Goal: Task Accomplishment & Management: Manage account settings

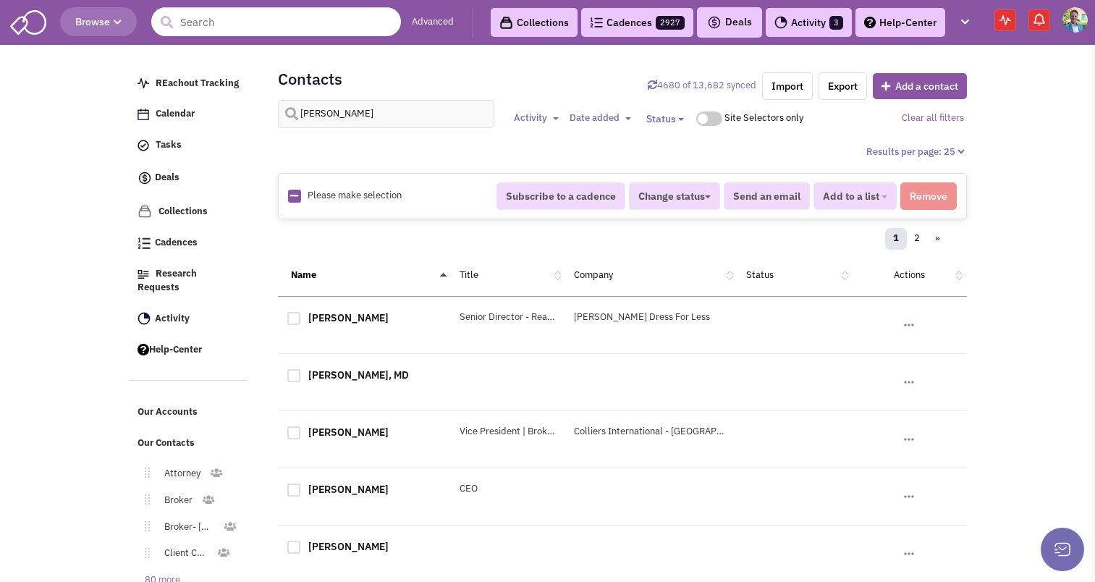
select select
click at [328, 117] on input "[PERSON_NAME]" at bounding box center [386, 114] width 217 height 28
type input "perchbaker"
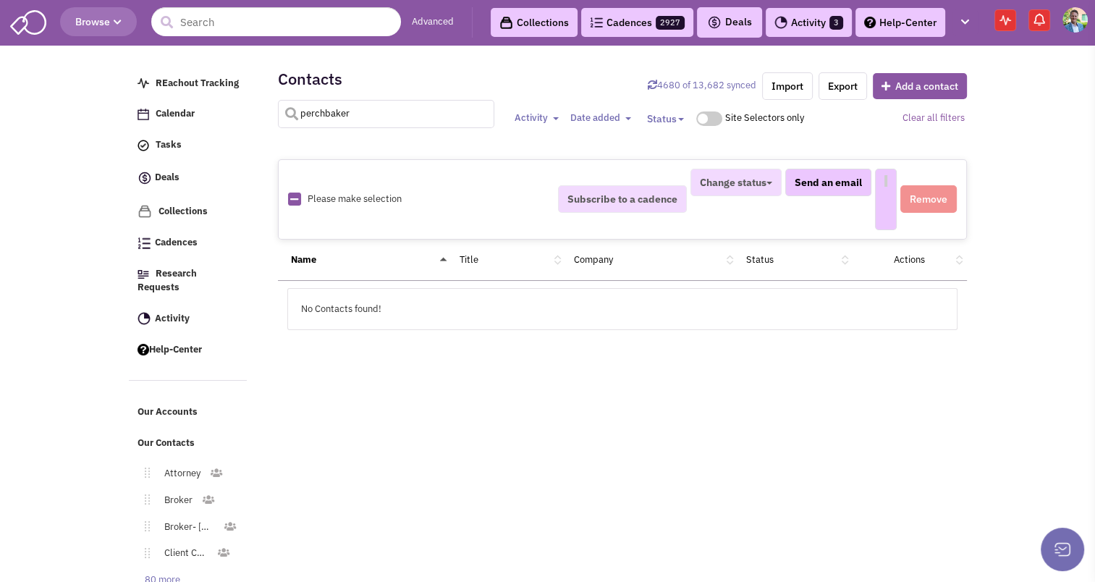
select select
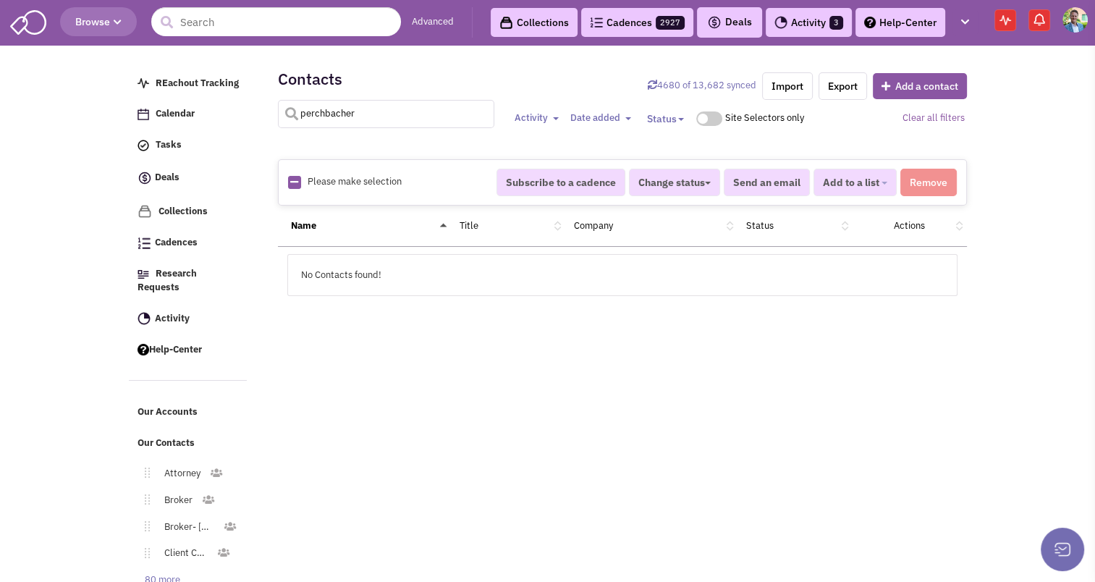
type input "perchbacher"
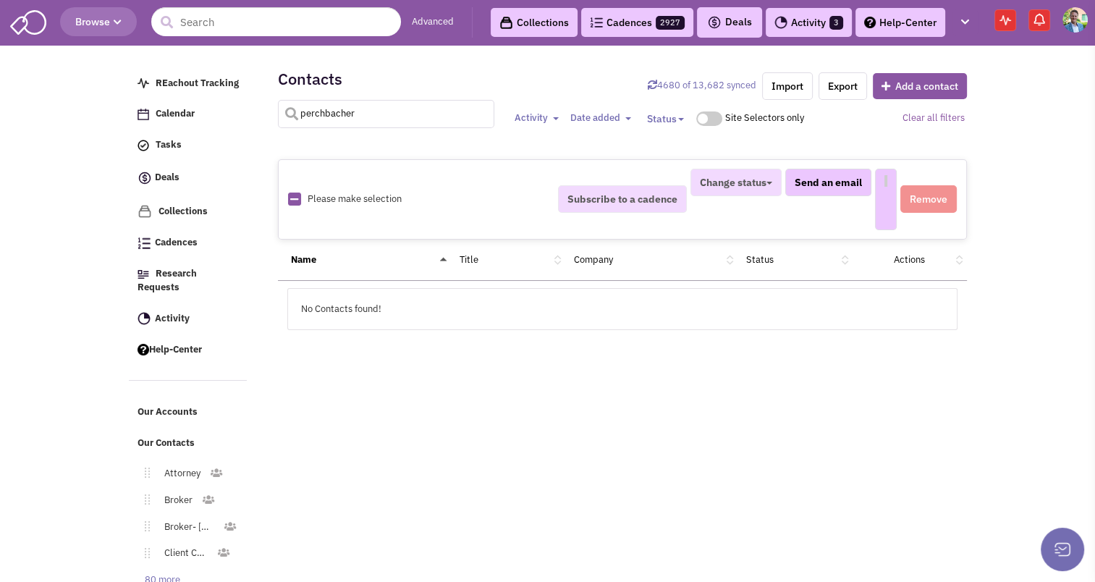
select select
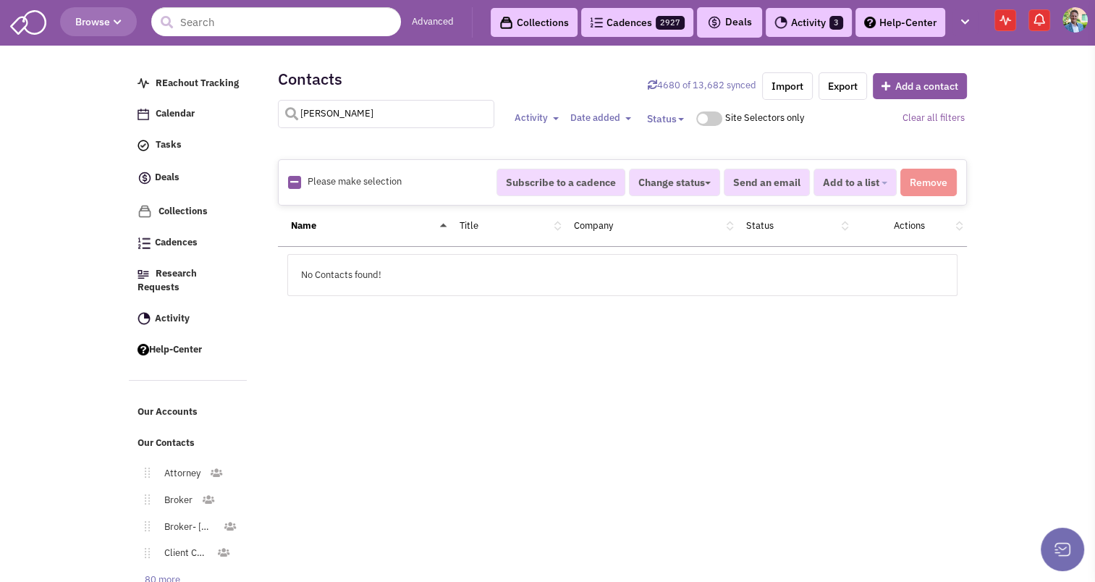
type input "[PERSON_NAME]"
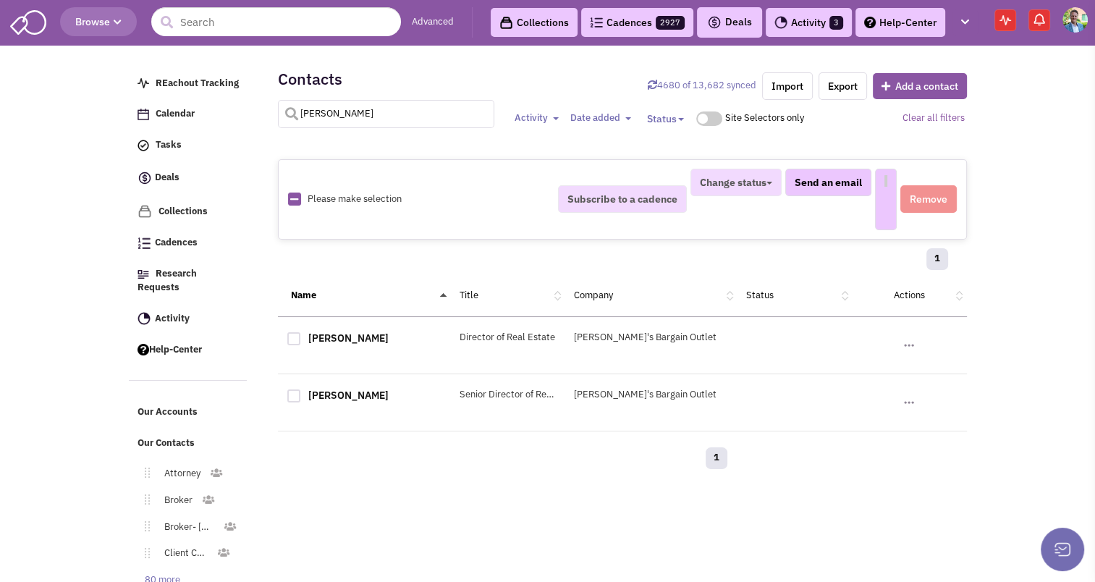
select select
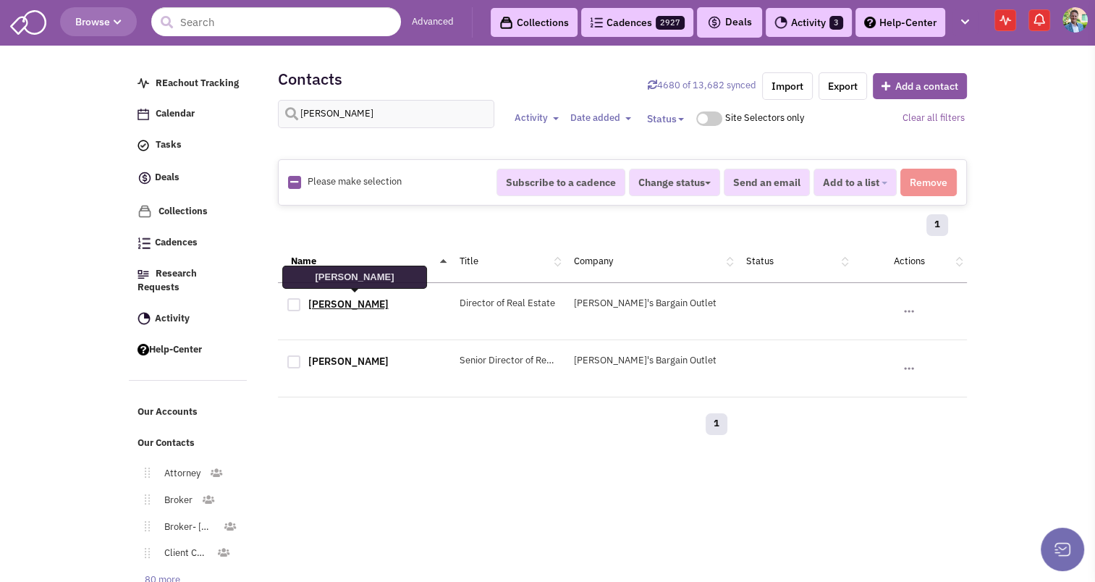
click at [333, 298] on link "[PERSON_NAME]" at bounding box center [348, 304] width 80 height 13
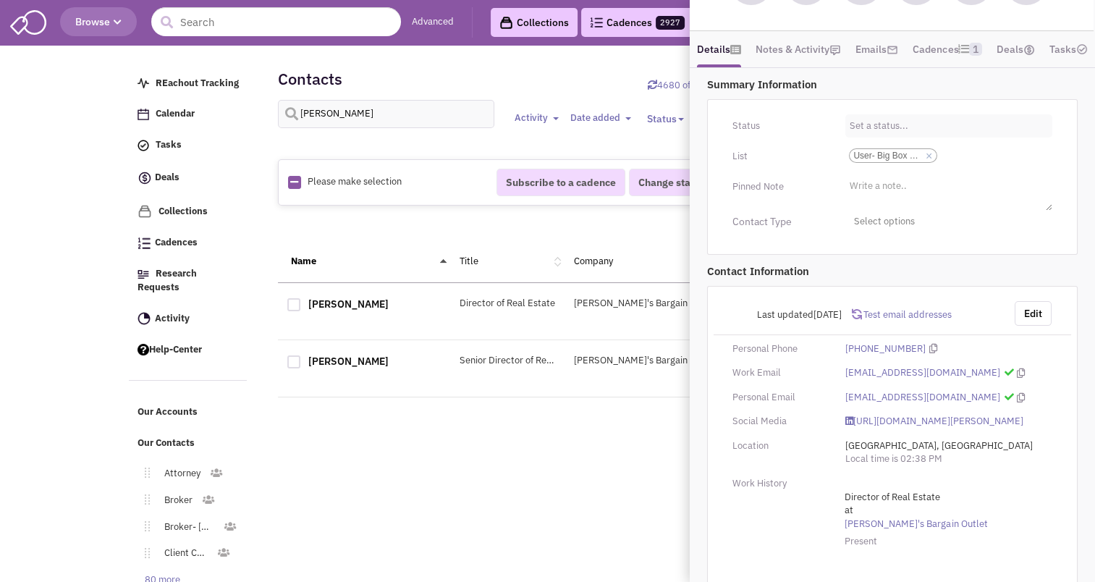
scroll to position [237, 0]
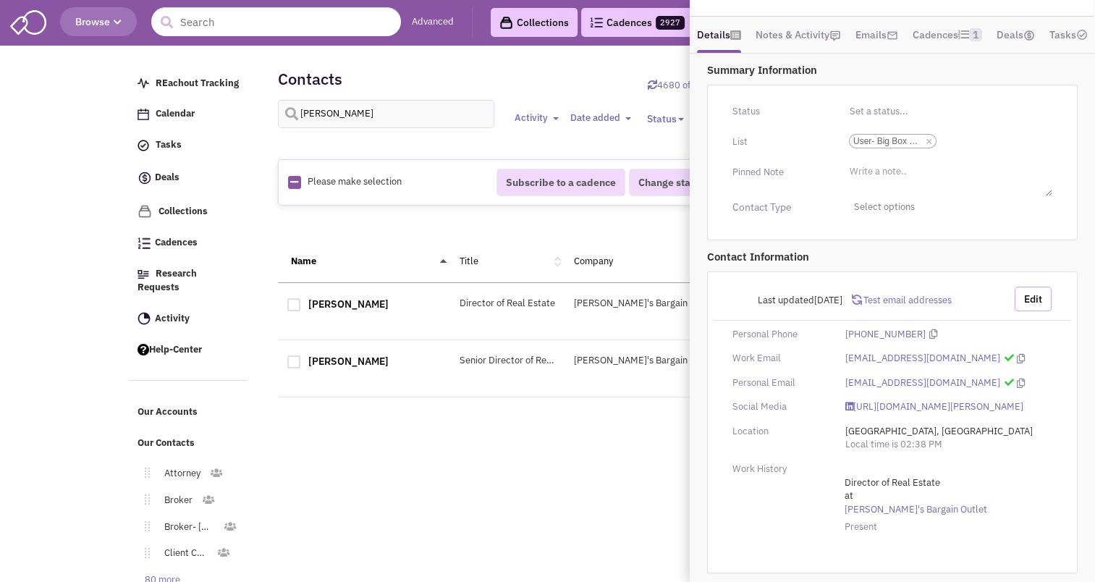
click at [1034, 289] on button "Edit" at bounding box center [1033, 299] width 37 height 25
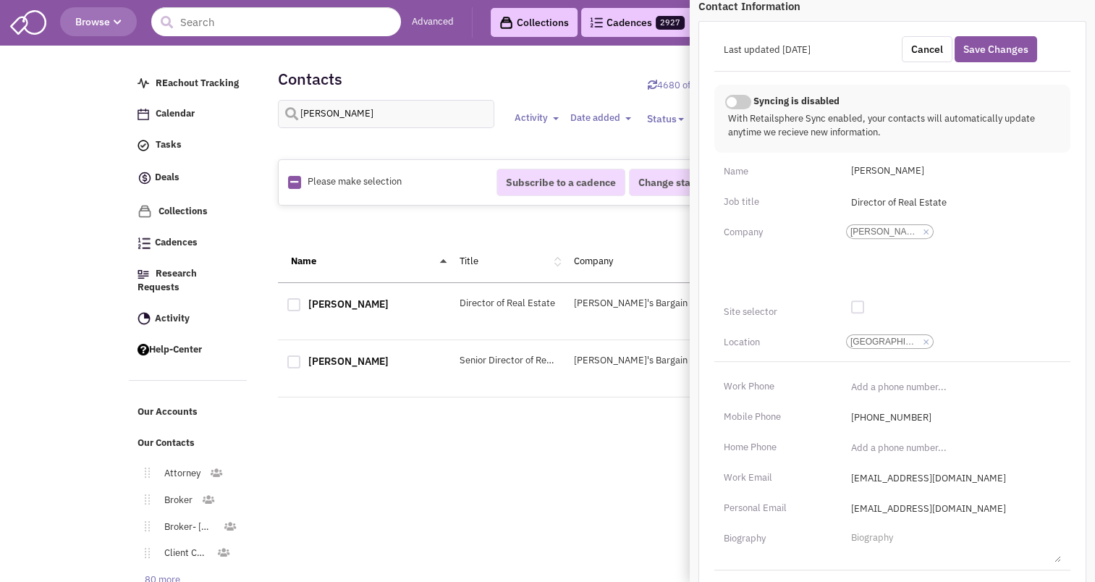
scroll to position [492, 0]
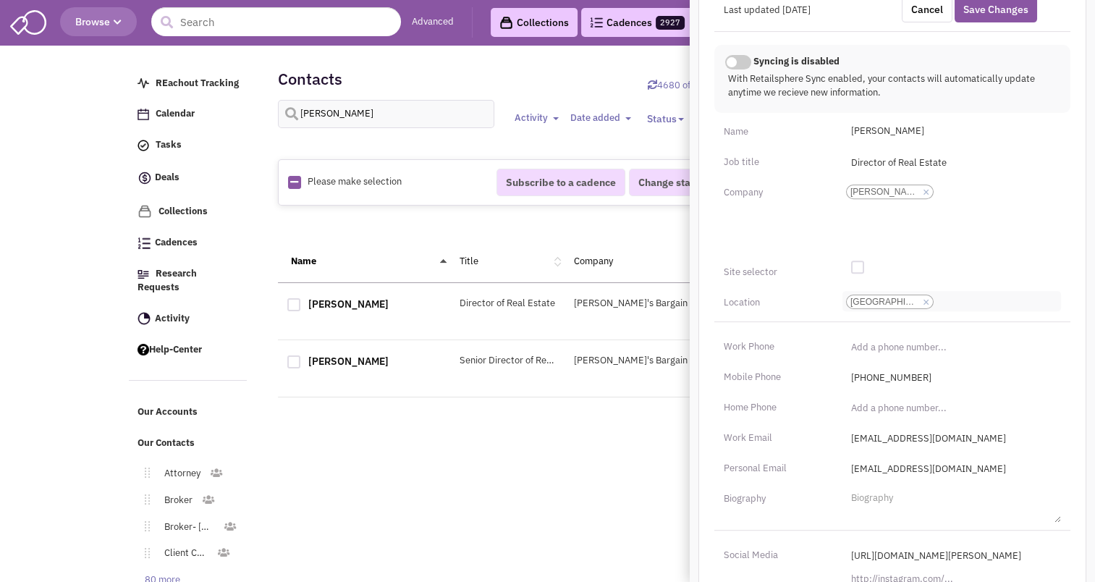
click at [925, 309] on link "×" at bounding box center [926, 302] width 7 height 13
click at [0, 0] on select "[GEOGRAPHIC_DATA]-[GEOGRAPHIC_DATA]" at bounding box center [0, 0] width 0 height 0
click at [880, 302] on li "City, State" at bounding box center [866, 296] width 47 height 11
click at [0, 0] on select "City, State" at bounding box center [0, 0] width 0 height 0
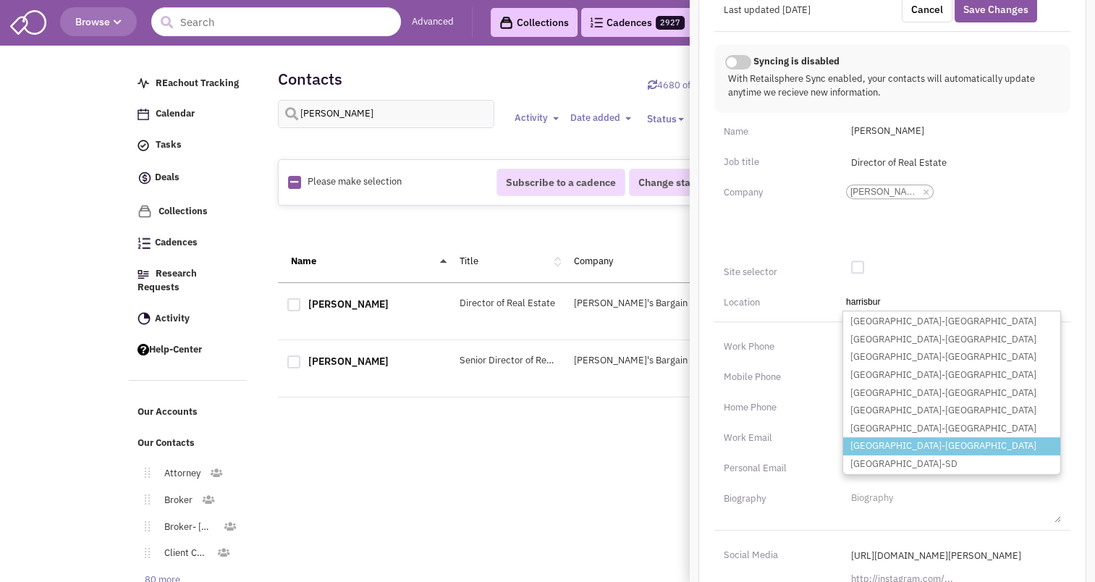
type input "harrisbur"
click at [884, 455] on li "[GEOGRAPHIC_DATA]-[GEOGRAPHIC_DATA]" at bounding box center [951, 446] width 217 height 18
click at [0, 0] on select "City, State harrisbur [GEOGRAPHIC_DATA]-AR [GEOGRAPHIC_DATA]-IL [GEOGRAPHIC_DAT…" at bounding box center [0, 0] width 0 height 0
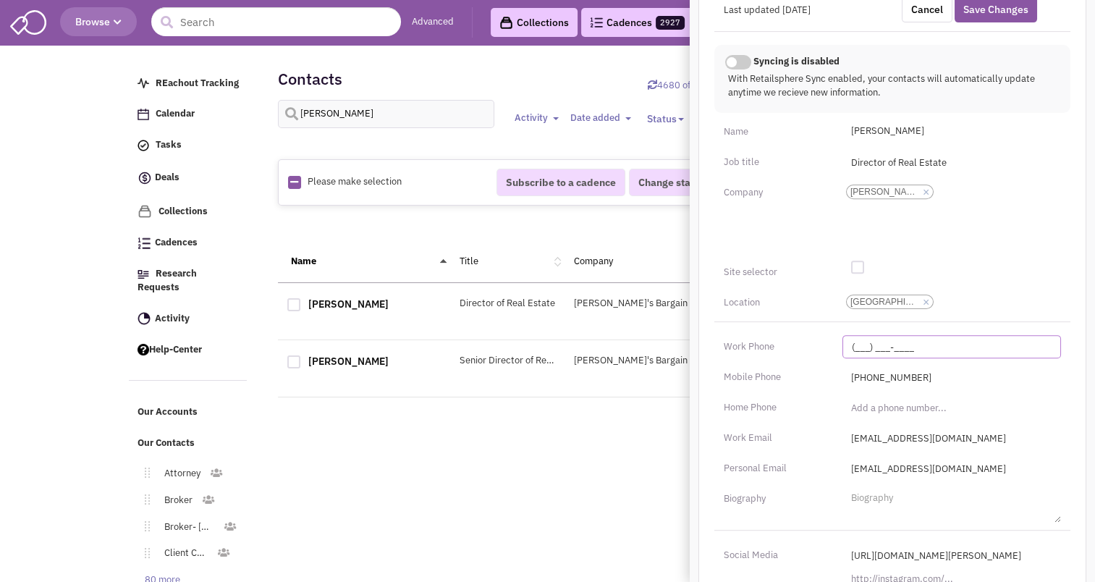
click at [888, 358] on input "(___) ___-____" at bounding box center [952, 346] width 219 height 23
type input "[PHONE_NUMBER]"
click at [981, 338] on div "Last updated [DATE] Cancel Save Changes Syncing is enabled This contact informa…" at bounding box center [893, 332] width 388 height 702
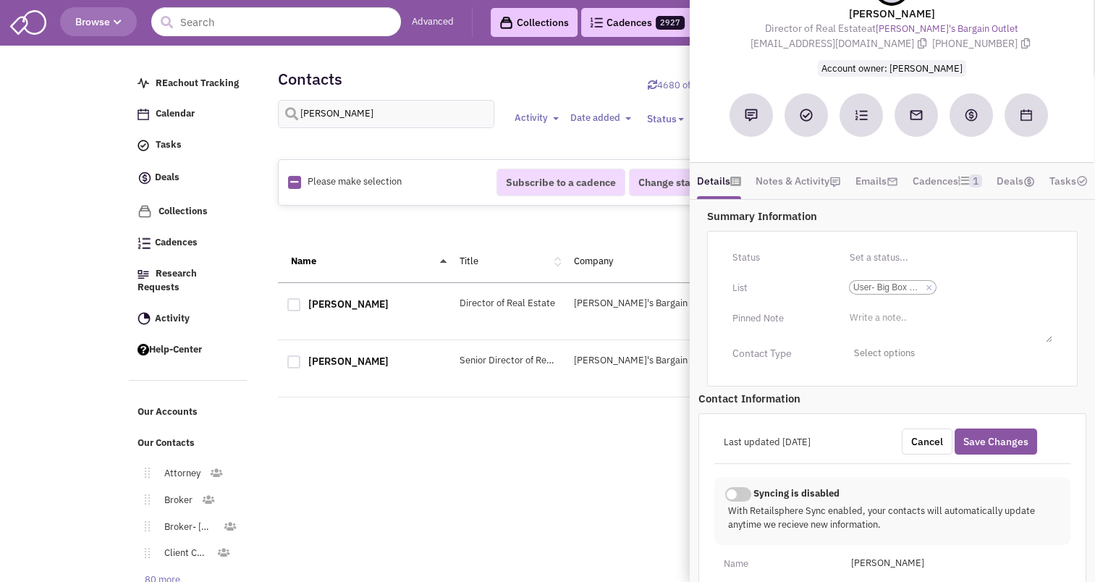
scroll to position [0, 0]
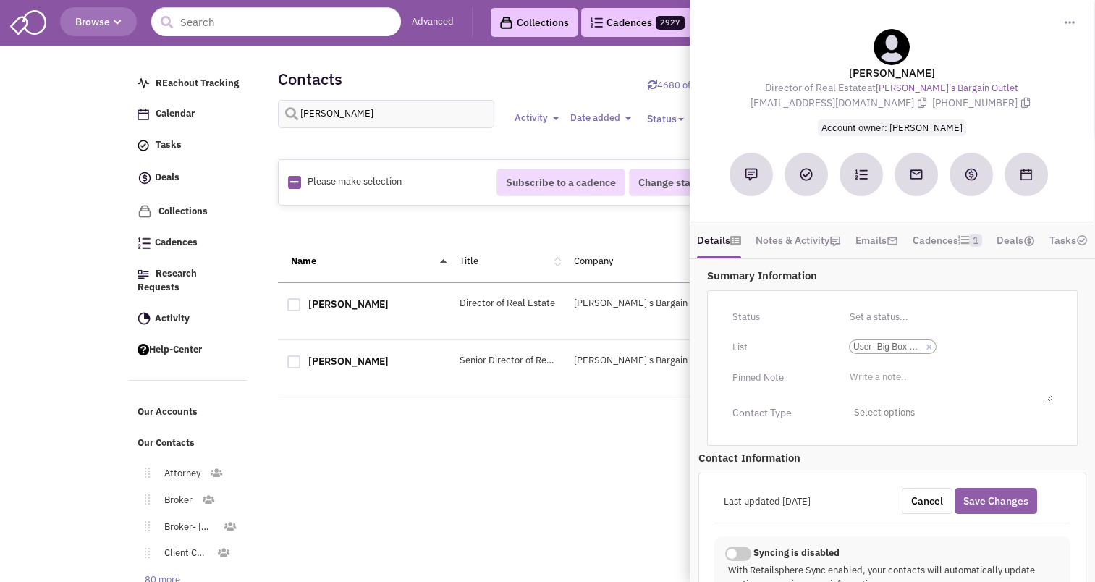
click at [999, 514] on button "Save Changes" at bounding box center [996, 501] width 83 height 26
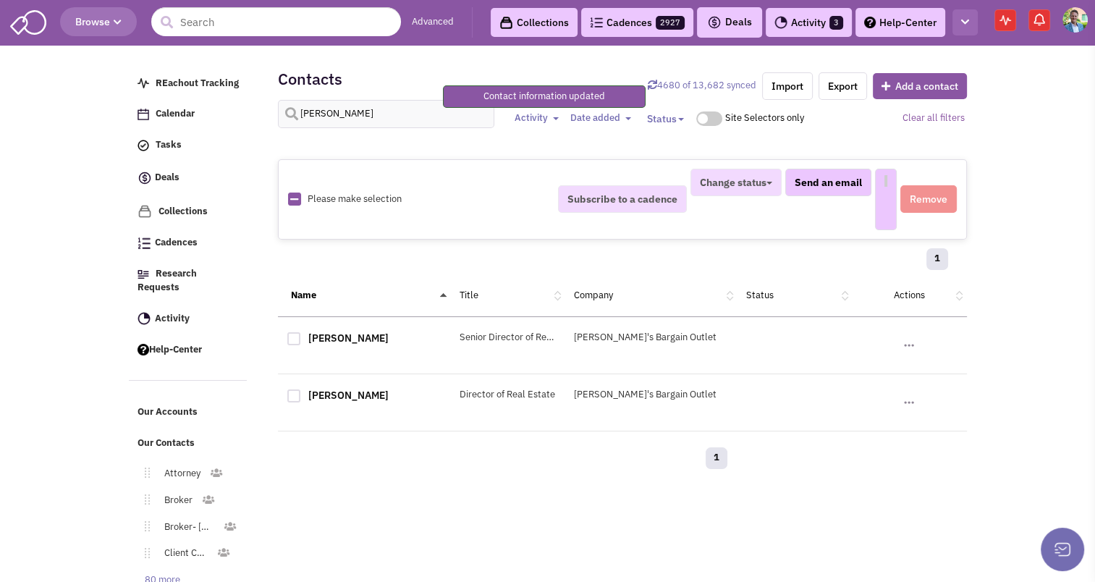
select select
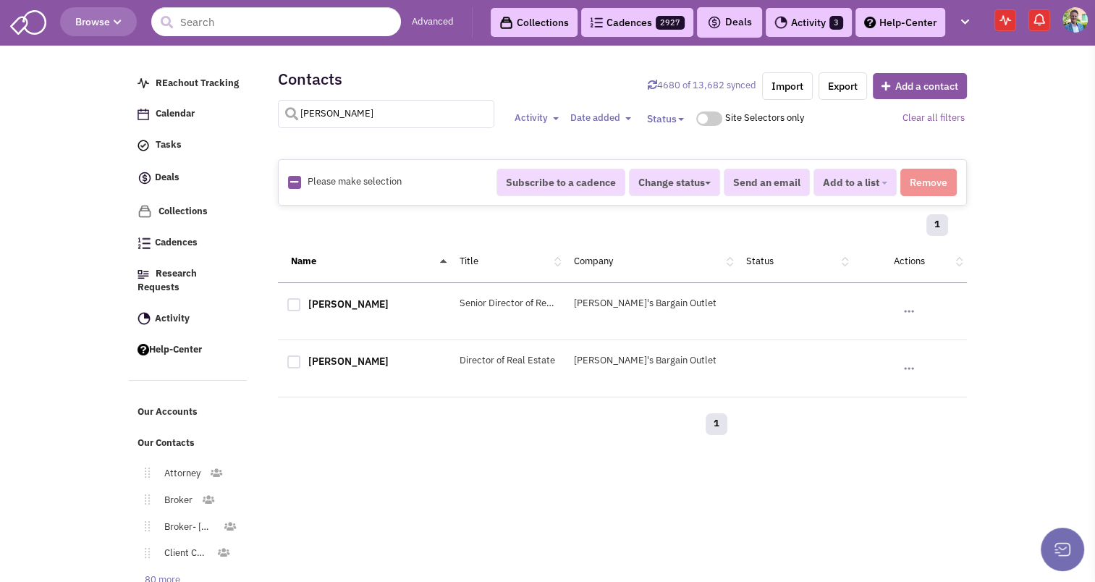
click at [324, 106] on input "[PERSON_NAME]" at bounding box center [386, 114] width 217 height 28
type input "[PERSON_NAME]"
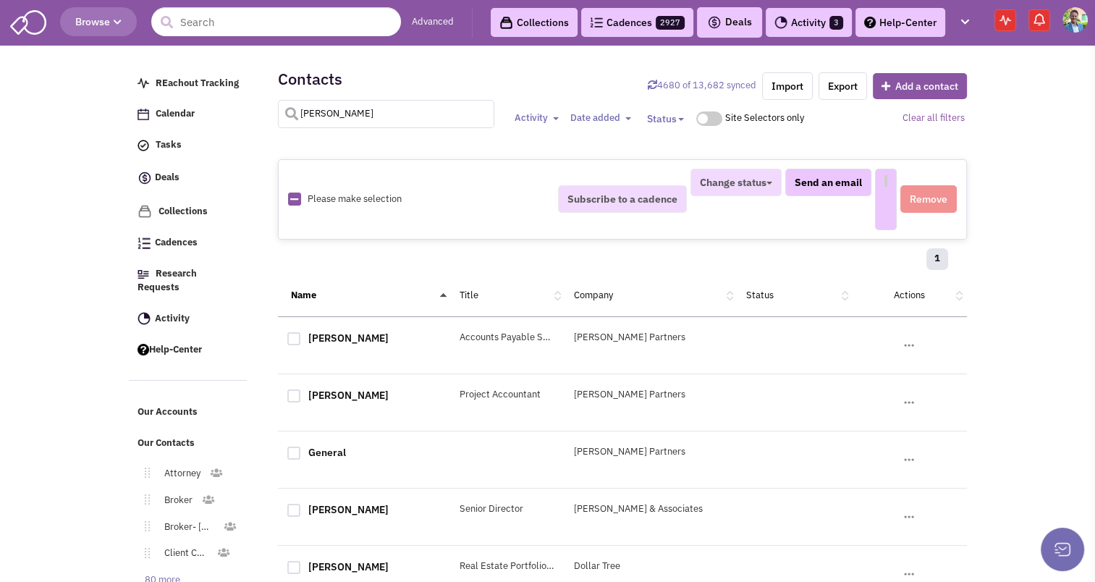
select select
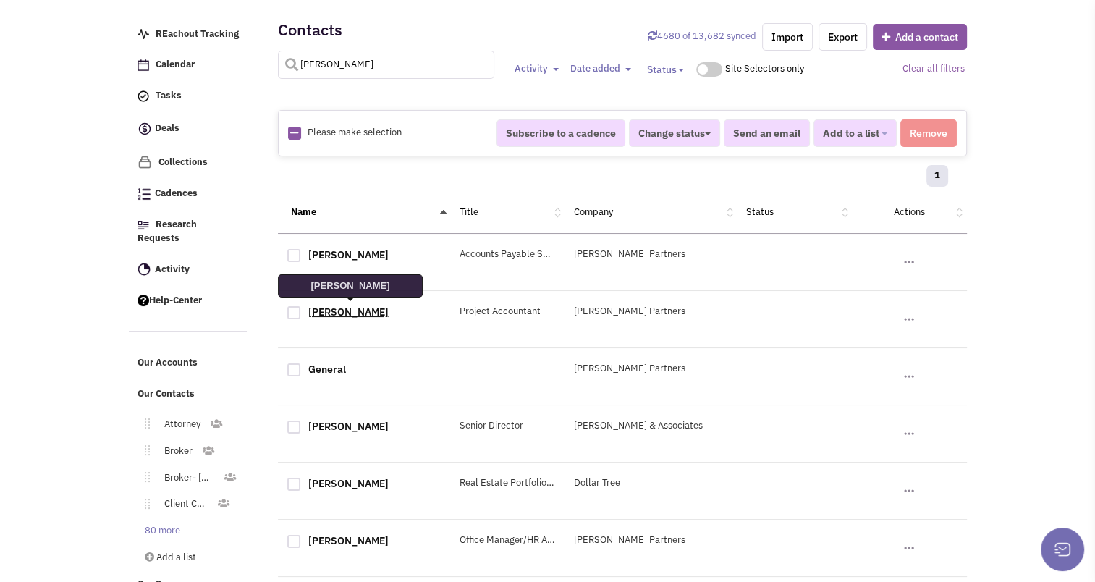
scroll to position [52, 0]
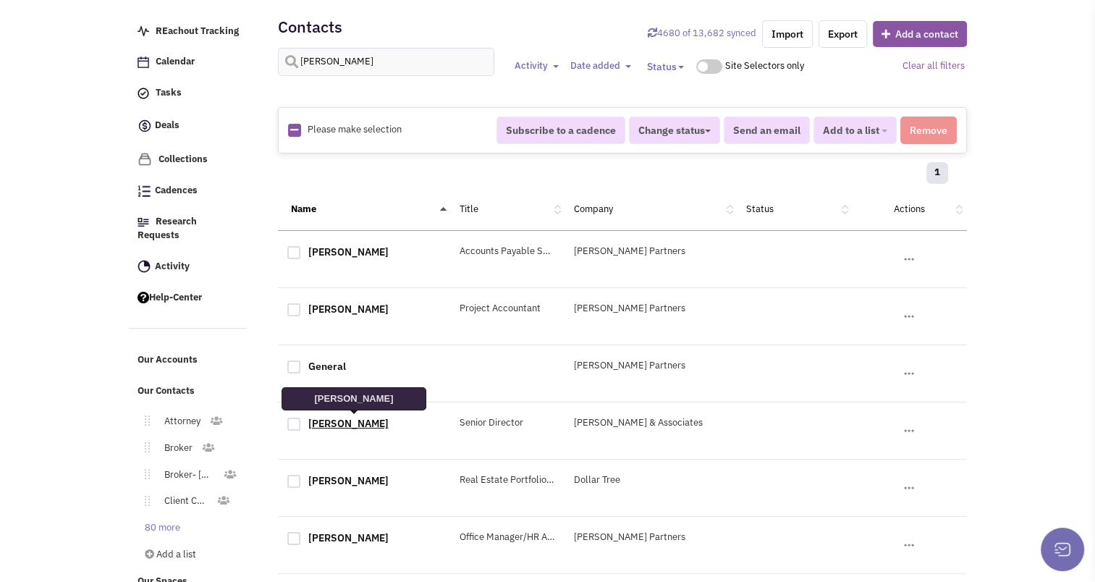
click at [355, 428] on link "[PERSON_NAME]" at bounding box center [348, 423] width 80 height 13
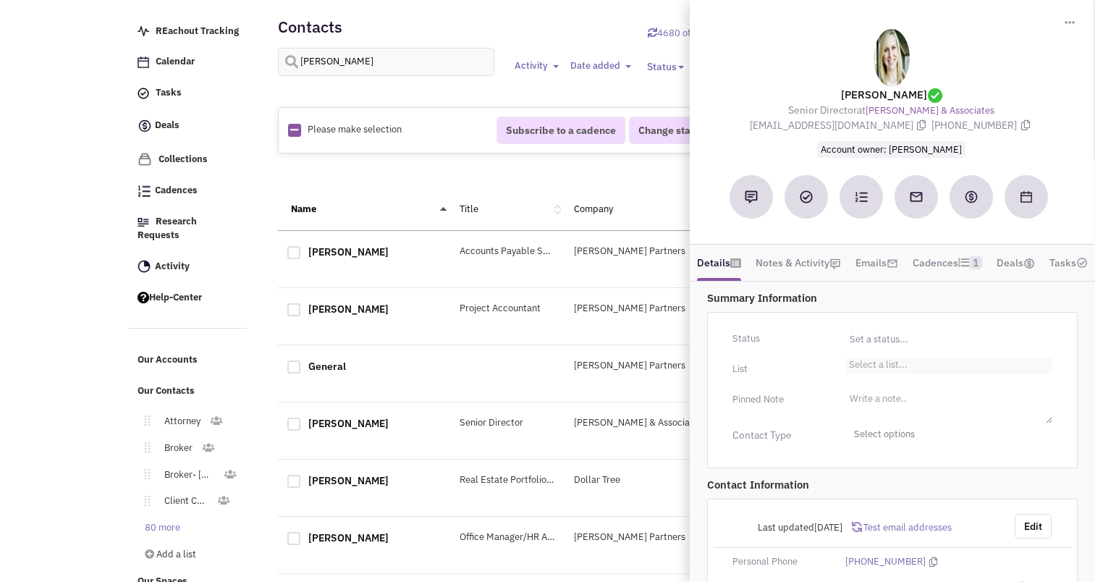
click at [888, 369] on li "Select a list..." at bounding box center [877, 363] width 62 height 11
click at [0, 0] on select "Select a list..." at bounding box center [0, 0] width 0 height 0
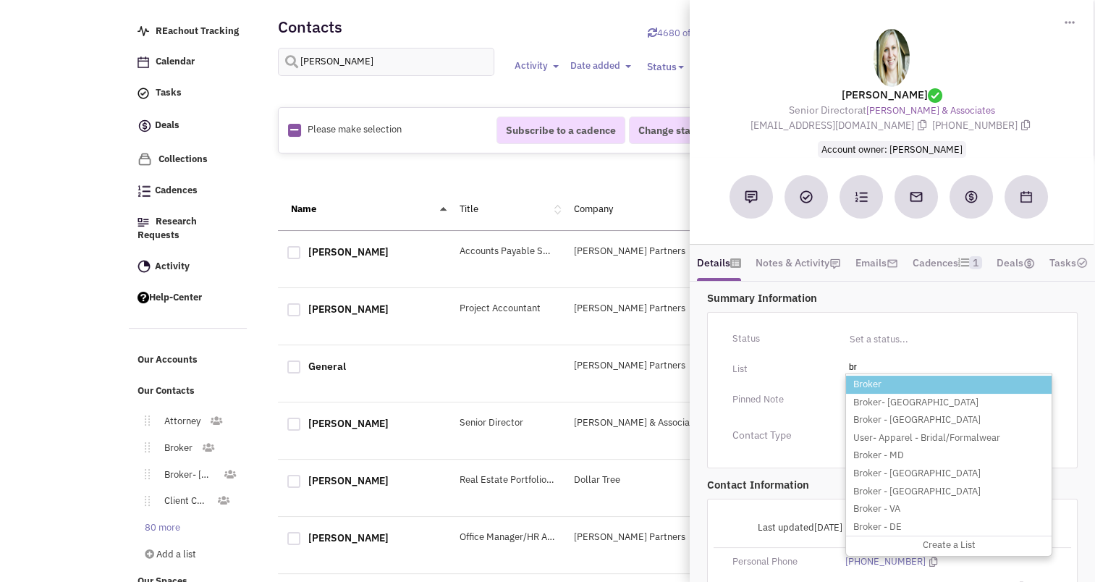
type input "br"
click at [879, 394] on li "Broker" at bounding box center [949, 385] width 206 height 18
click at [0, 0] on select "Select a list..." at bounding box center [0, 0] width 0 height 0
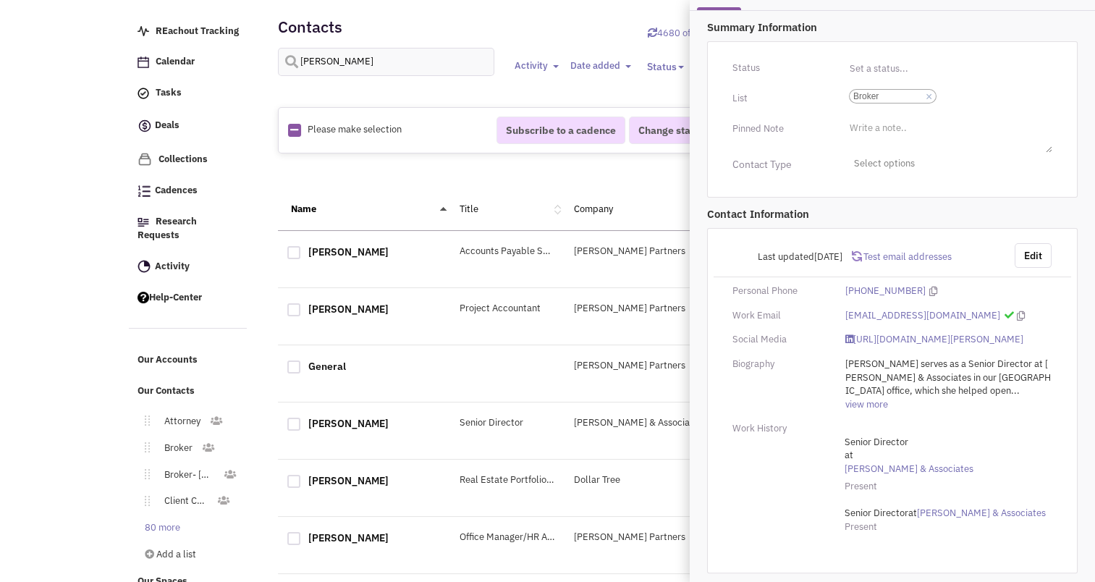
scroll to position [274, 0]
click at [1037, 268] on button "Edit" at bounding box center [1033, 255] width 37 height 25
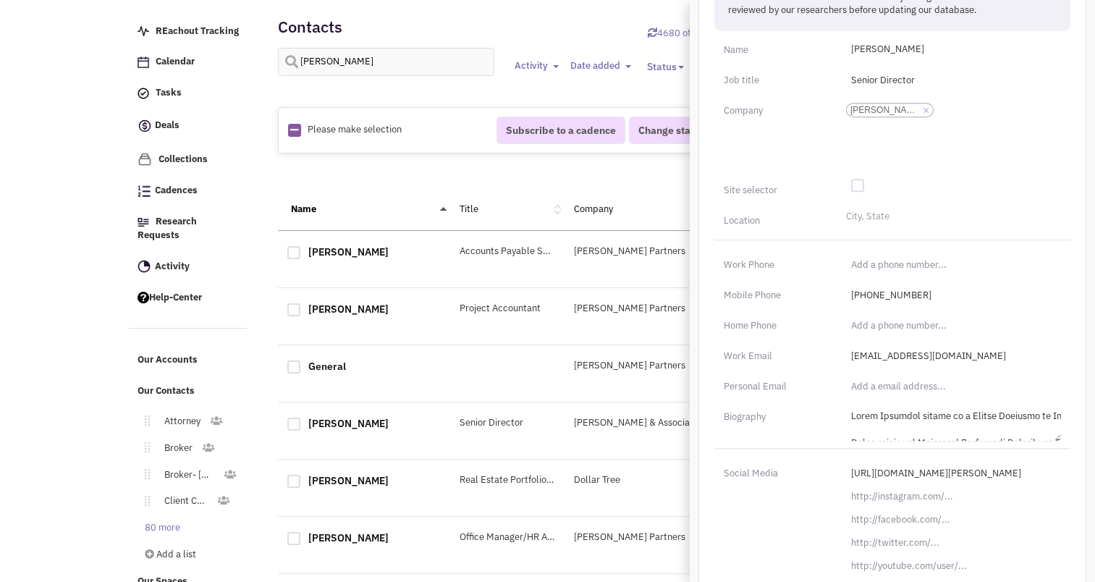
scroll to position [610, 0]
click at [856, 219] on li "City, State" at bounding box center [866, 214] width 47 height 11
click at [0, 0] on select "City, State" at bounding box center [0, 0] width 0 height 0
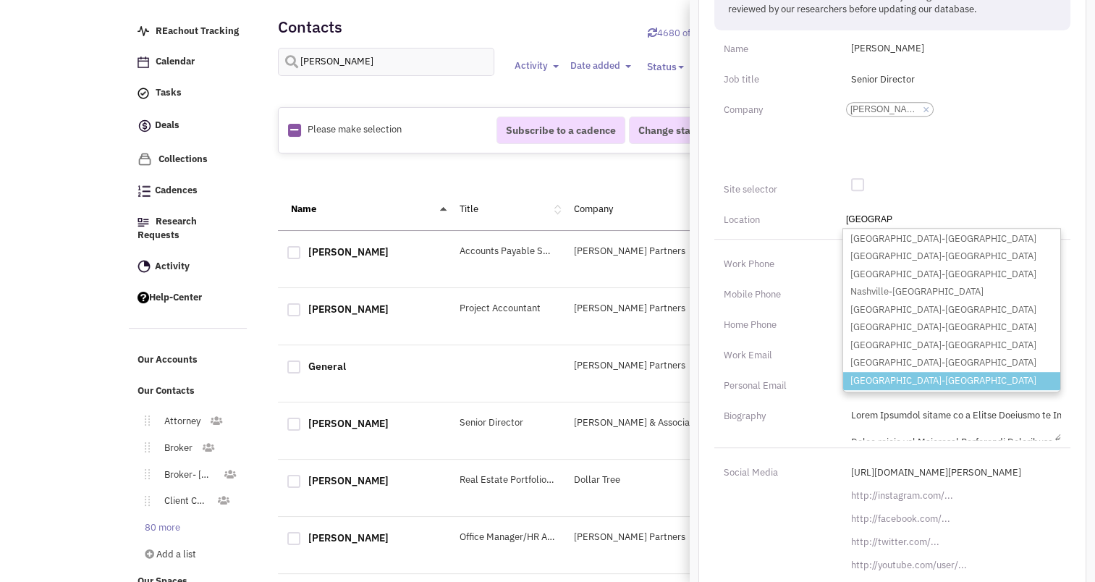
type input "[GEOGRAPHIC_DATA]"
click at [887, 390] on li "[GEOGRAPHIC_DATA]-[GEOGRAPHIC_DATA]" at bounding box center [951, 381] width 217 height 18
click at [0, 0] on select "City, State [GEOGRAPHIC_DATA] [GEOGRAPHIC_DATA]-[GEOGRAPHIC_DATA] [GEOGRAPHIC_D…" at bounding box center [0, 0] width 0 height 0
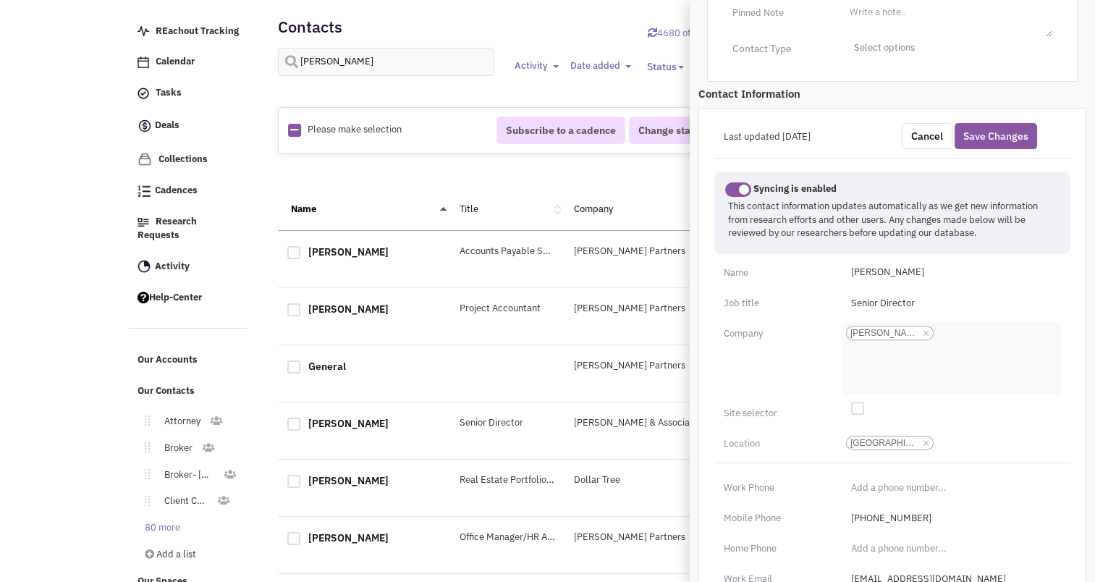
scroll to position [385, 0]
click at [877, 61] on span "Select options" at bounding box center [949, 49] width 207 height 22
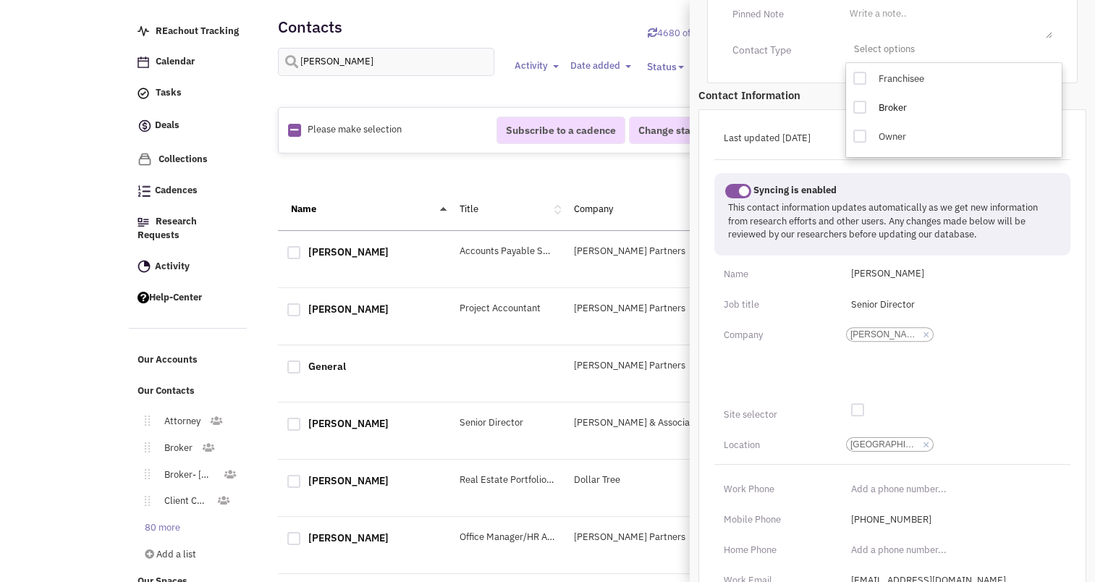
click at [857, 114] on div at bounding box center [860, 107] width 13 height 13
checkbox input "true"
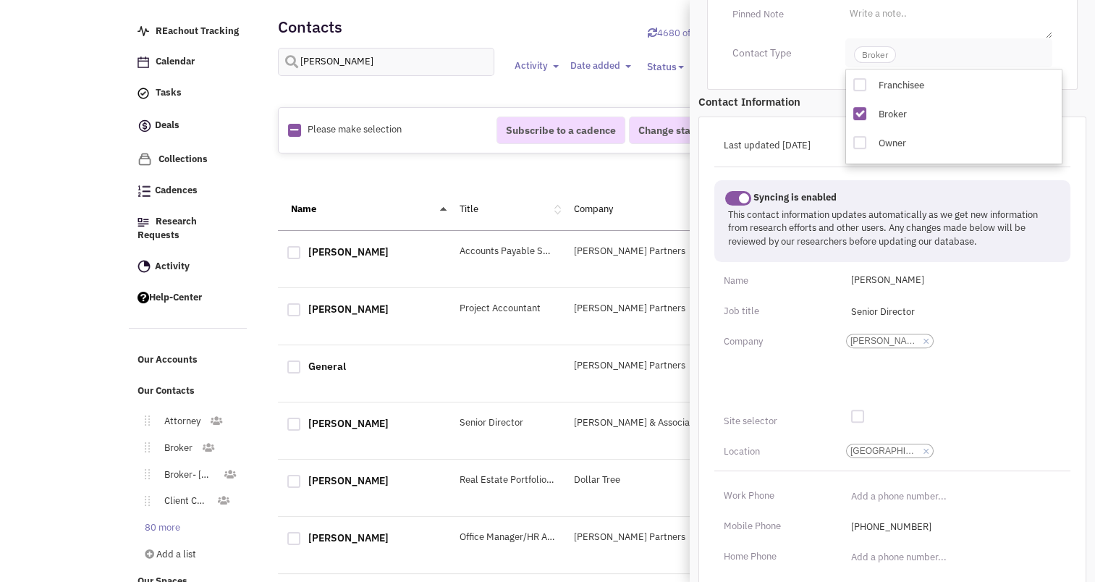
click at [871, 67] on span "Broker" at bounding box center [949, 52] width 207 height 29
click at [992, 158] on button "Save Changes" at bounding box center [996, 145] width 83 height 26
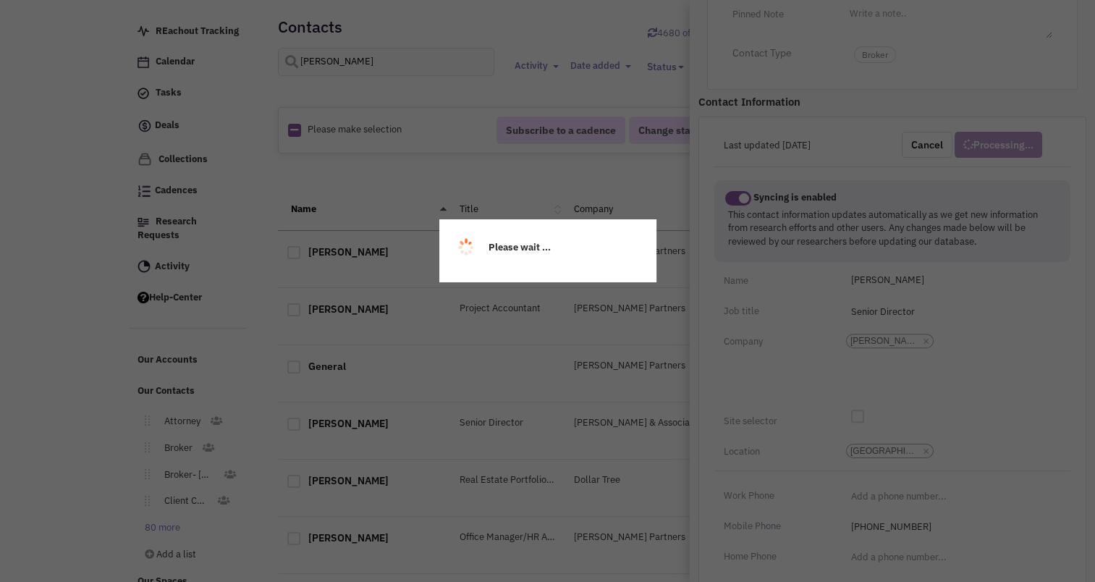
scroll to position [279, 0]
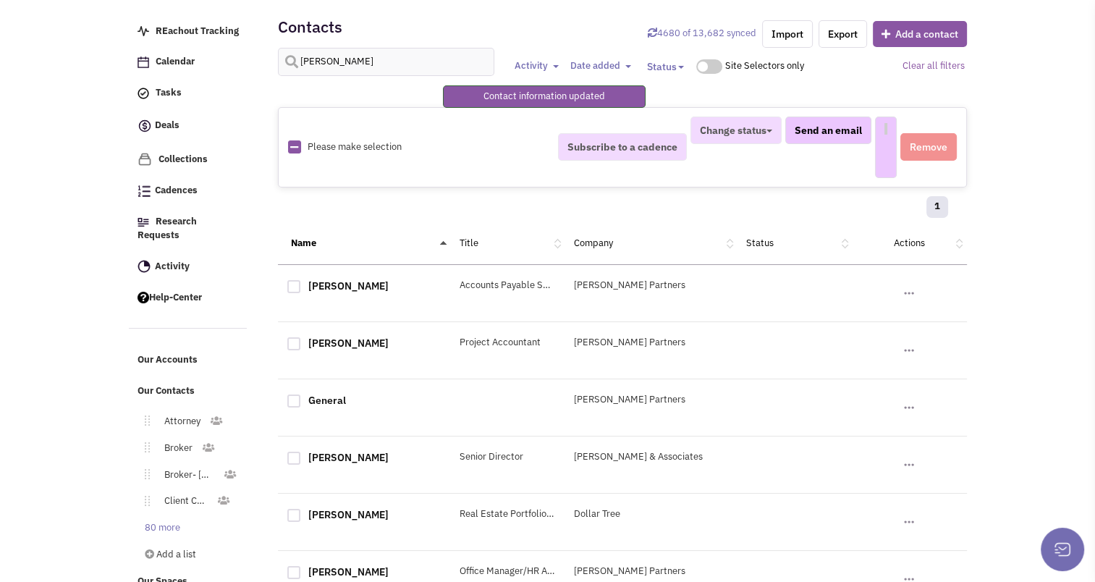
select select
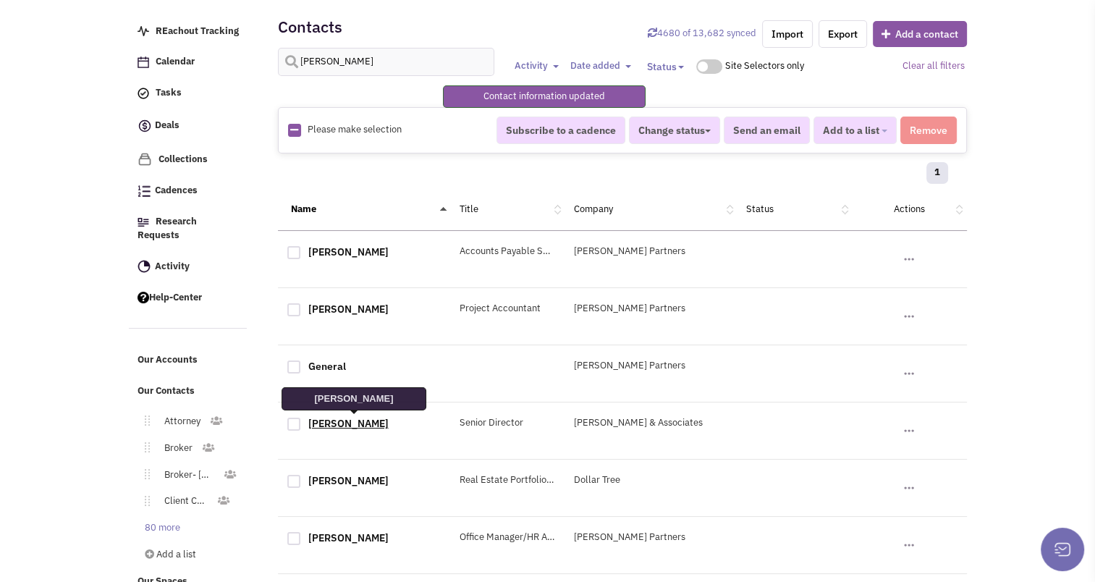
click at [368, 418] on link "[PERSON_NAME]" at bounding box center [348, 423] width 80 height 13
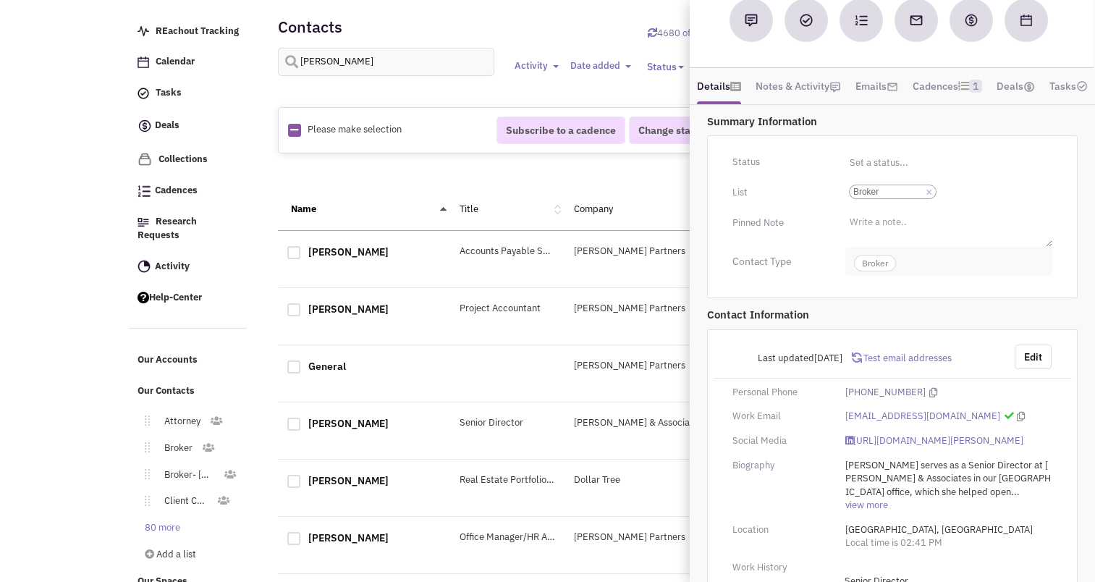
scroll to position [177, 0]
click at [1027, 369] on button "Edit" at bounding box center [1033, 357] width 37 height 25
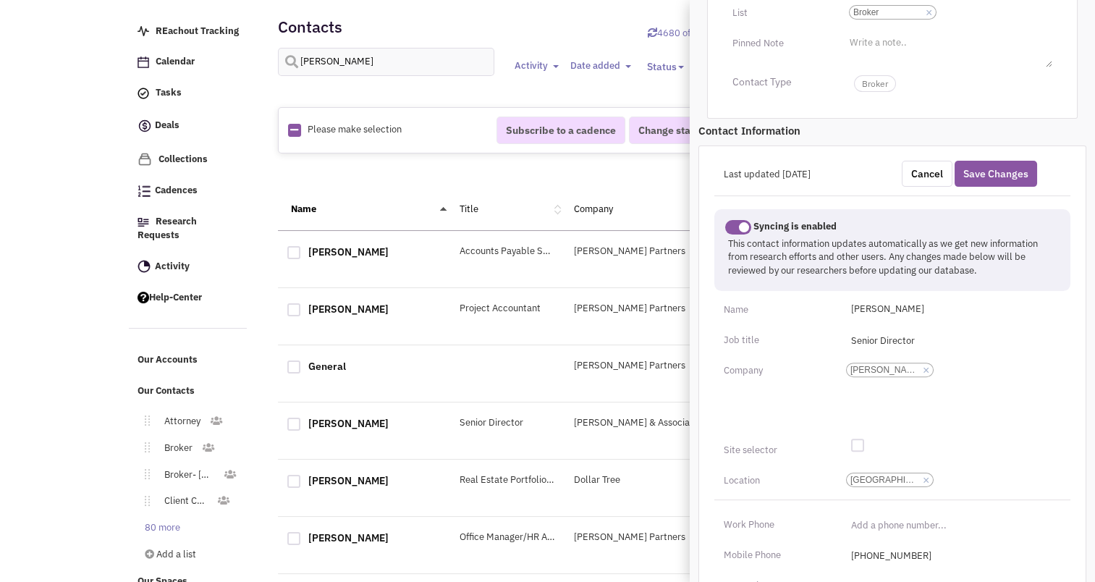
scroll to position [442, 0]
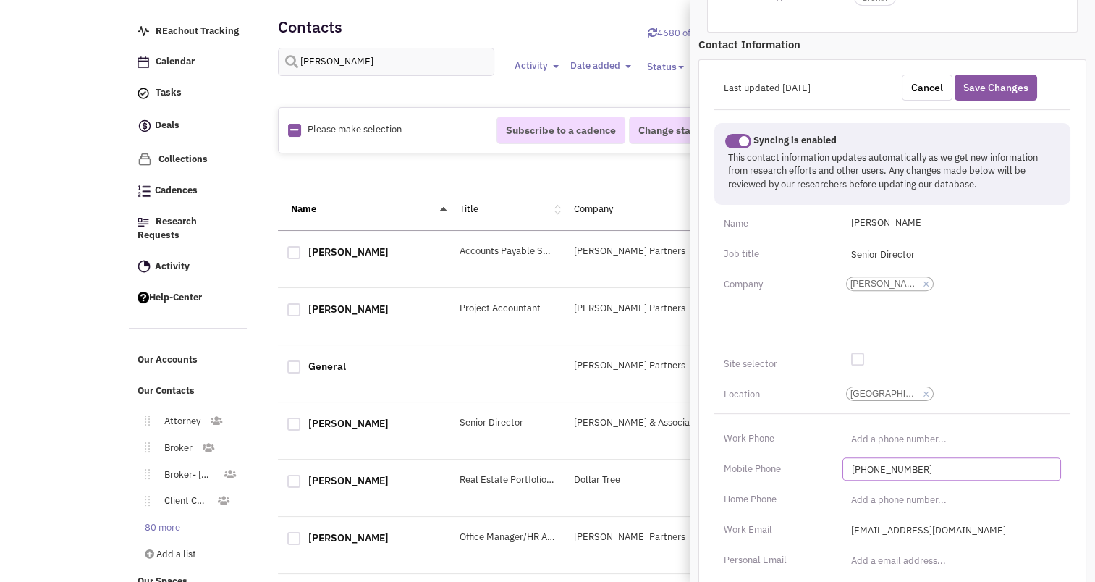
click at [875, 481] on input "[PHONE_NUMBER]" at bounding box center [952, 469] width 219 height 23
type input "[PHONE_NUMBER]"
click at [1016, 101] on button "Save Changes" at bounding box center [996, 88] width 83 height 26
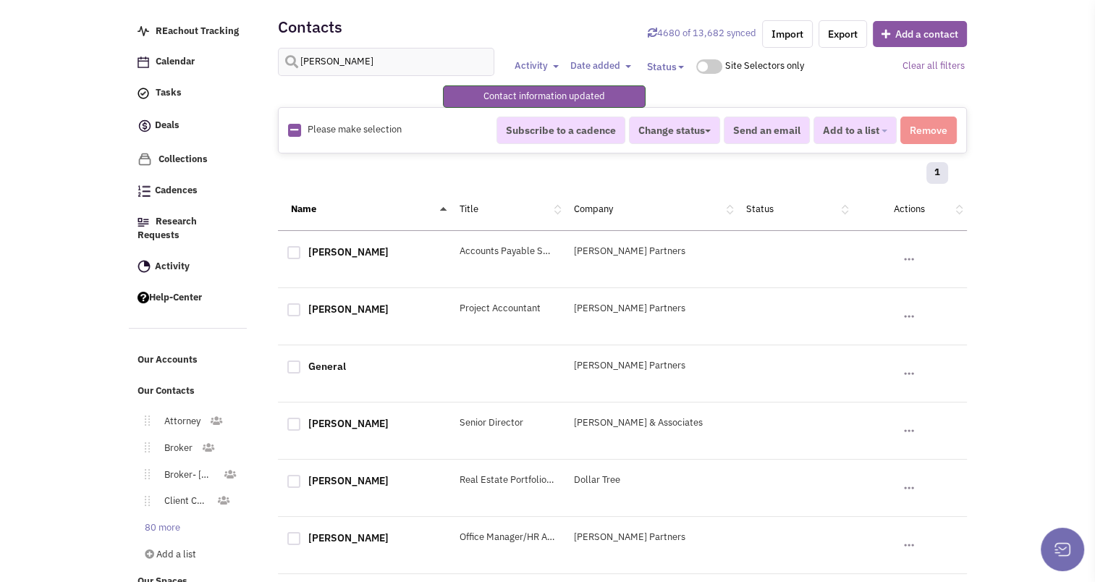
scroll to position [279, 0]
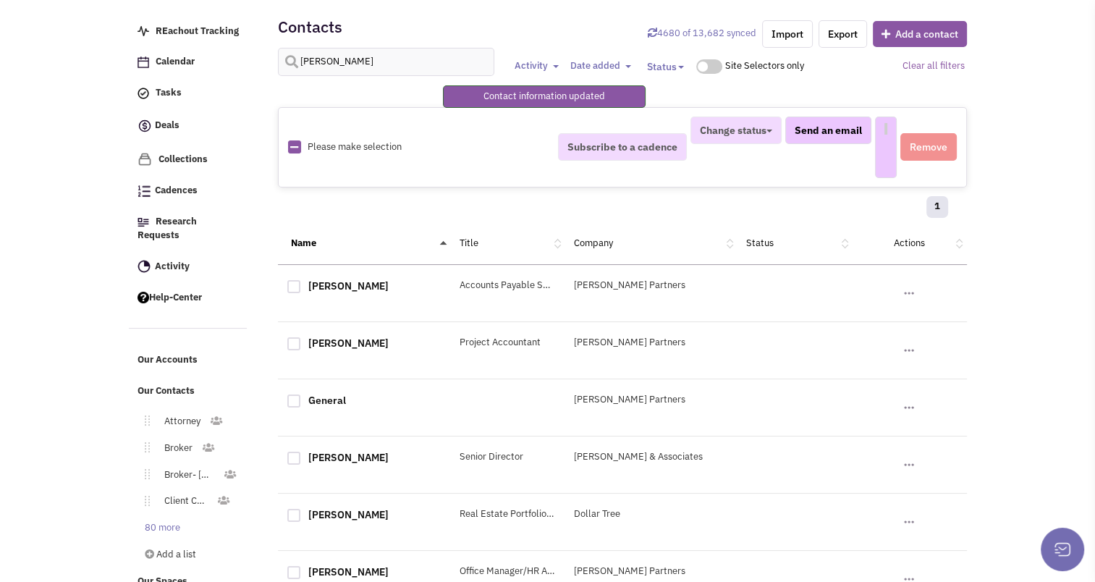
select select
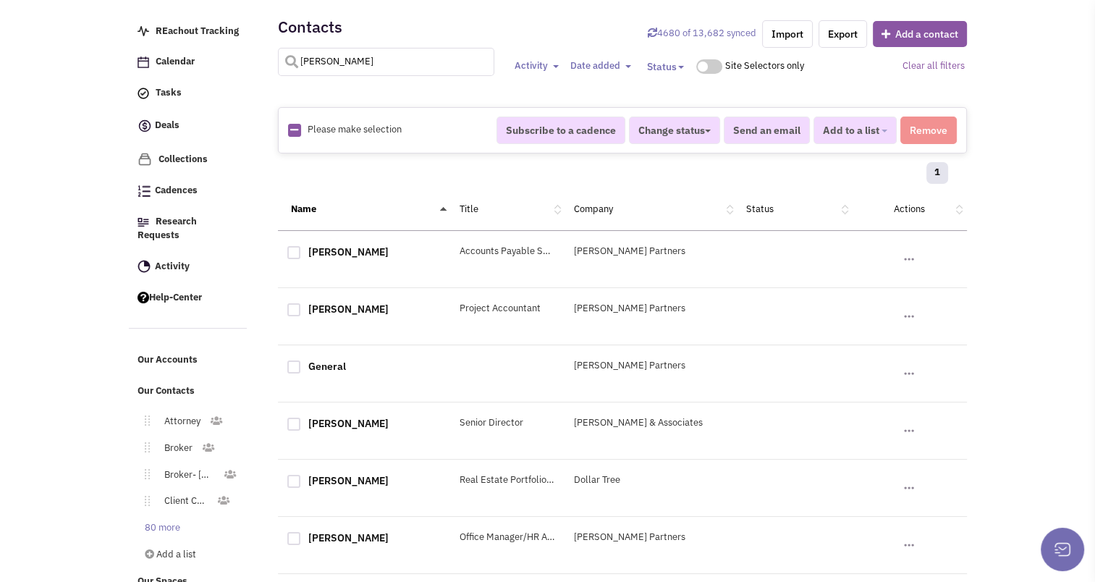
click at [342, 55] on input "[PERSON_NAME]" at bounding box center [386, 62] width 217 height 28
type input "[PERSON_NAME]"
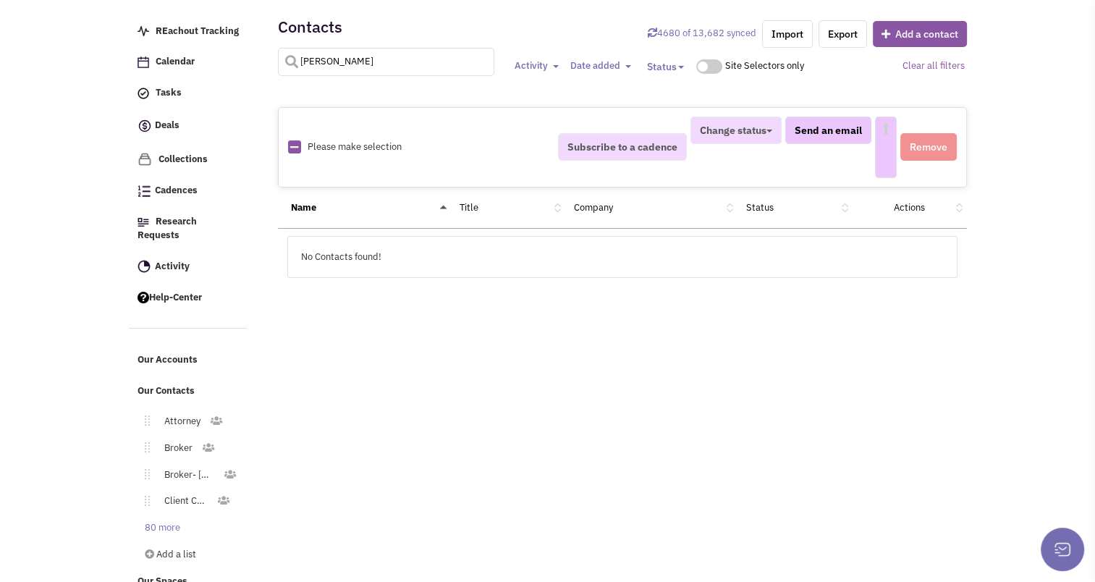
select select
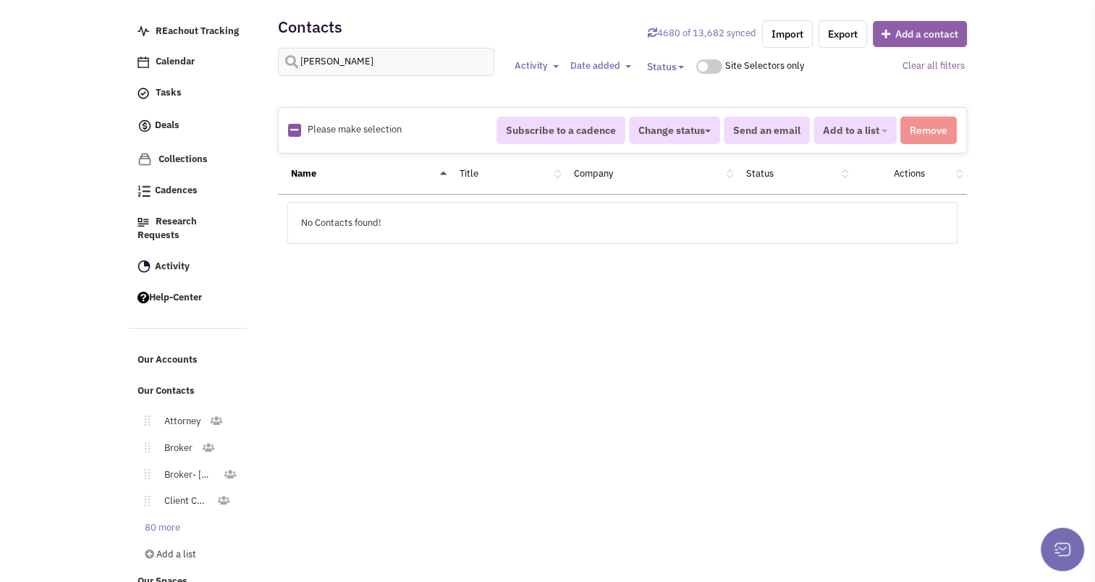
click at [951, 32] on button "Add a contact" at bounding box center [920, 34] width 94 height 26
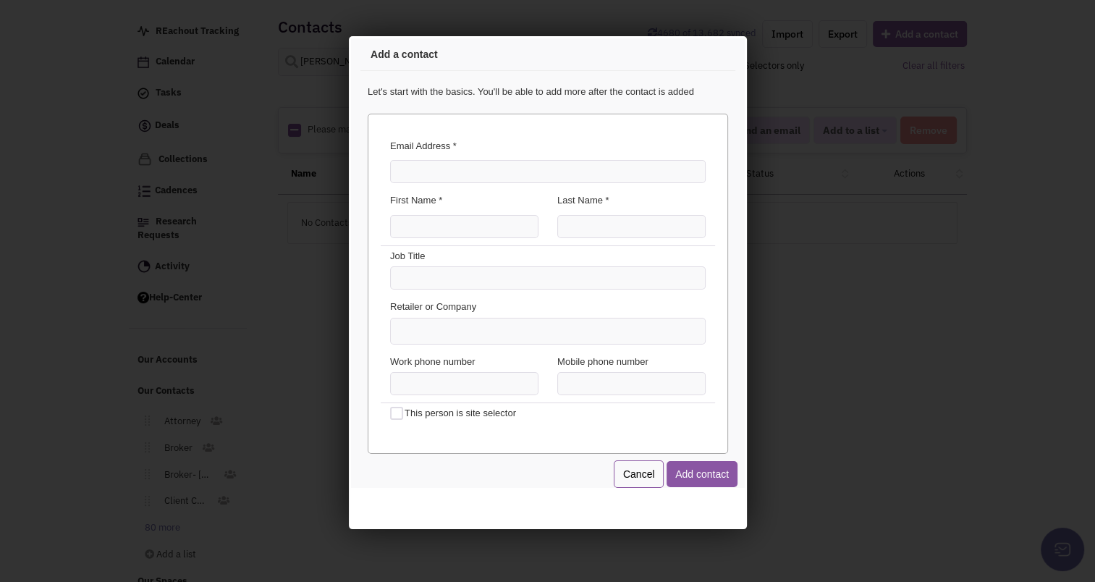
scroll to position [0, 0]
click at [492, 174] on input "Email Address *" at bounding box center [545, 169] width 316 height 23
type input "[EMAIL_ADDRESS][DOMAIN_NAME]"
type input "[PERSON_NAME]"
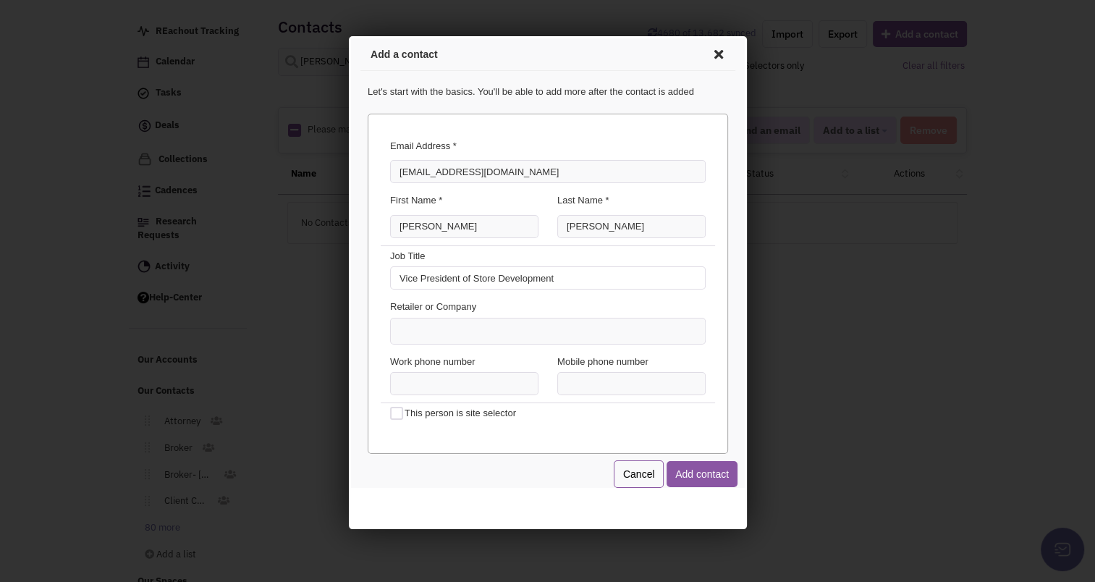
type input "Vice President of Store Development"
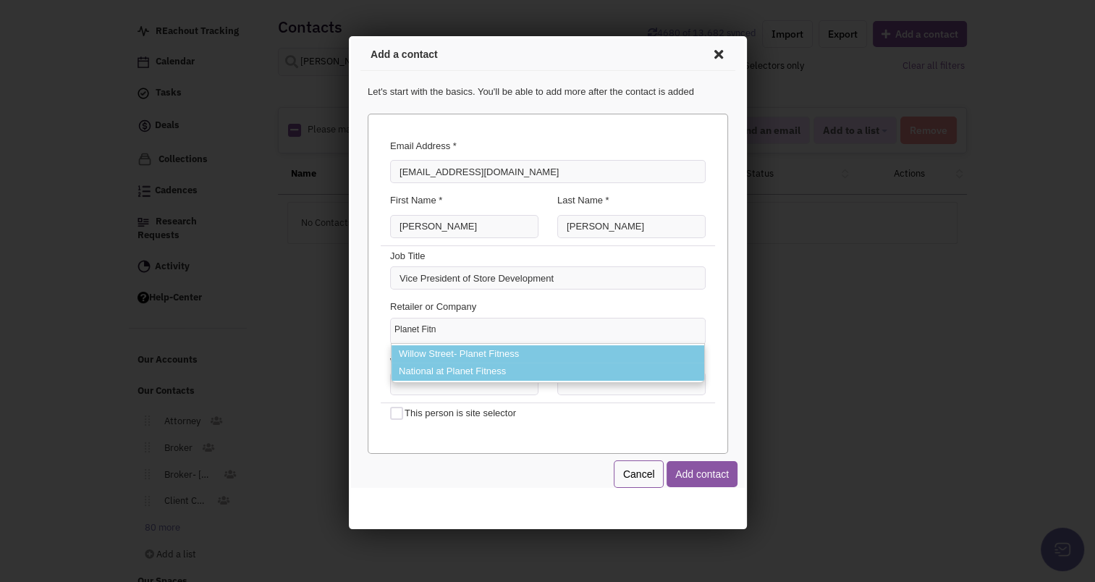
type input "Planet Fitn"
click at [440, 367] on li "National at Planet Fitness" at bounding box center [545, 370] width 313 height 18
click at [348, 36] on select "Planet Fitn [GEOGRAPHIC_DATA]- Planet Fitness National at [GEOGRAPHIC_DATA]" at bounding box center [348, 36] width 0 height 0
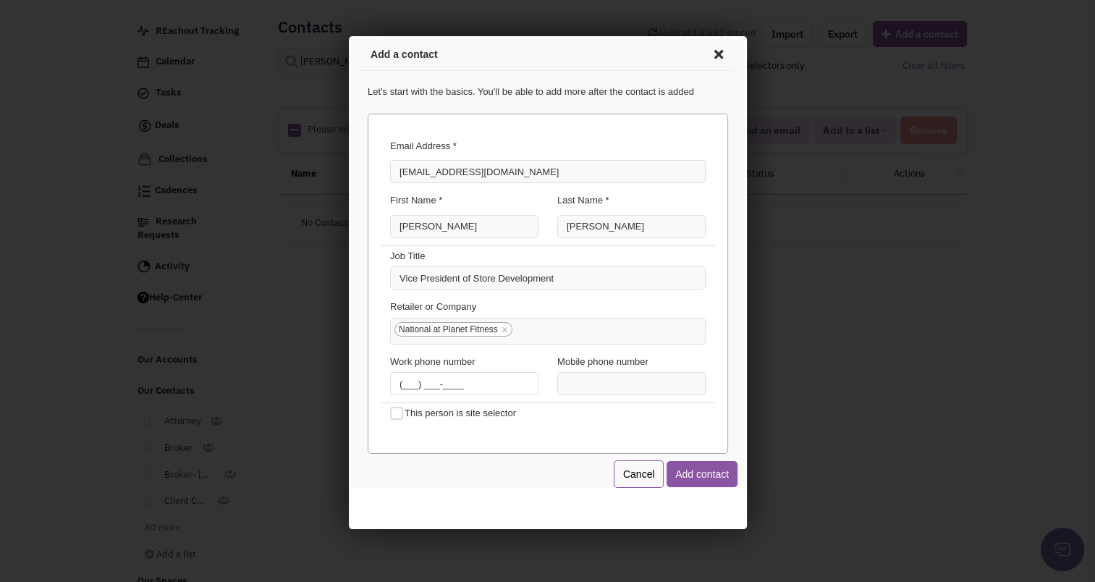
click at [395, 380] on input "(___) ___-____" at bounding box center [461, 381] width 148 height 23
type input "[PHONE_NUMBER]"
click at [703, 475] on button "Add contact" at bounding box center [699, 472] width 71 height 26
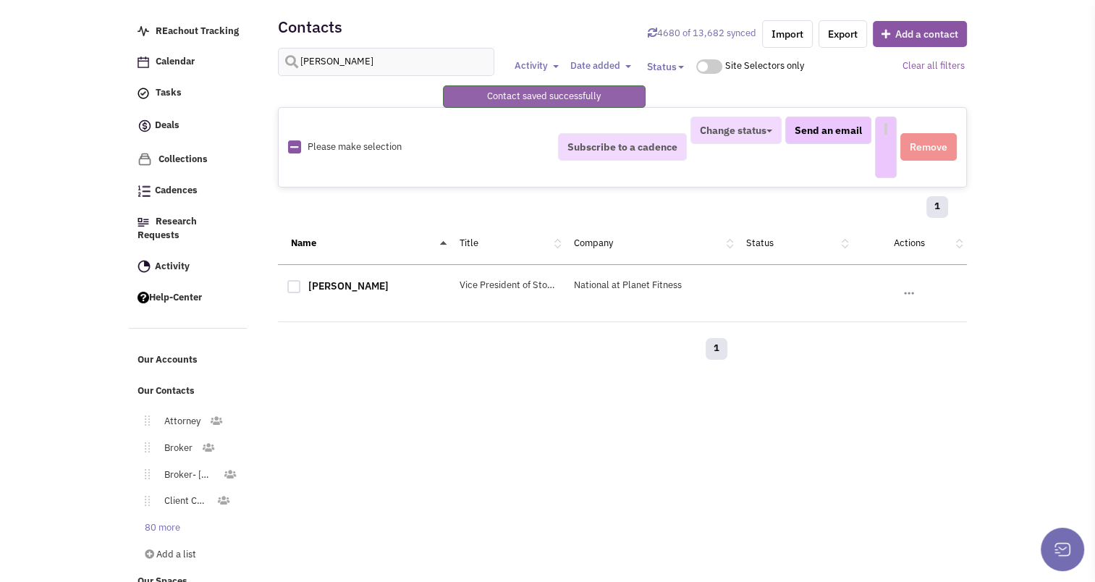
select select
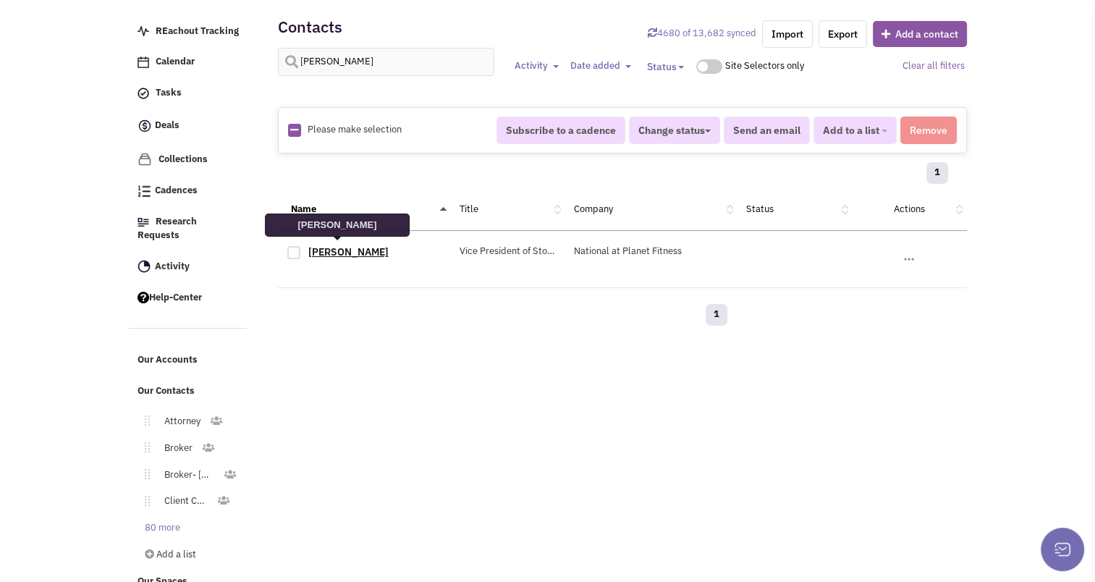
click at [325, 248] on link "[PERSON_NAME]" at bounding box center [348, 251] width 80 height 13
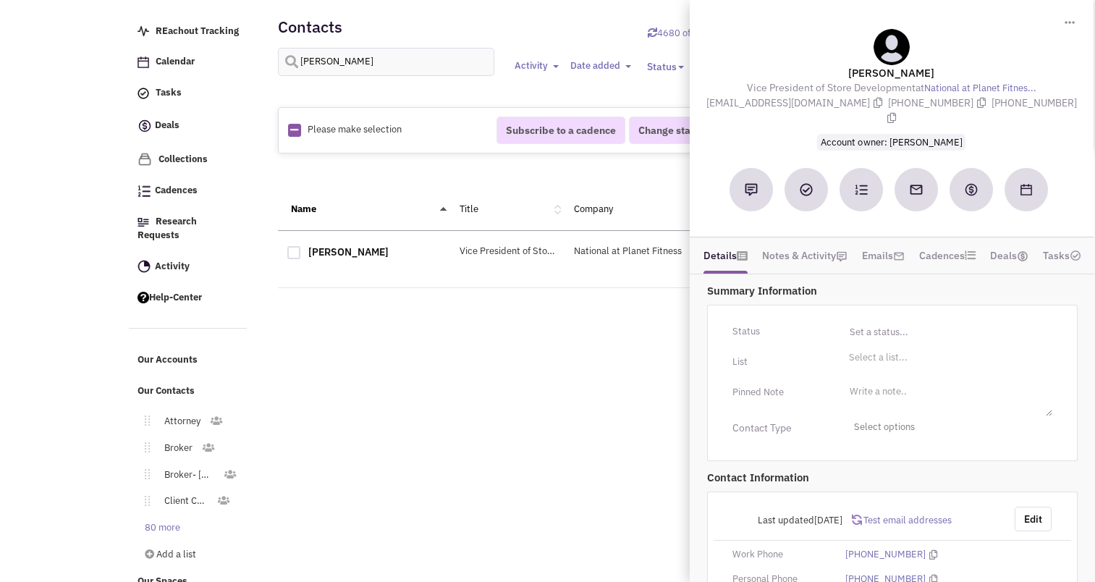
scroll to position [66, 0]
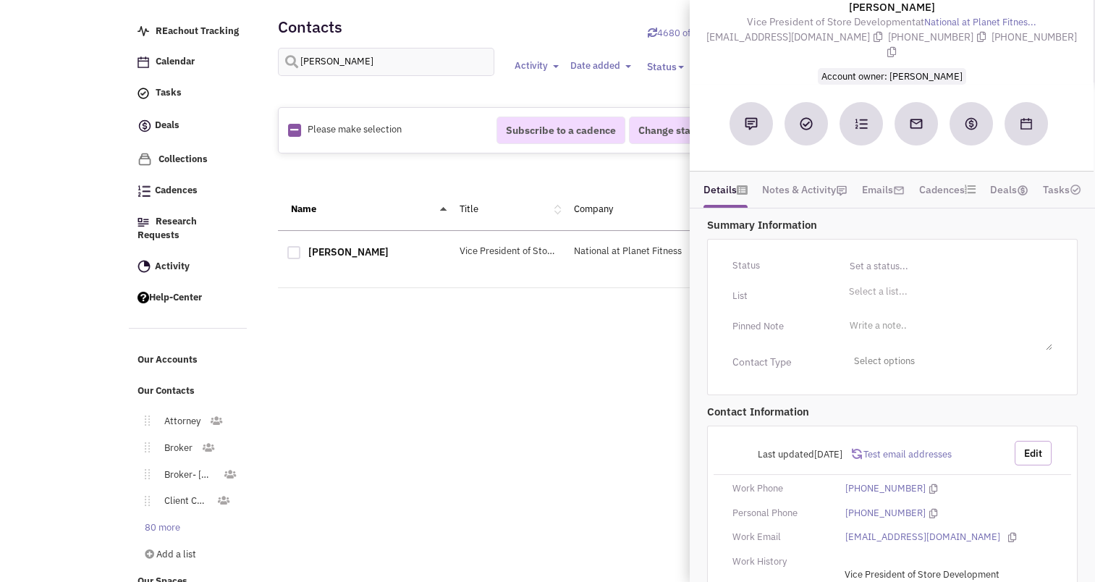
click at [1037, 441] on button "Edit" at bounding box center [1033, 453] width 37 height 25
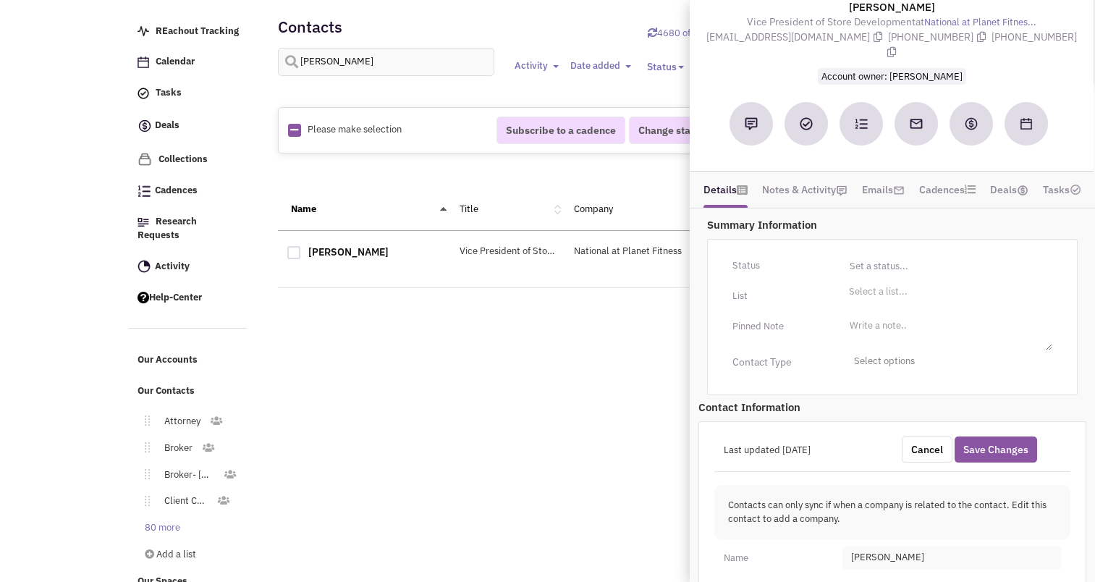
click at [861, 547] on span "[PERSON_NAME]" at bounding box center [952, 558] width 219 height 23
click at [933, 548] on input "[PERSON_NAME]" at bounding box center [932, 557] width 66 height 18
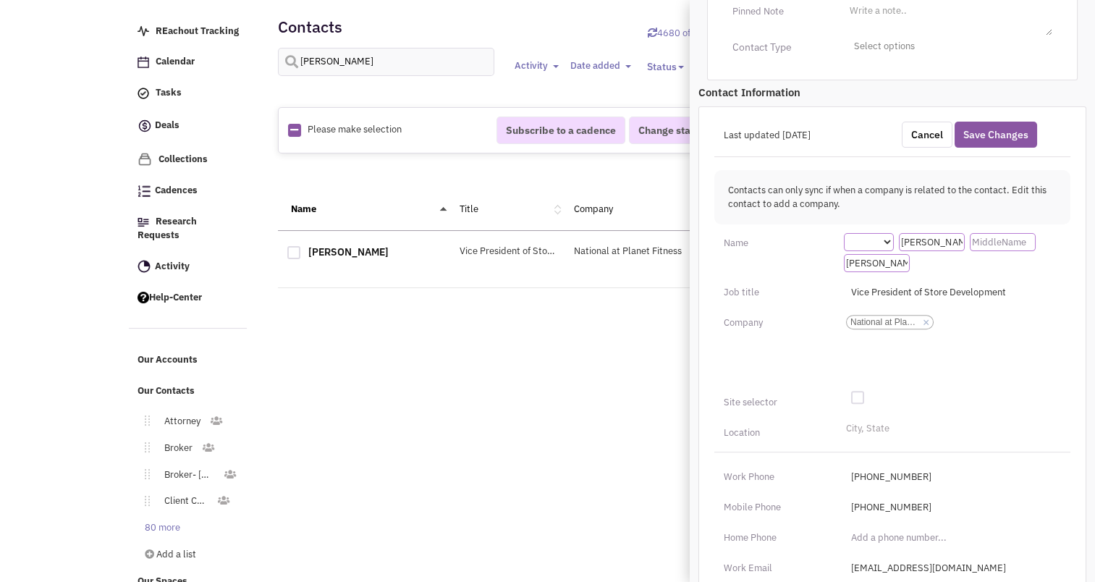
scroll to position [379, 0]
type input "[PERSON_NAME]"
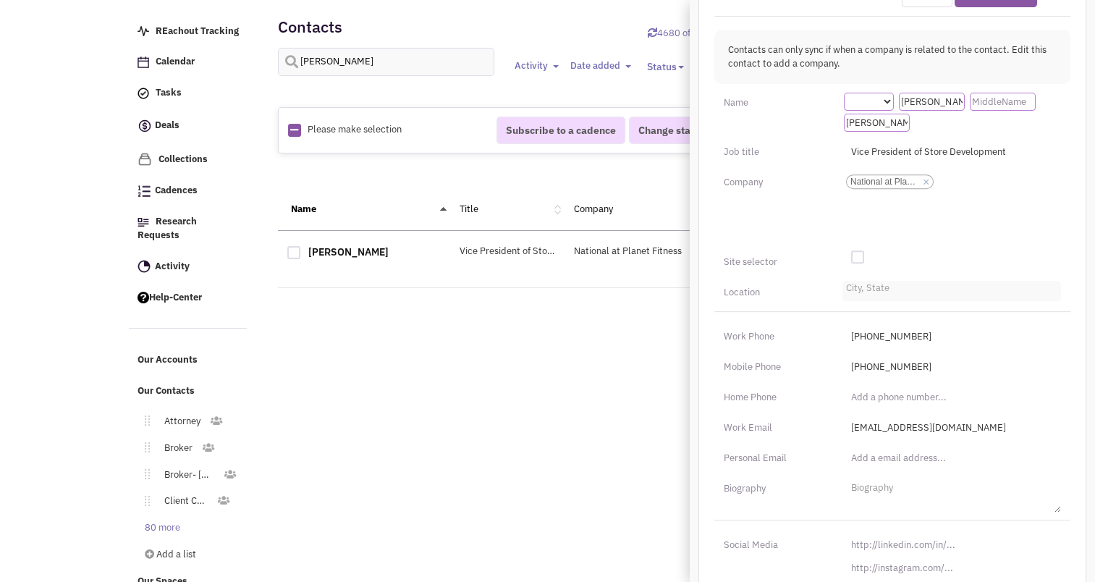
scroll to position [597, 0]
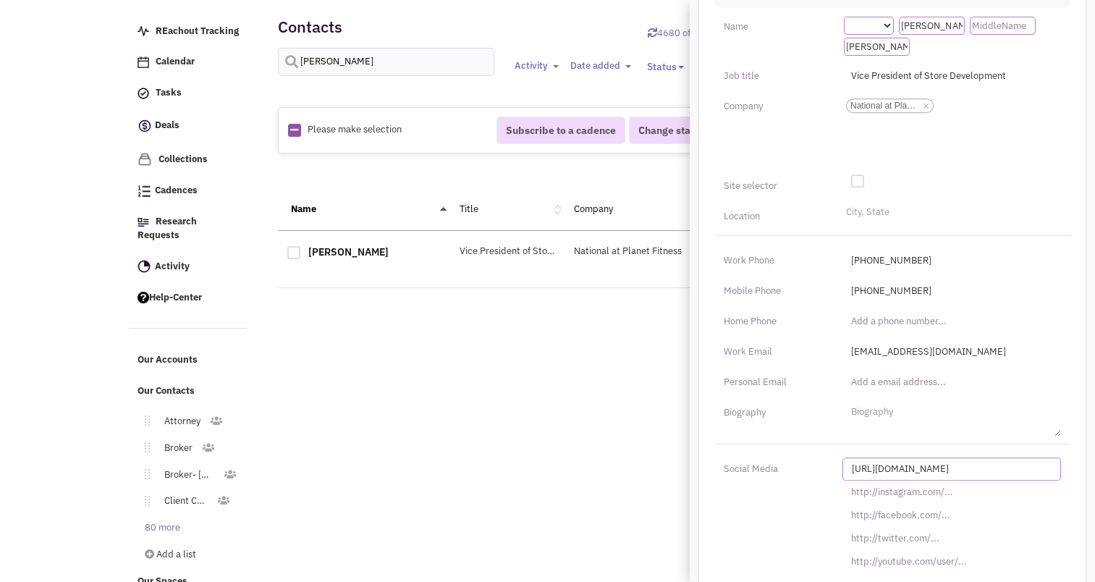
click at [927, 458] on input "[URL][DOMAIN_NAME]" at bounding box center [952, 469] width 219 height 23
click at [927, 457] on input "[URL][DOMAIN_NAME]" at bounding box center [952, 468] width 219 height 23
paste input "s://[DOMAIN_NAME][URL][PERSON_NAME]"
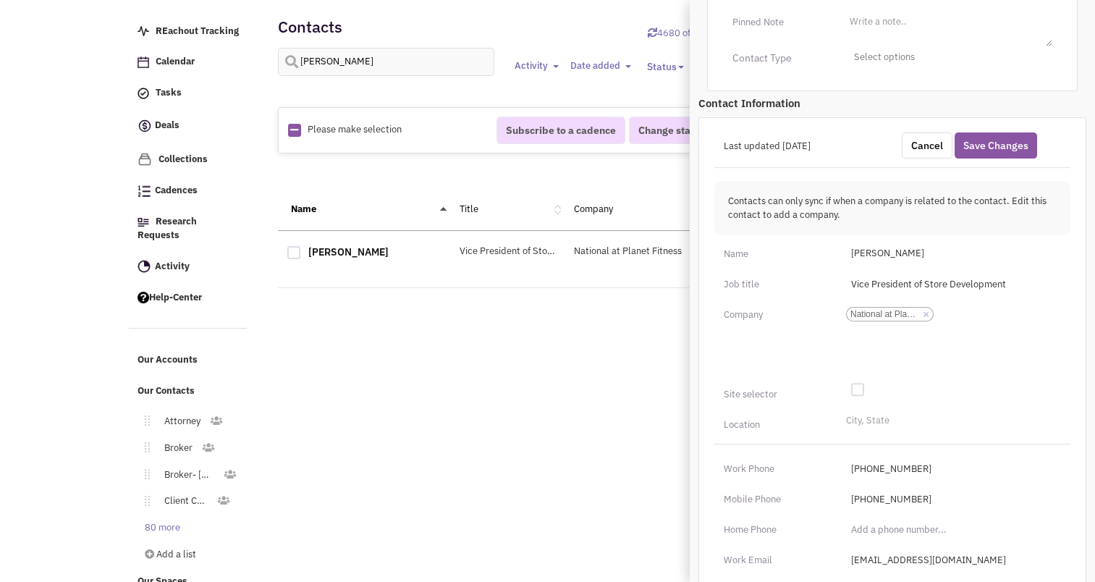
scroll to position [353, 0]
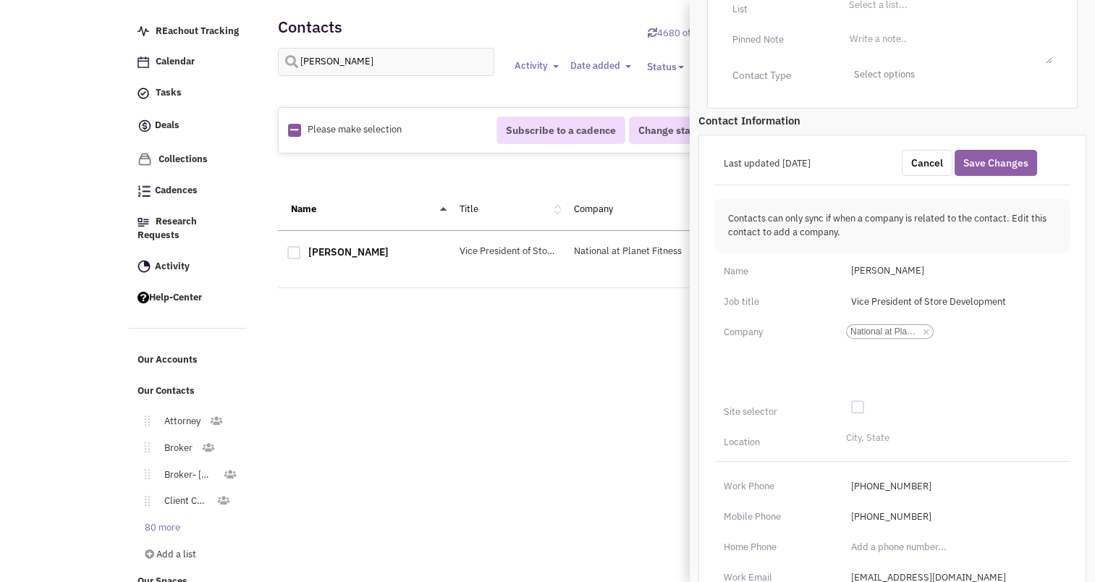
type input "[URL][DOMAIN_NAME][PERSON_NAME]"
click at [990, 150] on button "Save Changes" at bounding box center [996, 163] width 83 height 26
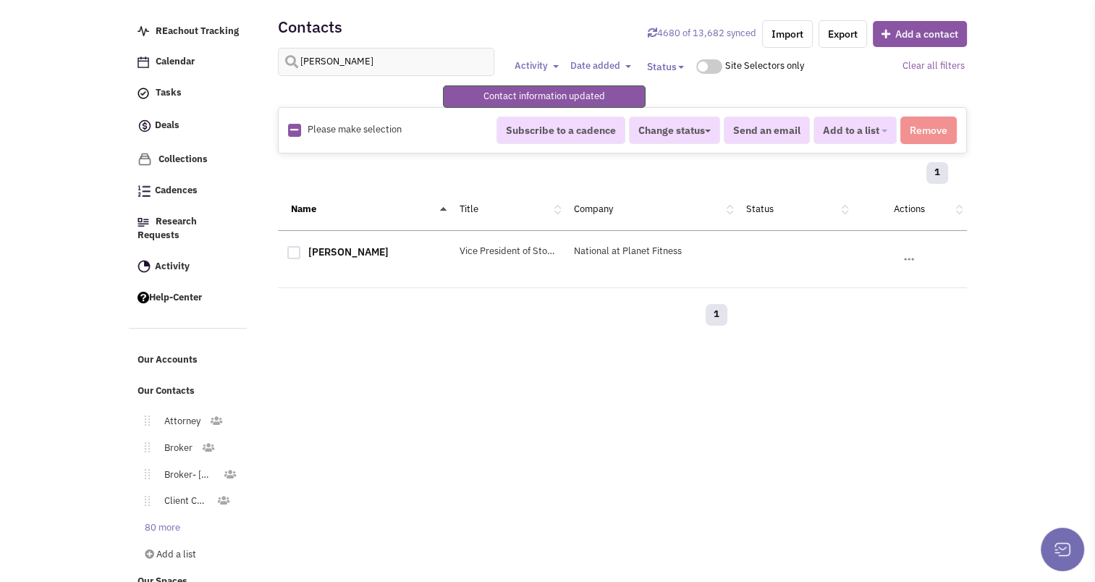
scroll to position [188, 0]
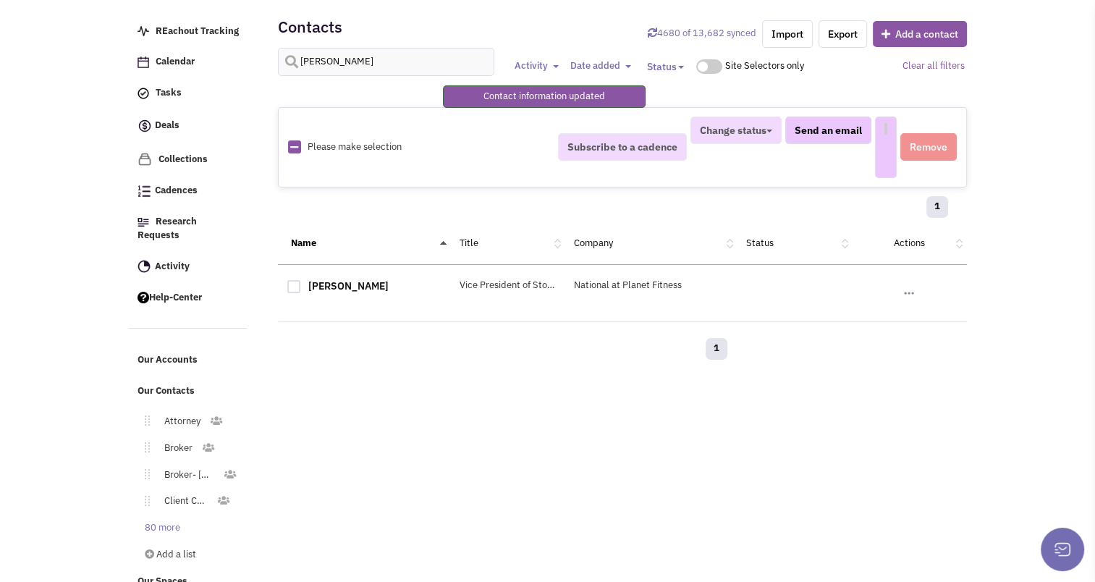
select select
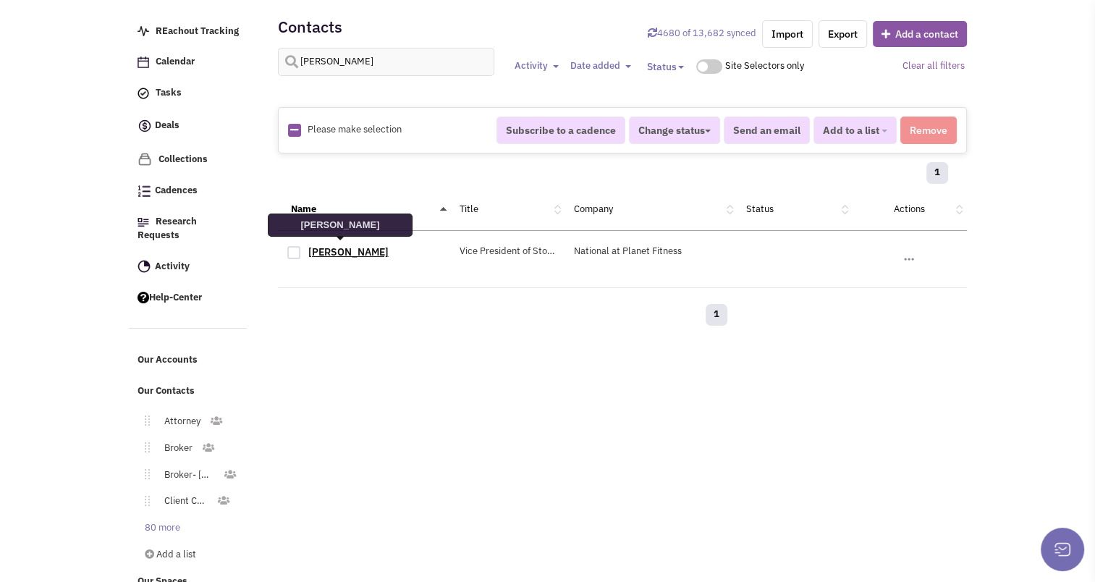
click at [346, 245] on link "[PERSON_NAME]" at bounding box center [348, 251] width 80 height 13
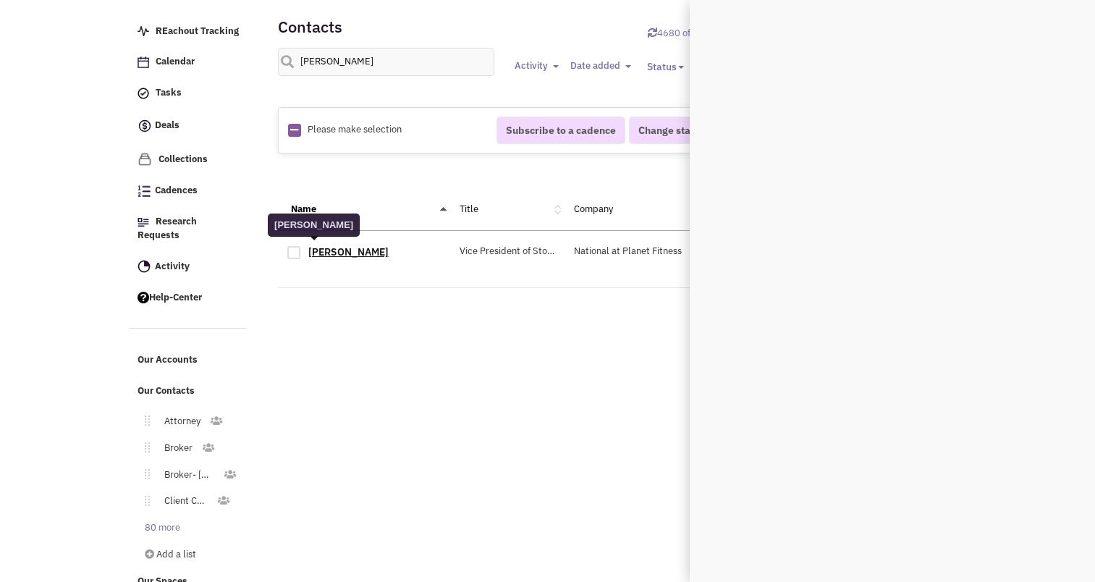
scroll to position [0, 0]
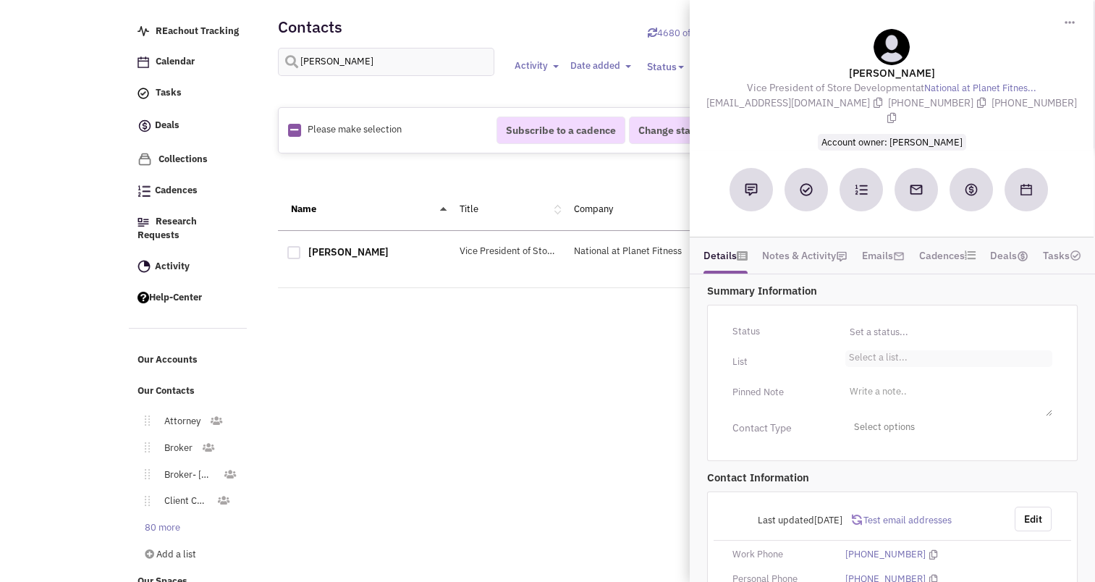
click at [869, 350] on li "Select a list..." at bounding box center [877, 355] width 62 height 11
click at [0, 0] on select "Select a list..." at bounding box center [0, 0] width 0 height 0
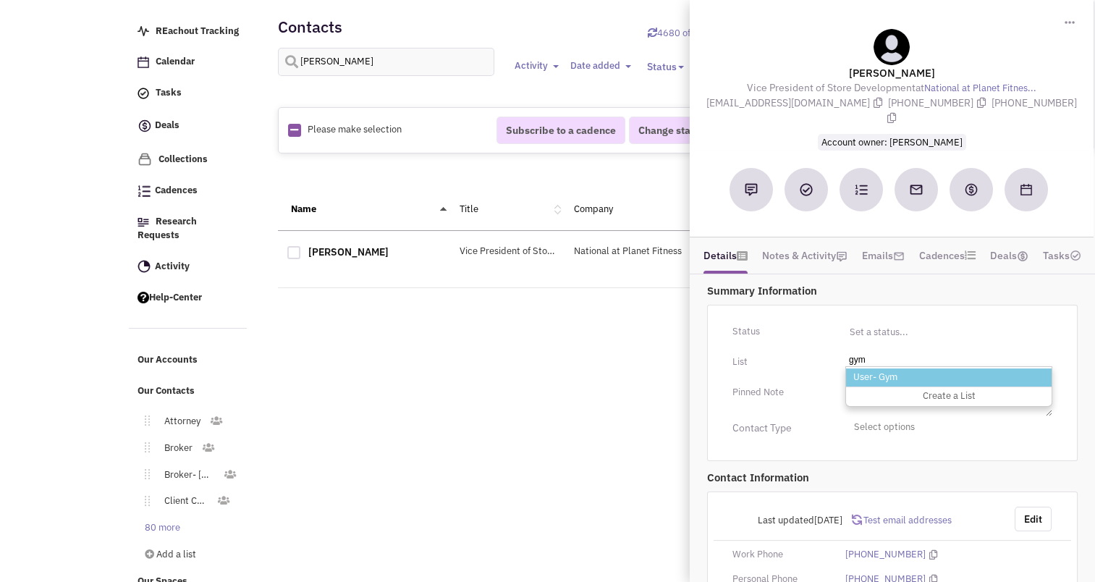
type input "gym"
click at [879, 369] on li "User- Gym" at bounding box center [949, 378] width 206 height 18
click at [0, 0] on select "Select a list..." at bounding box center [0, 0] width 0 height 0
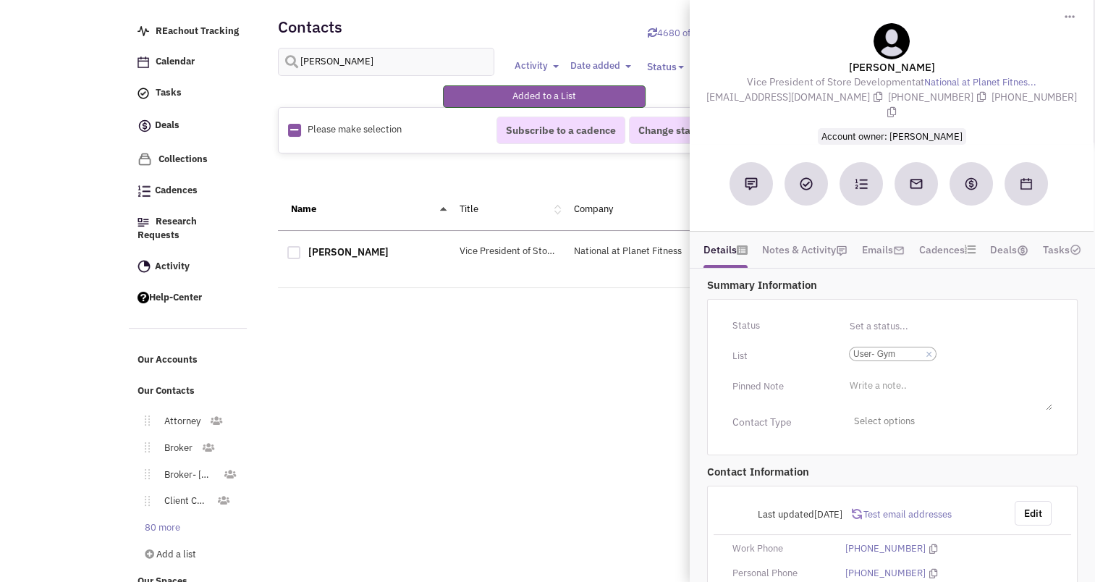
scroll to position [0, 0]
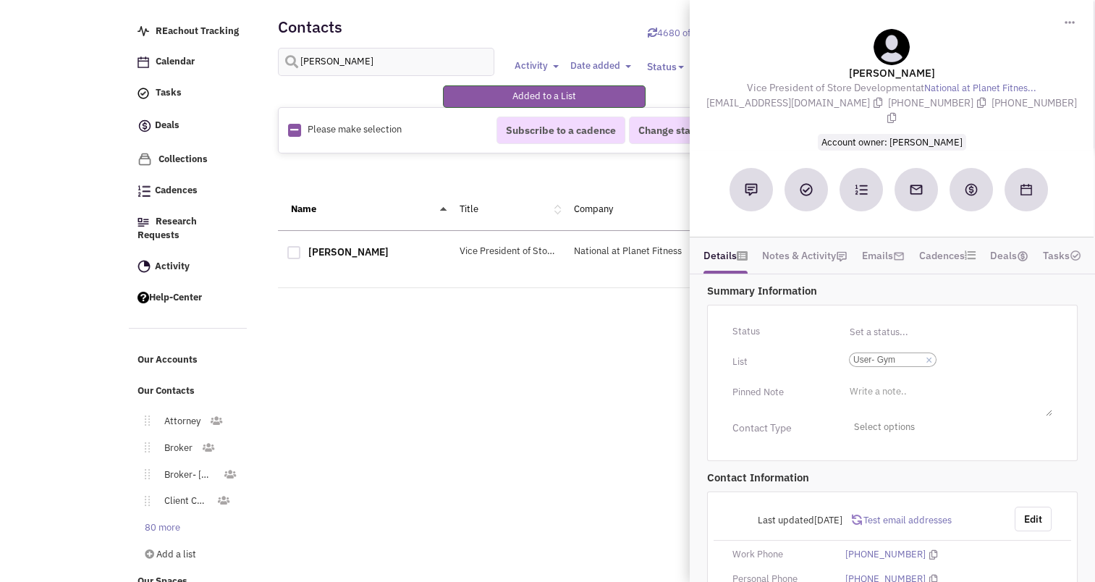
click at [566, 401] on div "Retailsphere Support Message Send REachout Tracking Calendar Tasks Completed Ta…" at bounding box center [548, 297] width 844 height 601
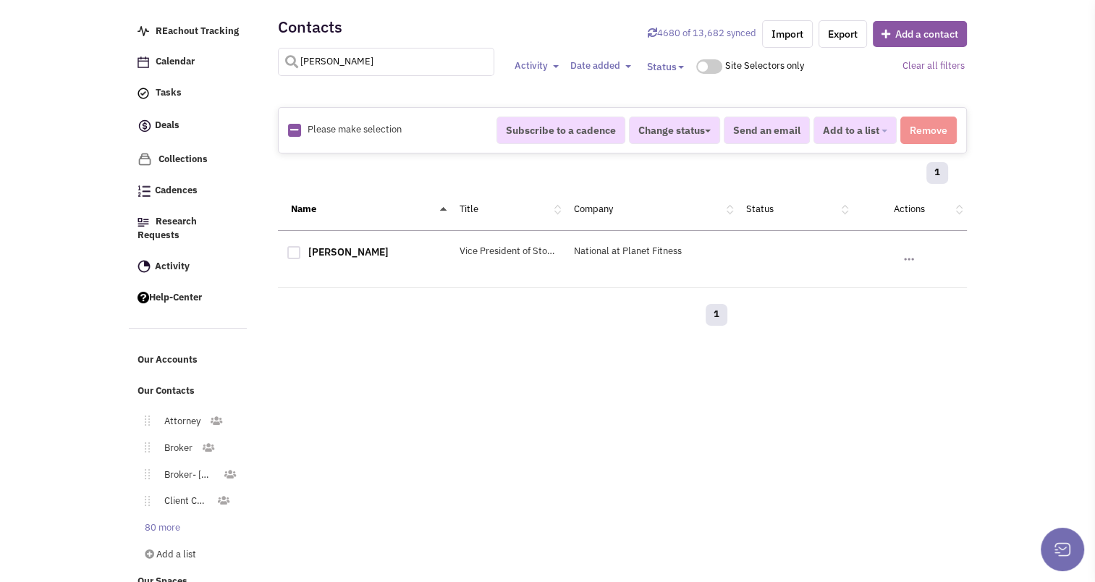
click at [365, 58] on input "[PERSON_NAME]" at bounding box center [386, 62] width 217 height 28
type input "[PERSON_NAME]"
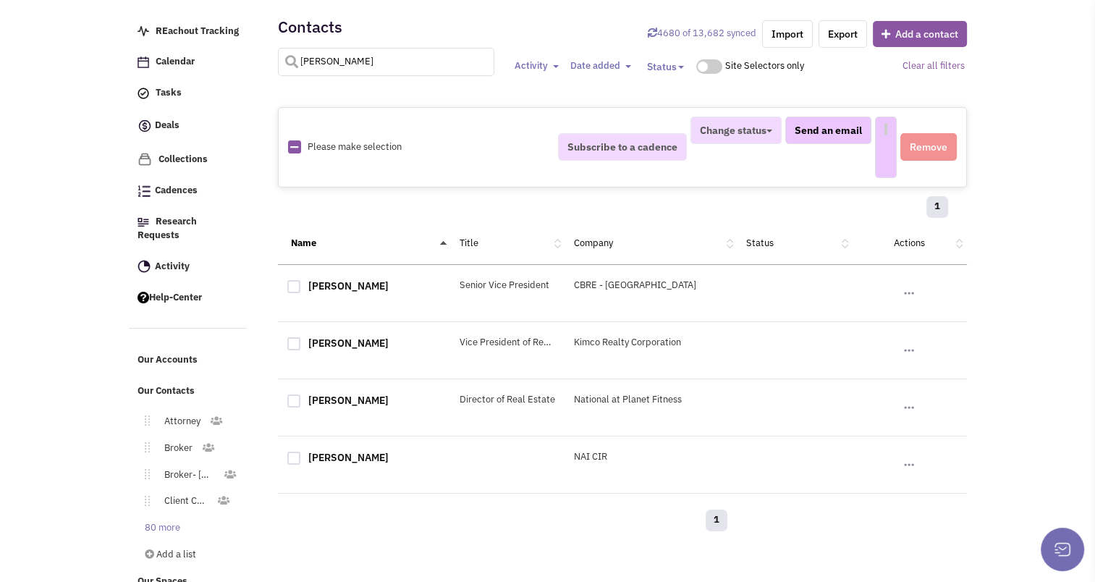
select select
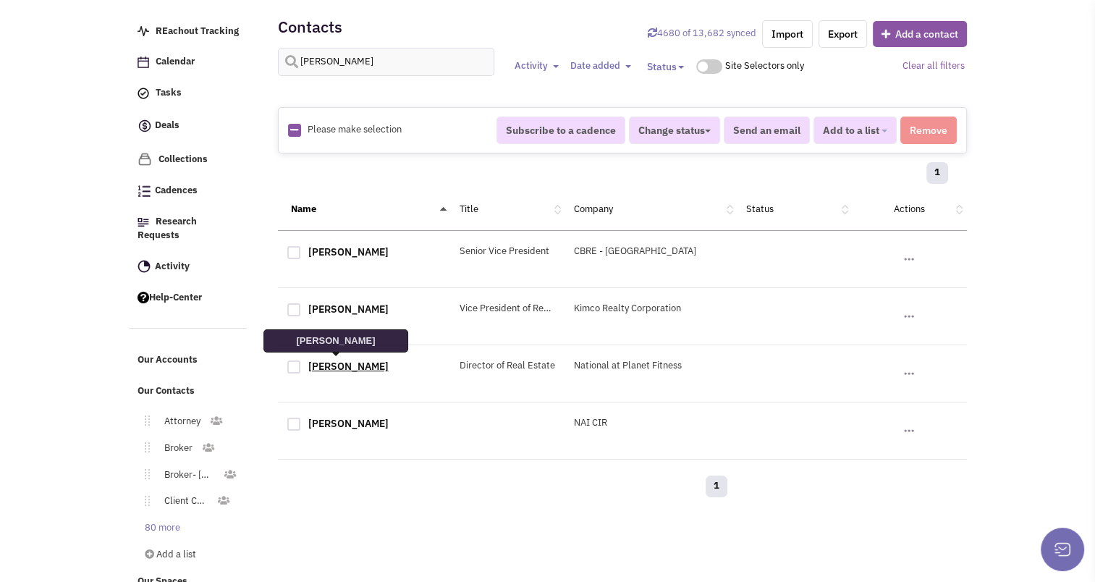
click at [333, 360] on link "[PERSON_NAME]" at bounding box center [348, 366] width 80 height 13
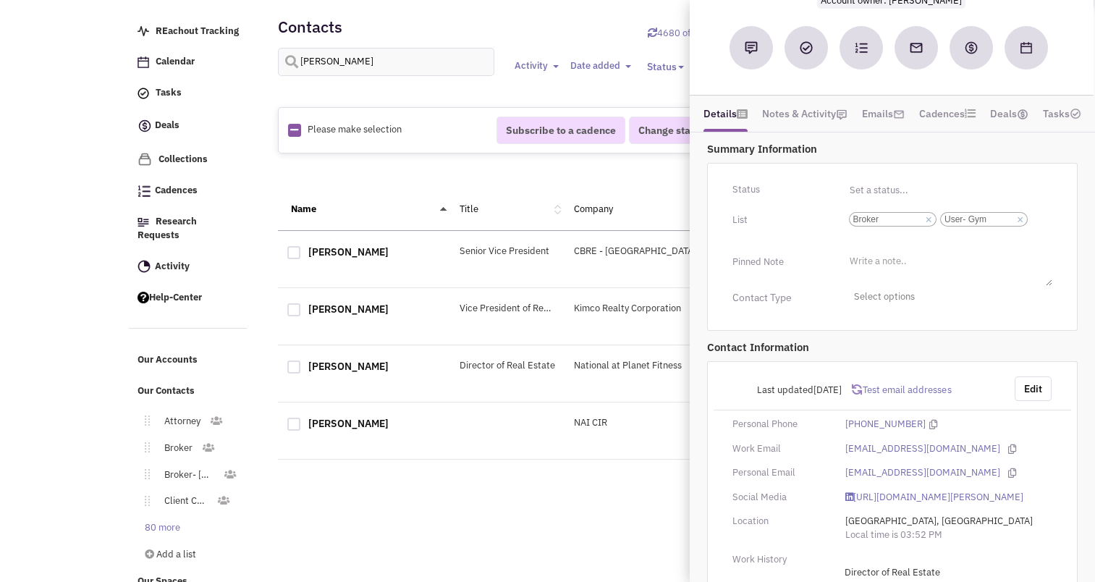
scroll to position [237, 0]
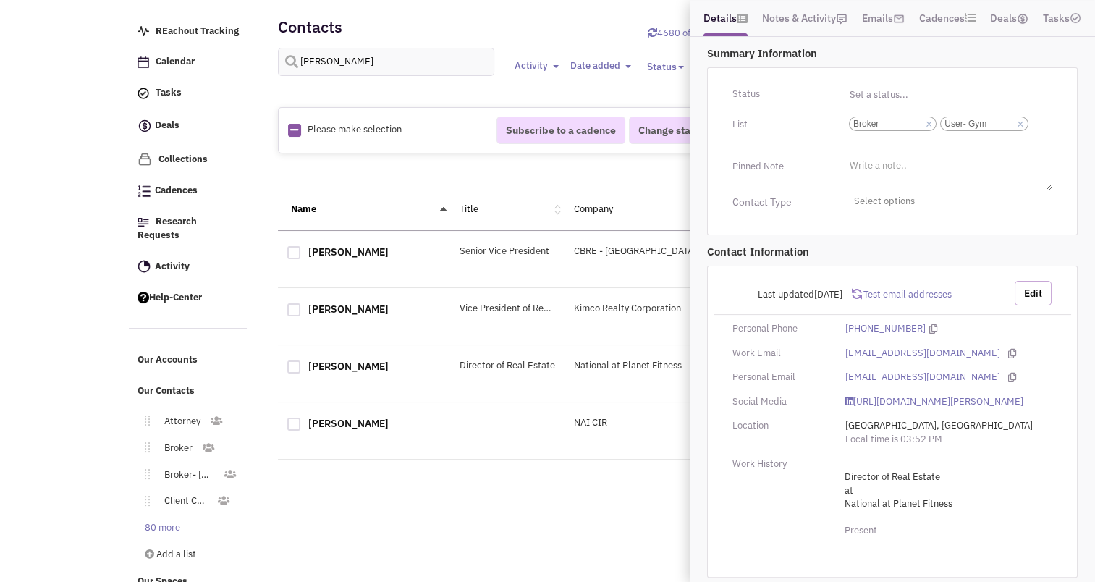
click at [1030, 281] on button "Edit" at bounding box center [1033, 293] width 37 height 25
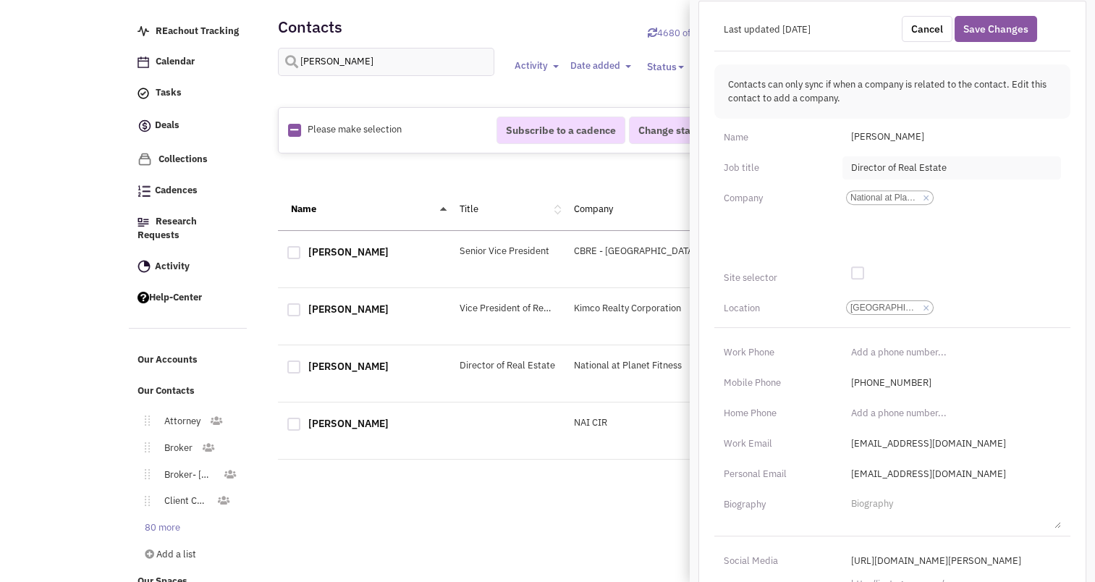
scroll to position [498, 0]
click at [899, 432] on input "[EMAIL_ADDRESS][DOMAIN_NAME]" at bounding box center [952, 443] width 219 height 23
type input "[EMAIL_ADDRESS][DOMAIN_NAME]"
click at [921, 463] on input "[EMAIL_ADDRESS][DOMAIN_NAME]" at bounding box center [952, 474] width 219 height 23
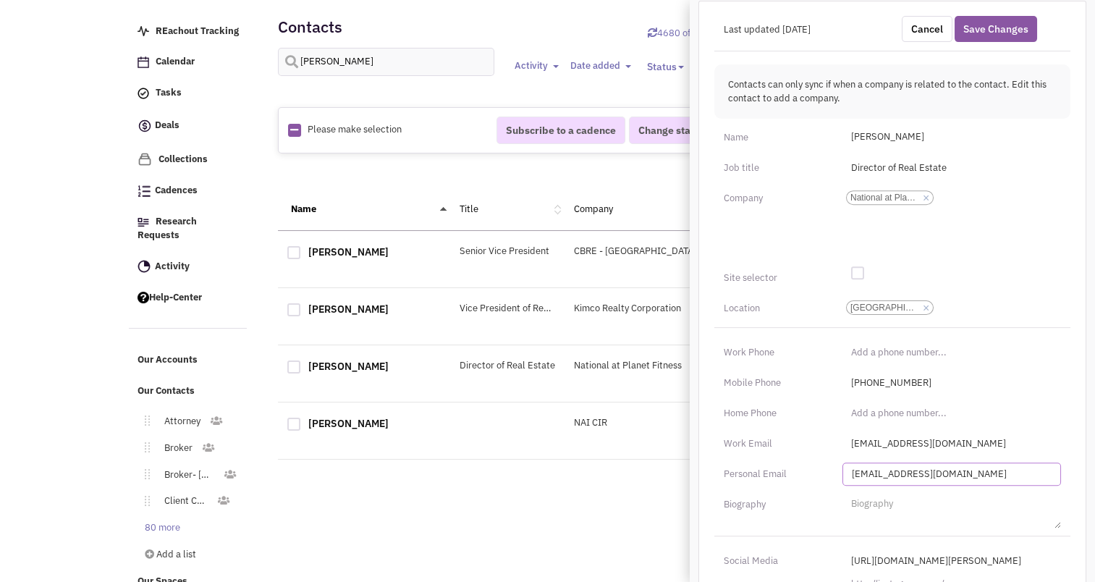
click at [921, 463] on input "[EMAIL_ADDRESS][DOMAIN_NAME]" at bounding box center [952, 474] width 219 height 23
type input "[EMAIL_ADDRESS][DOMAIN_NAME]"
click at [990, 16] on button "Save Changes" at bounding box center [996, 29] width 83 height 26
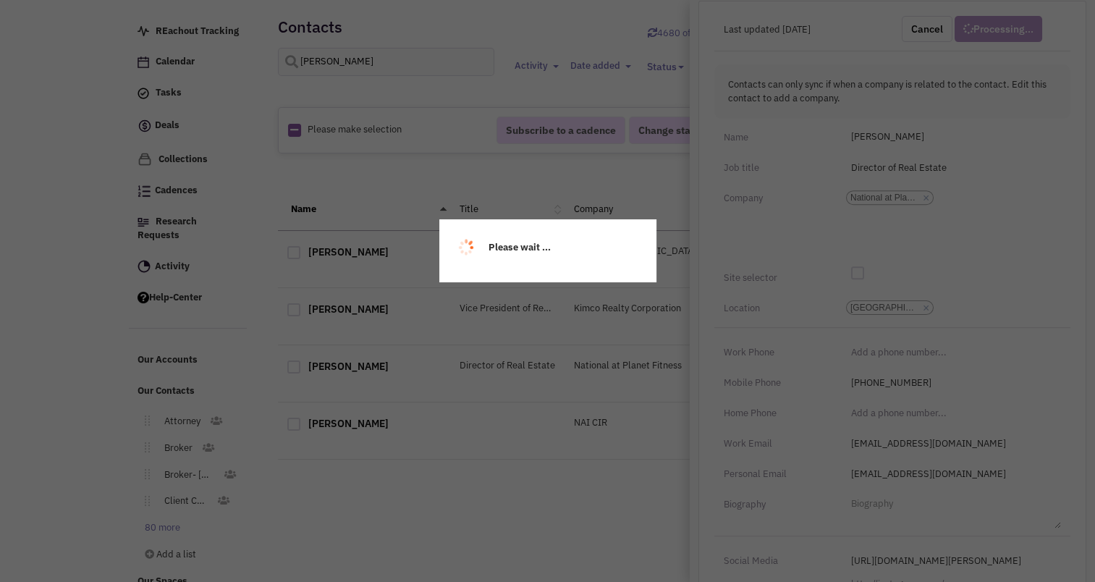
scroll to position [212, 0]
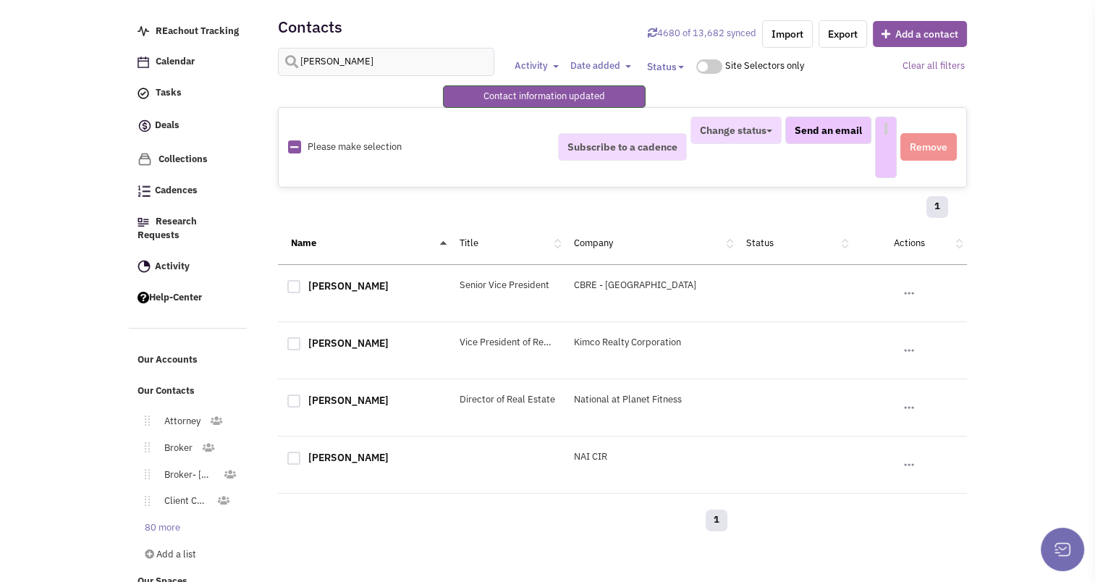
select select
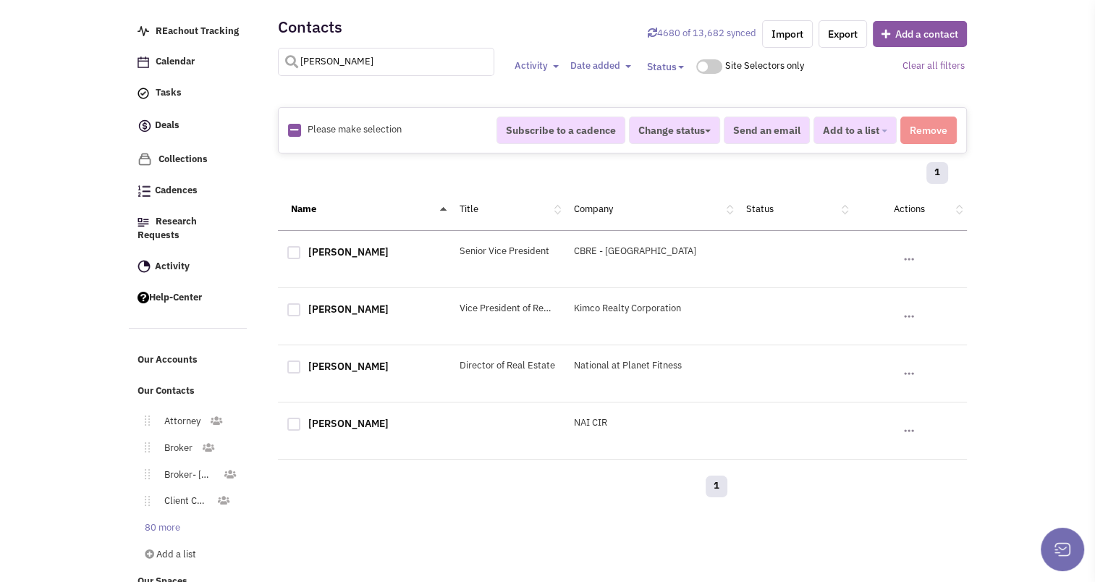
click at [364, 63] on input "[PERSON_NAME]" at bounding box center [386, 62] width 217 height 28
type input "[PERSON_NAME]"
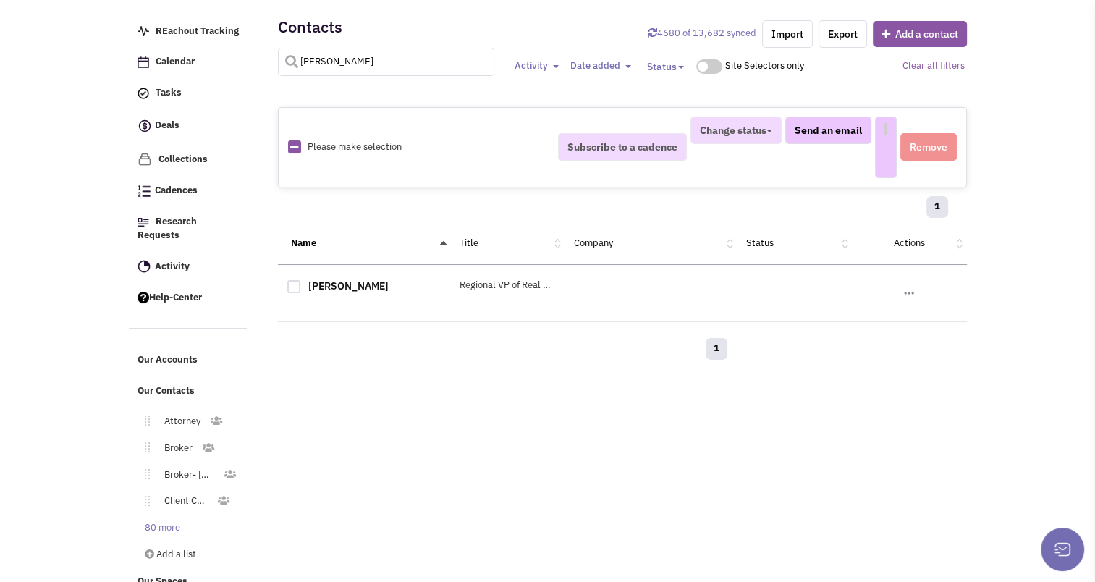
select select
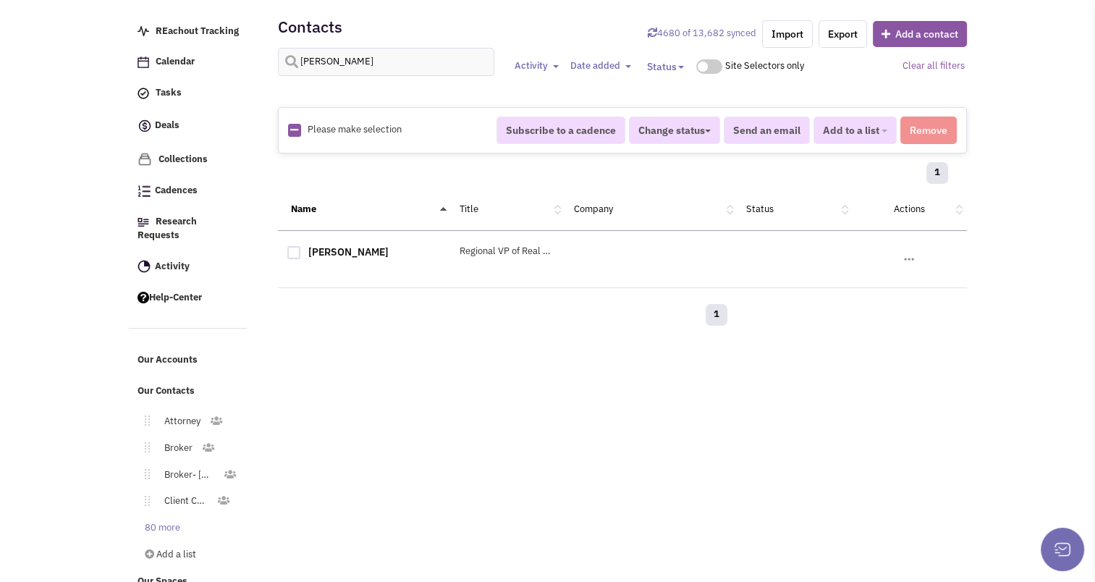
click at [294, 246] on div at bounding box center [293, 252] width 13 height 13
click at [302, 249] on input "checkbox" at bounding box center [306, 253] width 9 height 9
checkbox input "true"
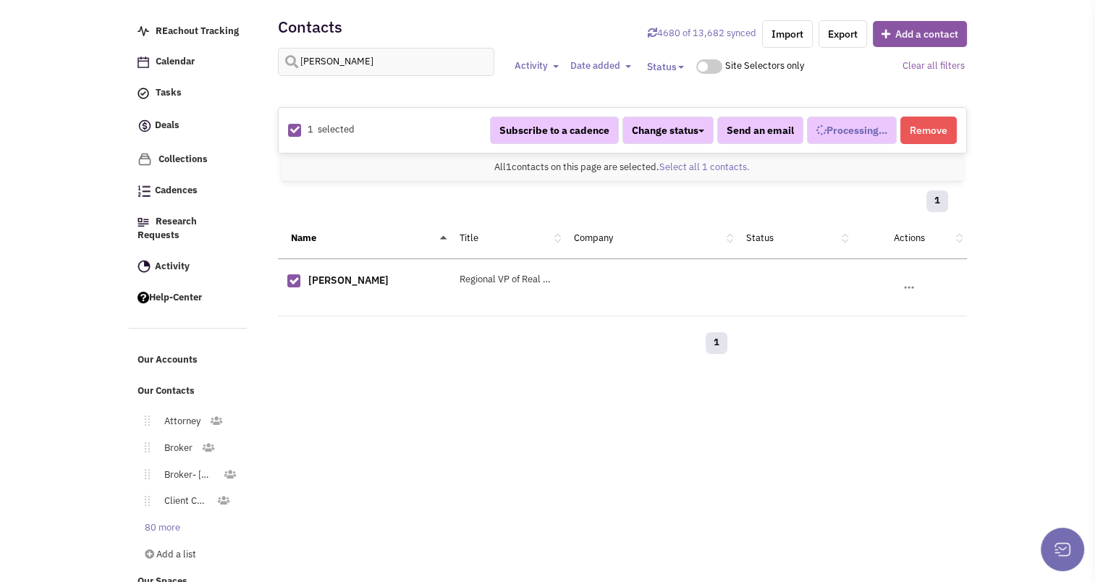
select select
click at [930, 139] on button "Remove" at bounding box center [929, 131] width 56 height 28
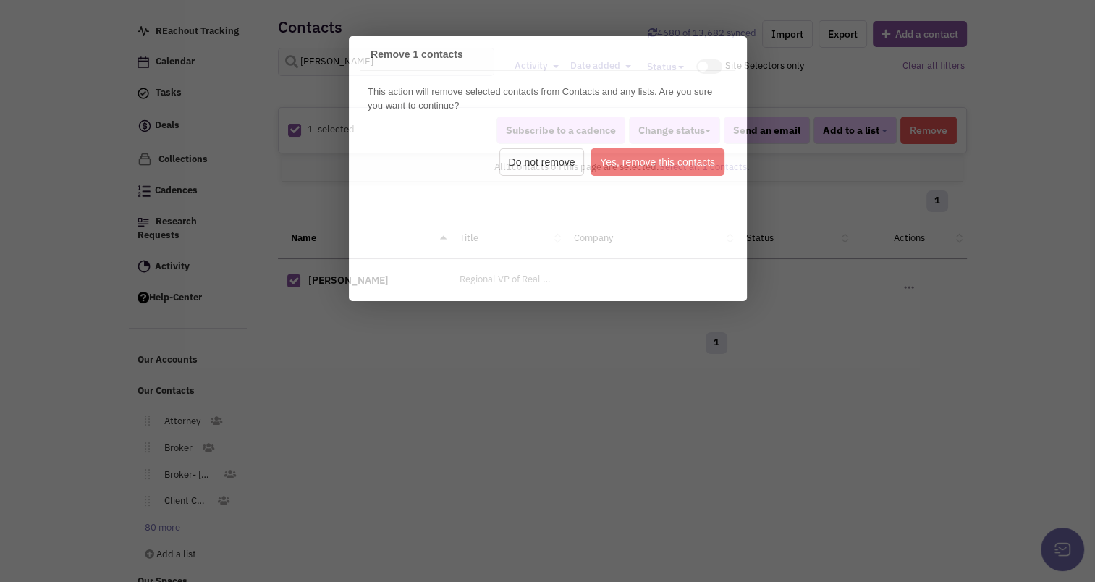
scroll to position [0, 0]
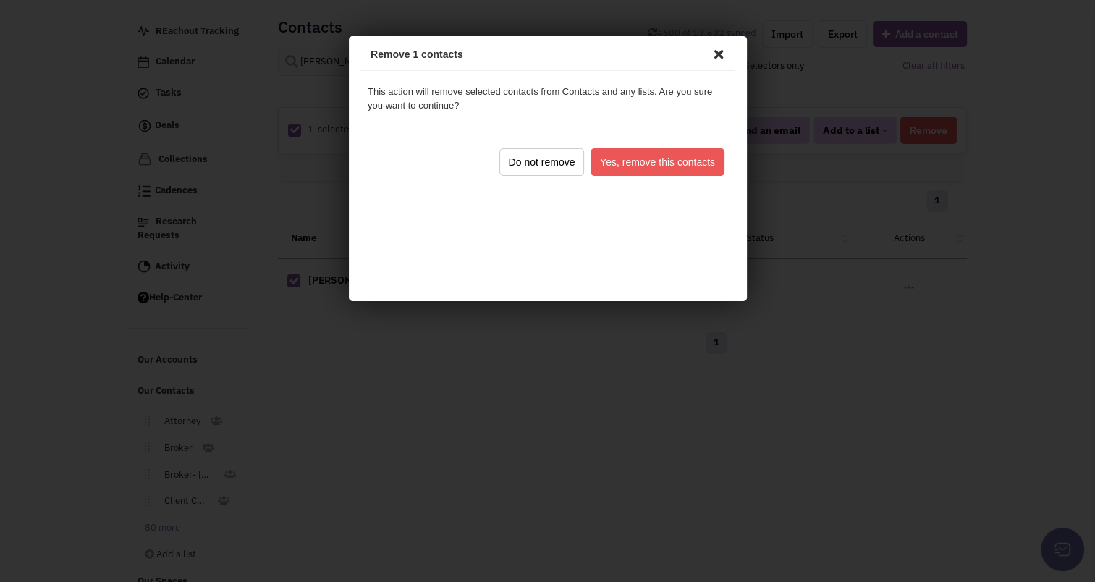
click at [660, 160] on button "Yes, remove this contacts" at bounding box center [655, 160] width 134 height 28
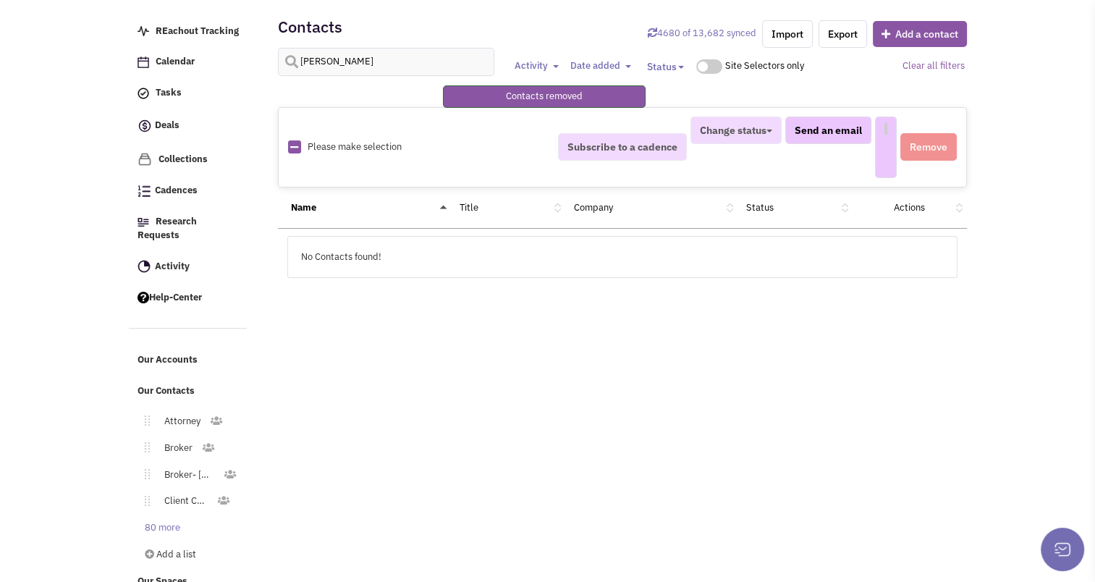
select select
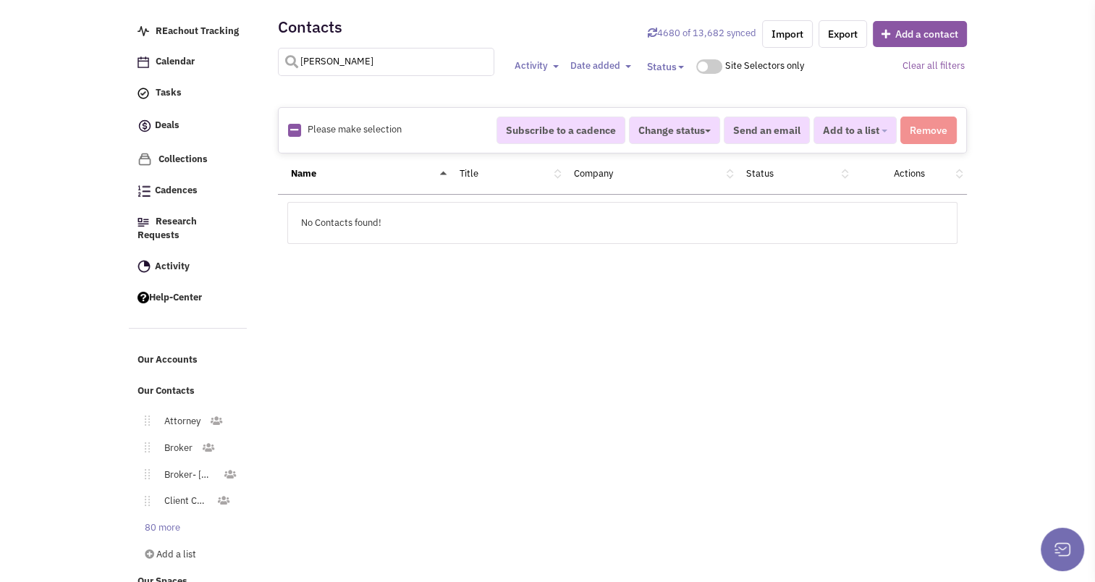
click at [313, 67] on input "[PERSON_NAME]" at bounding box center [386, 62] width 217 height 28
type input "[PERSON_NAME]"
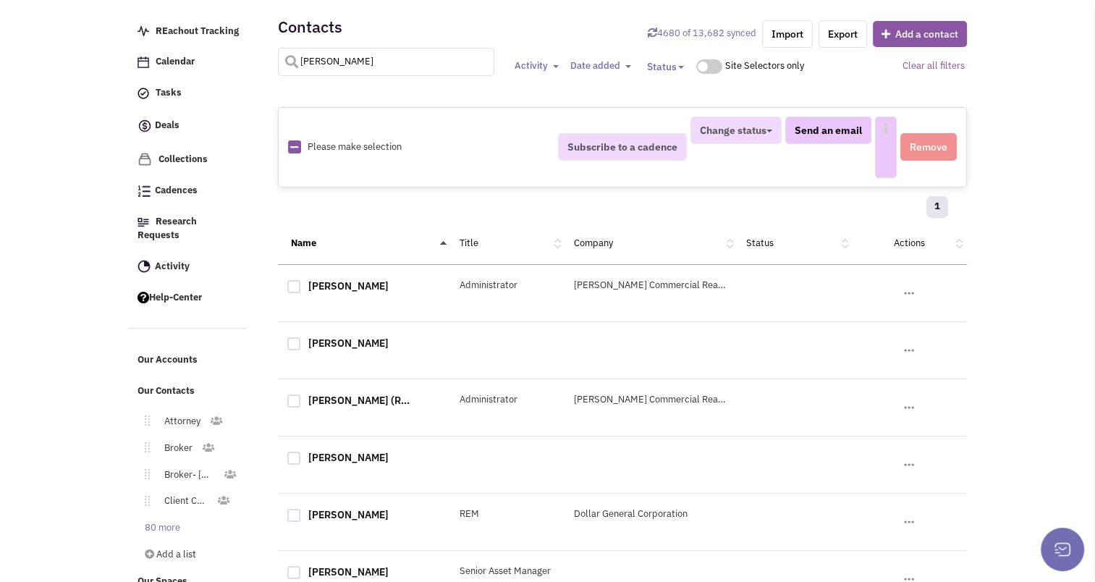
select select
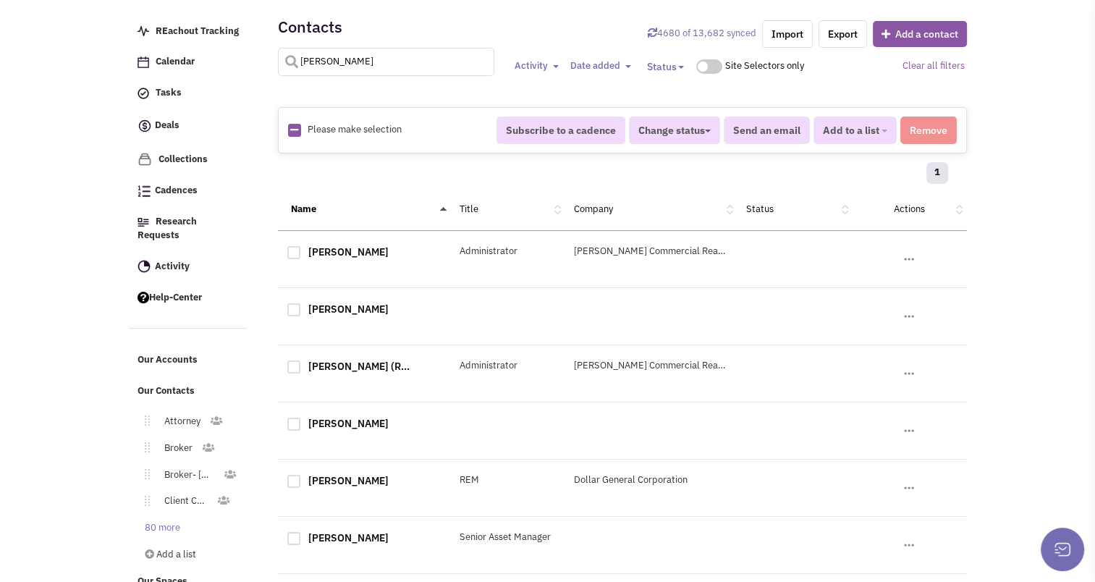
click at [377, 69] on input "[PERSON_NAME]" at bounding box center [386, 62] width 217 height 28
type input "cinque"
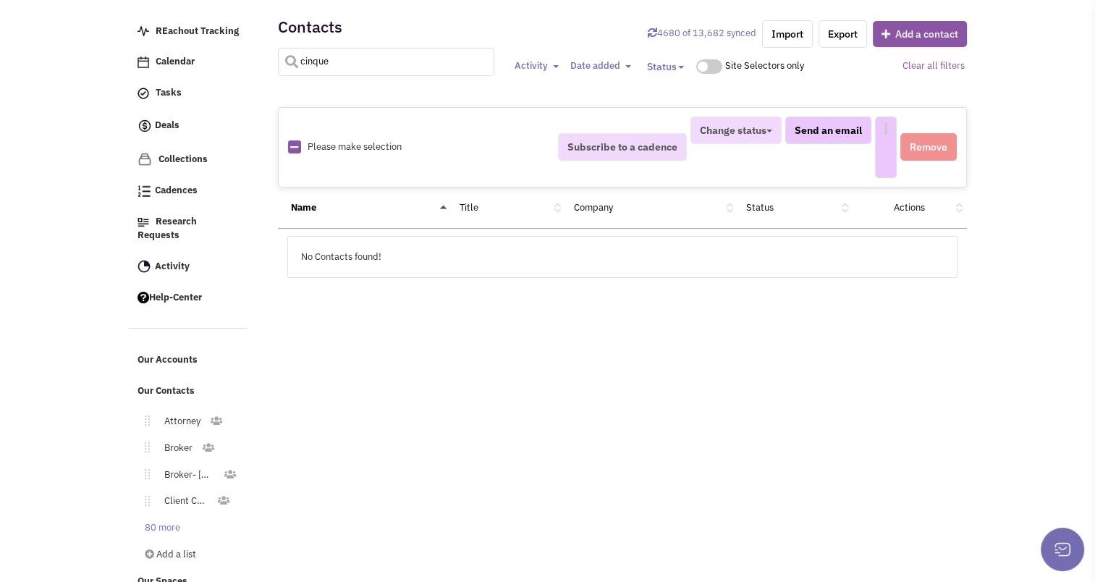
select select
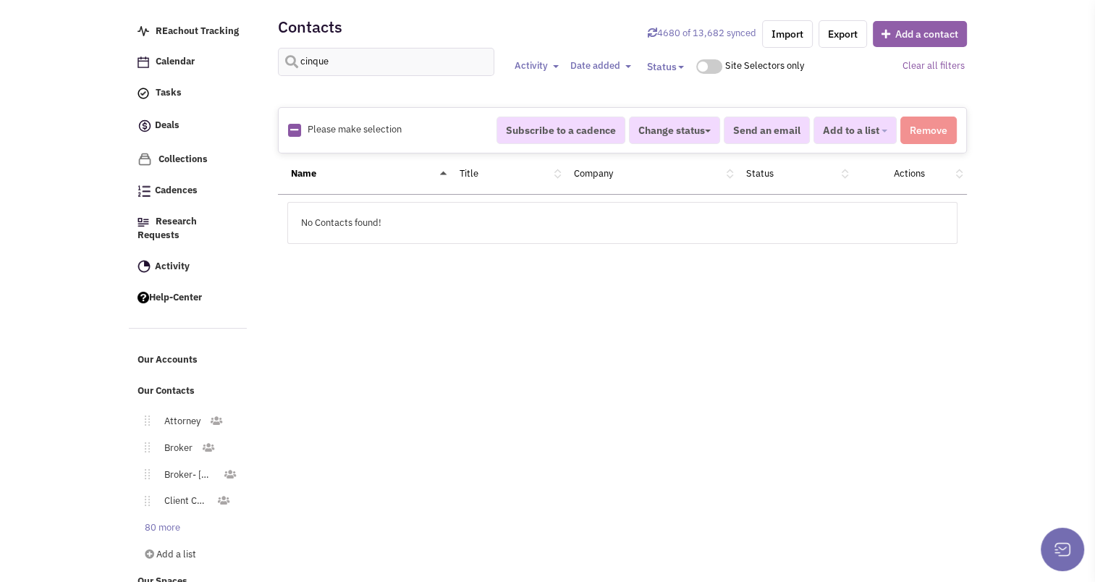
click at [904, 34] on button "Add a contact" at bounding box center [920, 34] width 94 height 26
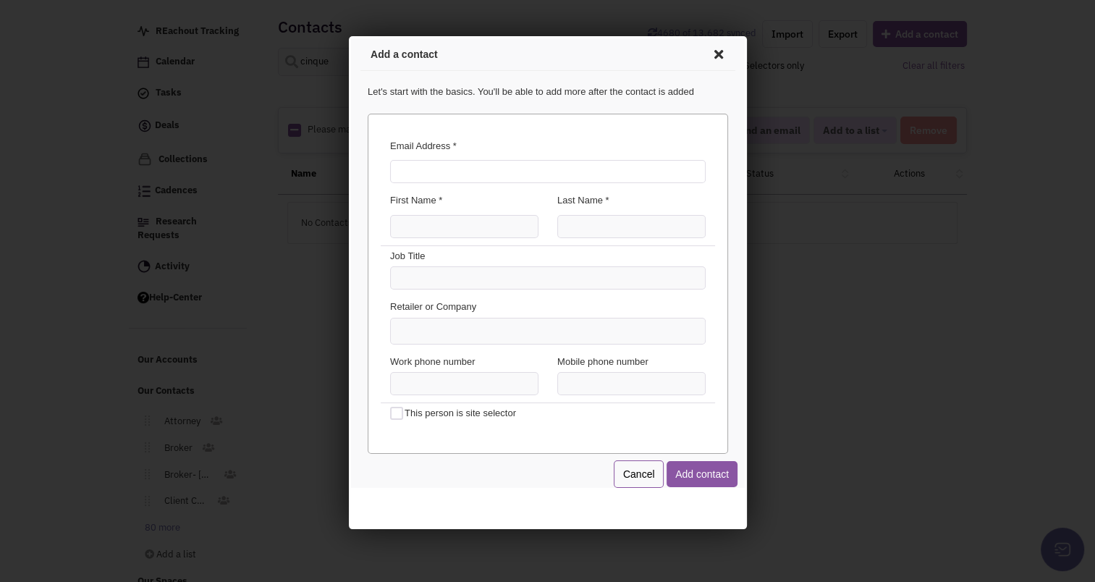
click at [512, 166] on input "Email Address *" at bounding box center [545, 169] width 316 height 23
type input "[EMAIL_ADDRESS][DOMAIN_NAME]"
type input "Bryn"
type input "Cinque"
type input "i"
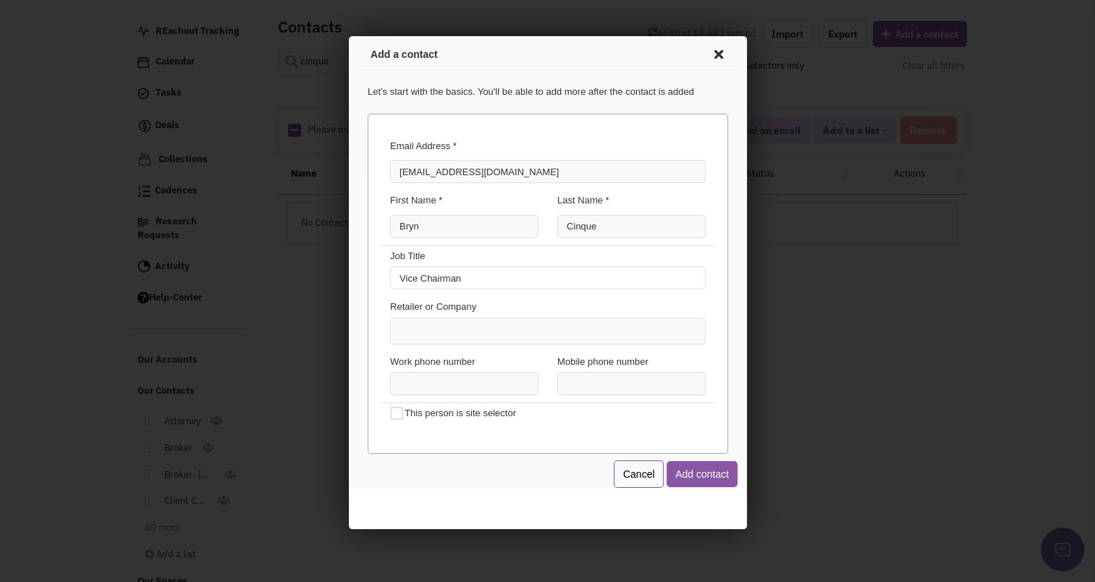
type input "Vice Chairman"
type input "Colliers"
type input "(___) ___-____"
type input "[PHONE_NUMBER]"
click at [701, 471] on button "Add contact" at bounding box center [699, 472] width 71 height 26
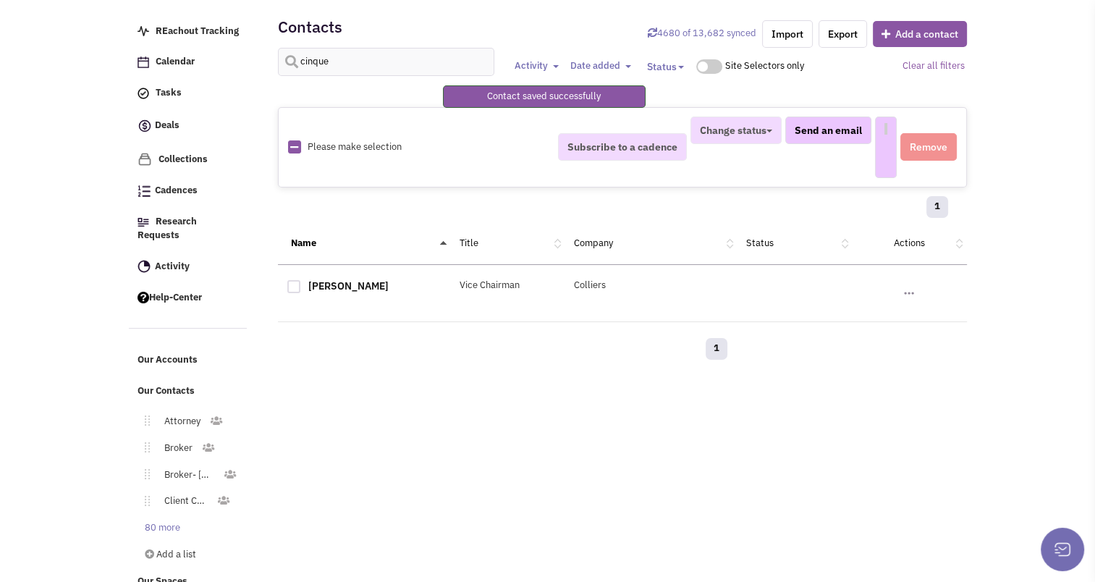
select select
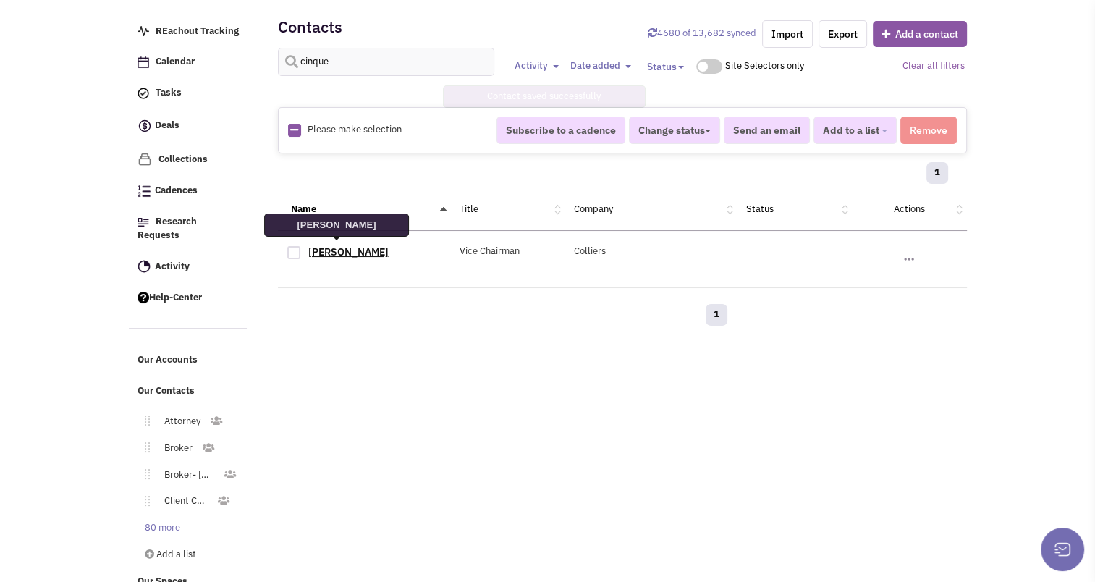
click at [327, 249] on link "[PERSON_NAME]" at bounding box center [348, 251] width 80 height 13
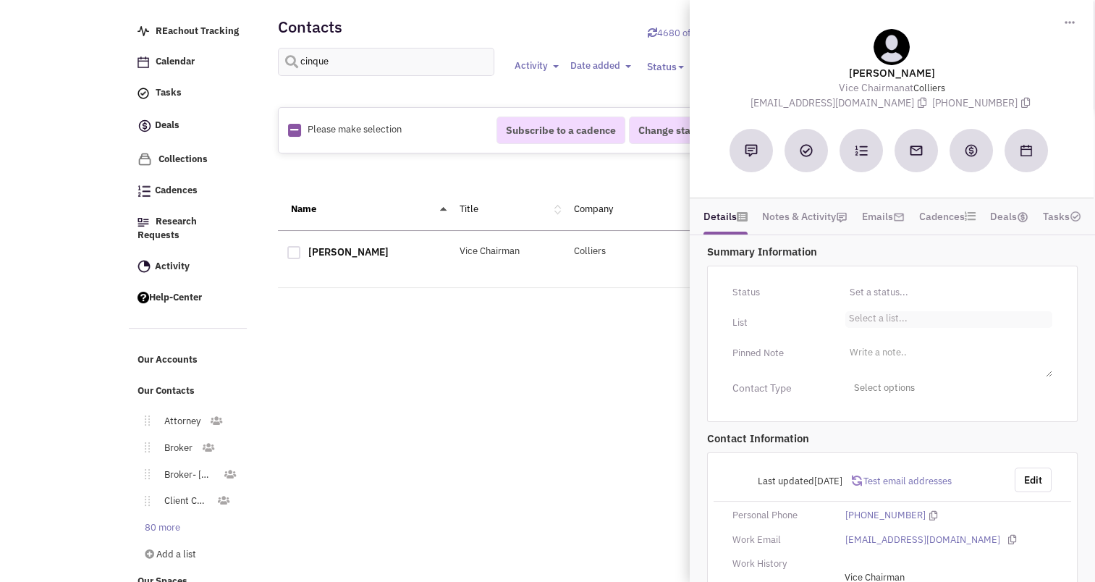
click at [869, 319] on li "Select a list..." at bounding box center [877, 316] width 62 height 11
click at [0, 0] on select "Select a list..." at bounding box center [0, 0] width 0 height 0
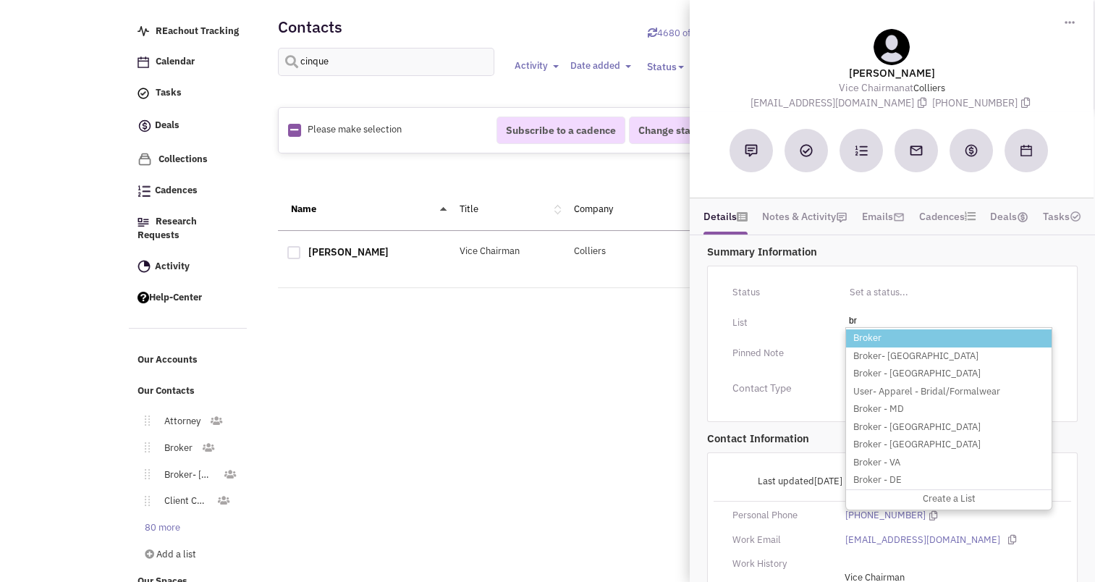
type input "br"
click at [877, 332] on li "Broker" at bounding box center [949, 338] width 206 height 18
click at [0, 0] on select "Select a list..." at bounding box center [0, 0] width 0 height 0
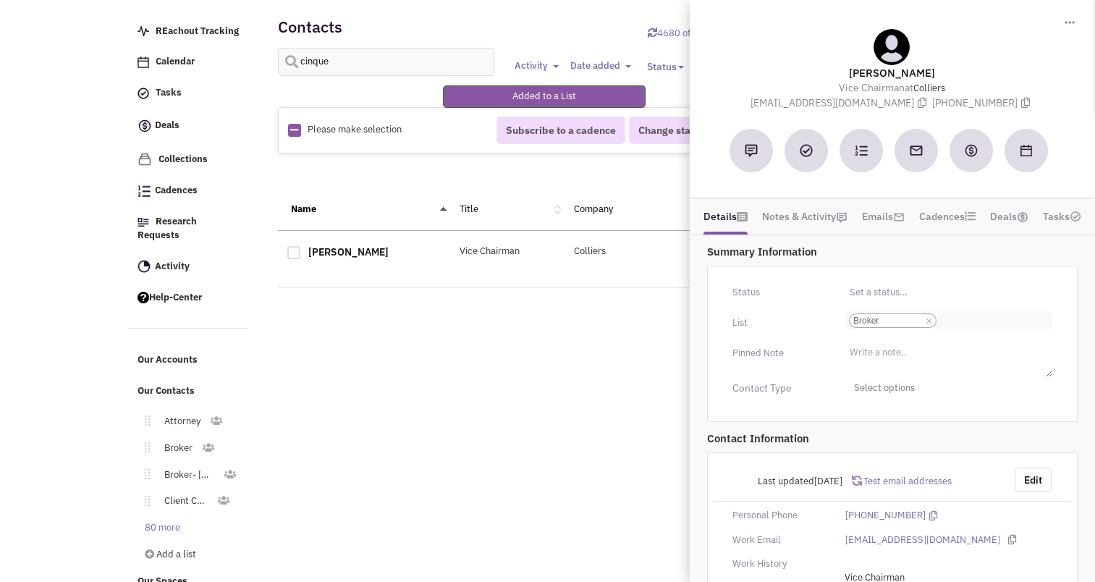
click at [967, 324] on input "Select a list... Broker Select a list... × Broker" at bounding box center [956, 320] width 32 height 14
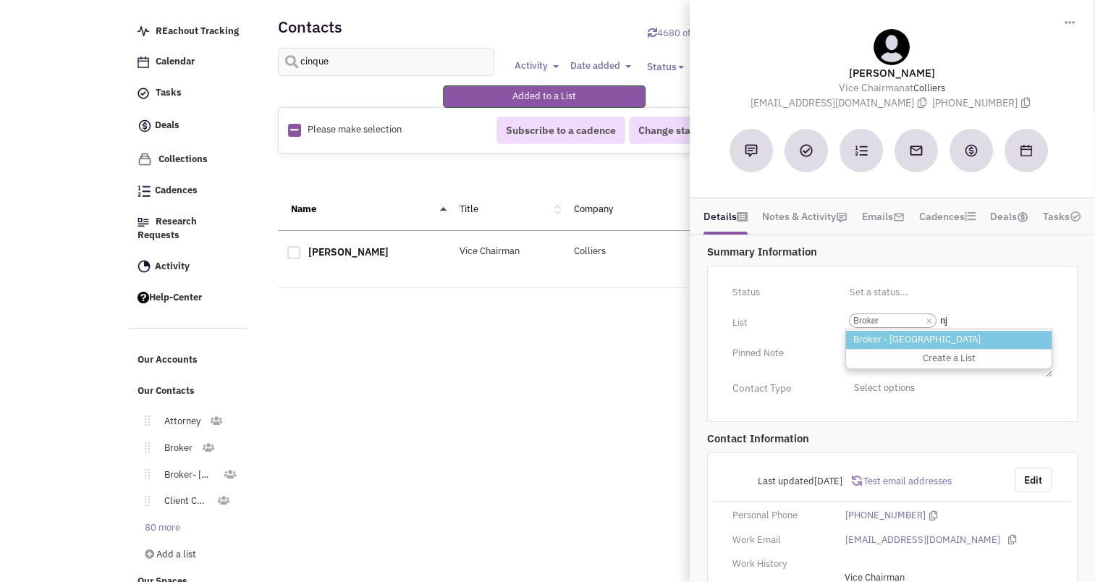
type input "nj"
click at [912, 333] on li "Broker - [GEOGRAPHIC_DATA]" at bounding box center [949, 340] width 206 height 18
click at [0, 0] on select "Select a list... Broker" at bounding box center [0, 0] width 0 height 0
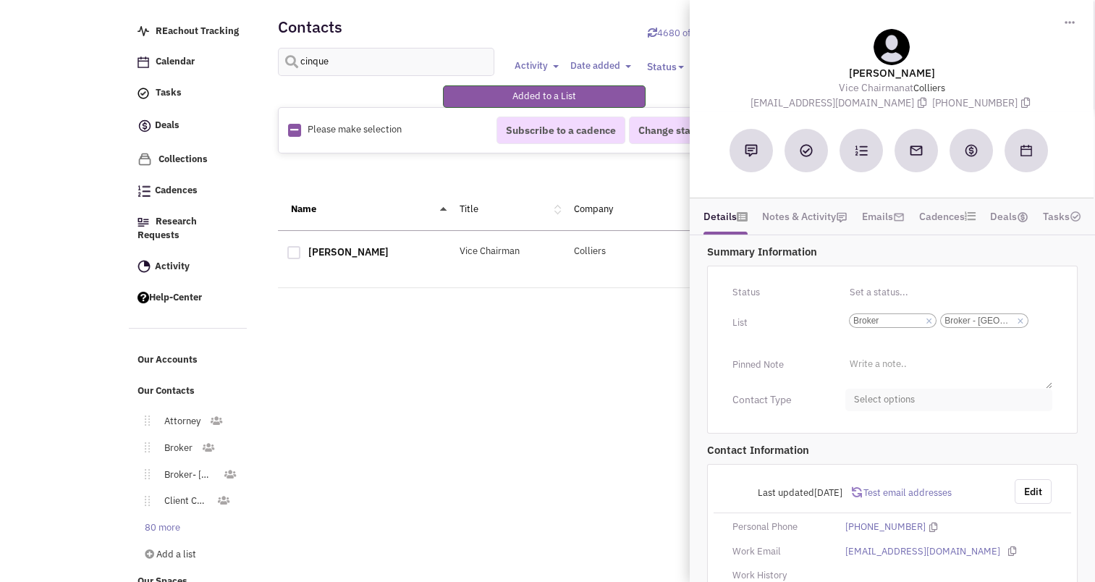
click at [880, 394] on span "Select options" at bounding box center [949, 400] width 207 height 22
click at [859, 451] on div at bounding box center [860, 457] width 13 height 13
checkbox input "true"
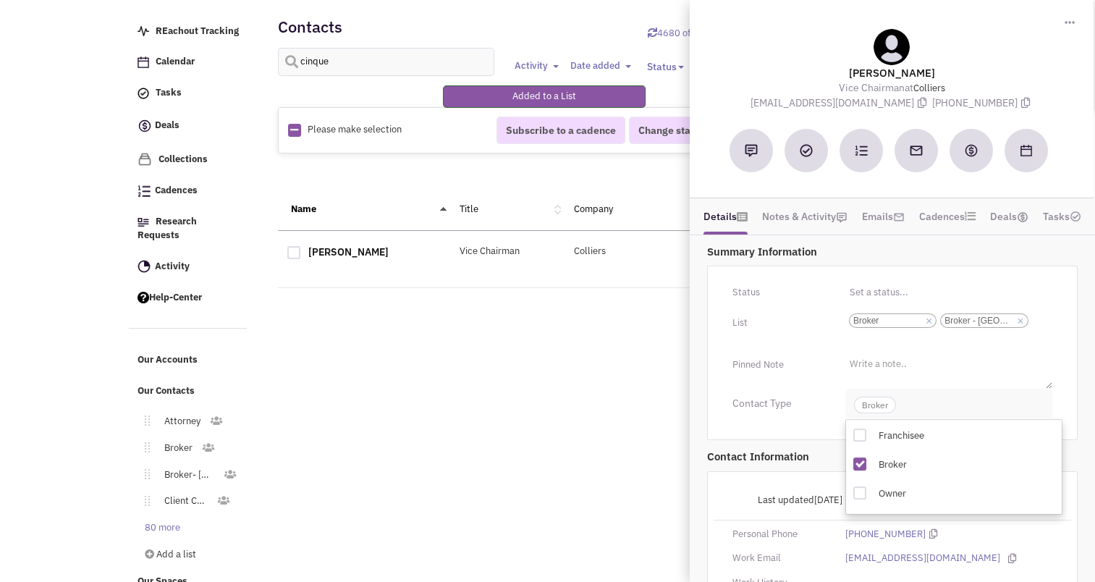
click at [877, 409] on span "Broker" at bounding box center [875, 405] width 42 height 17
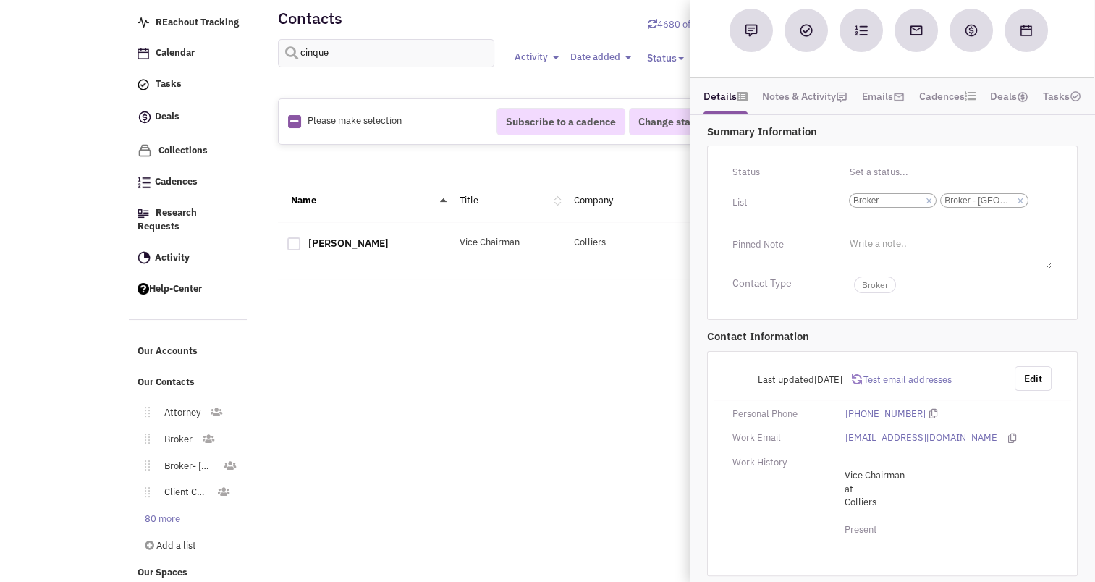
scroll to position [64, 0]
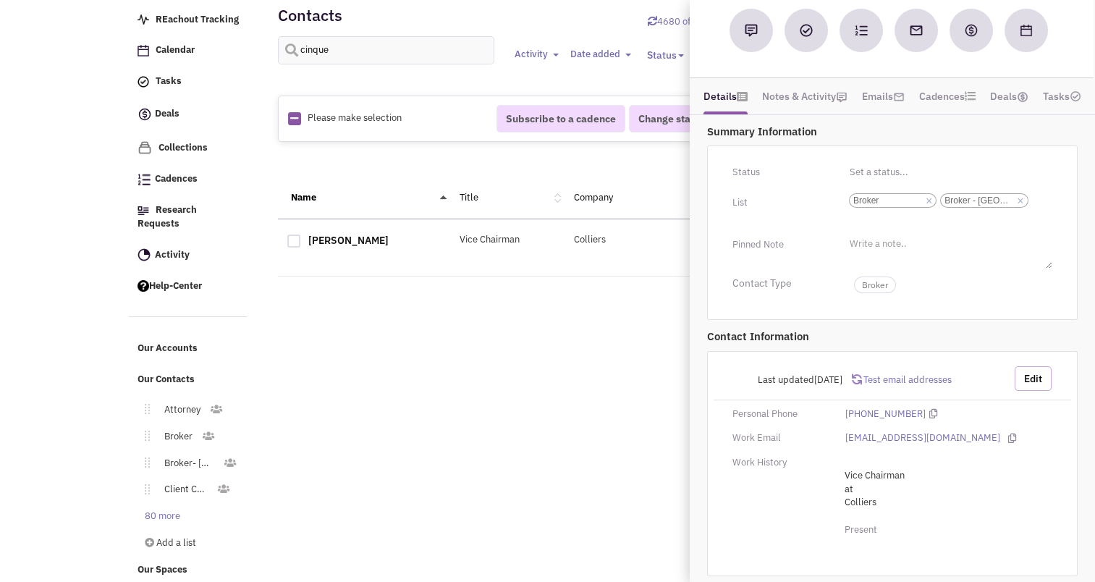
click at [1030, 374] on button "Edit" at bounding box center [1033, 378] width 37 height 25
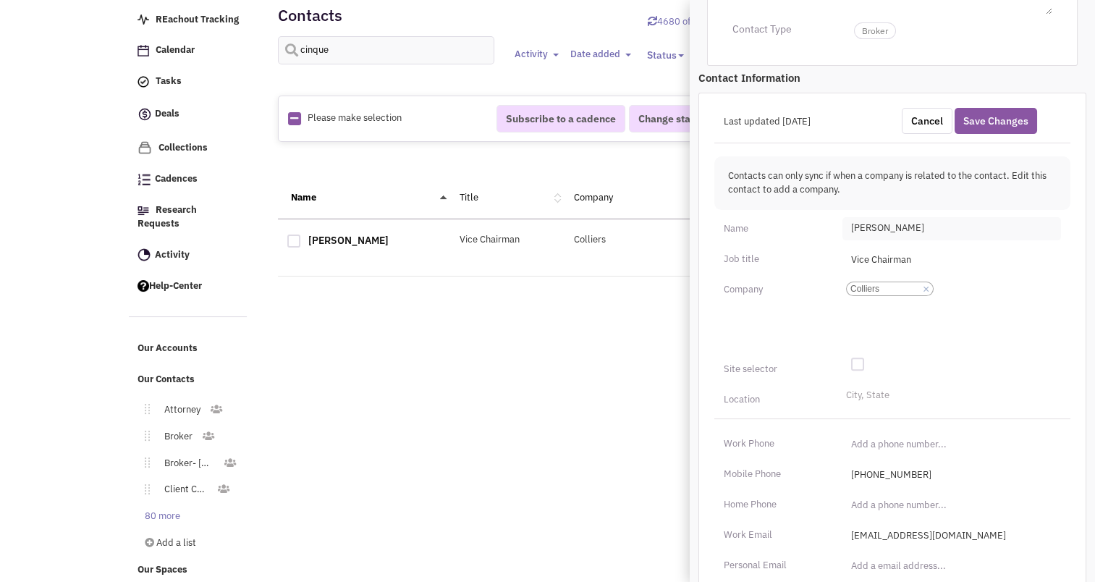
scroll to position [380, 0]
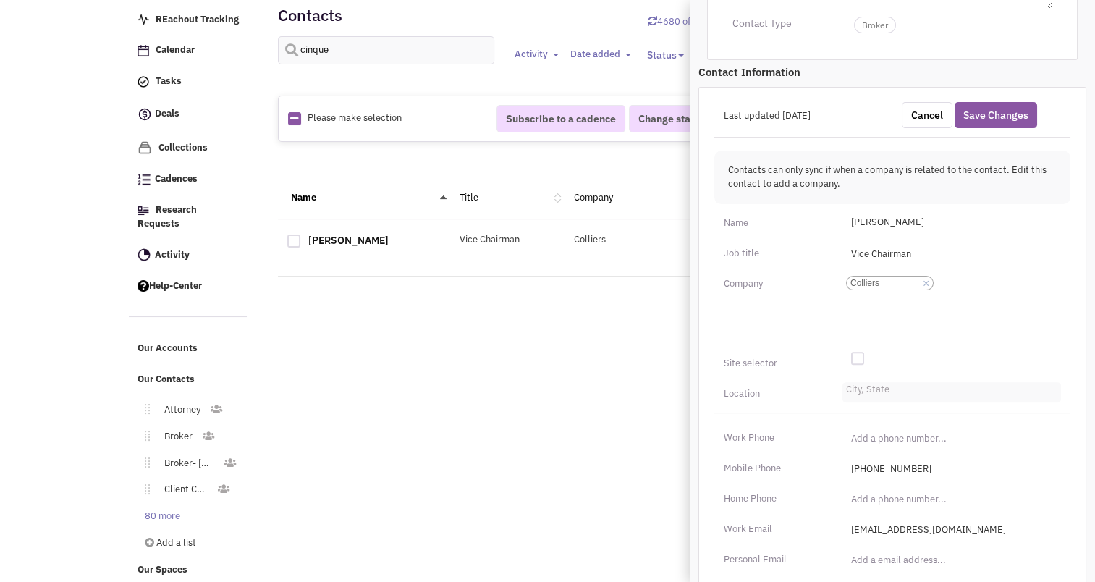
click at [873, 397] on input "City, State" at bounding box center [862, 393] width 32 height 14
type input "parsippany"
click at [870, 414] on li "Parsippany-[GEOGRAPHIC_DATA]" at bounding box center [951, 413] width 217 height 18
click at [0, 0] on select "City, State parsippany Parsippany-[GEOGRAPHIC_DATA]" at bounding box center [0, 0] width 0 height 0
click at [870, 414] on div "Work Phone" at bounding box center [892, 431] width 375 height 37
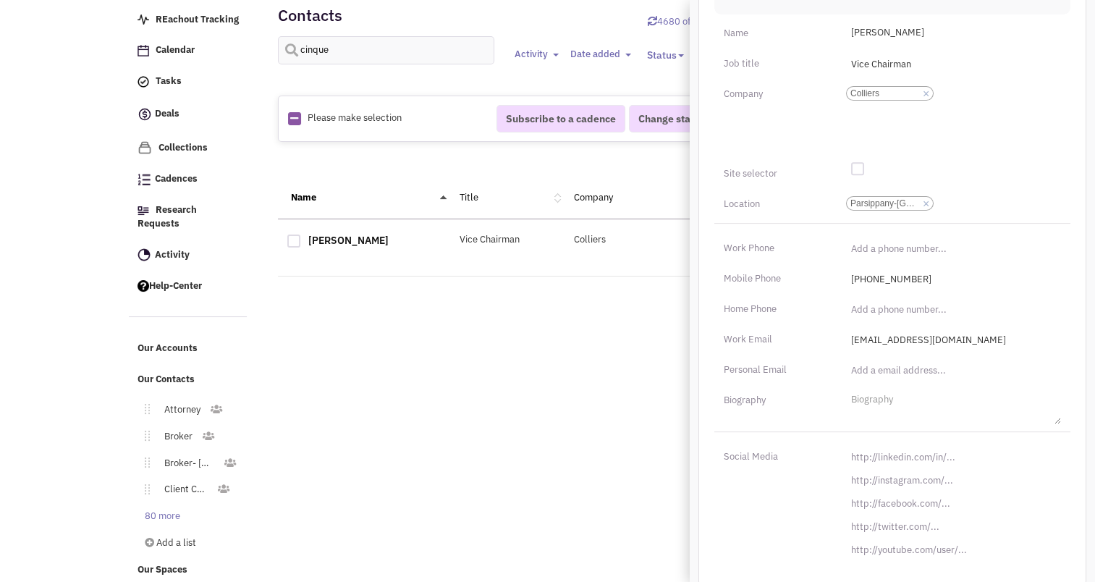
scroll to position [573, 0]
click at [910, 450] on input "[URL][DOMAIN_NAME]" at bounding box center [952, 453] width 219 height 23
paste input "s://[DOMAIN_NAME][URL]"
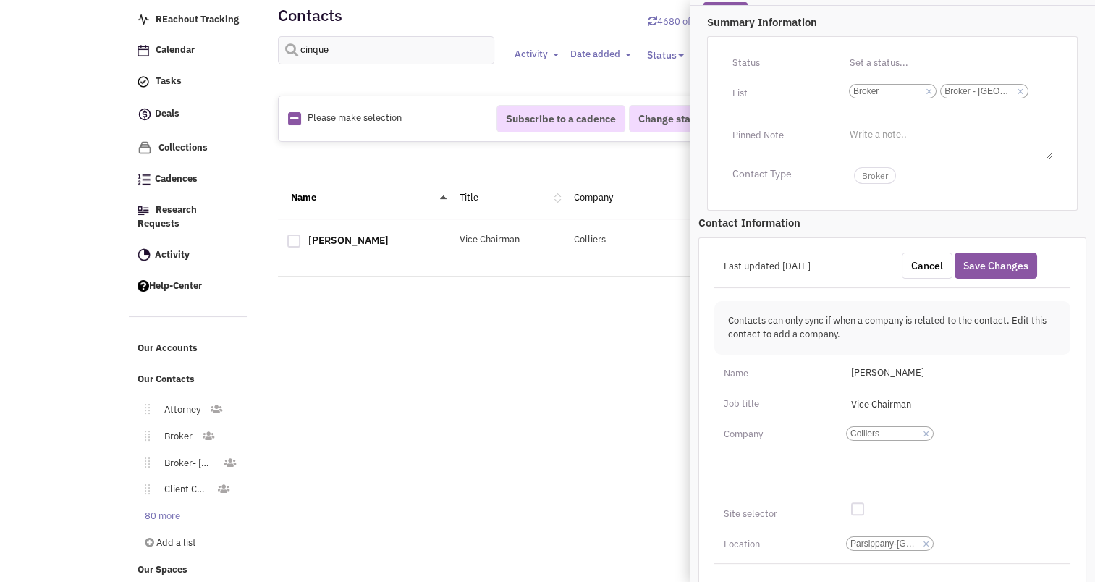
scroll to position [227, 0]
type input "[URL][DOMAIN_NAME]"
click at [998, 274] on button "Save Changes" at bounding box center [996, 269] width 83 height 26
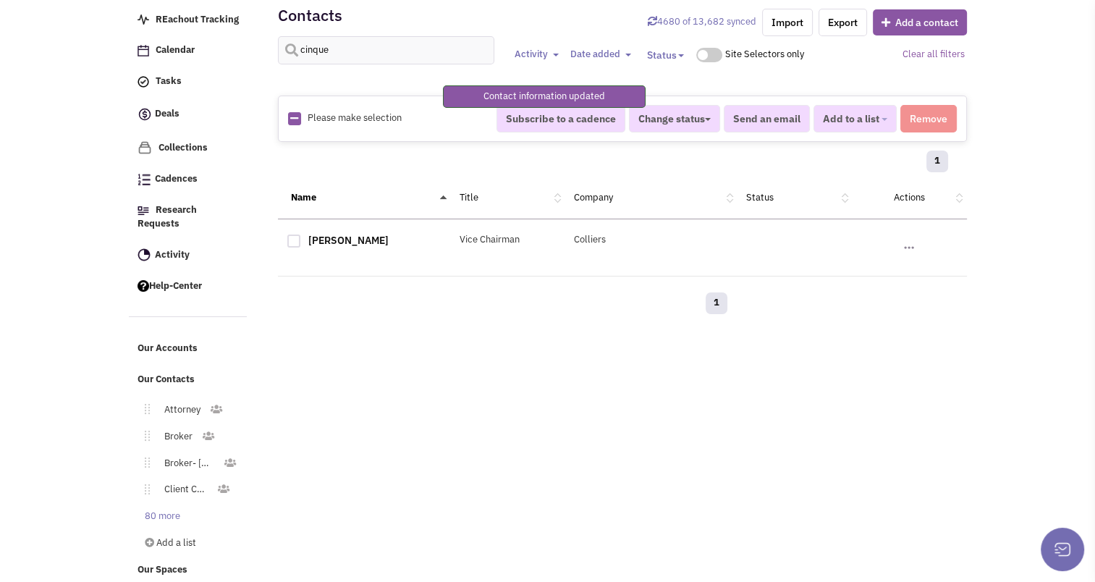
scroll to position [171, 0]
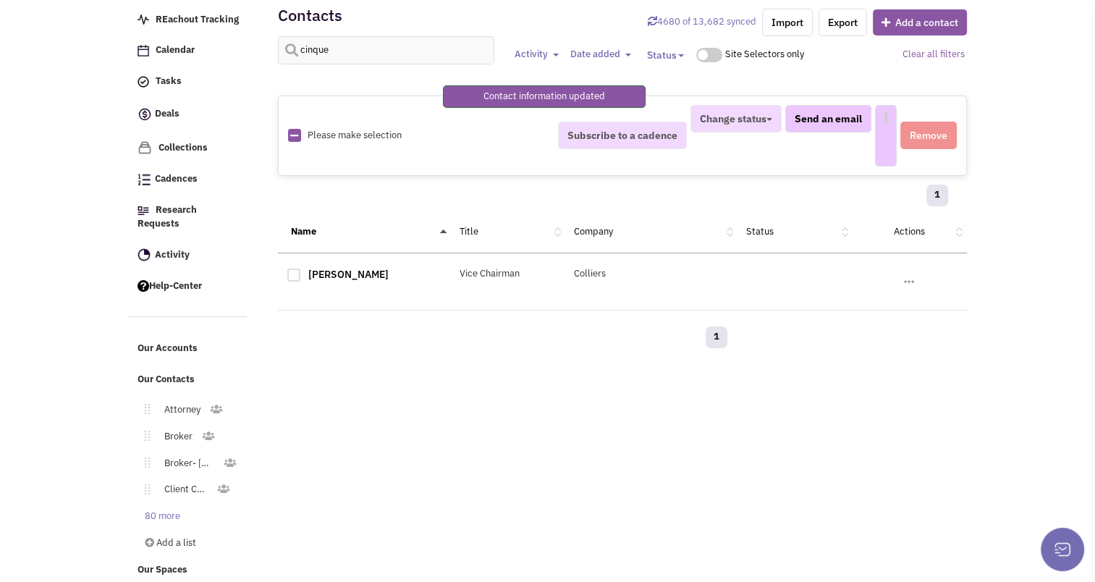
select select
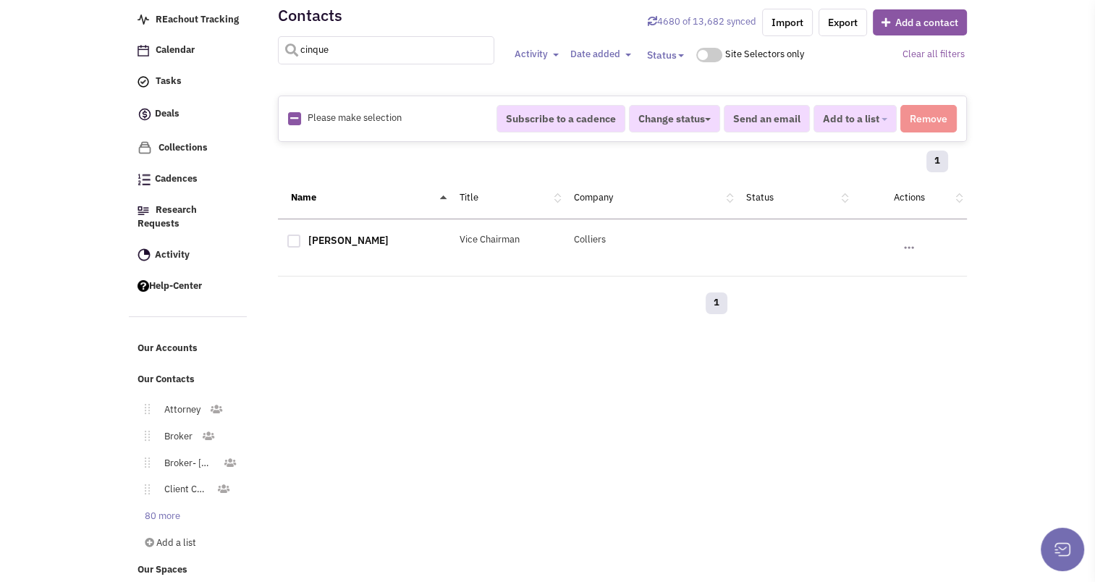
click at [336, 39] on input "cinque" at bounding box center [386, 50] width 217 height 28
type input "[PERSON_NAME]"
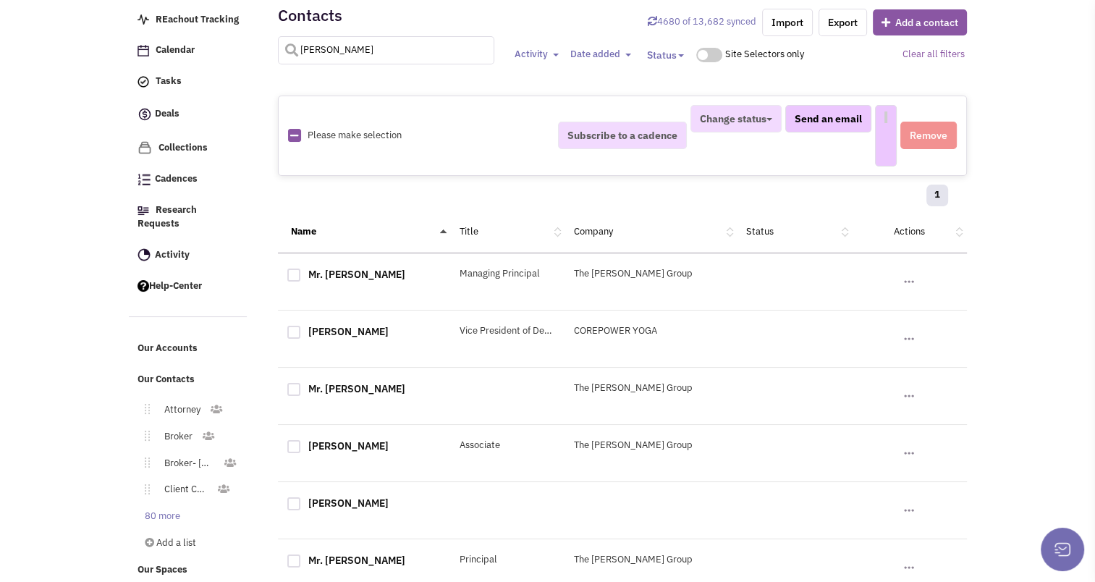
select select
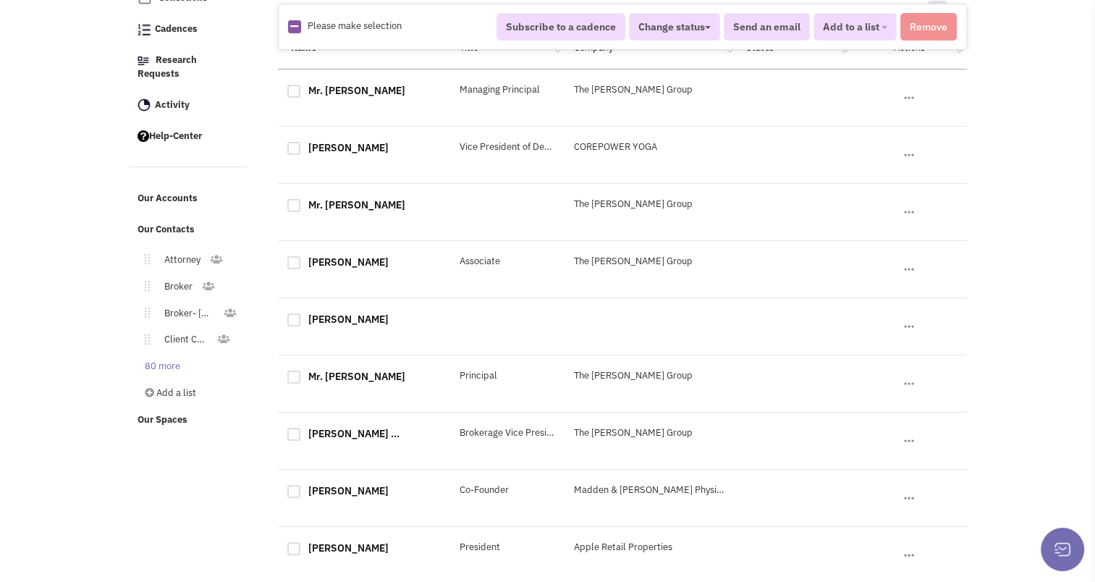
scroll to position [0, 0]
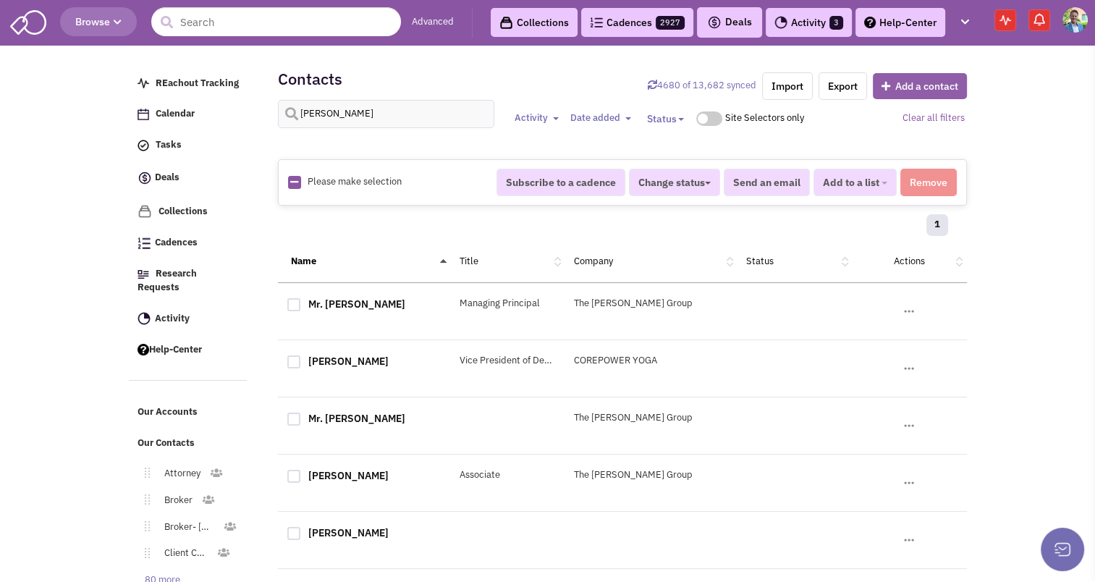
click at [917, 90] on button "Add a contact" at bounding box center [920, 86] width 94 height 26
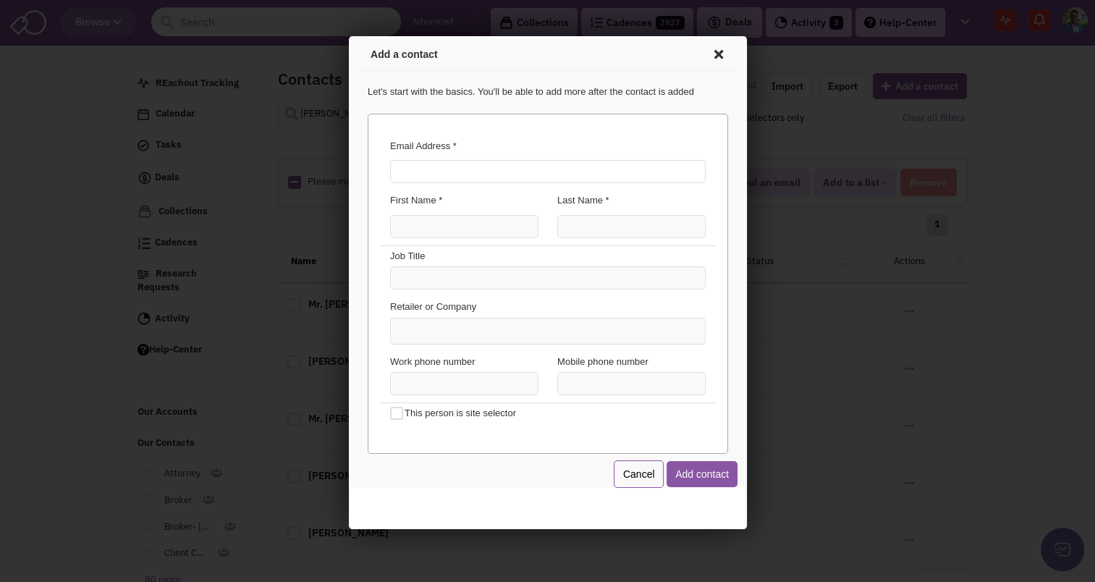
click at [447, 164] on input "Email Address *" at bounding box center [545, 169] width 316 height 23
type input "b"
type input "[PERSON_NAME][EMAIL_ADDRESS][PERSON_NAME][DOMAIN_NAME]"
click at [420, 218] on input "First Name *" at bounding box center [461, 224] width 148 height 23
type input "[PERSON_NAME]"
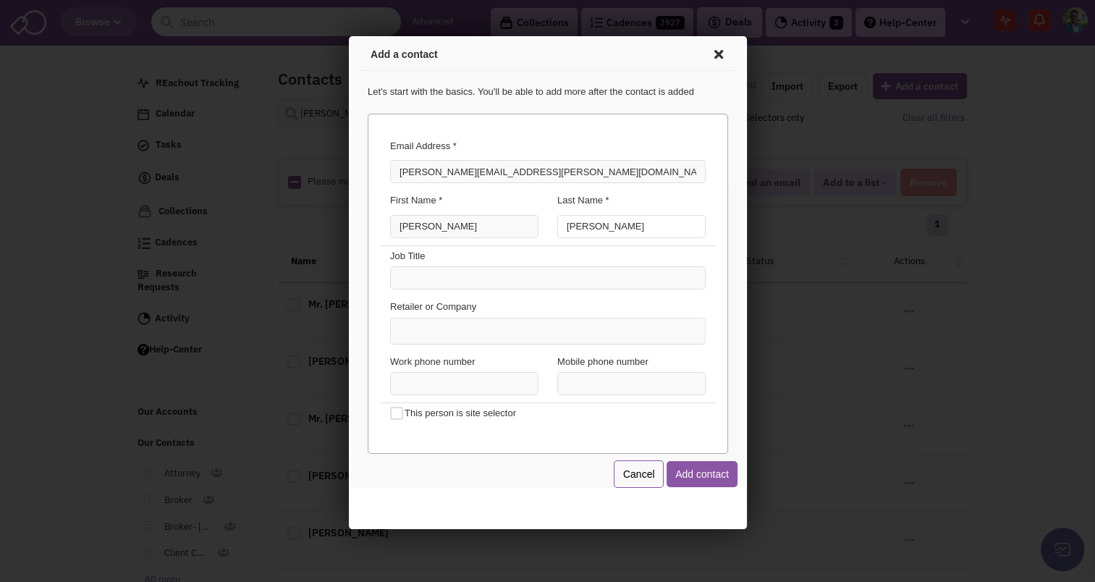
type input "[PERSON_NAME]"
click at [428, 268] on input "Exp Commercial" at bounding box center [545, 275] width 316 height 23
type input "Senior Vice President"
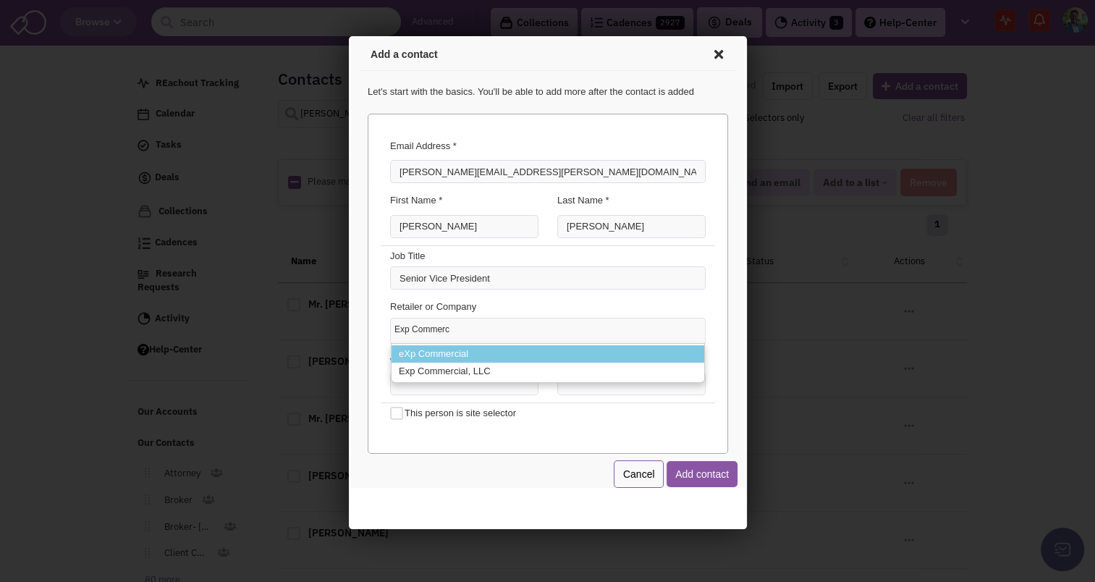
type input "Exp Commerc"
click at [413, 350] on li "eXp Commercial" at bounding box center [545, 352] width 313 height 18
click at [348, 36] on select "Exp Commerc eXp Commercial Exp Commercial, LLC" at bounding box center [348, 36] width 0 height 0
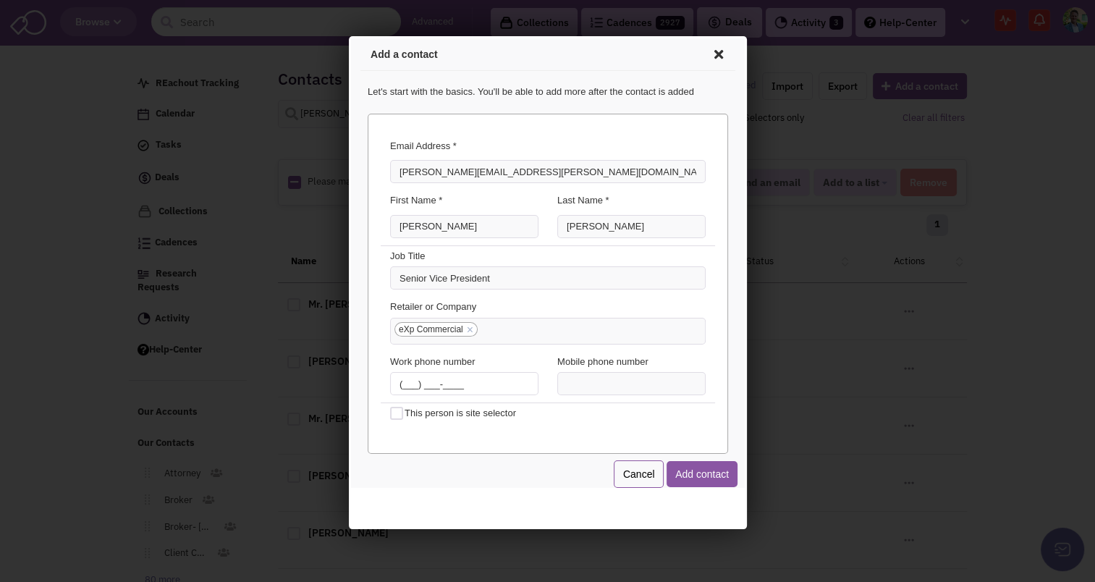
click at [420, 377] on input "(___) ___-____" at bounding box center [461, 381] width 148 height 23
click at [397, 381] on input "(___) ___-____" at bounding box center [461, 381] width 148 height 23
type input "[PHONE_NUMBER]"
click at [696, 476] on button "Add contact" at bounding box center [699, 472] width 71 height 26
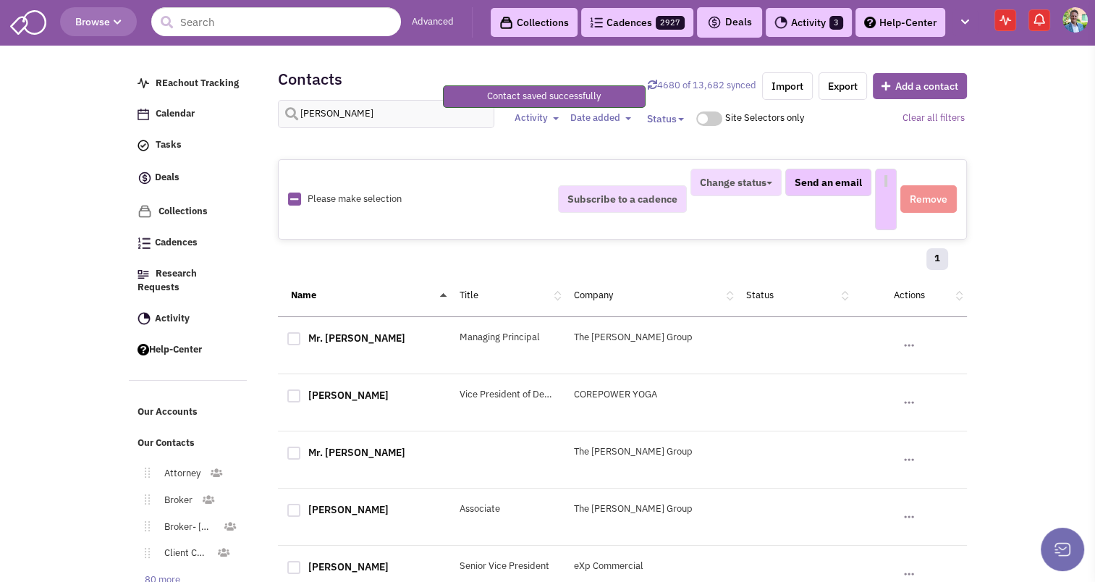
select select
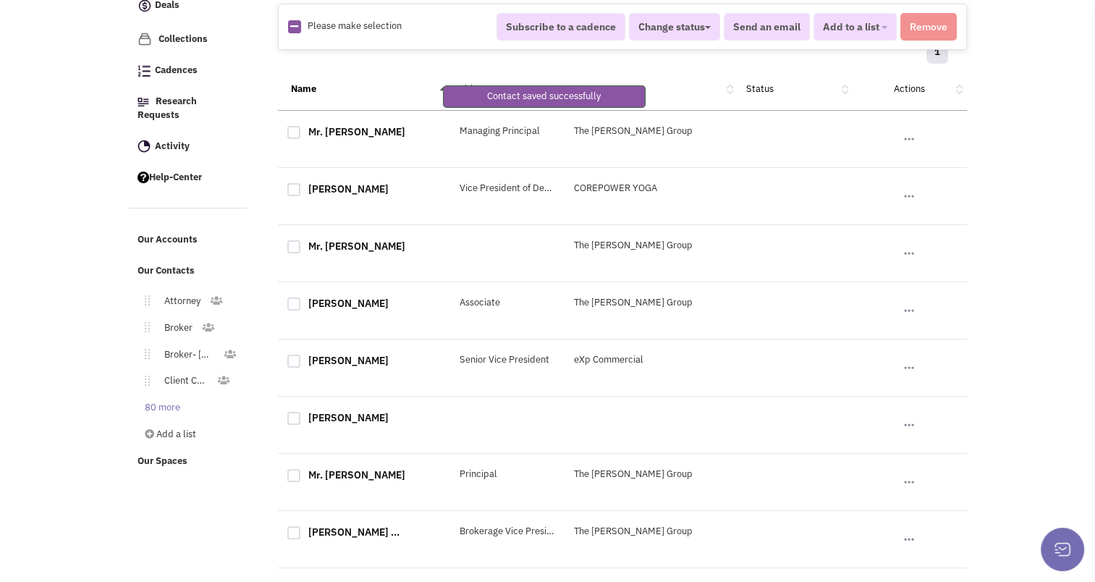
scroll to position [174, 0]
click at [331, 361] on link "[PERSON_NAME]" at bounding box center [348, 359] width 80 height 13
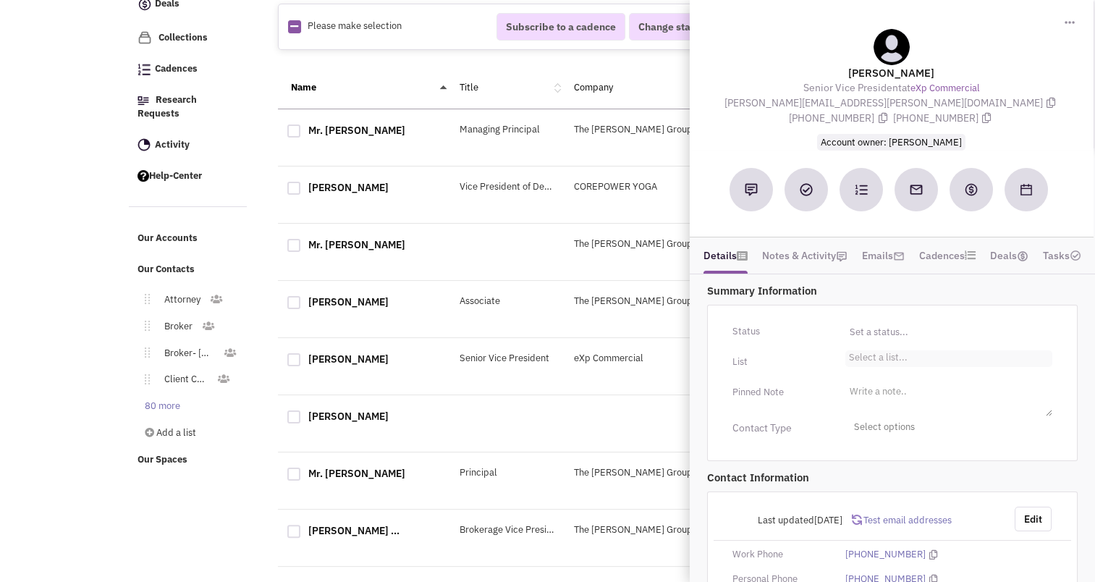
click at [885, 353] on li "Select a list..." at bounding box center [877, 355] width 62 height 11
click at [0, 0] on select "Select a list..." at bounding box center [0, 0] width 0 height 0
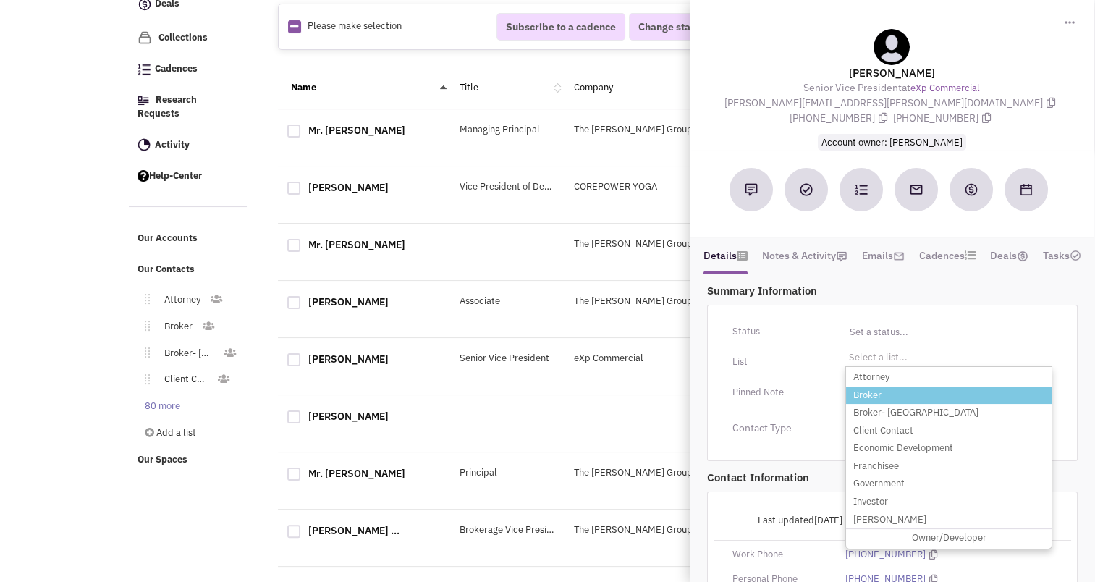
click at [871, 392] on li "Broker" at bounding box center [949, 396] width 206 height 18
click at [0, 0] on select "Select a list..." at bounding box center [0, 0] width 0 height 0
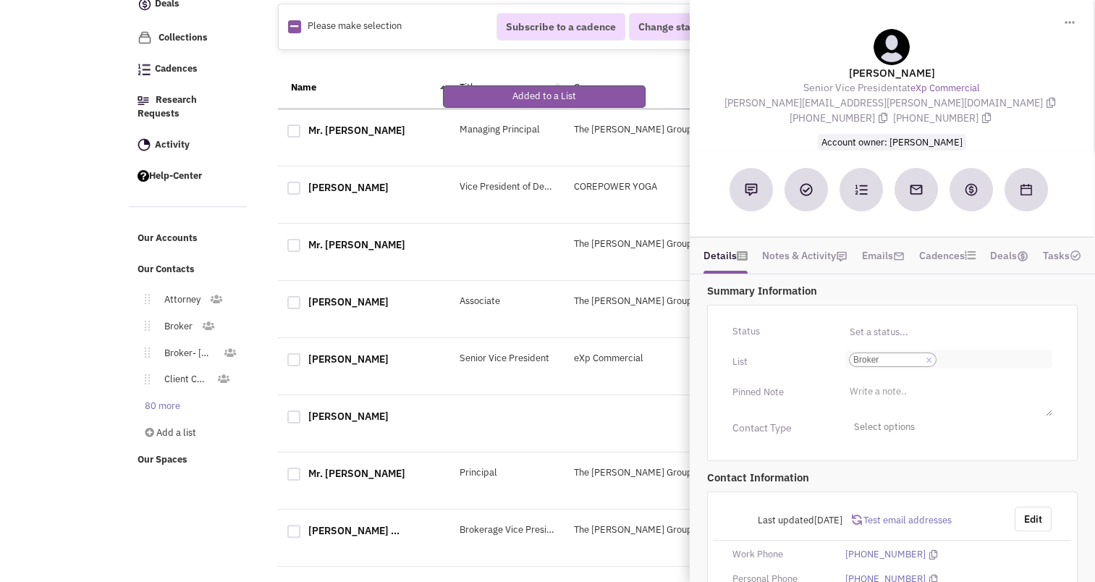
click at [950, 361] on input "Select a list... Broker Select a list... × Broker" at bounding box center [956, 360] width 32 height 14
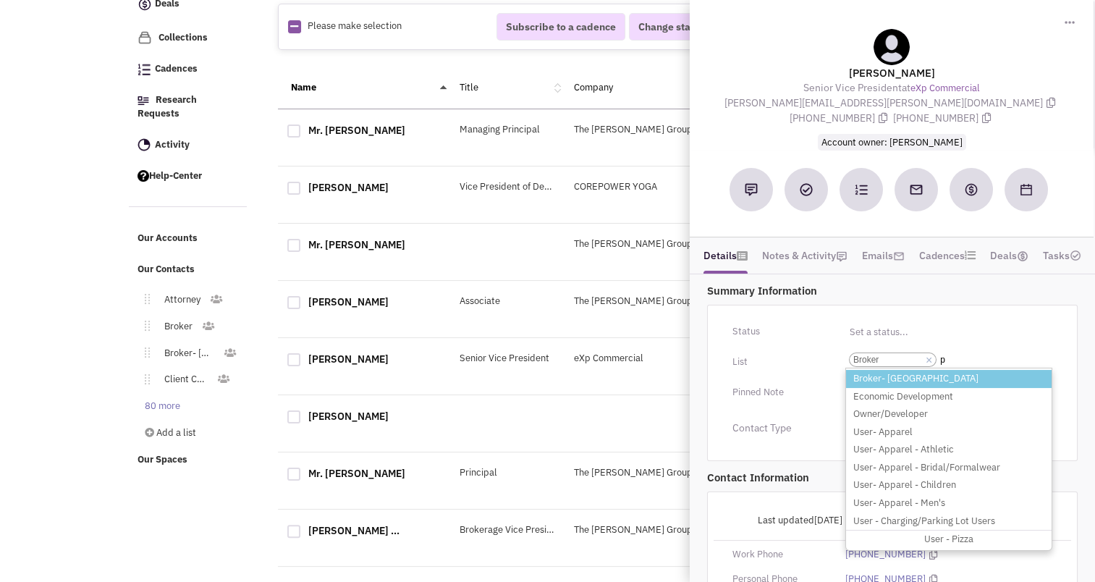
type input "p"
click at [892, 371] on li "Broker- [GEOGRAPHIC_DATA]" at bounding box center [949, 379] width 206 height 18
click at [0, 0] on select "Select a list... Broker" at bounding box center [0, 0] width 0 height 0
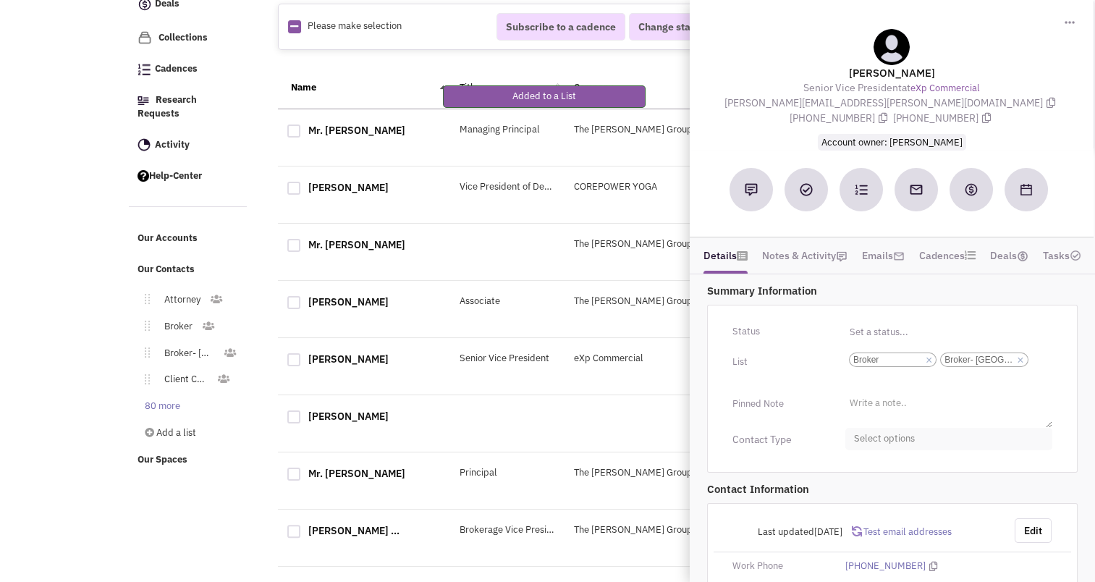
click at [869, 437] on span "Select options" at bounding box center [949, 439] width 207 height 22
click at [859, 490] on div at bounding box center [860, 496] width 13 height 13
checkbox input "true"
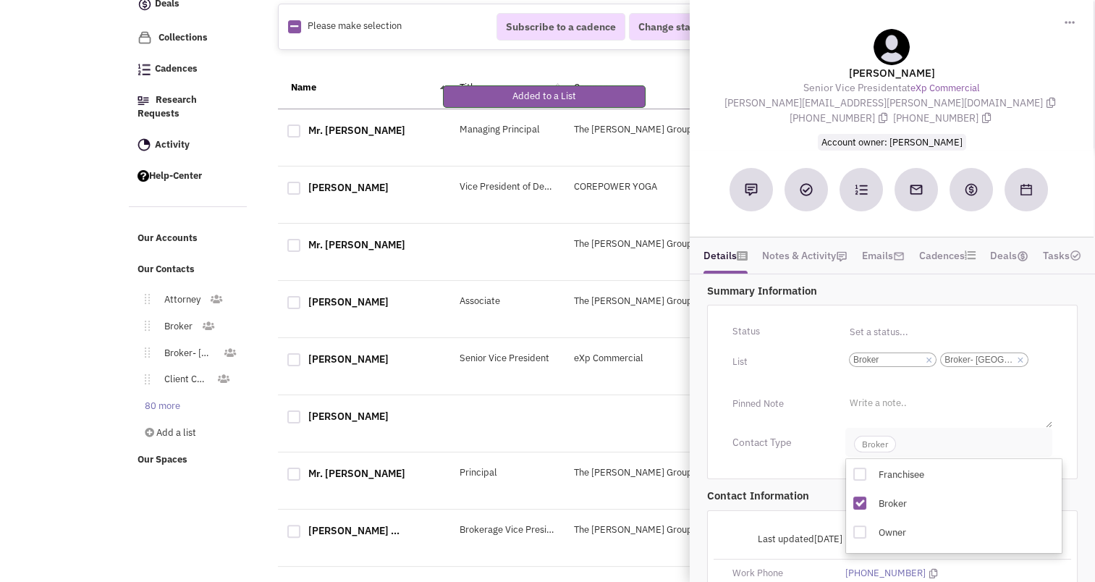
click at [876, 439] on span "Broker" at bounding box center [875, 444] width 42 height 17
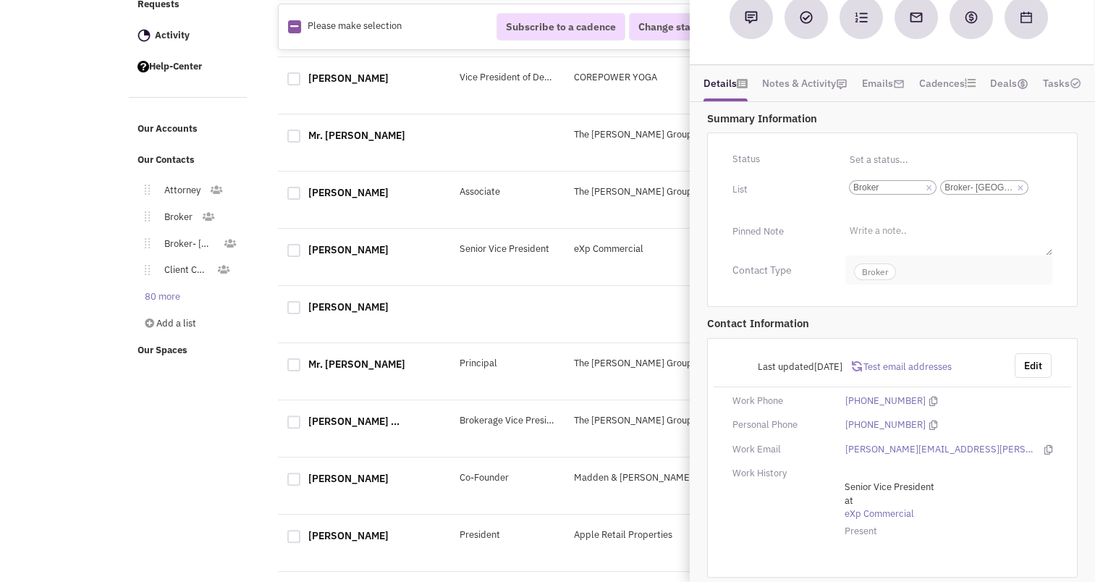
scroll to position [287, 0]
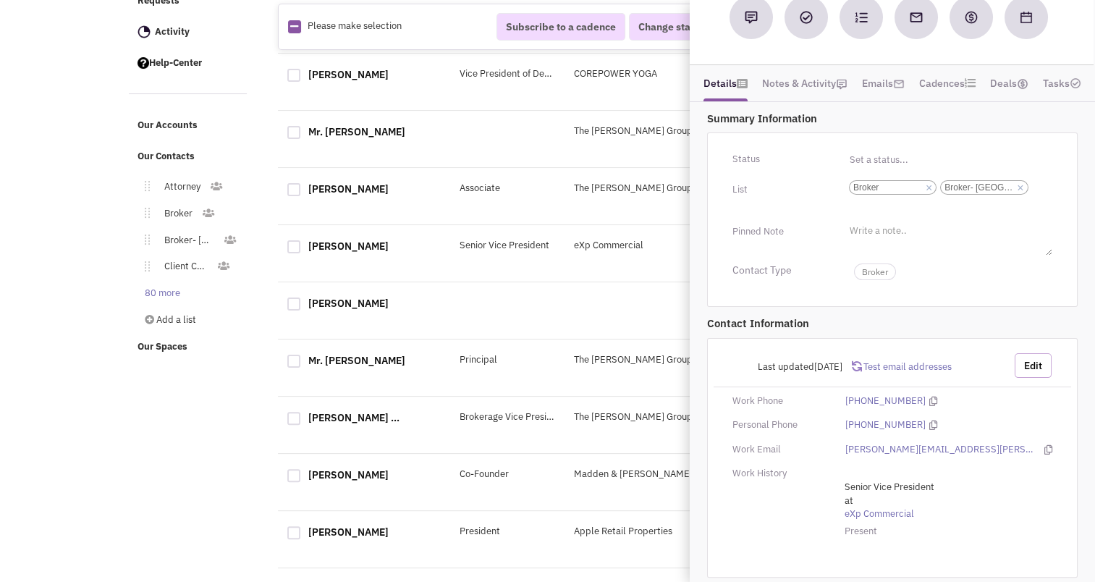
click at [1028, 362] on button "Edit" at bounding box center [1033, 365] width 37 height 25
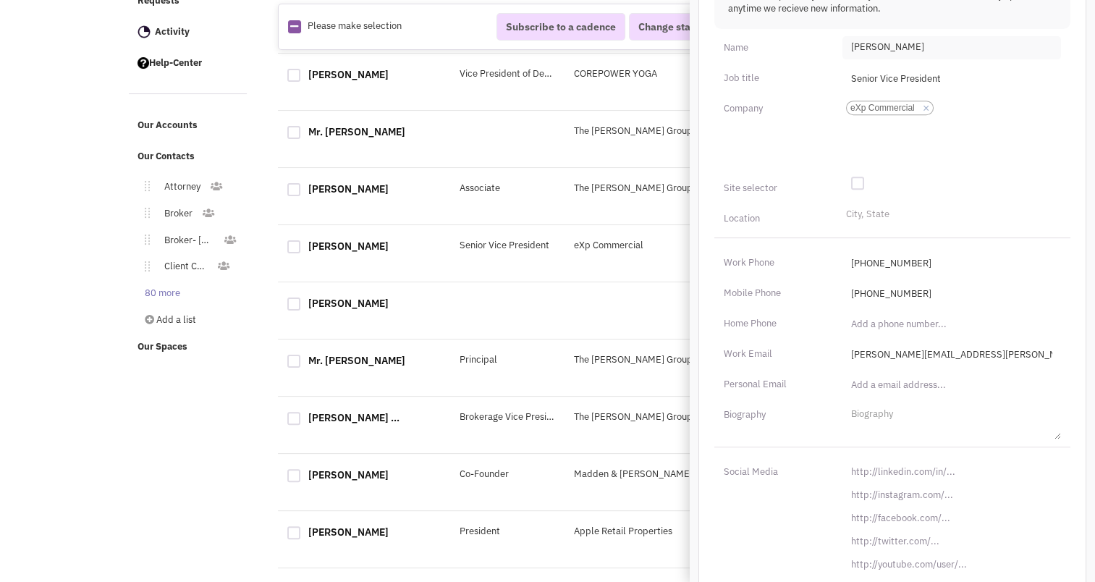
scroll to position [611, 0]
click at [912, 461] on input "[URL][DOMAIN_NAME]" at bounding box center [952, 469] width 219 height 23
paste input "s://[DOMAIN_NAME][URL][PERSON_NAME]"
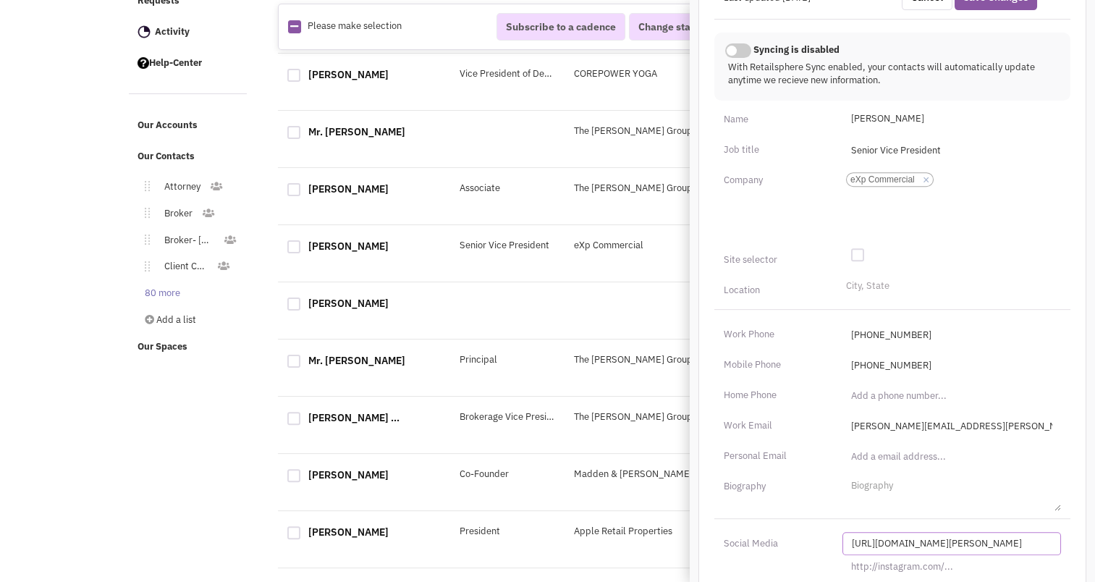
scroll to position [536, 0]
type input "[URL][DOMAIN_NAME][PERSON_NAME]"
click at [860, 284] on li "City, State" at bounding box center [866, 284] width 47 height 11
click at [0, 0] on select "City, State" at bounding box center [0, 0] width 0 height 0
type input "King of Prussia"
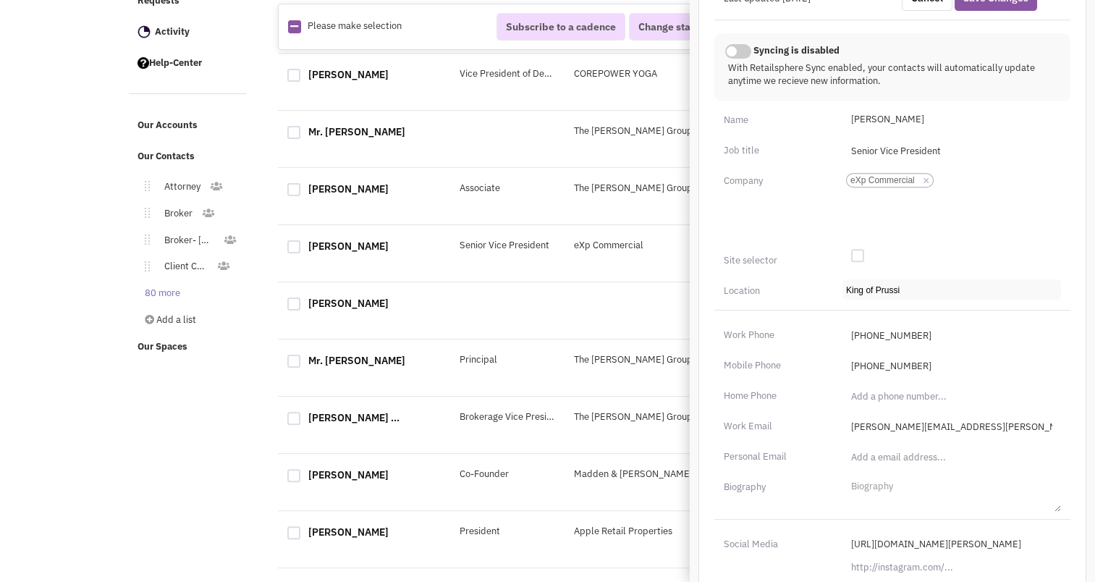
type input "King of Prussia"
click at [862, 281] on li "City, State" at bounding box center [866, 284] width 47 height 11
click at [0, 0] on select "City, State" at bounding box center [0, 0] width 0 height 0
type input "King of"
click at [883, 304] on li "King Of Prussia-[GEOGRAPHIC_DATA]" at bounding box center [951, 310] width 217 height 18
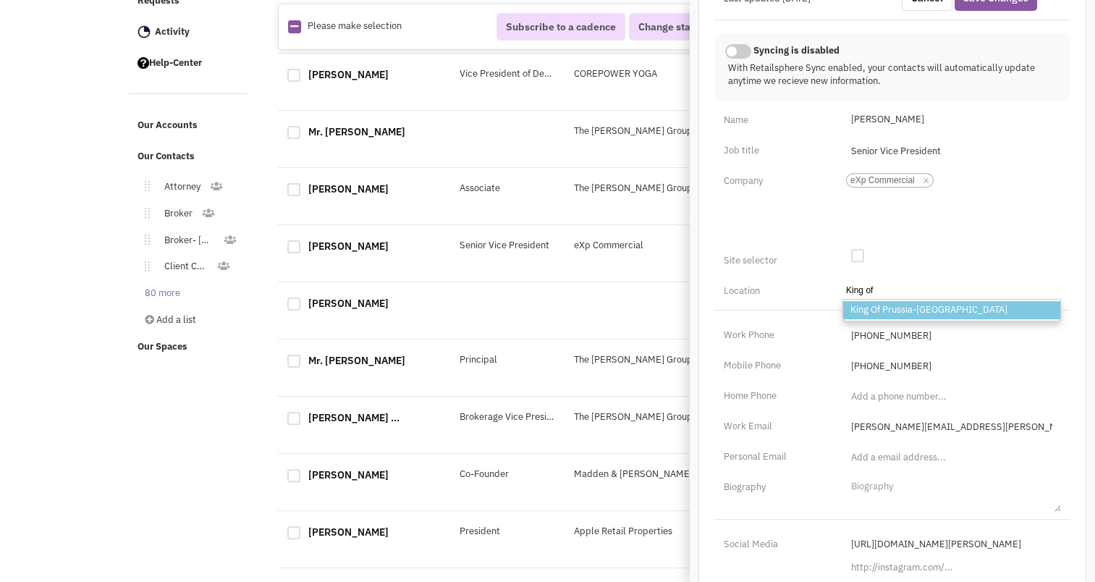
click at [0, 0] on select "City, State King of King Of Prussia-[GEOGRAPHIC_DATA]" at bounding box center [0, 0] width 0 height 0
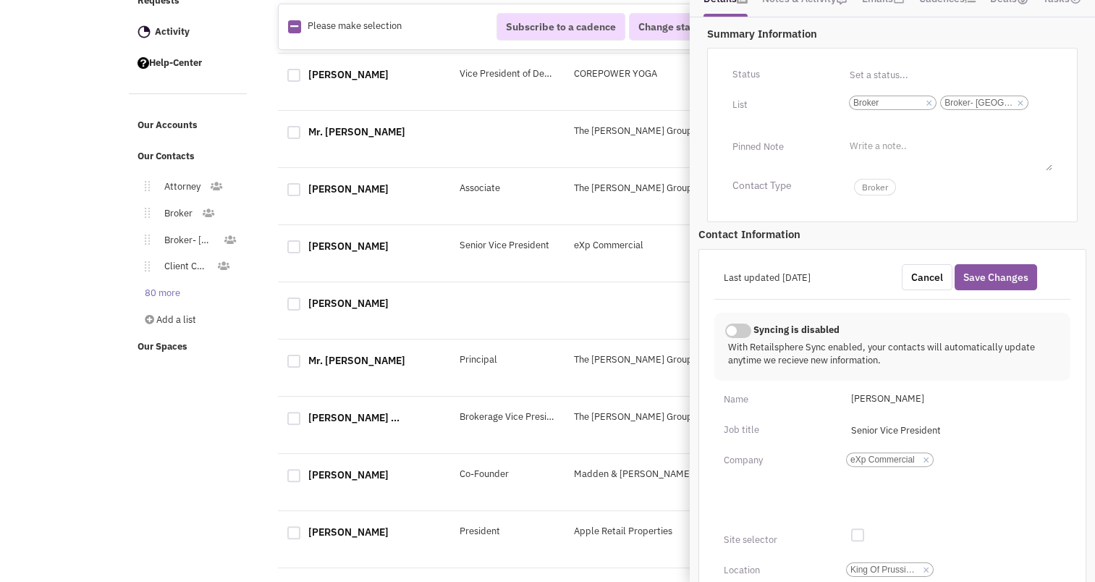
scroll to position [256, 0]
click at [1000, 269] on button "Save Changes" at bounding box center [996, 279] width 83 height 26
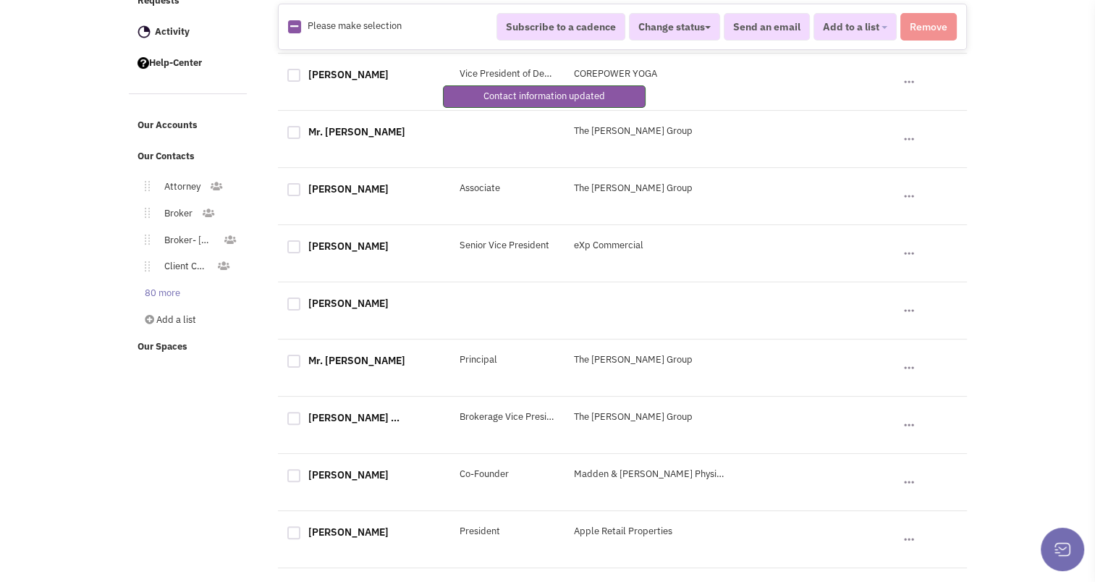
scroll to position [209, 0]
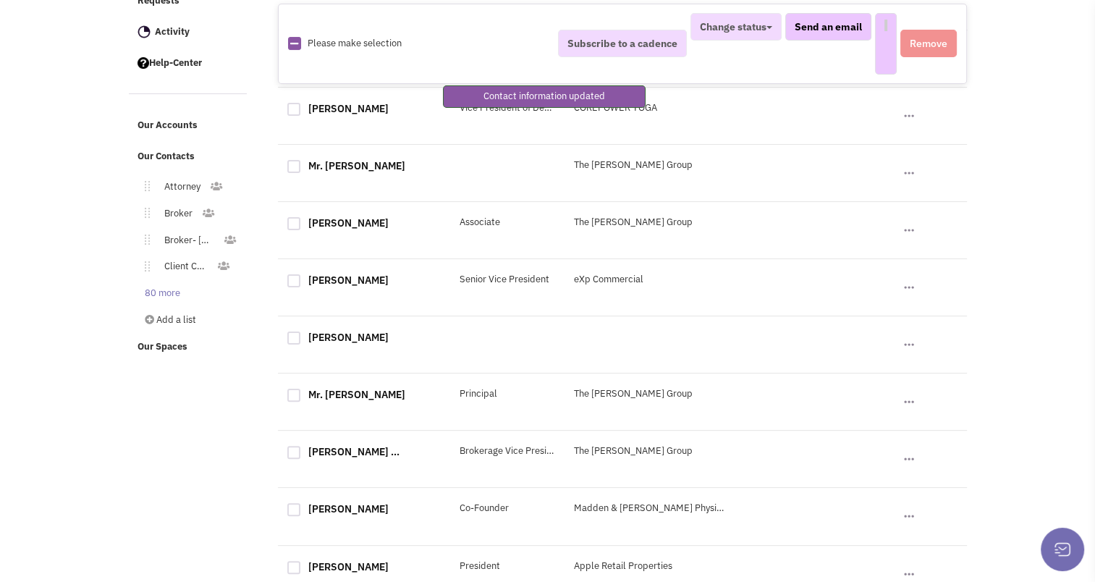
select select
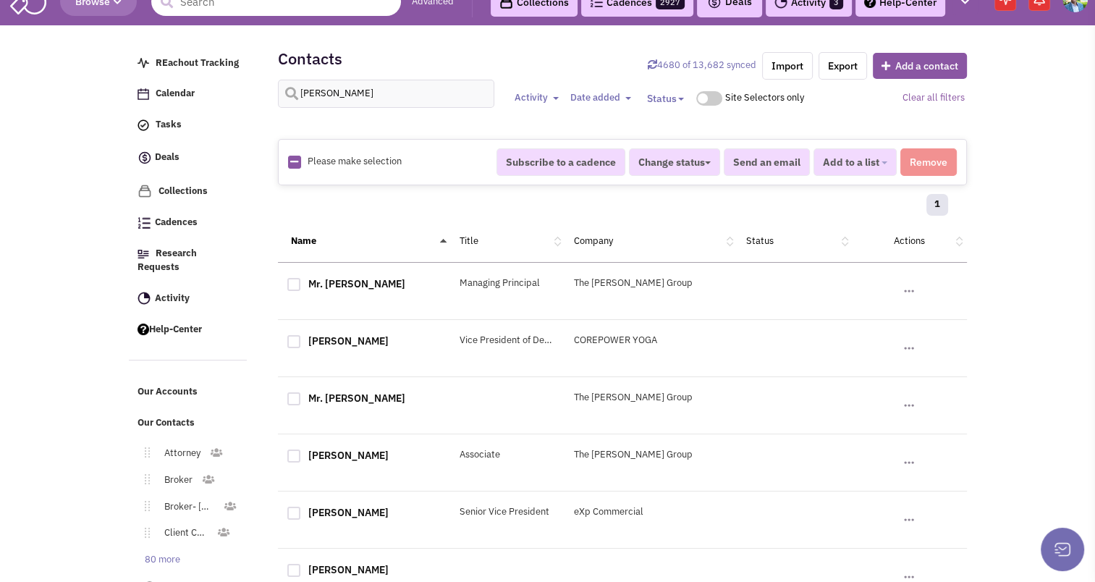
scroll to position [0, 0]
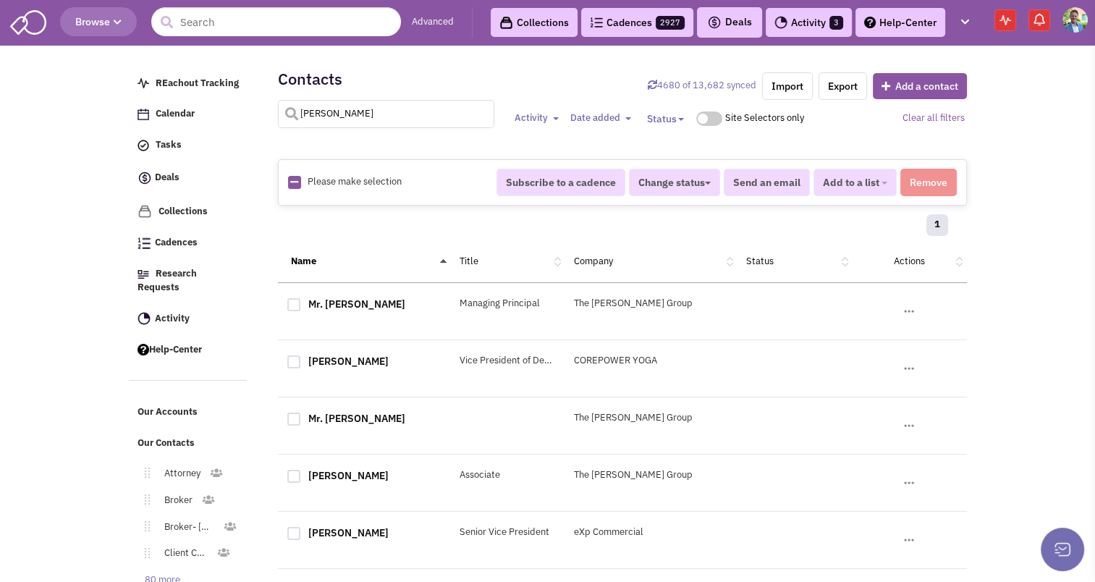
click at [358, 118] on input "[PERSON_NAME]" at bounding box center [386, 114] width 217 height 28
type input "giordani"
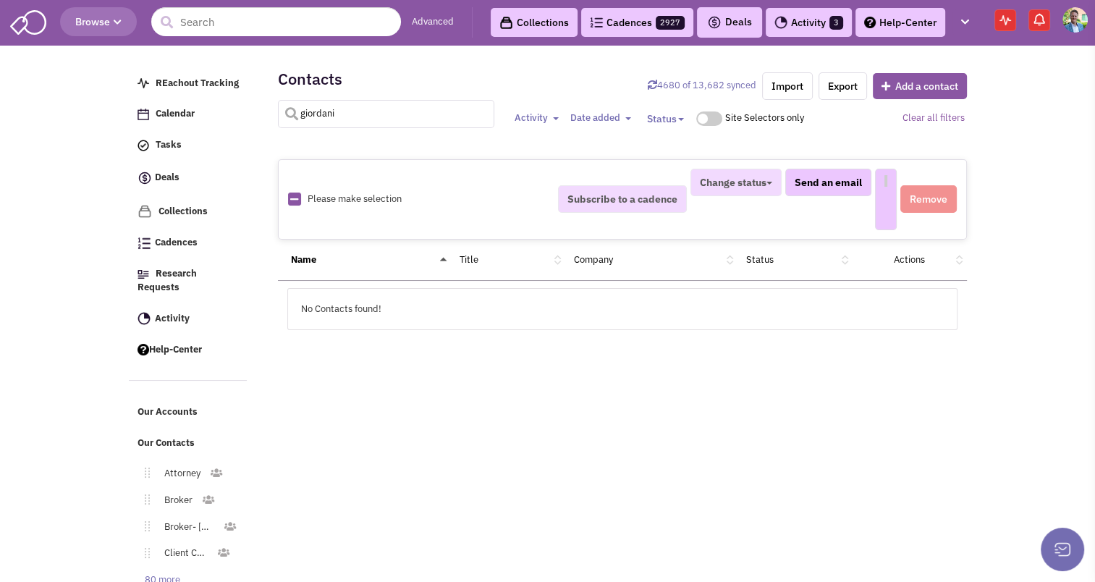
select select
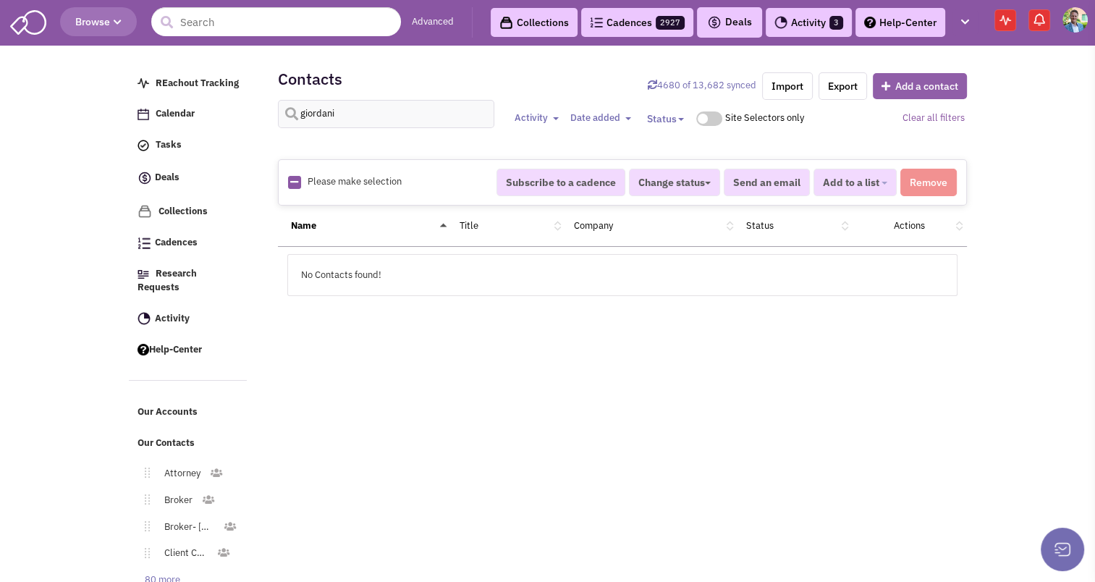
click at [931, 85] on button "Add a contact" at bounding box center [920, 86] width 94 height 26
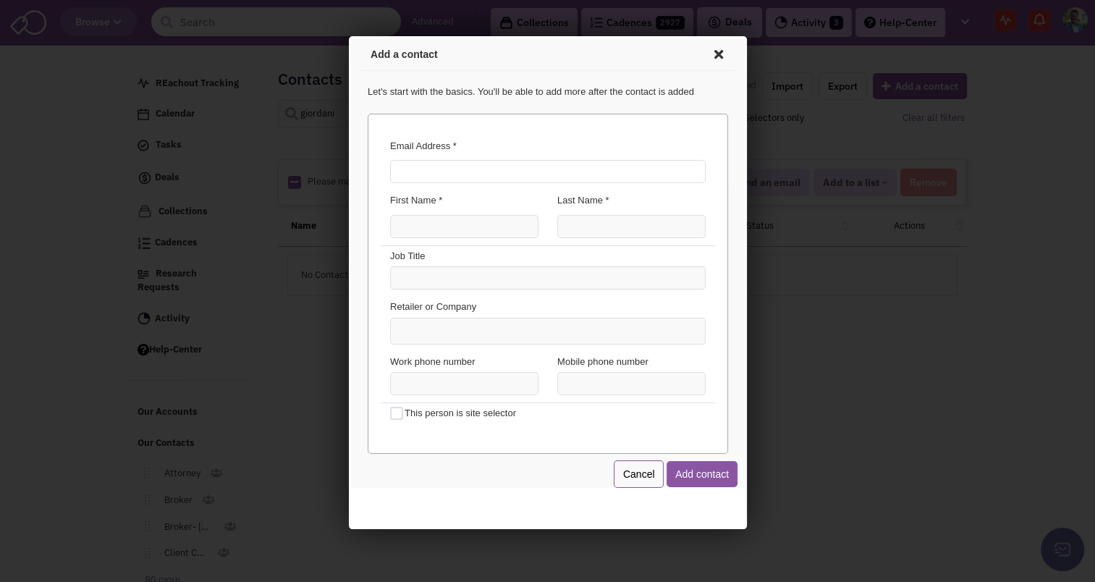
click at [494, 177] on input "Email Address *" at bounding box center [545, 169] width 316 height 23
type input "[EMAIL_ADDRESS][DOMAIN_NAME]"
click at [406, 221] on input "First Name *" at bounding box center [461, 224] width 148 height 23
type input "[PERSON_NAME]"
type input "Giordani"
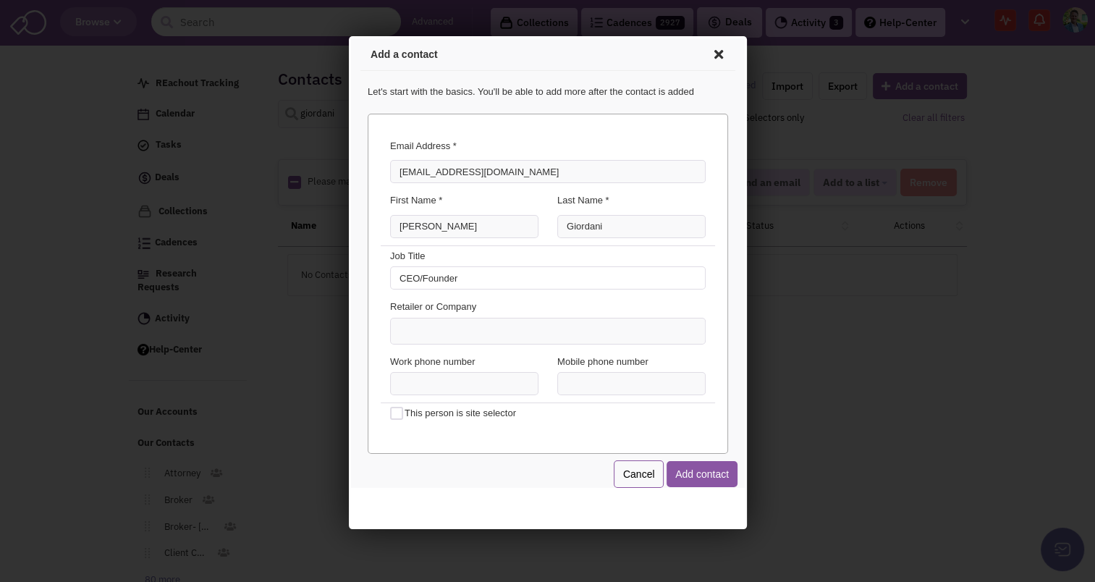
type input "CEO/Founder"
type input "Drugstore Property Advisors"
type input "8"
type input "[PHONE_NUMBER]"
click at [675, 470] on button "Add contact" at bounding box center [699, 472] width 71 height 26
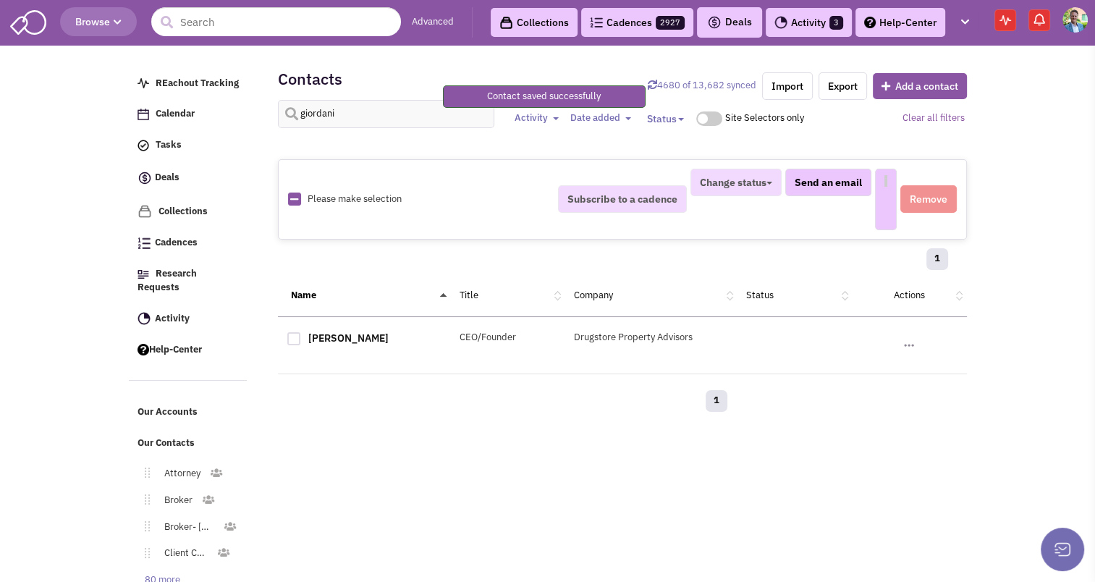
select select
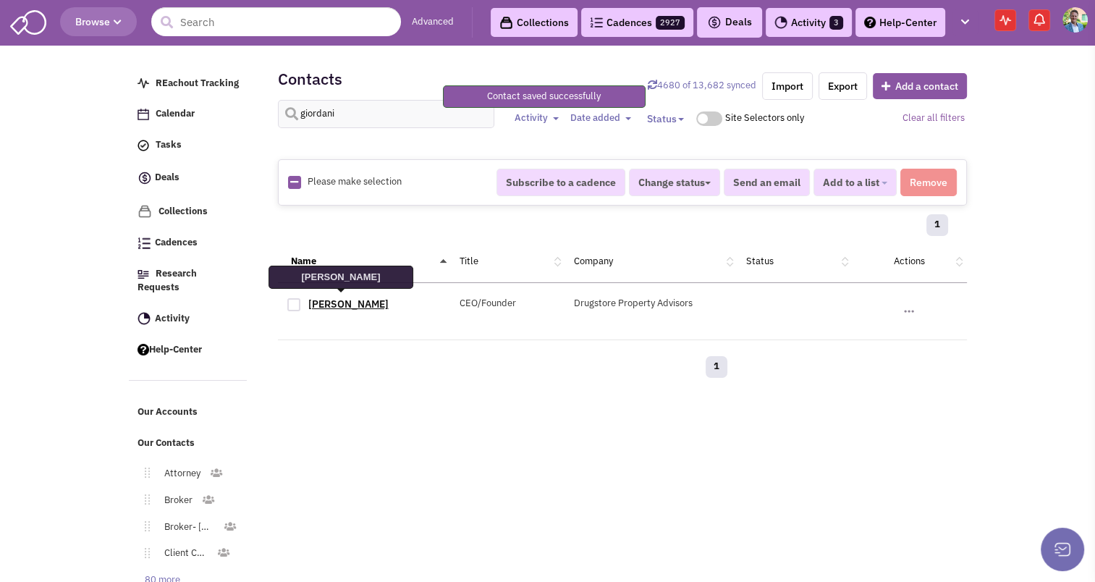
click at [334, 298] on link "[PERSON_NAME]" at bounding box center [348, 304] width 80 height 13
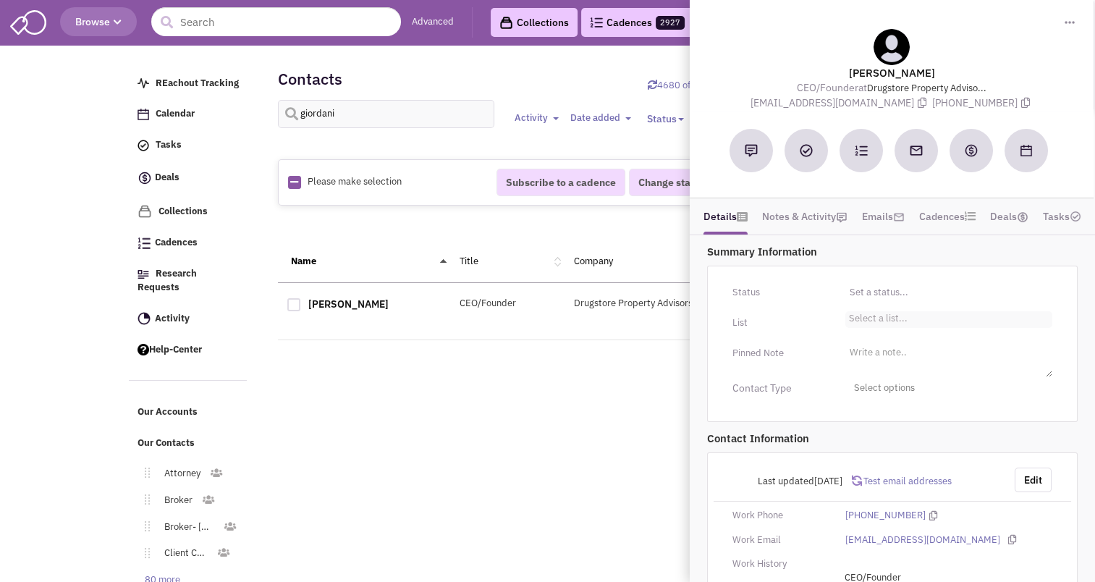
click at [872, 318] on li "Select a list..." at bounding box center [877, 316] width 62 height 11
click at [0, 0] on select "Select a list..." at bounding box center [0, 0] width 0 height 0
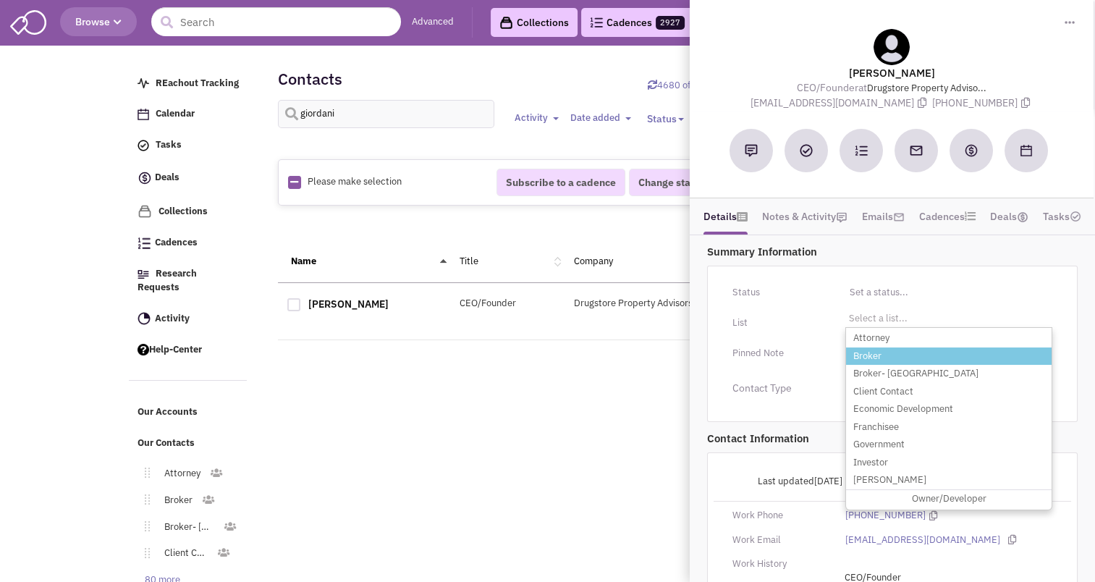
click at [872, 354] on li "Broker" at bounding box center [949, 357] width 206 height 18
click at [0, 0] on select "Select a list..." at bounding box center [0, 0] width 0 height 0
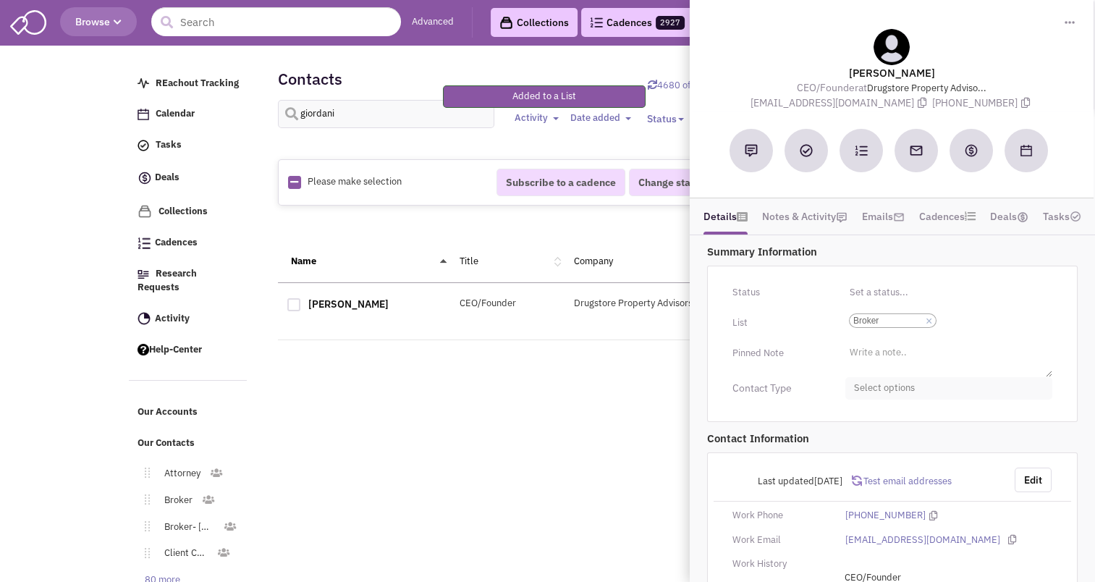
click at [874, 383] on span "Select options" at bounding box center [949, 388] width 207 height 22
click at [861, 439] on div at bounding box center [860, 445] width 13 height 13
checkbox input "true"
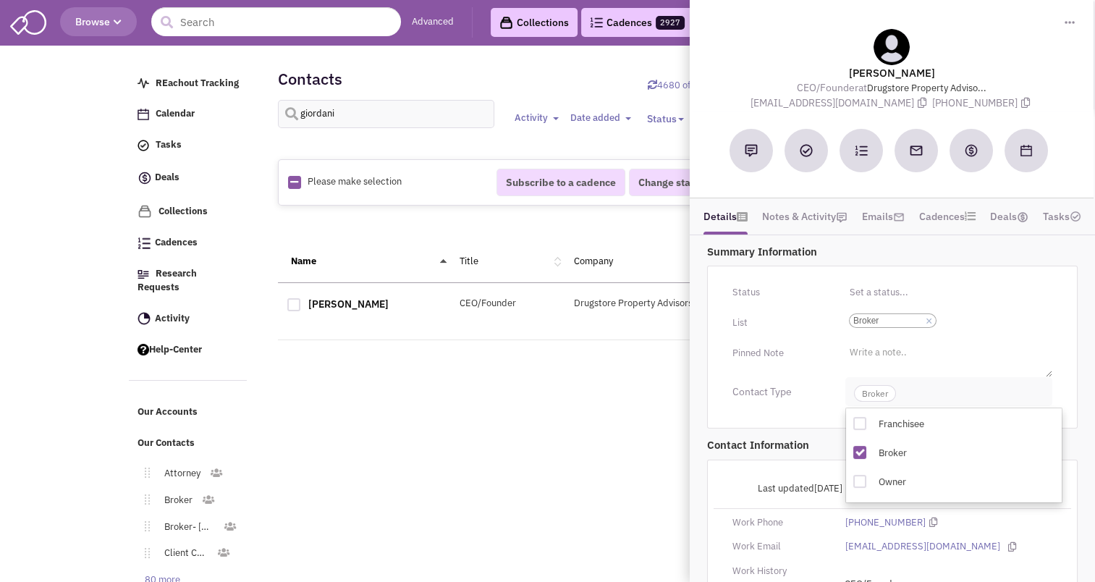
click at [875, 389] on span "Broker" at bounding box center [875, 393] width 42 height 17
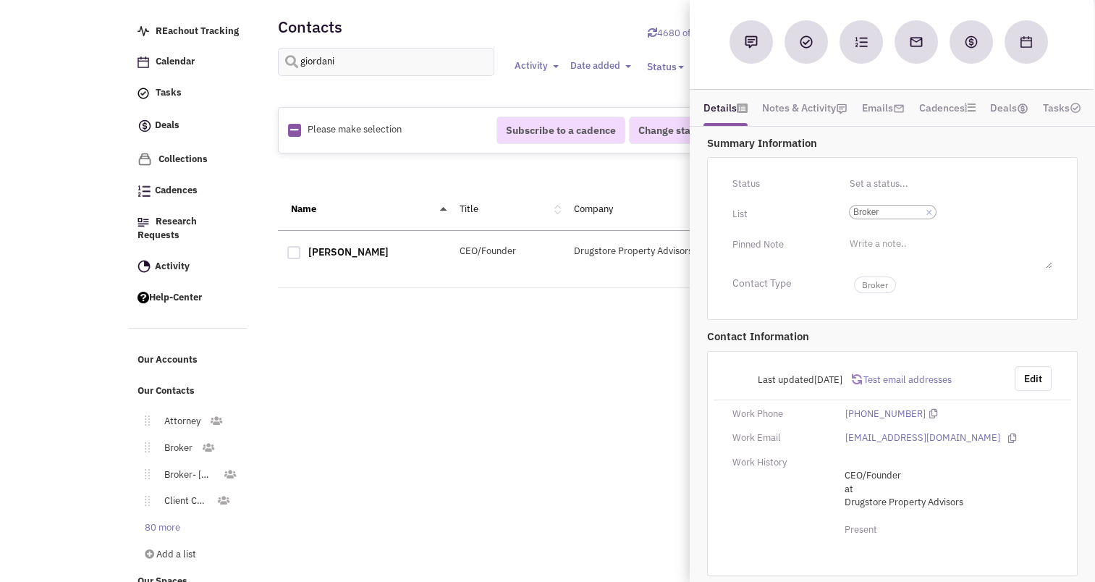
scroll to position [52, 0]
drag, startPoint x: 359, startPoint y: 75, endPoint x: 354, endPoint y: 62, distance: 14.0
click at [354, 62] on div "giordani Activity Toggle Dropdown Any activity" at bounding box center [623, 70] width 708 height 45
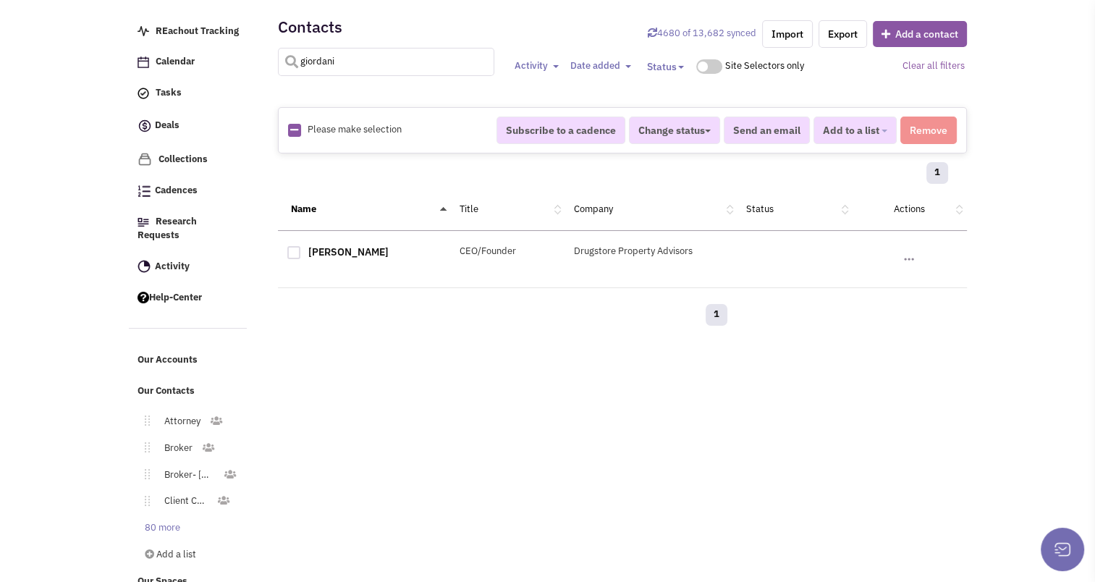
click at [354, 62] on input "giordani" at bounding box center [386, 62] width 217 height 28
type input "kates"
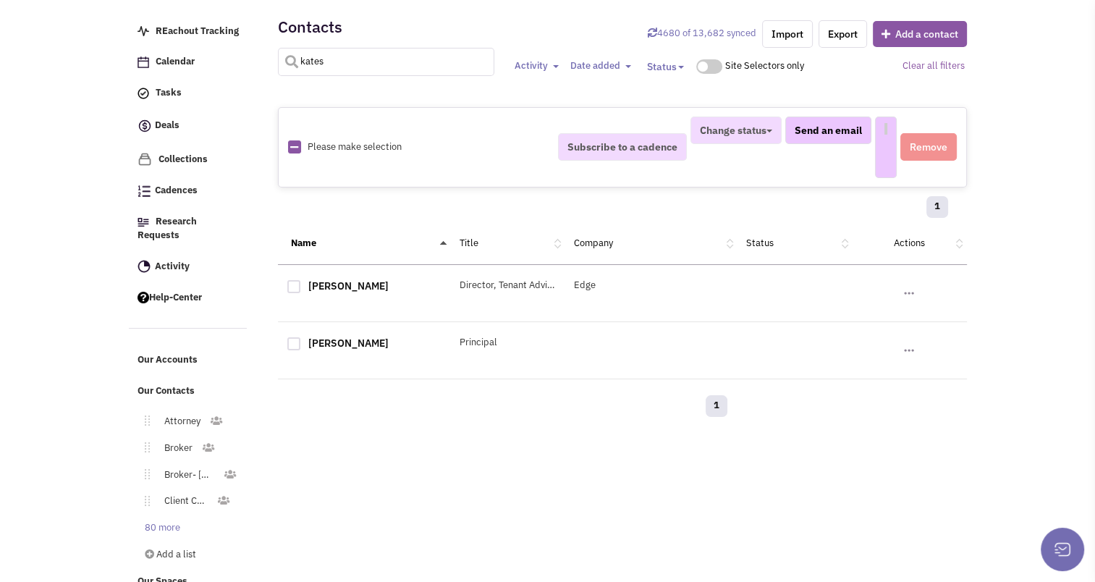
select select
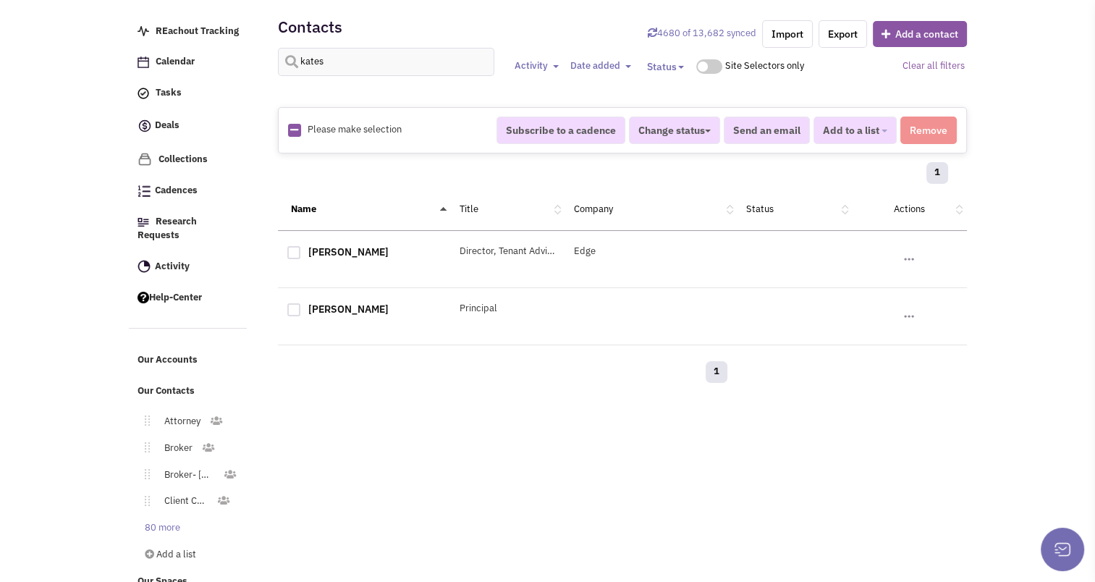
click at [345, 298] on div "[PERSON_NAME] Principal No note found! No email sent! 0 Subscribe to a cadence" at bounding box center [622, 316] width 689 height 57
click at [345, 304] on link "[PERSON_NAME]" at bounding box center [348, 309] width 80 height 13
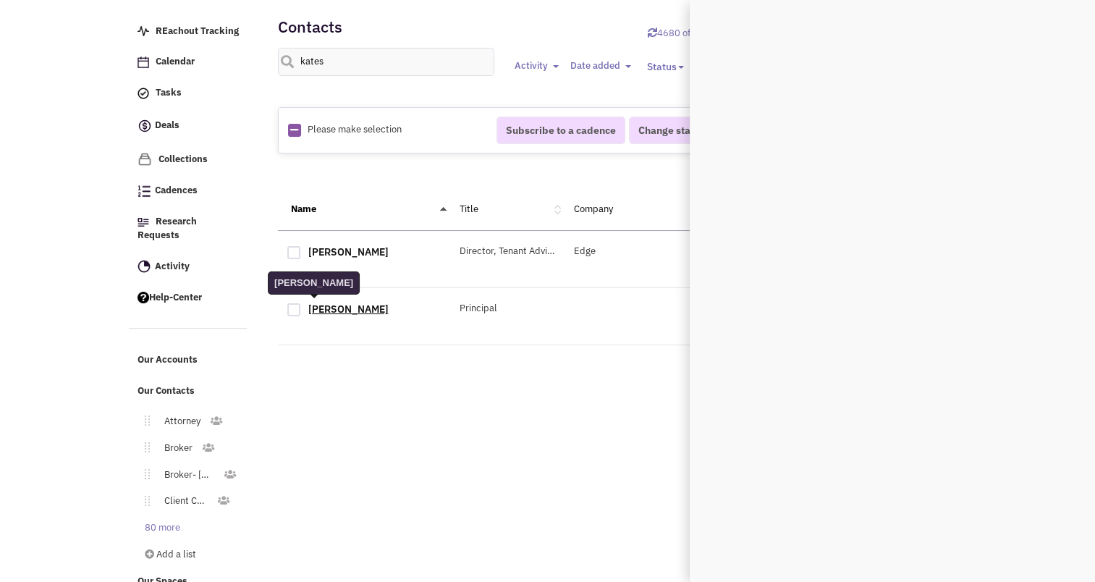
scroll to position [0, 0]
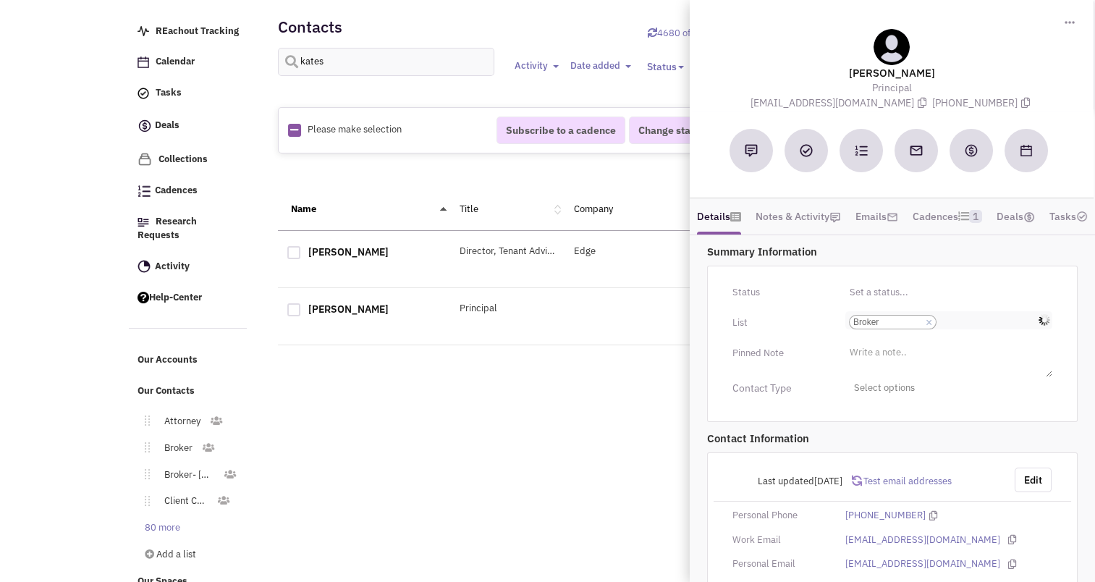
click at [972, 329] on input "Select a list... Broker Select a list... × Broker" at bounding box center [956, 322] width 32 height 14
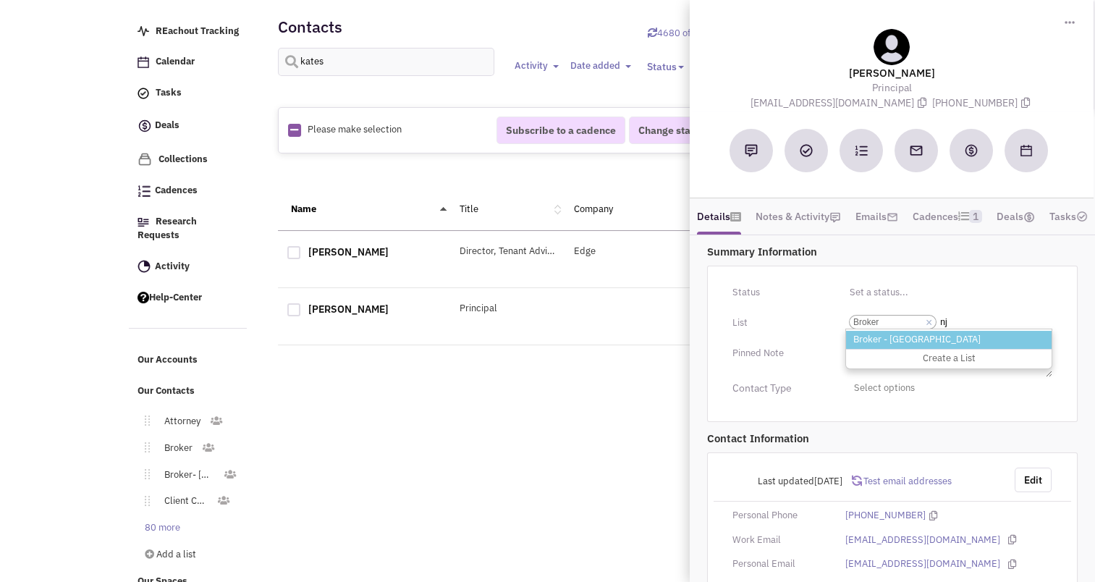
type input "nj"
click at [911, 349] on li "Broker - [GEOGRAPHIC_DATA]" at bounding box center [949, 340] width 206 height 18
click at [0, 0] on select "Select a list... Broker" at bounding box center [0, 0] width 0 height 0
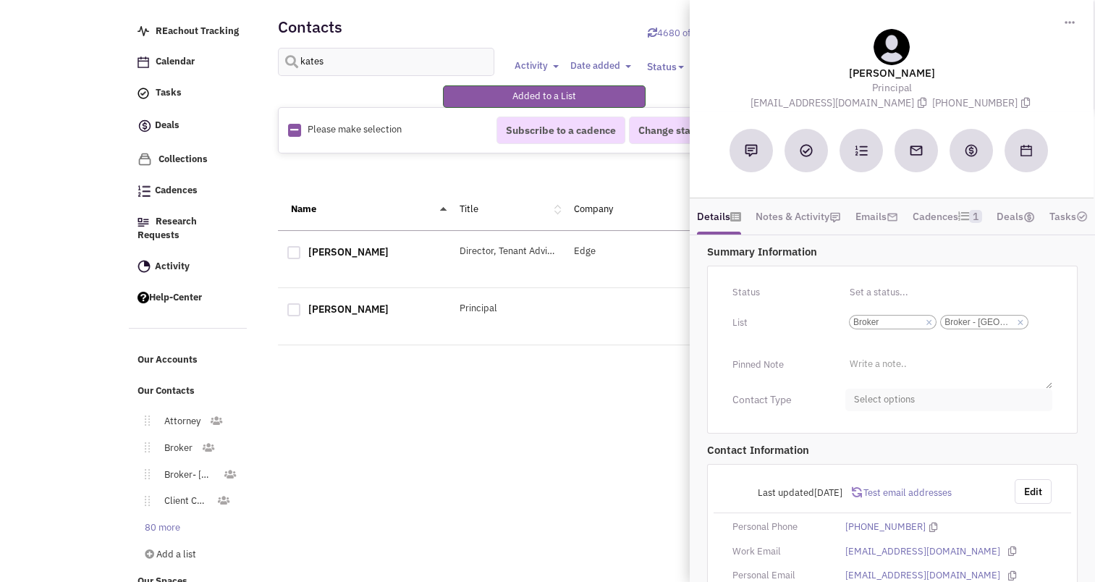
click at [880, 411] on span "Select options" at bounding box center [949, 400] width 207 height 22
click at [859, 464] on div at bounding box center [860, 457] width 13 height 13
checkbox input "true"
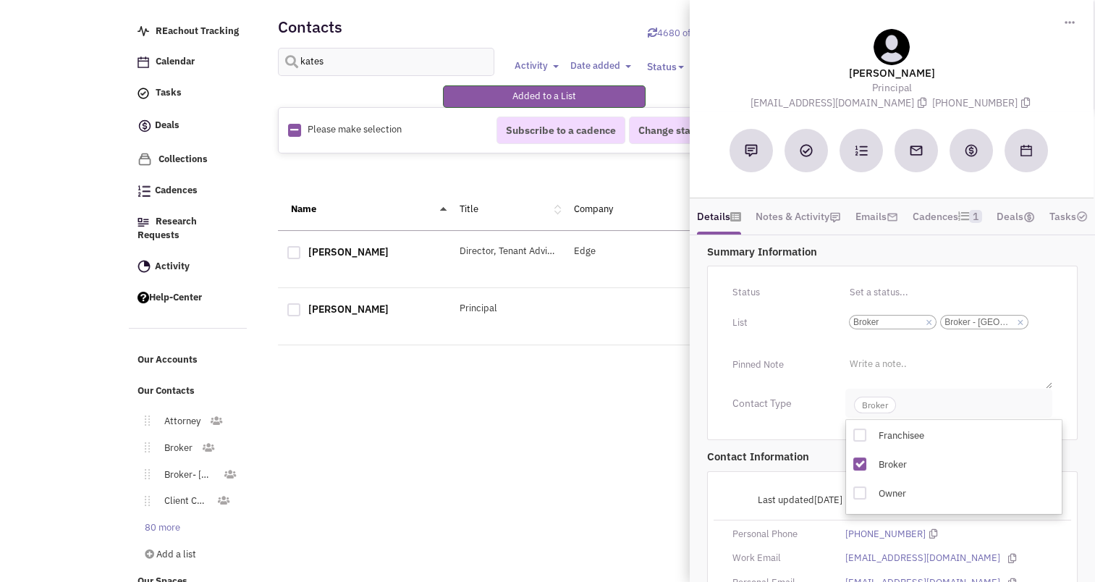
click at [876, 413] on span "Broker" at bounding box center [875, 405] width 42 height 17
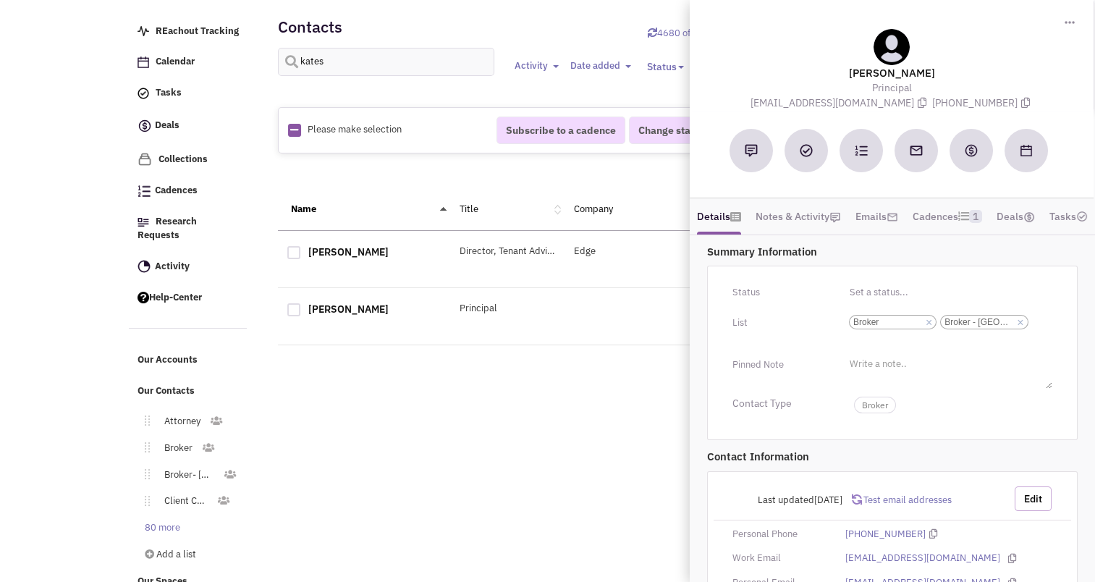
click at [1028, 511] on button "Edit" at bounding box center [1033, 499] width 37 height 25
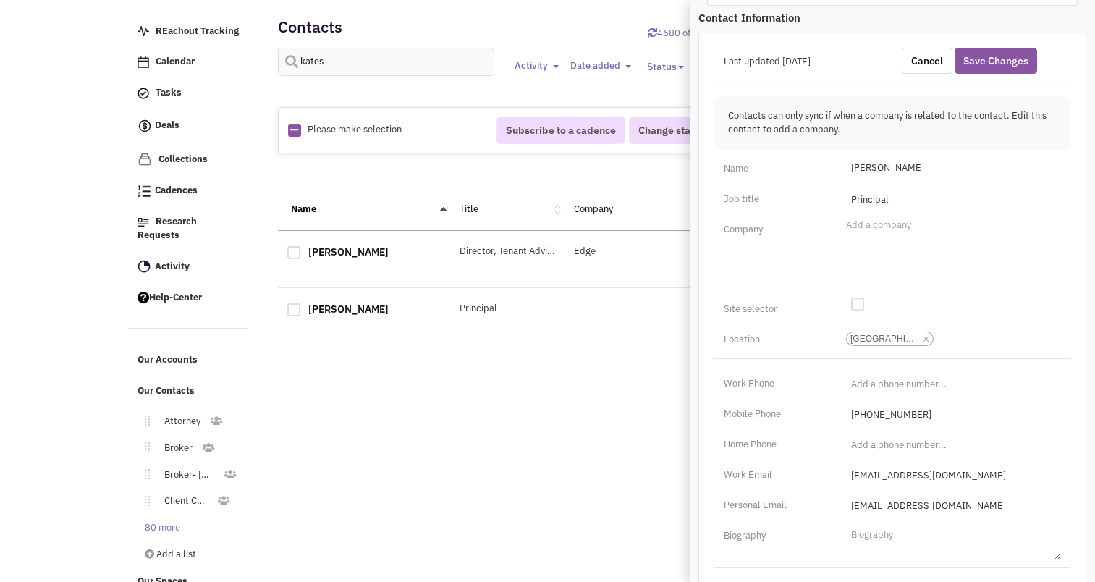
scroll to position [442, 0]
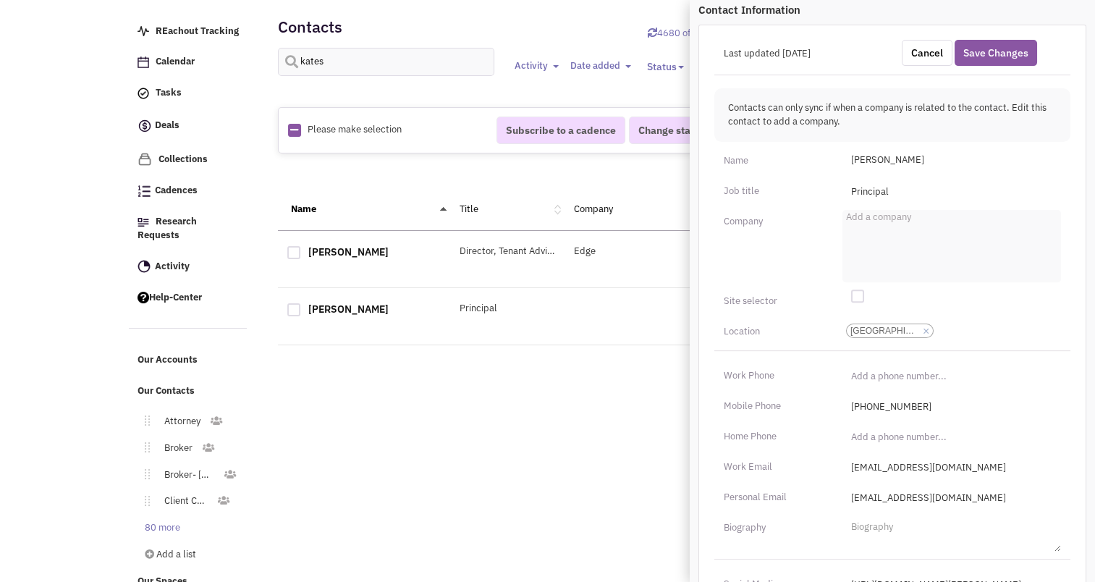
click at [860, 221] on li "Add a company" at bounding box center [877, 215] width 69 height 11
click at [0, 0] on select "Add a company" at bounding box center [0, 0] width 0 height 0
type input "GK Commercial Realy Group"
type input "(___) ___-____"
click at [857, 387] on input "(___) ___-____" at bounding box center [952, 375] width 219 height 23
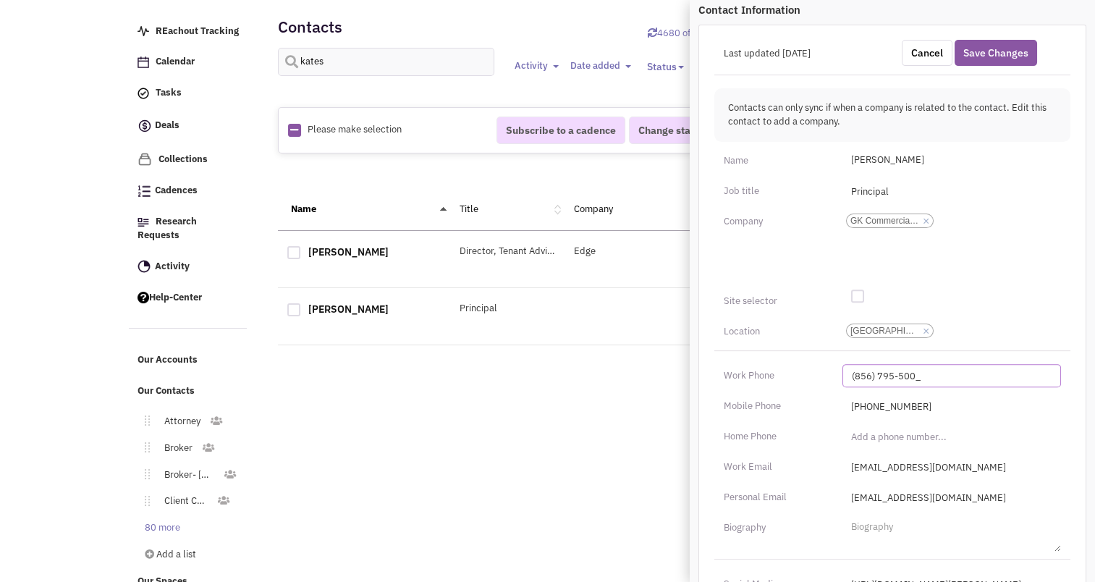
type input "[PHONE_NUMBER]"
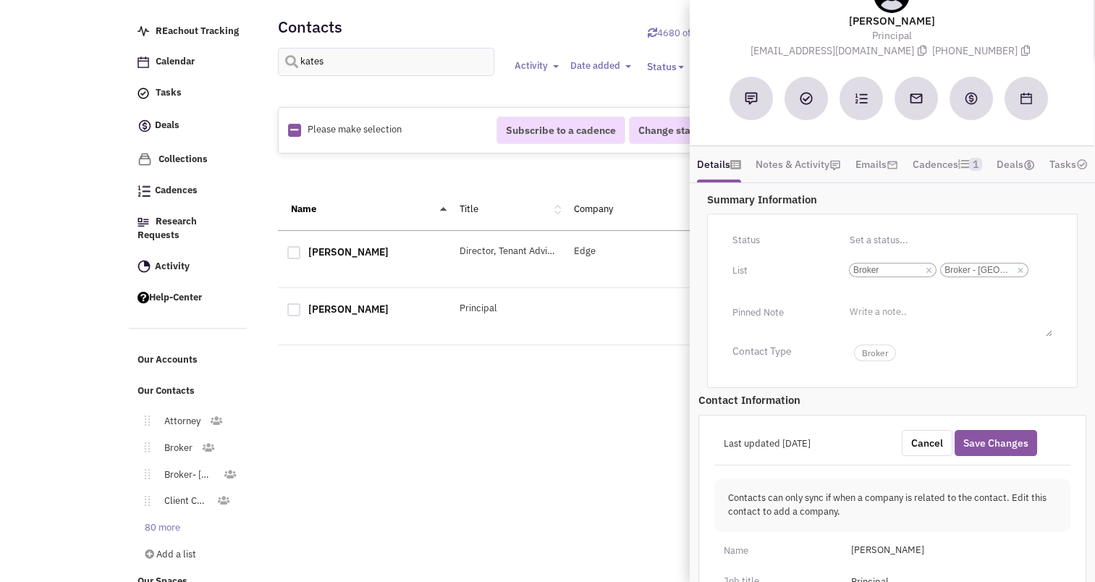
scroll to position [0, 0]
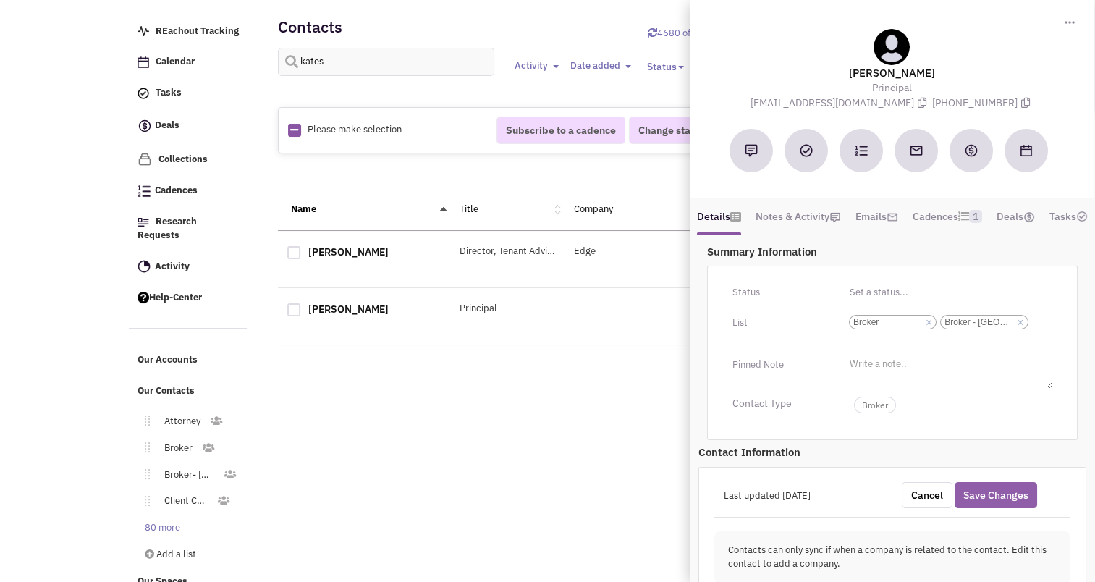
click at [996, 508] on button "Save Changes" at bounding box center [996, 495] width 83 height 26
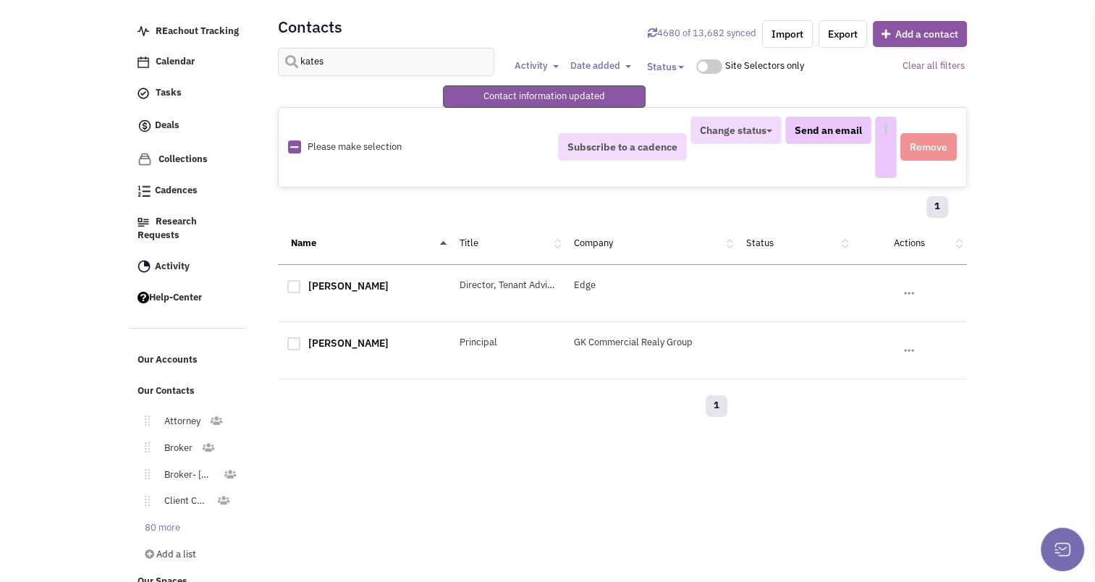
select select
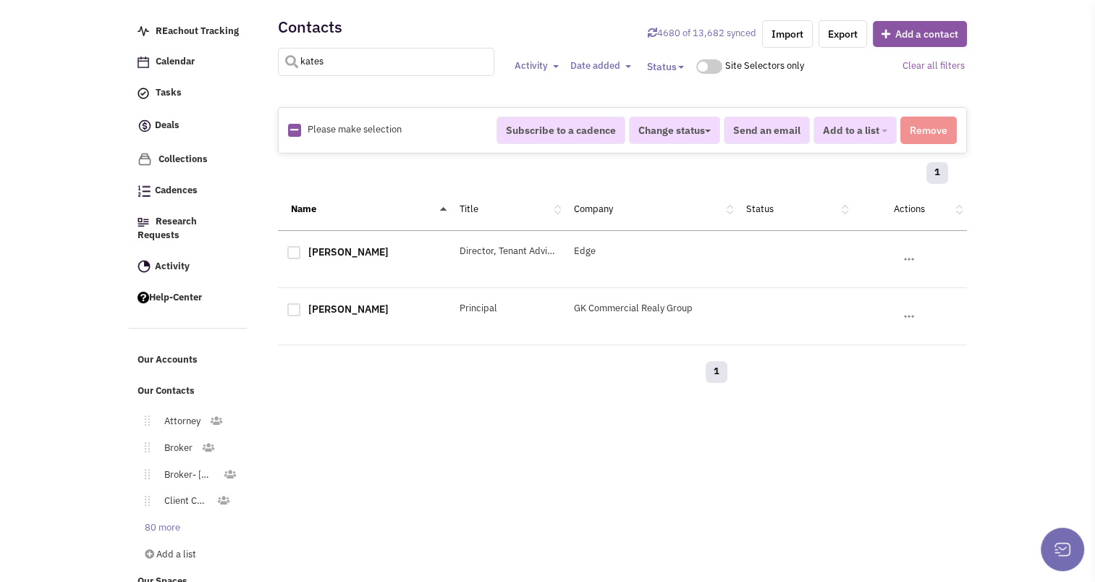
click at [338, 72] on input "kates" at bounding box center [386, 62] width 217 height 28
type input "[PERSON_NAME]"
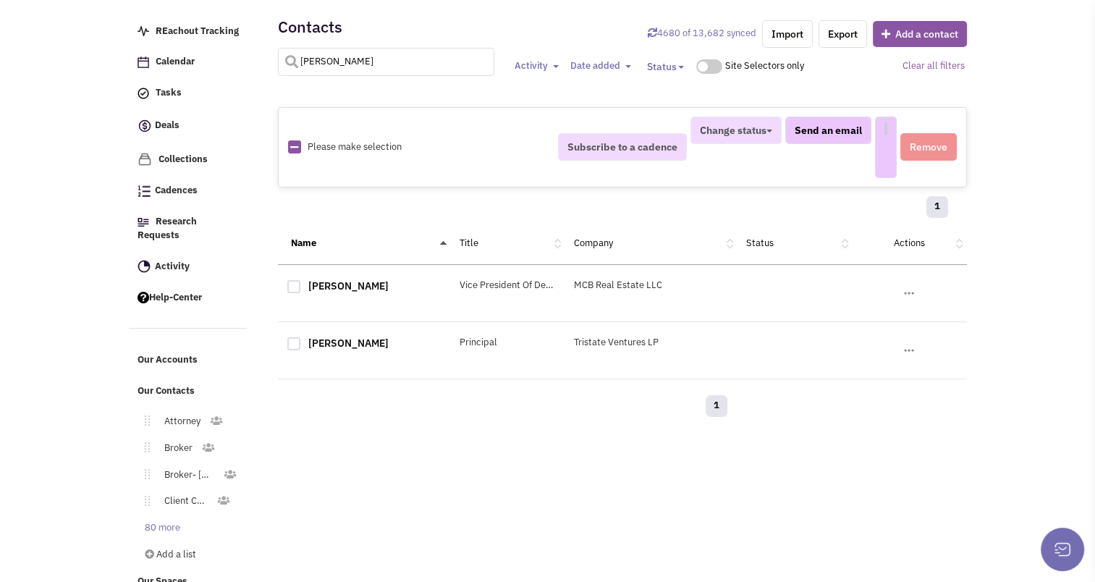
select select
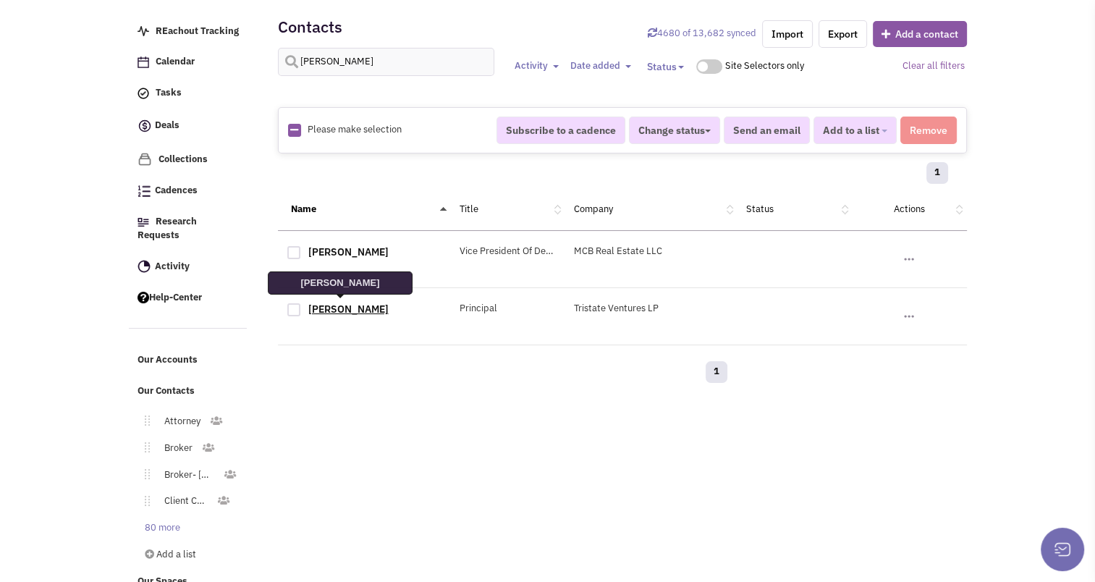
click at [332, 308] on link "[PERSON_NAME]" at bounding box center [348, 309] width 80 height 13
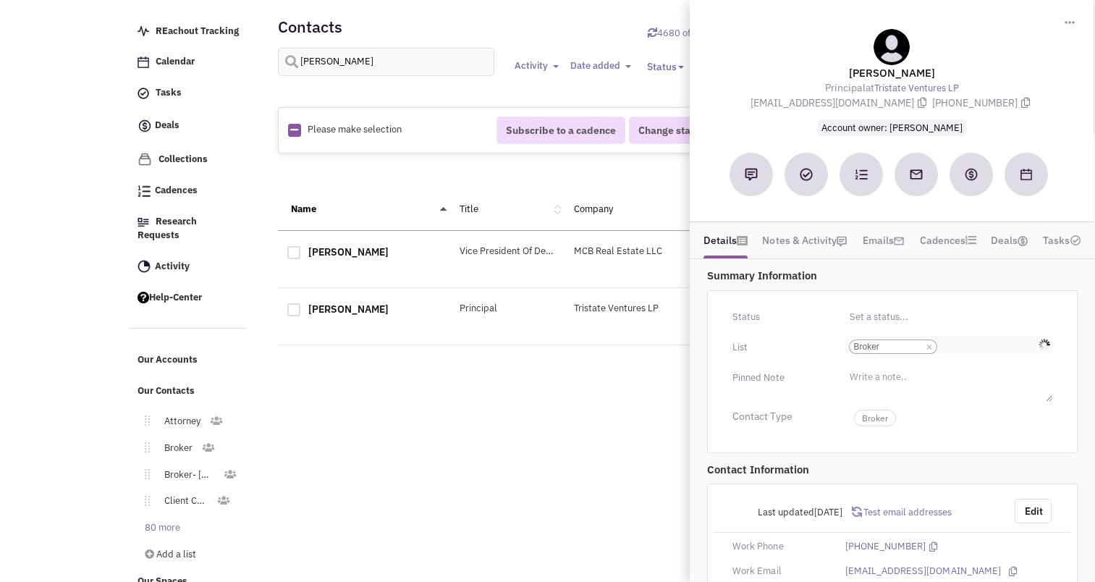
click at [947, 340] on input "Select a list... Broker Select a list... × Broker" at bounding box center [956, 347] width 32 height 14
type input "nj"
click at [913, 364] on li "Broker - [GEOGRAPHIC_DATA]" at bounding box center [949, 364] width 206 height 18
click at [0, 0] on select "Select a list... Broker" at bounding box center [0, 0] width 0 height 0
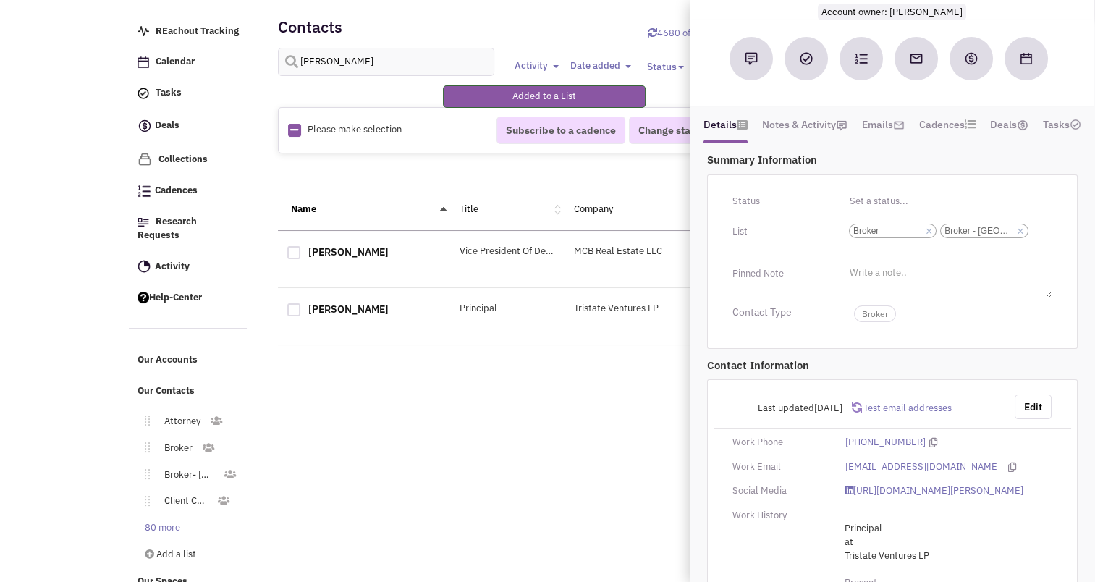
scroll to position [143, 0]
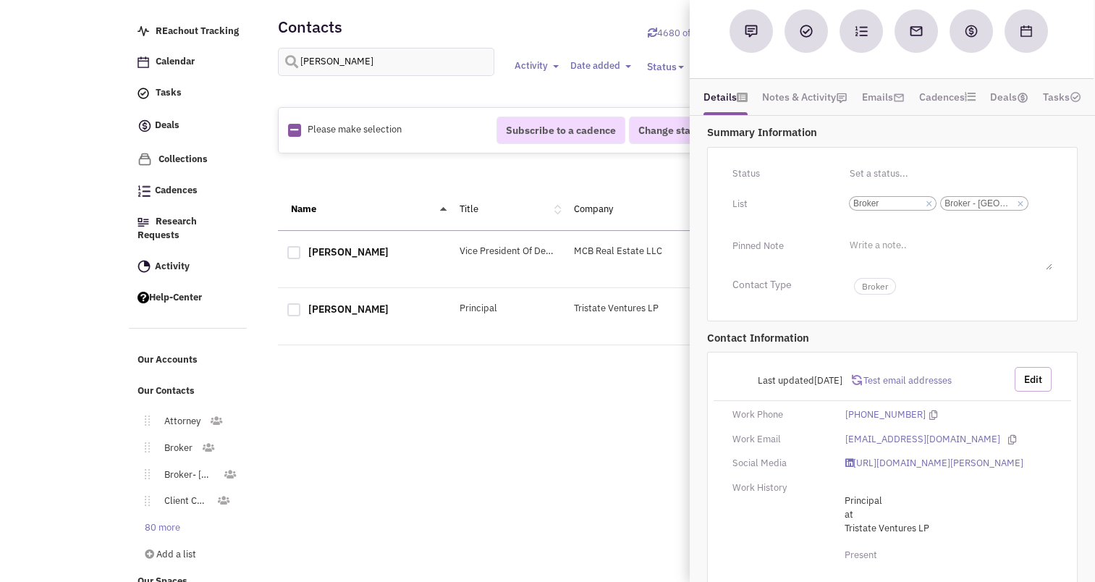
click at [1043, 379] on button "Edit" at bounding box center [1033, 379] width 37 height 25
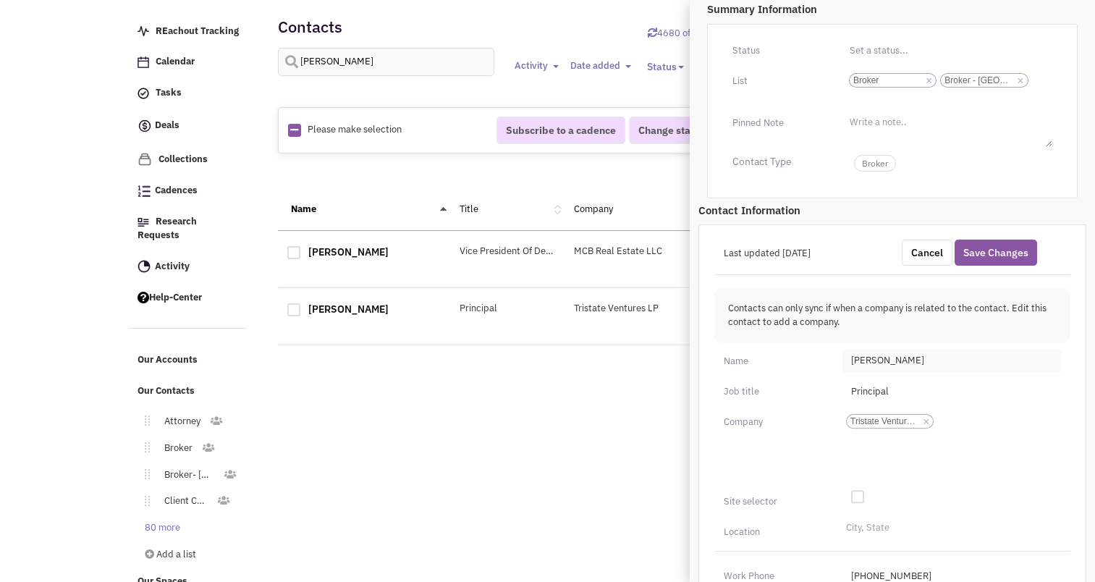
scroll to position [268, 0]
click at [863, 521] on li "City, State" at bounding box center [866, 524] width 47 height 11
click at [0, 0] on select "City, State" at bounding box center [0, 0] width 0 height 0
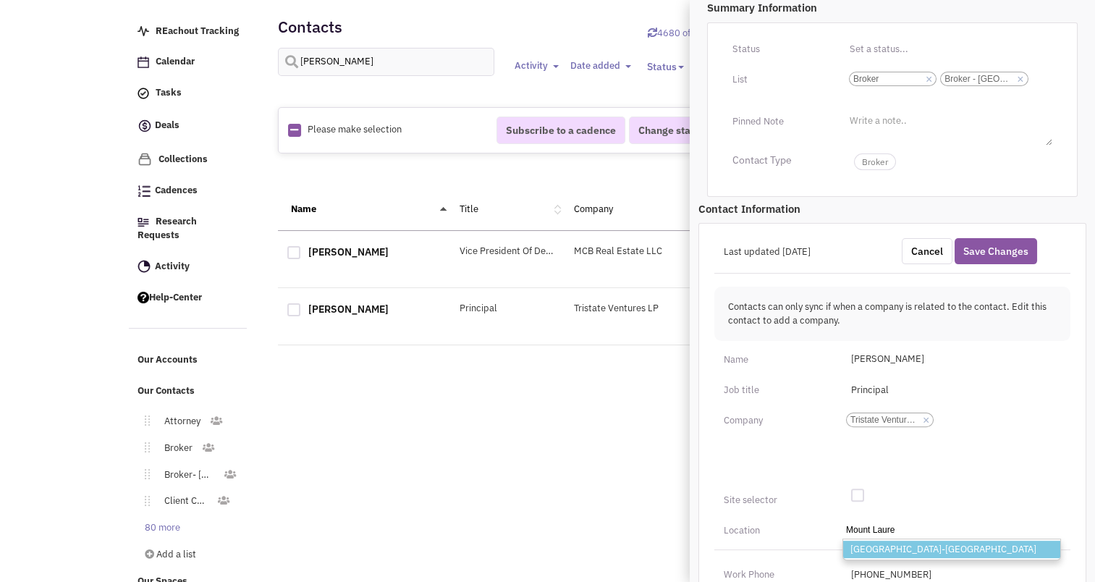
type input "Mount Laure"
click at [875, 549] on li "[GEOGRAPHIC_DATA]-[GEOGRAPHIC_DATA]" at bounding box center [951, 550] width 217 height 18
click at [0, 0] on select "City, [GEOGRAPHIC_DATA] [GEOGRAPHIC_DATA]-[GEOGRAPHIC_DATA]" at bounding box center [0, 0] width 0 height 0
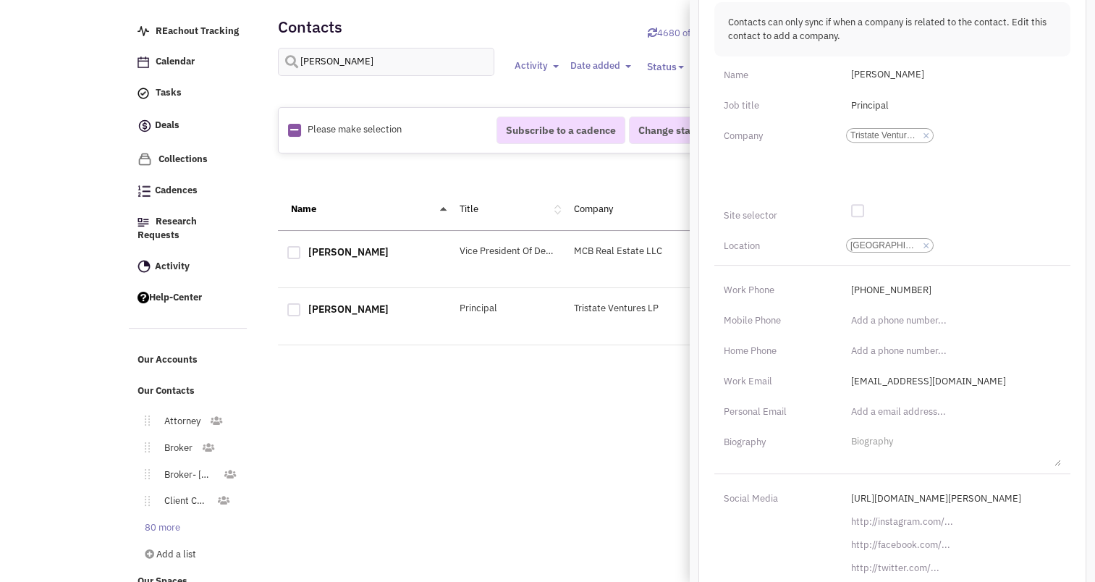
scroll to position [553, 0]
click at [872, 323] on input "(___) ___-____" at bounding box center [952, 319] width 219 height 23
type input "[PHONE_NUMBER]"
click at [838, 331] on div "Last updated [DATE] Cancel Save Changes Contacts can only sync if when a compan…" at bounding box center [893, 281] width 388 height 687
click at [849, 414] on input "text" at bounding box center [952, 411] width 219 height 23
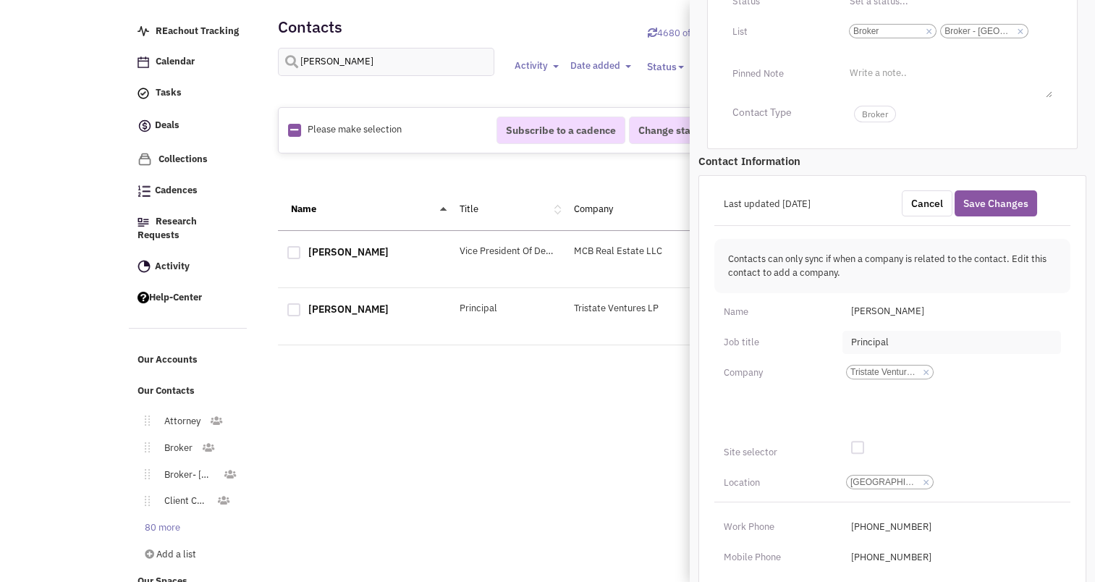
scroll to position [315, 0]
click at [1008, 191] on button "Save Changes" at bounding box center [996, 204] width 83 height 26
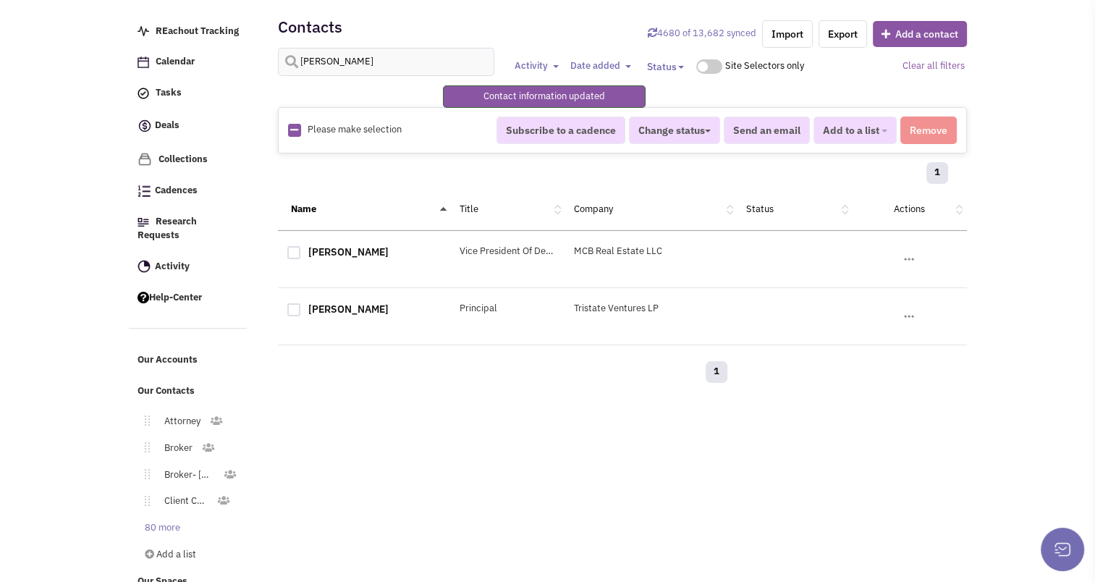
scroll to position [206, 0]
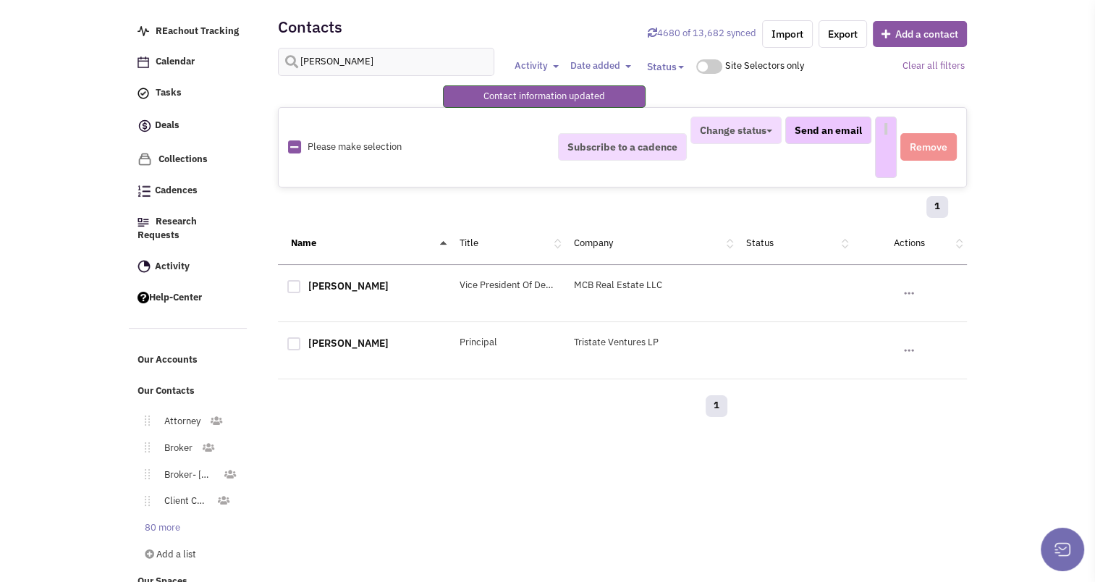
select select
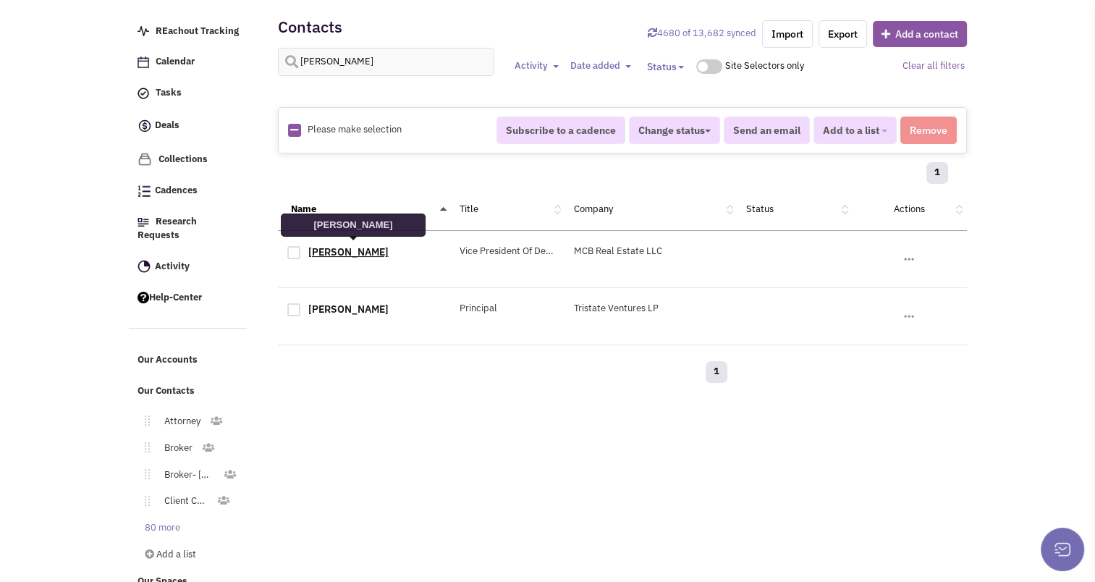
click at [378, 245] on link "[PERSON_NAME]" at bounding box center [348, 251] width 80 height 13
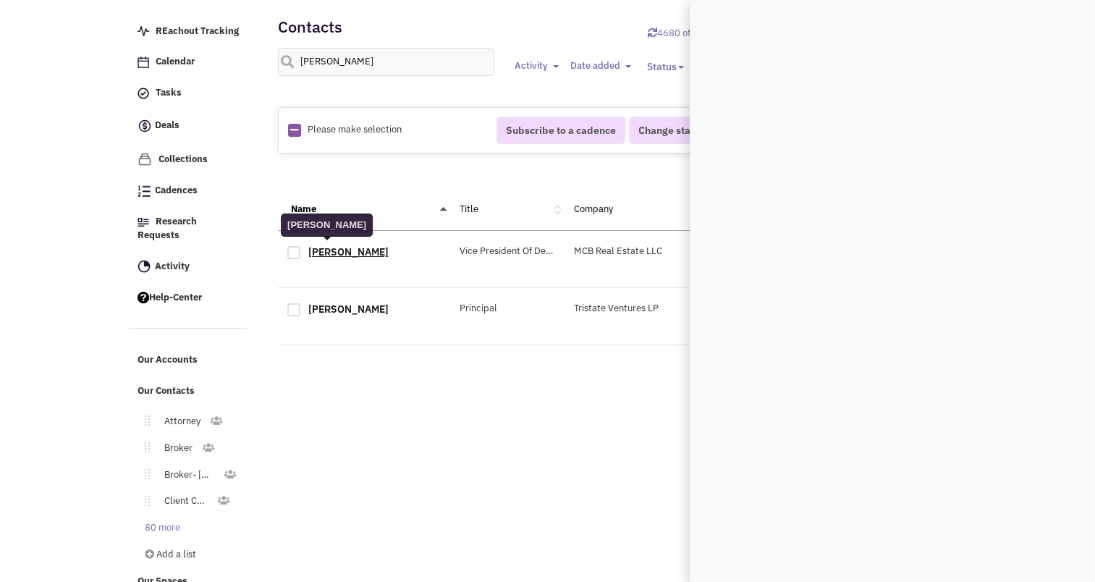
scroll to position [0, 0]
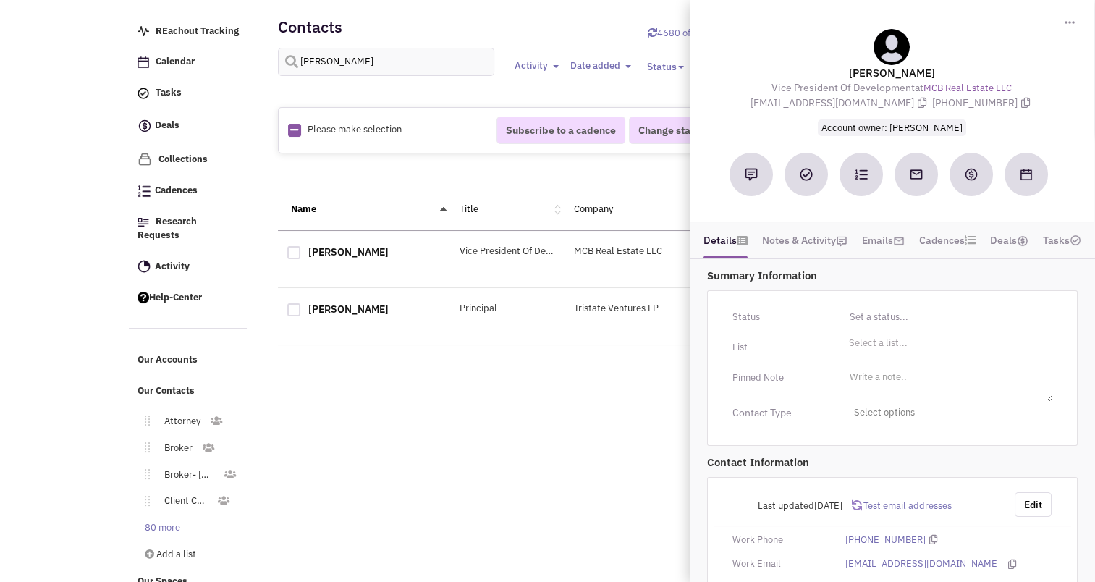
click at [898, 352] on div "List Select a list... Select a list..." at bounding box center [893, 347] width 358 height 23
click at [891, 342] on li "Select a list..." at bounding box center [877, 341] width 62 height 11
click at [0, 0] on select "Select a list..." at bounding box center [0, 0] width 0 height 0
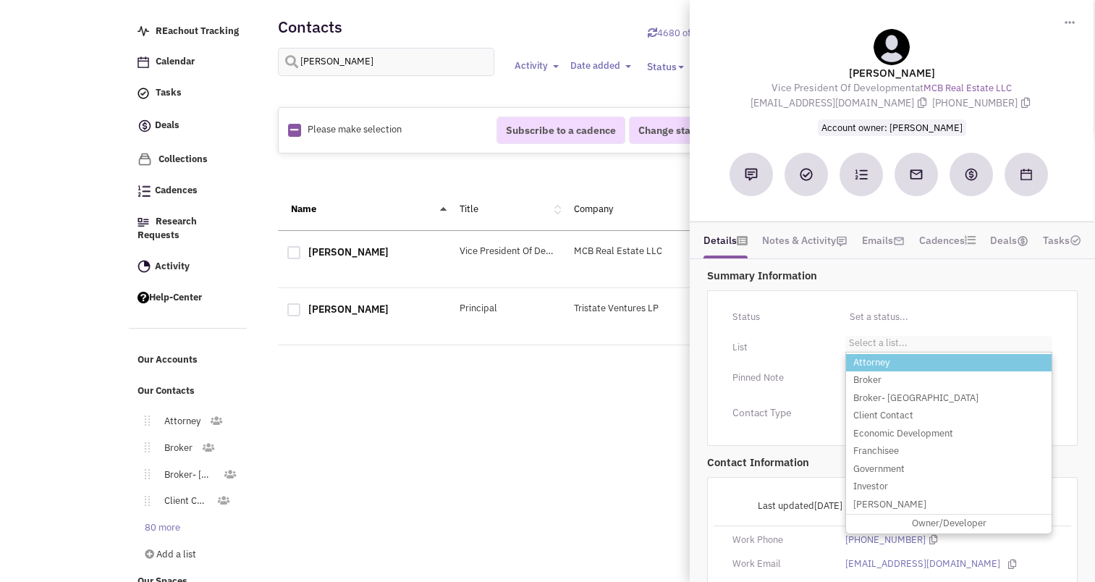
type input "n"
type input "br"
click at [872, 359] on li "Broker" at bounding box center [949, 363] width 206 height 18
click at [0, 0] on select "Select a list..." at bounding box center [0, 0] width 0 height 0
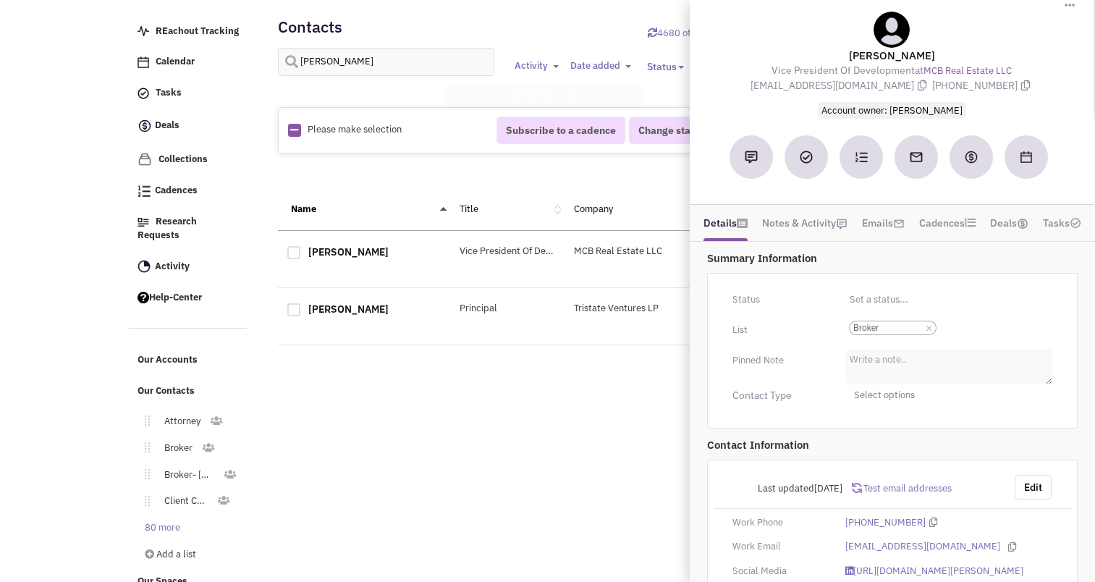
scroll to position [17, 0]
click at [955, 322] on input "Select a list... Broker Select a list... × Broker" at bounding box center [956, 328] width 32 height 14
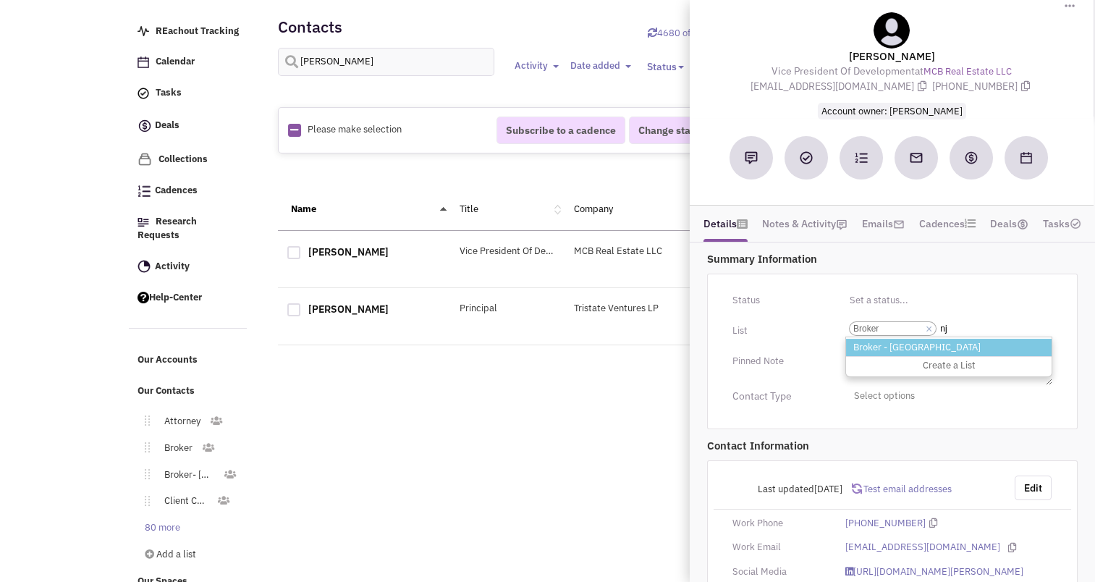
type input "nj"
click at [875, 348] on li "Broker - [GEOGRAPHIC_DATA]" at bounding box center [949, 348] width 206 height 18
click at [0, 0] on select "Select a list... Broker" at bounding box center [0, 0] width 0 height 0
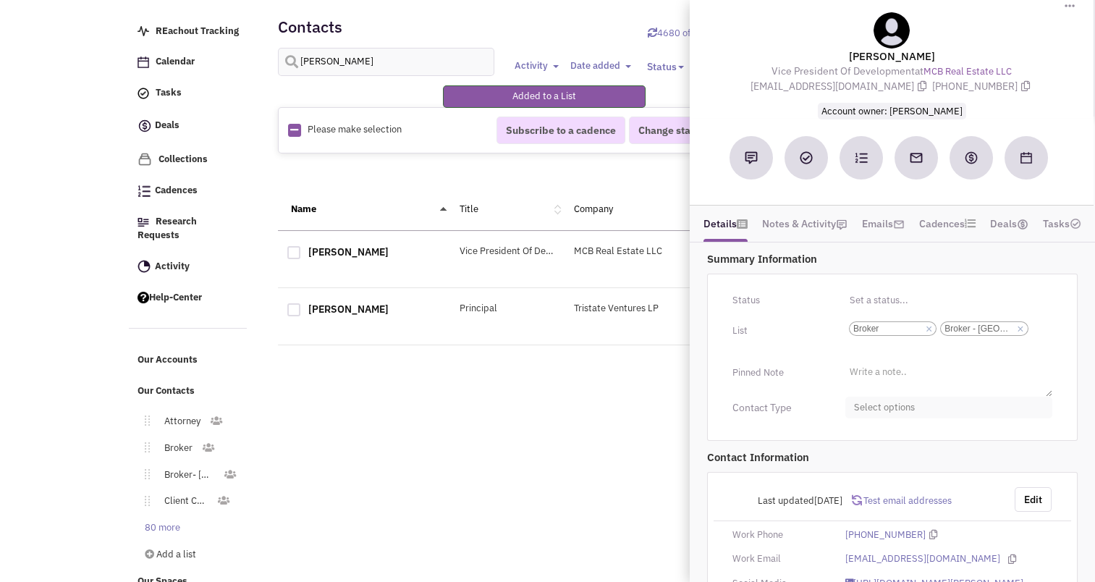
click at [877, 408] on span "Select options" at bounding box center [949, 408] width 207 height 22
click at [863, 460] on div at bounding box center [860, 464] width 13 height 13
checkbox input "true"
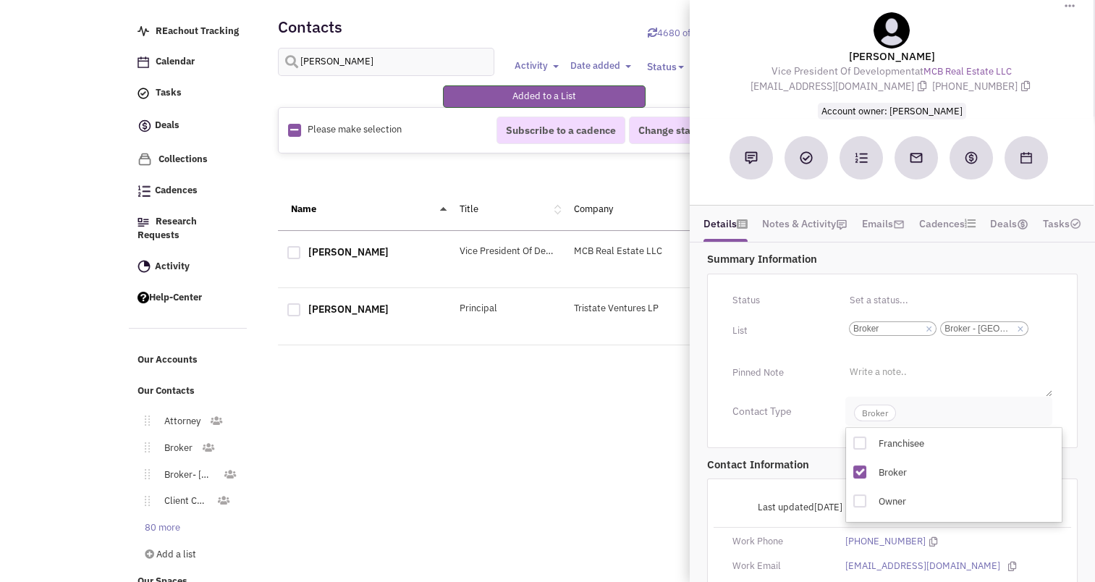
click at [866, 411] on span "Broker" at bounding box center [875, 413] width 42 height 17
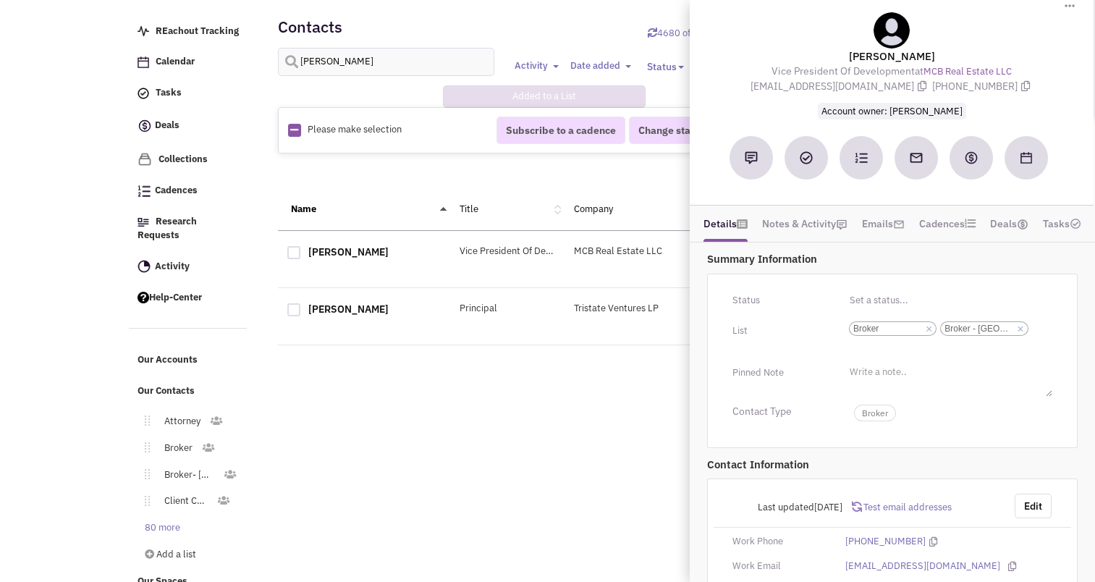
click at [597, 456] on div "Retailsphere Support Message Send REachout Tracking Calendar Tasks Completed Ta…" at bounding box center [548, 297] width 844 height 601
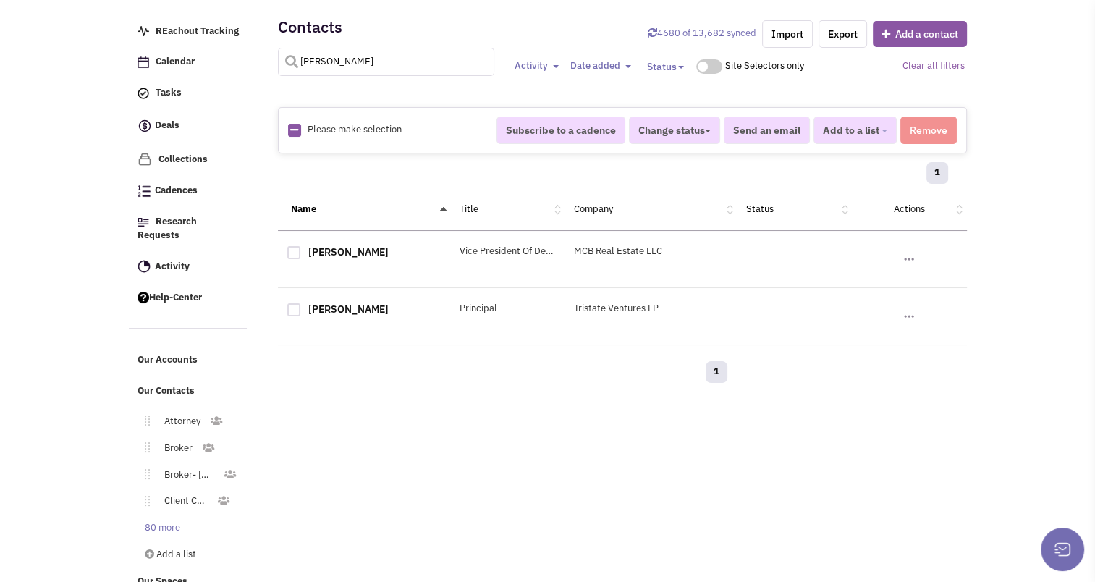
click at [362, 57] on input "[PERSON_NAME]" at bounding box center [386, 62] width 217 height 28
type input "[PERSON_NAME]"
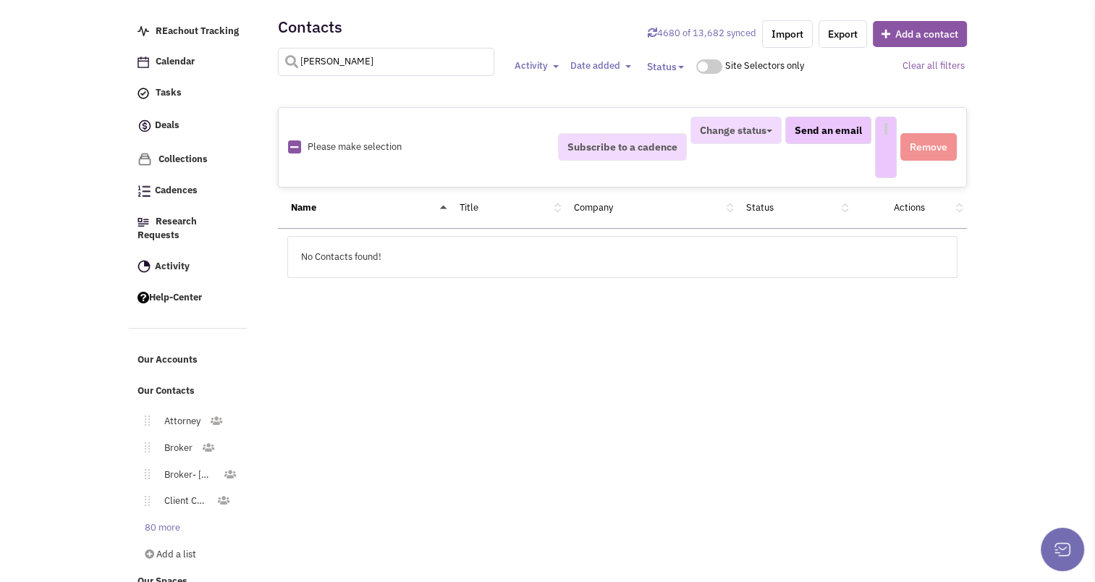
select select
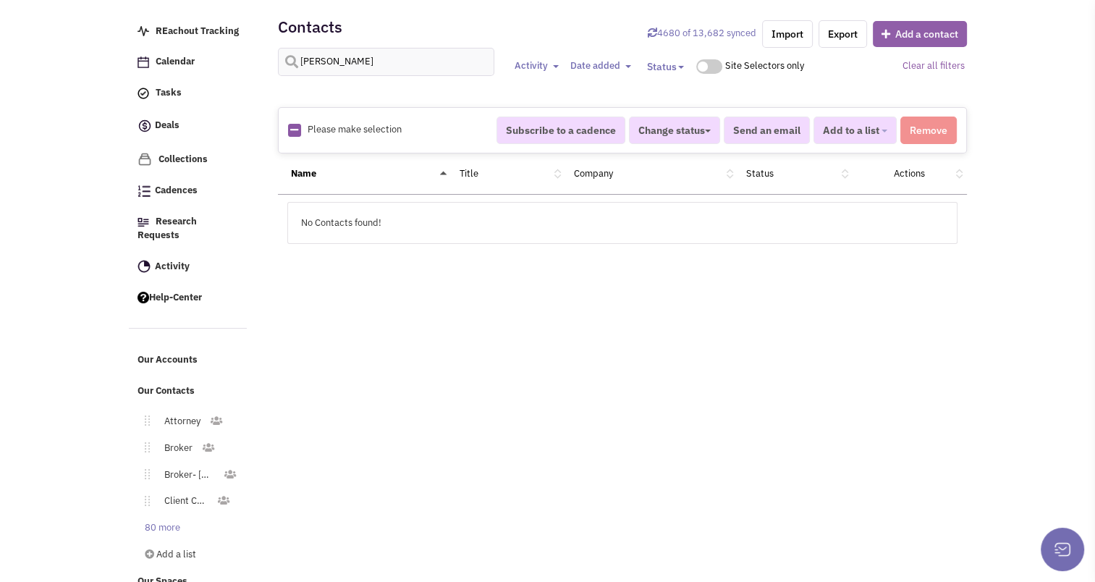
click at [902, 35] on button "Add a contact" at bounding box center [920, 34] width 94 height 26
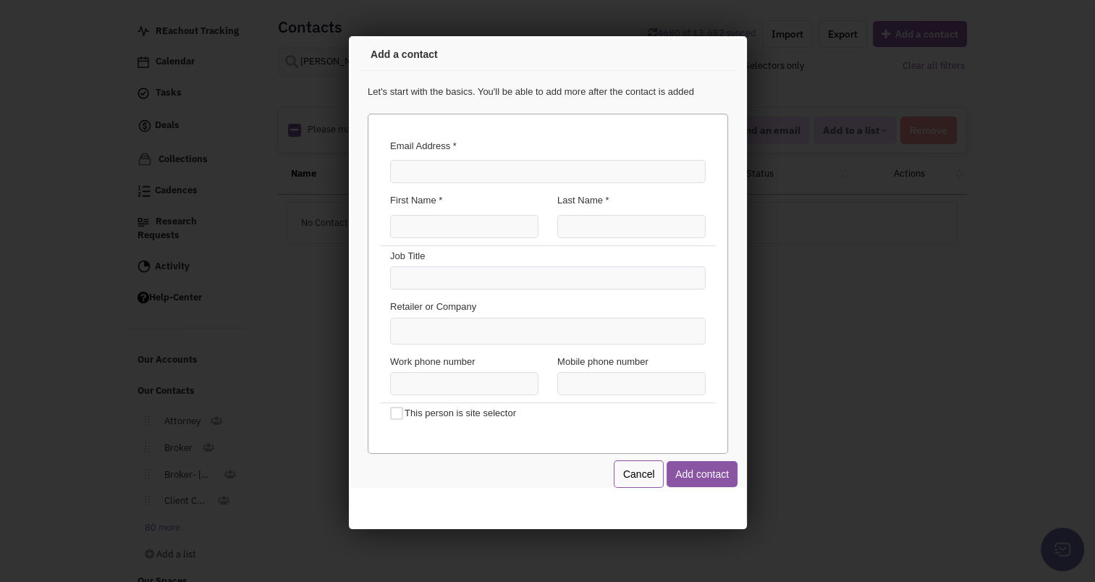
scroll to position [0, 0]
click at [506, 169] on input "Email Address *" at bounding box center [545, 169] width 316 height 23
type input "[EMAIL_ADDRESS][DOMAIN_NAME]"
type input "[PERSON_NAME]"
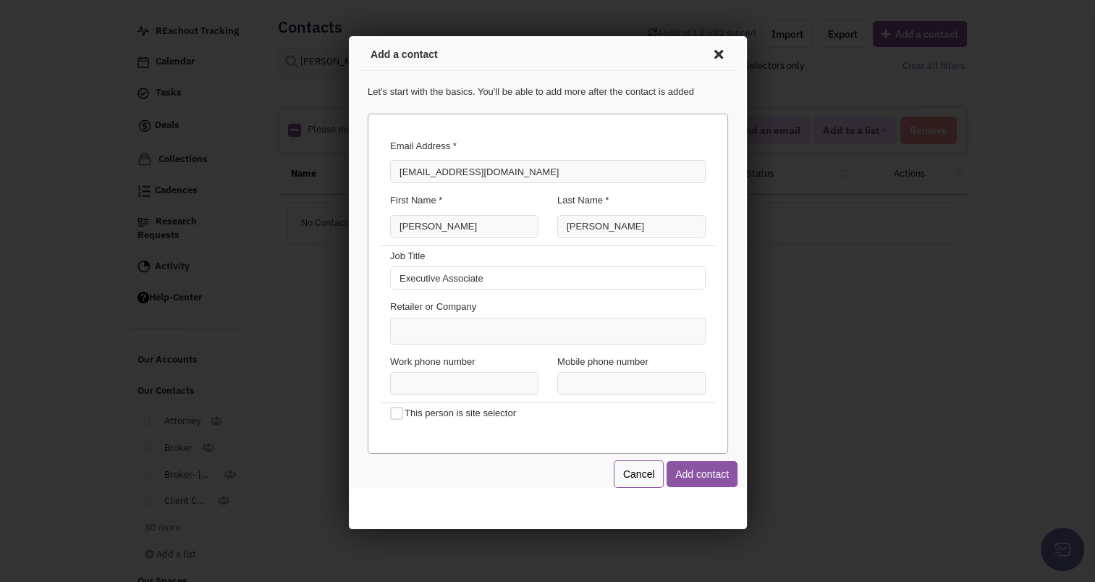
type input "Executive Associate"
type input "HomeSmart Realty Advisors"
type input "(___) ___-____"
click at [558, 377] on input "(___) ___-____" at bounding box center [629, 381] width 148 height 23
type input "[PHONE_NUMBER]"
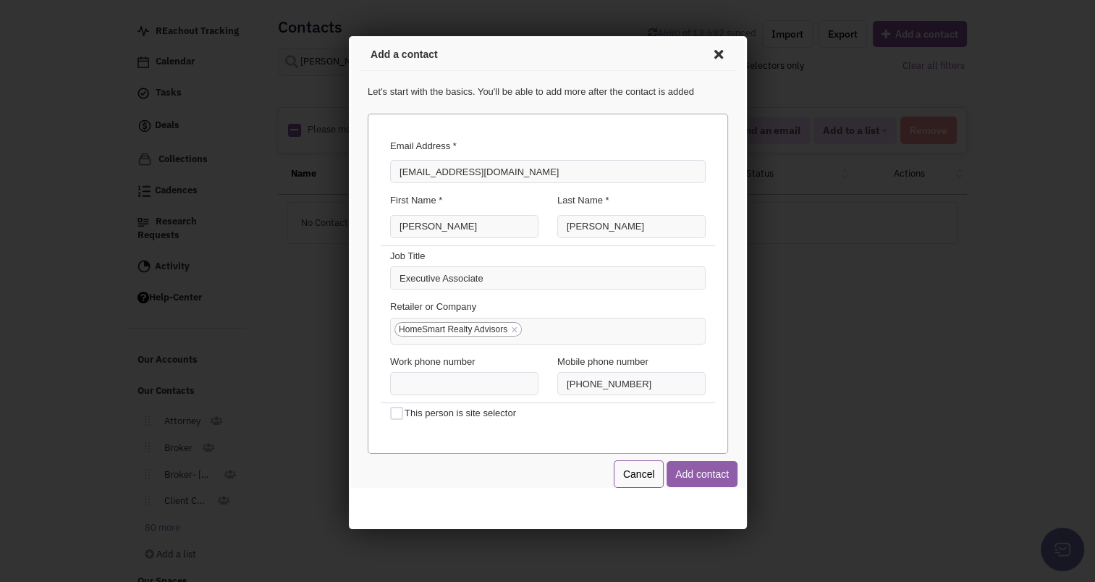
click at [690, 470] on button "Add contact" at bounding box center [699, 472] width 71 height 26
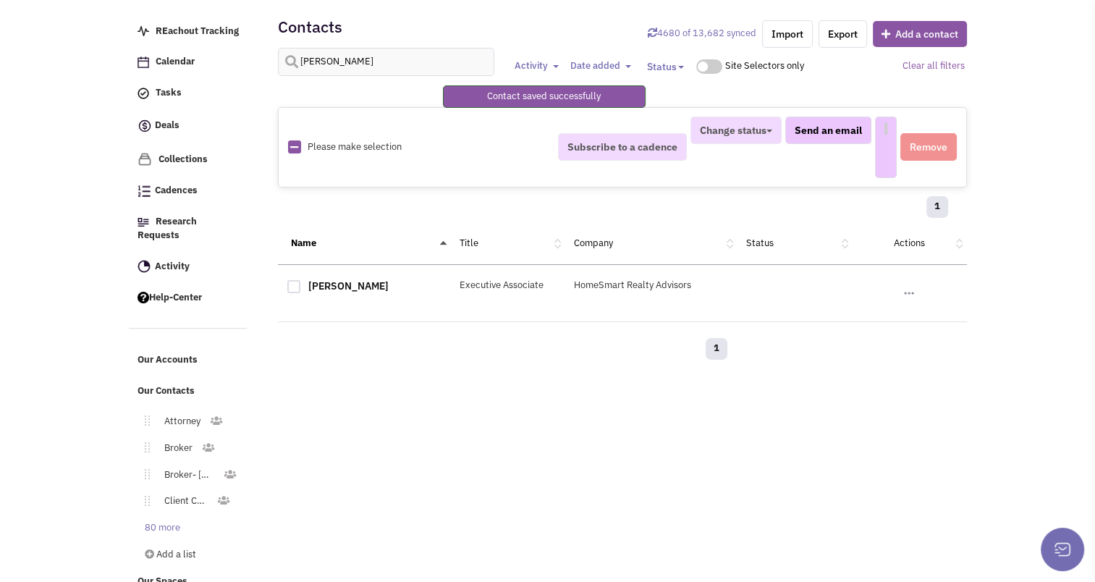
select select
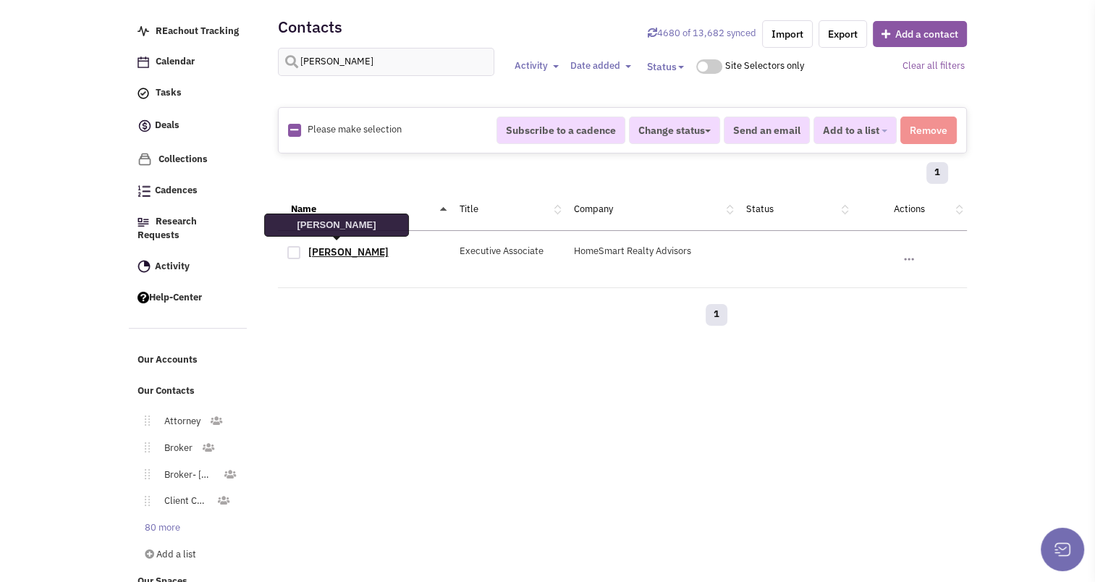
click at [330, 250] on link "[PERSON_NAME]" at bounding box center [348, 251] width 80 height 13
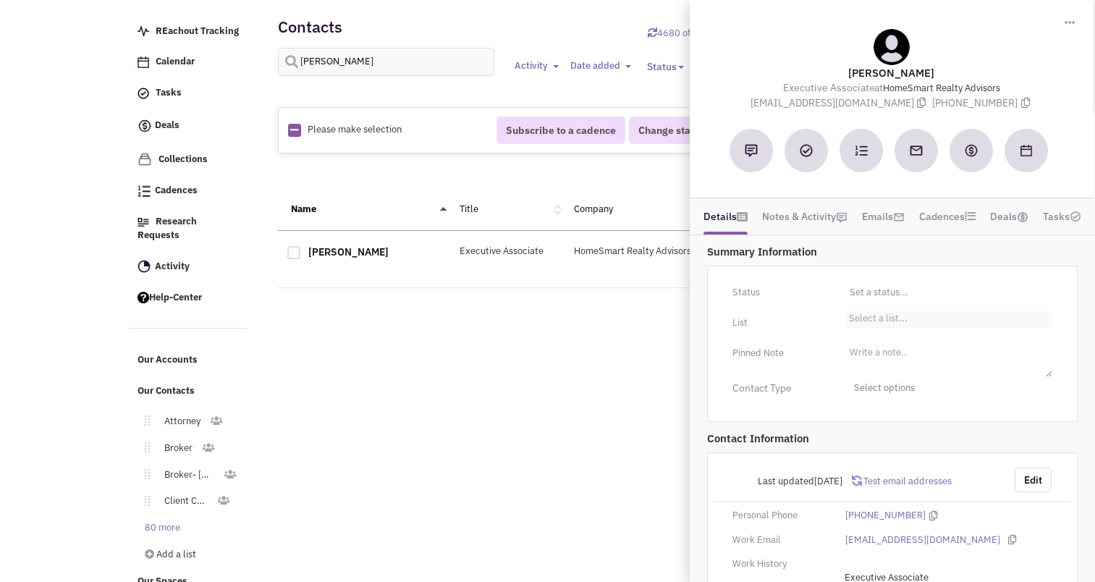
click at [888, 319] on li "Select a list..." at bounding box center [877, 316] width 62 height 11
click at [0, 0] on select "Select a list..." at bounding box center [0, 0] width 0 height 0
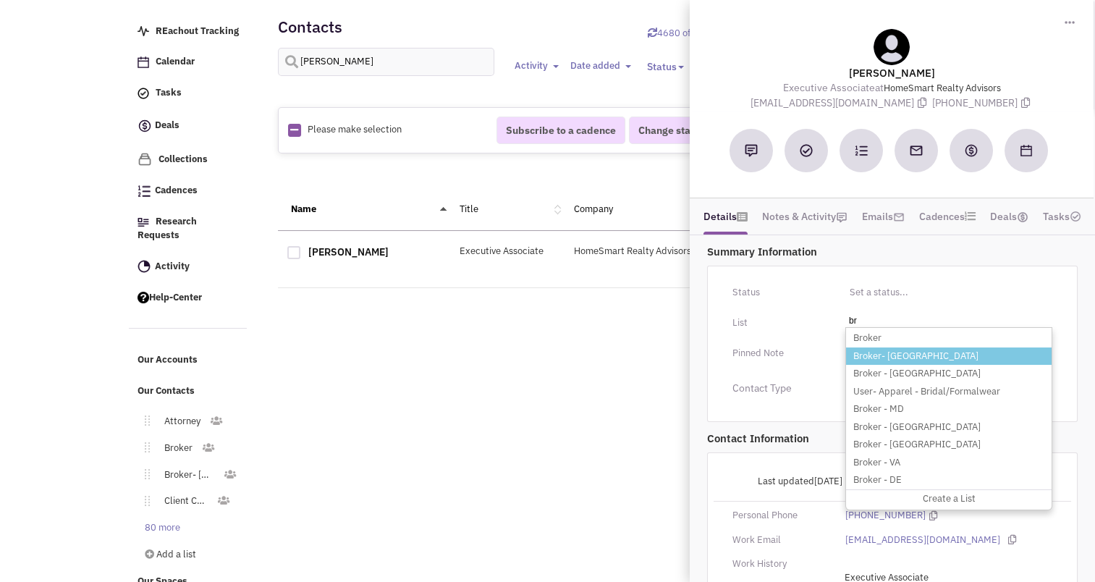
type input "br"
click at [909, 356] on li "Broker- [GEOGRAPHIC_DATA]" at bounding box center [949, 357] width 206 height 18
click at [0, 0] on select "Select a list..." at bounding box center [0, 0] width 0 height 0
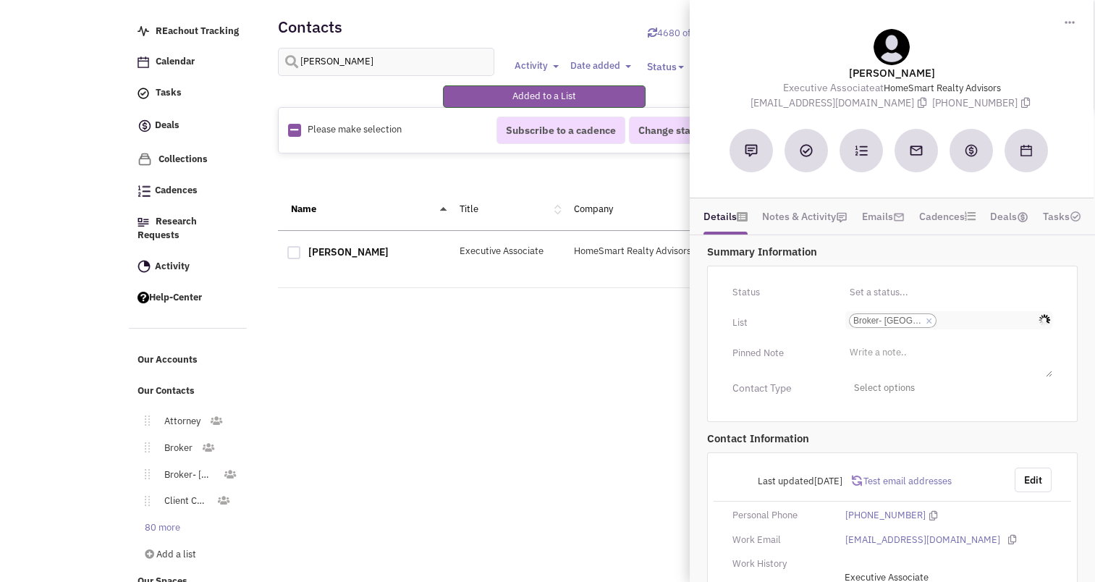
click at [972, 316] on input "Select a list... Broker- PA Select a list... × Broker- [GEOGRAPHIC_DATA]" at bounding box center [956, 320] width 32 height 14
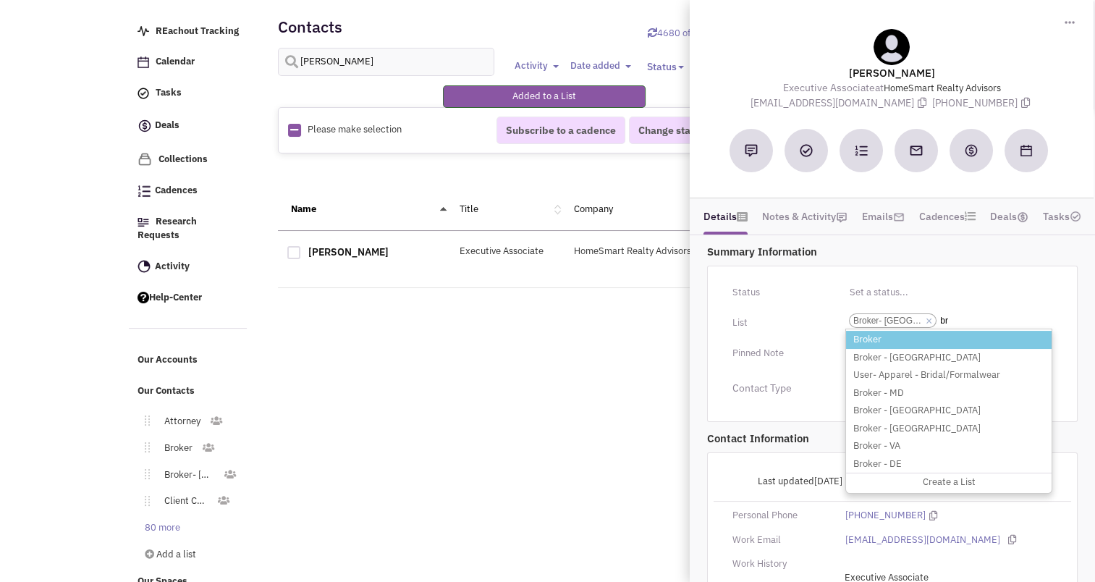
type input "br"
click at [917, 337] on li "Broker" at bounding box center [949, 340] width 206 height 18
click at [0, 0] on select "Select a list... Broker- [GEOGRAPHIC_DATA]" at bounding box center [0, 0] width 0 height 0
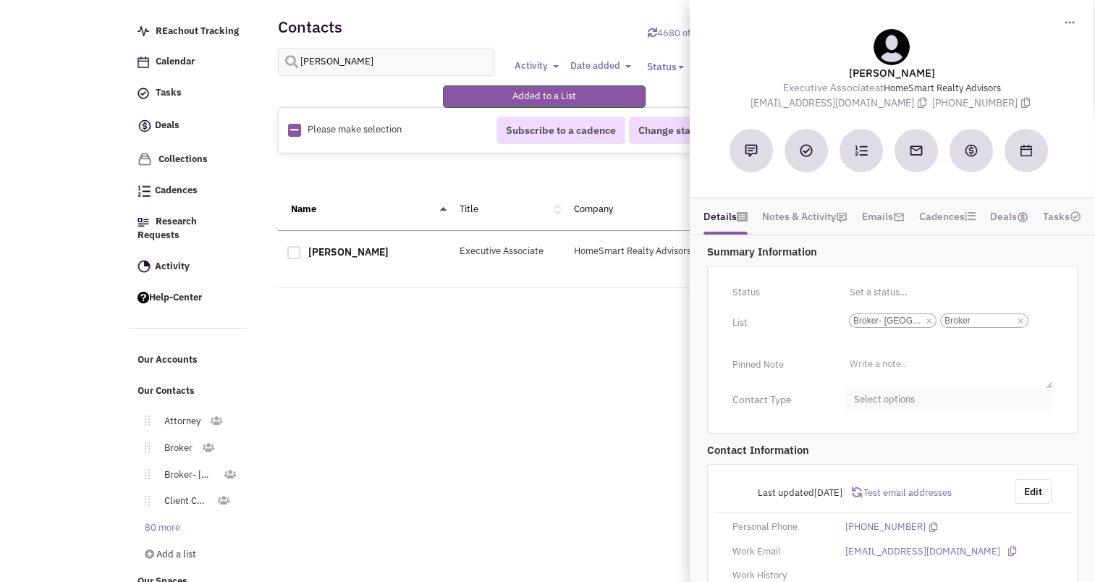
click at [885, 397] on span "Select options" at bounding box center [949, 400] width 207 height 22
click at [859, 451] on div at bounding box center [860, 457] width 13 height 13
checkbox input "true"
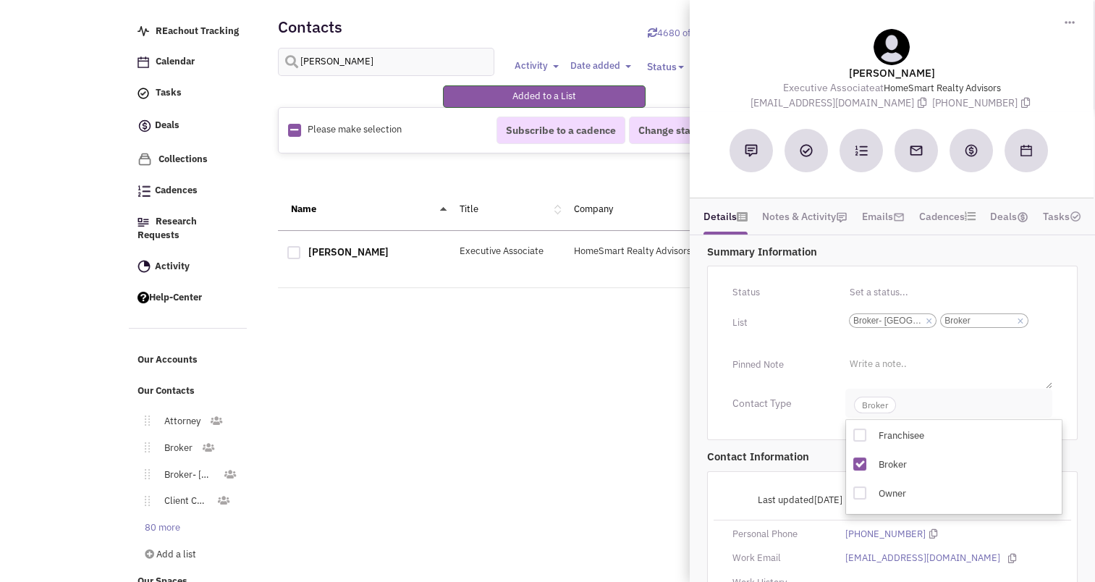
click at [872, 394] on span "Broker" at bounding box center [949, 403] width 207 height 29
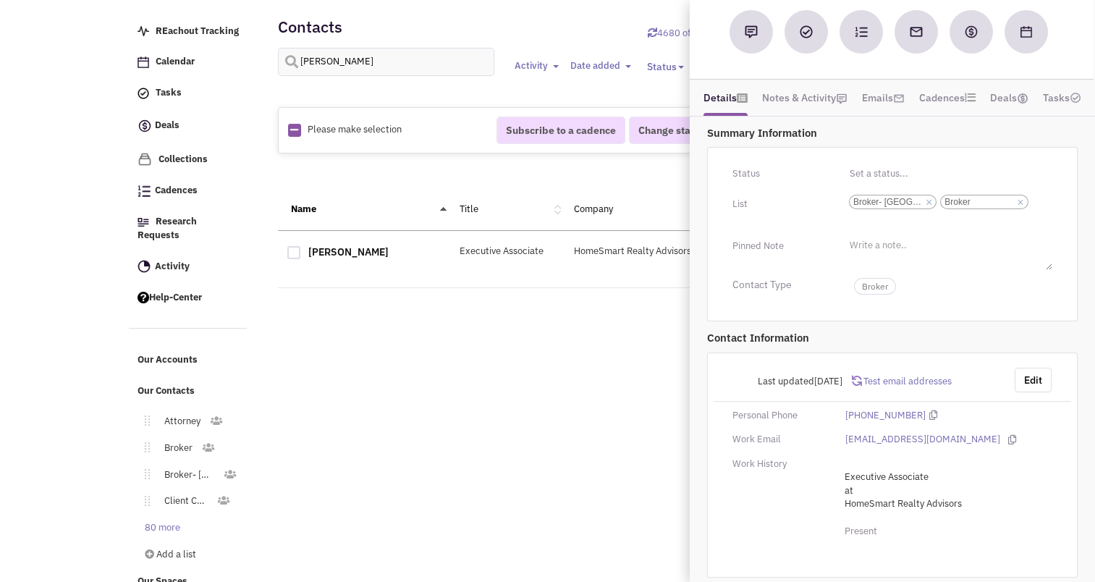
scroll to position [120, 0]
click at [426, 59] on input "[PERSON_NAME]" at bounding box center [386, 62] width 217 height 28
type input "needlem"
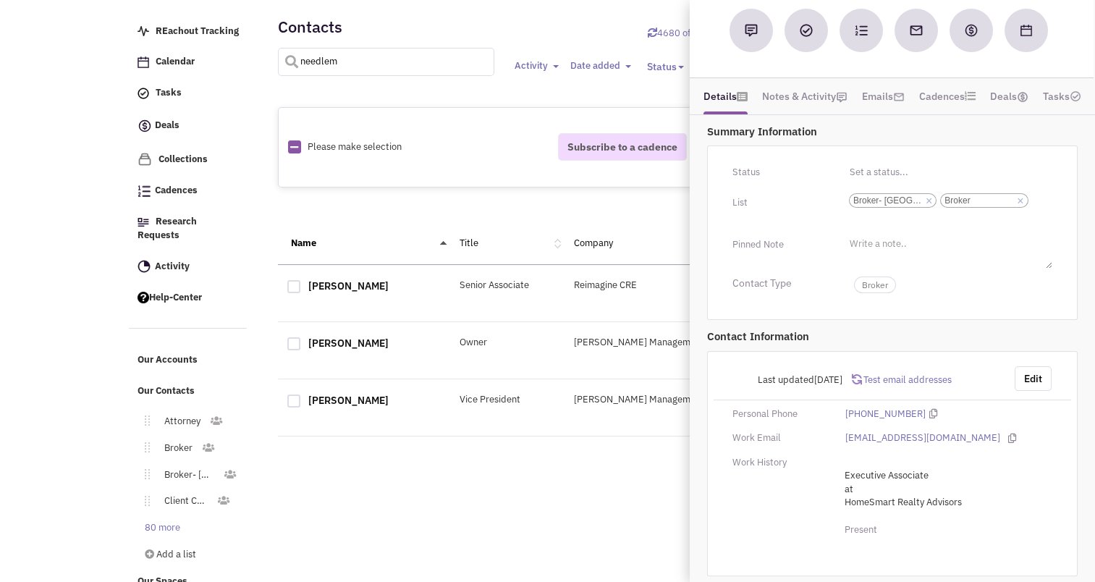
select select
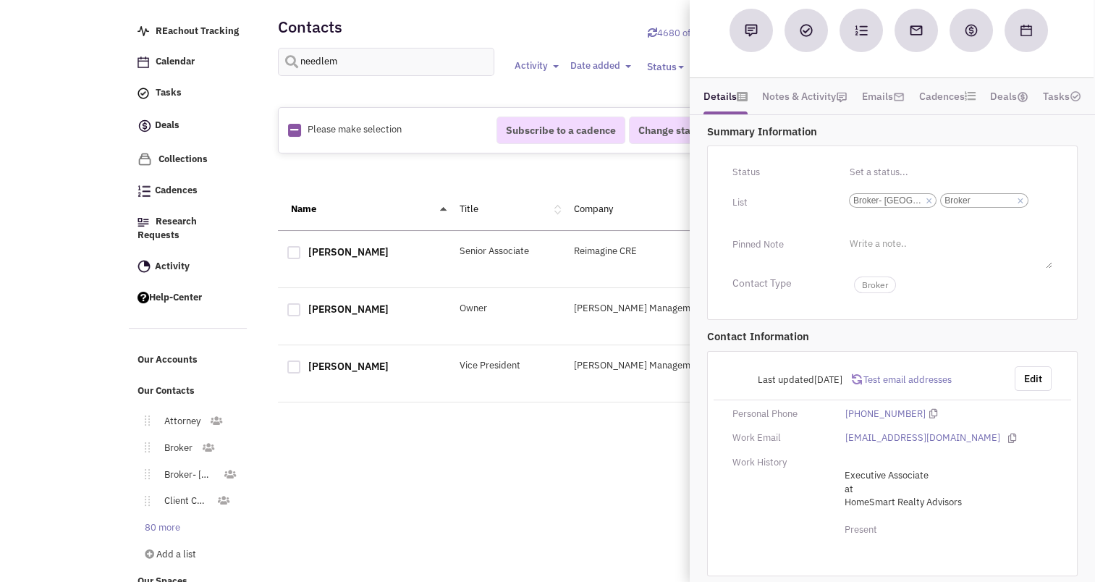
click at [346, 256] on div "[PERSON_NAME]" at bounding box center [364, 254] width 172 height 19
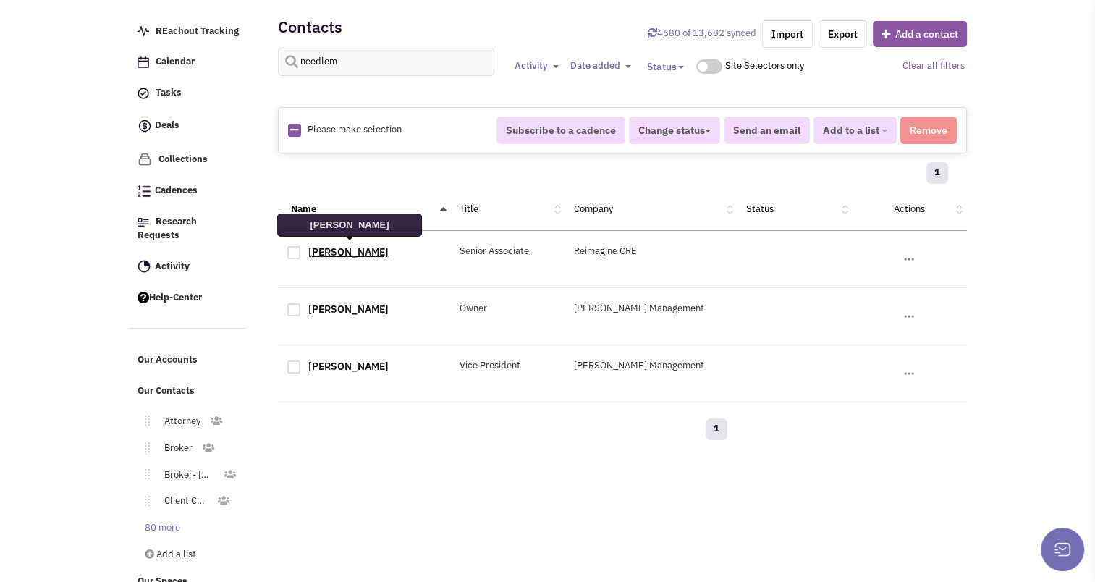
click at [345, 252] on link "[PERSON_NAME]" at bounding box center [348, 251] width 80 height 13
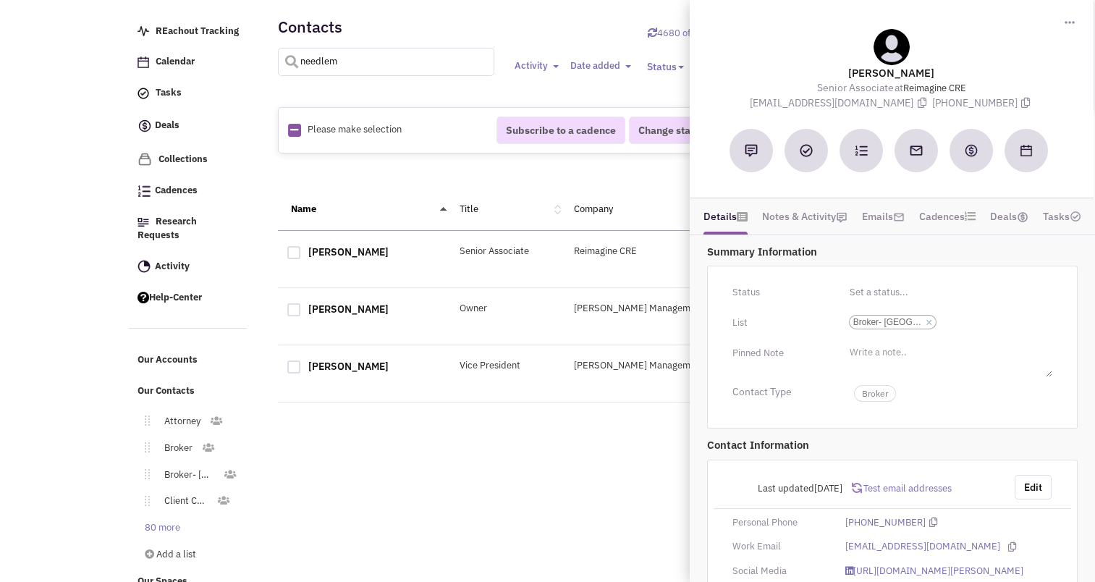
click at [327, 49] on input "needlem" at bounding box center [386, 62] width 217 height 28
click at [326, 58] on input "needlem" at bounding box center [386, 62] width 217 height 28
click at [328, 54] on input "needlem" at bounding box center [386, 62] width 217 height 28
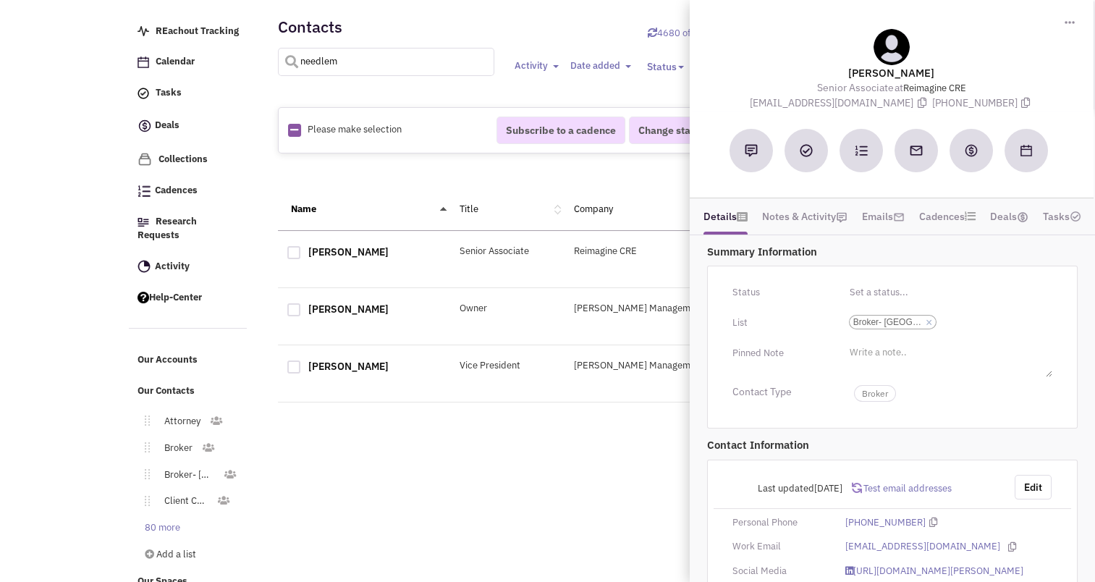
click at [328, 54] on input "needlem" at bounding box center [386, 62] width 217 height 28
type input "n"
type input "etam"
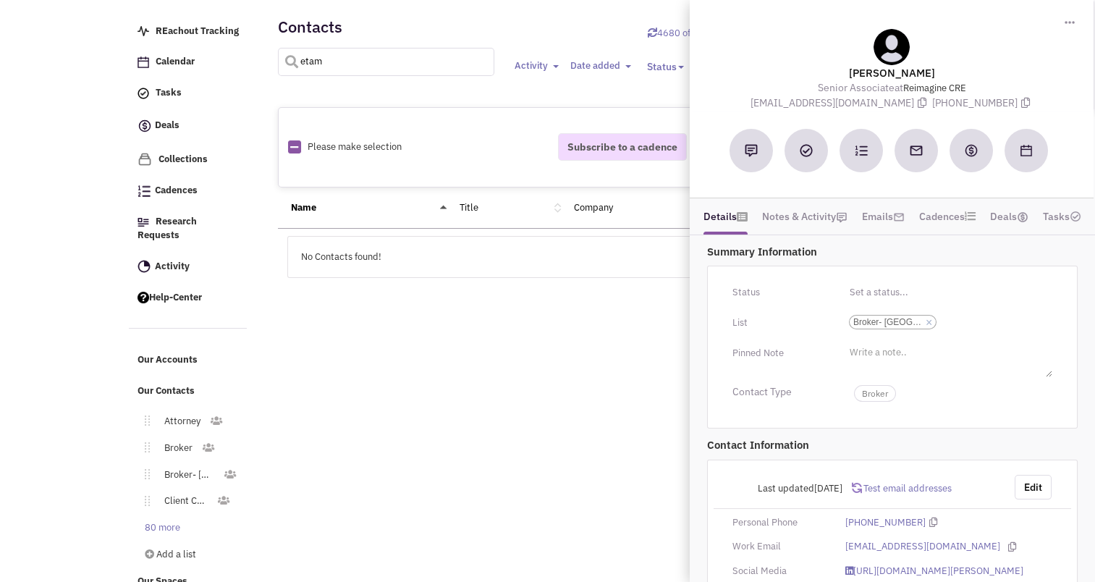
select select
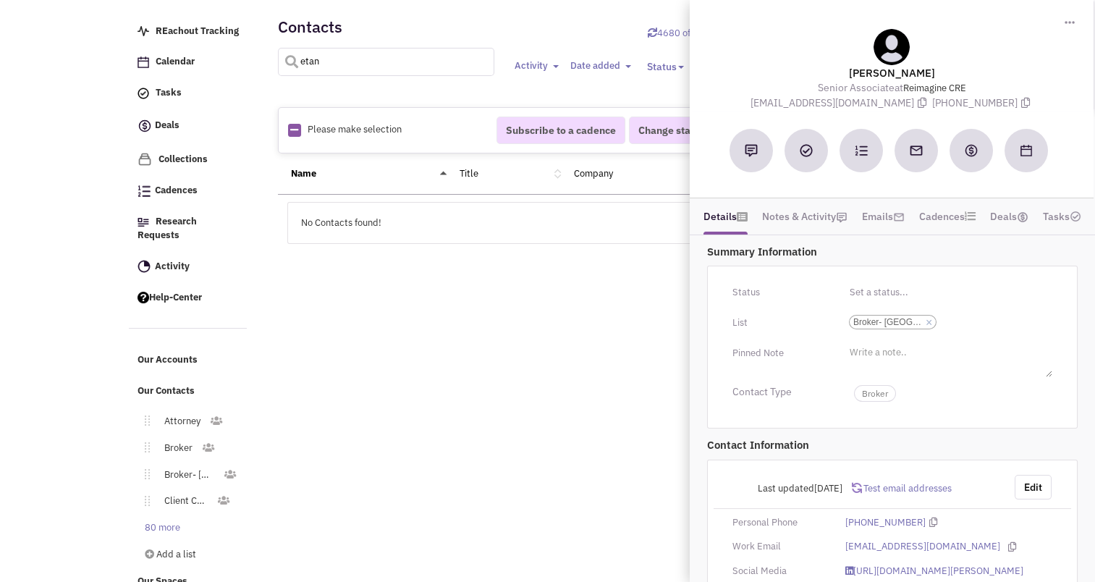
type input "etan"
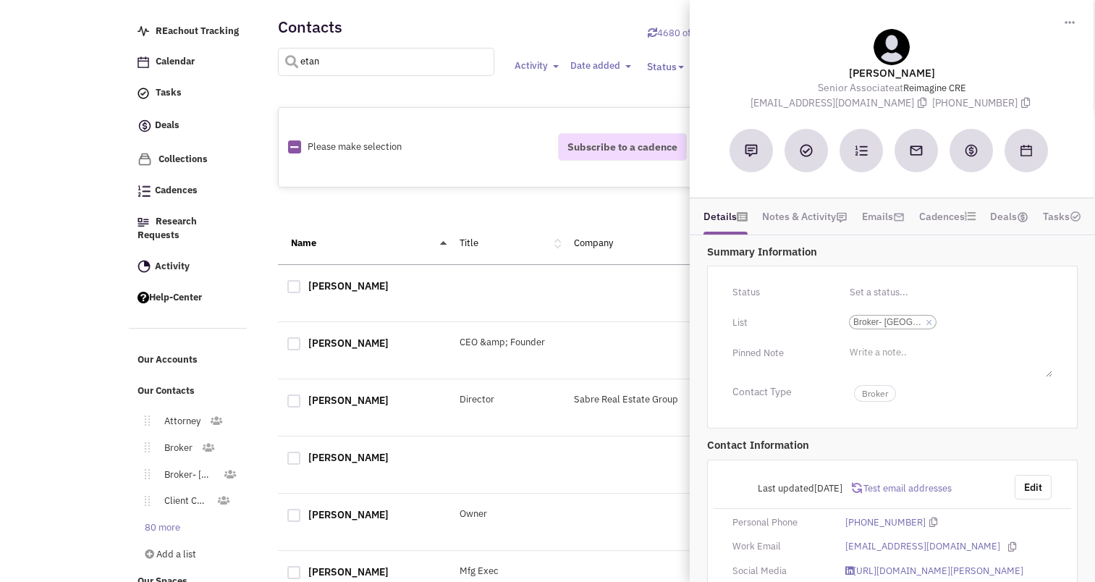
select select
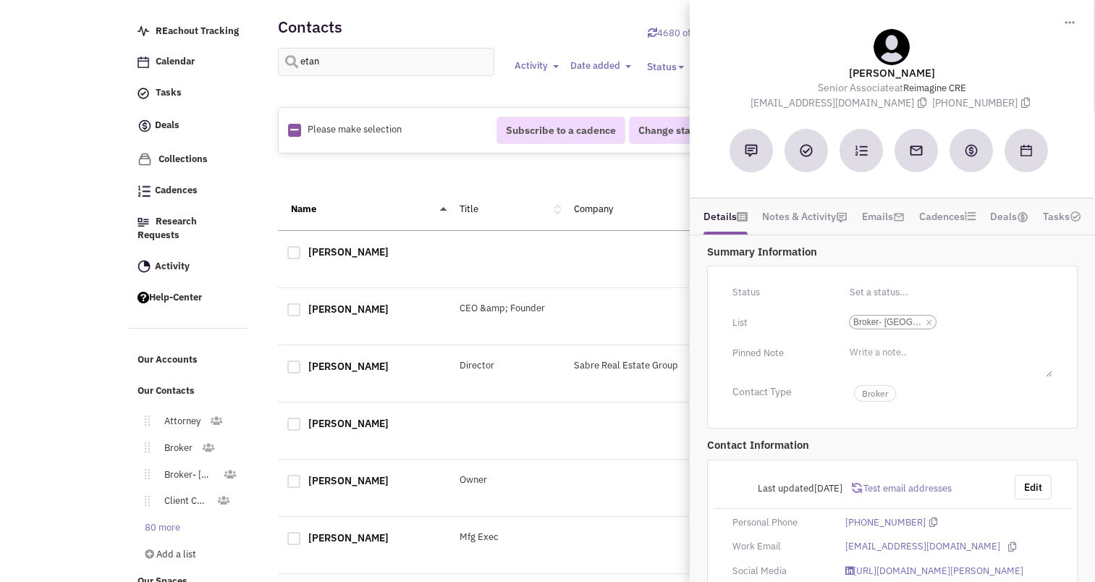
click at [359, 371] on div "[PERSON_NAME]" at bounding box center [364, 368] width 172 height 19
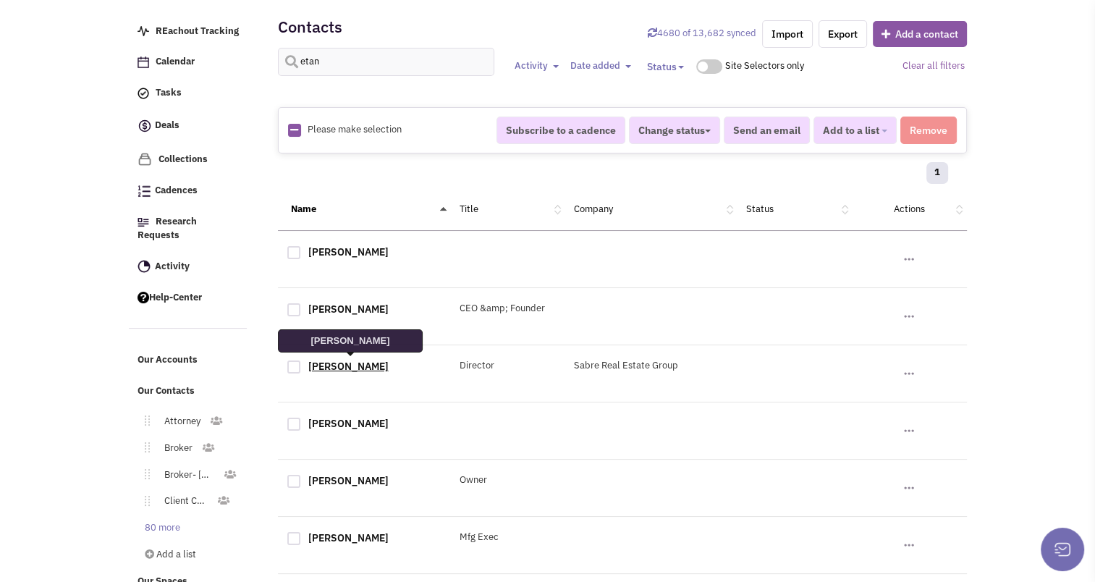
click at [357, 364] on link "[PERSON_NAME]" at bounding box center [348, 366] width 80 height 13
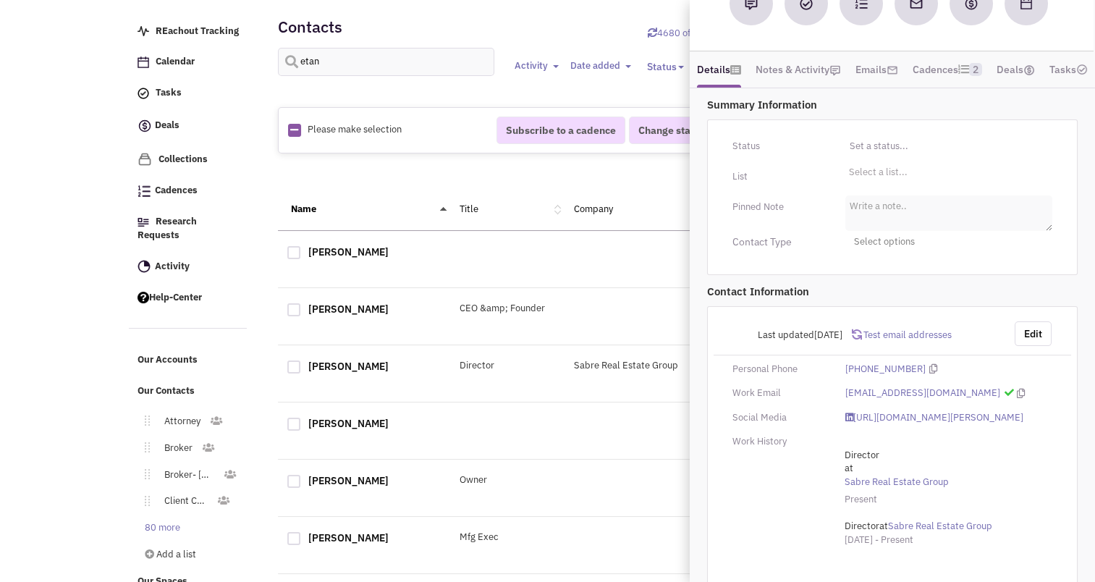
scroll to position [237, 0]
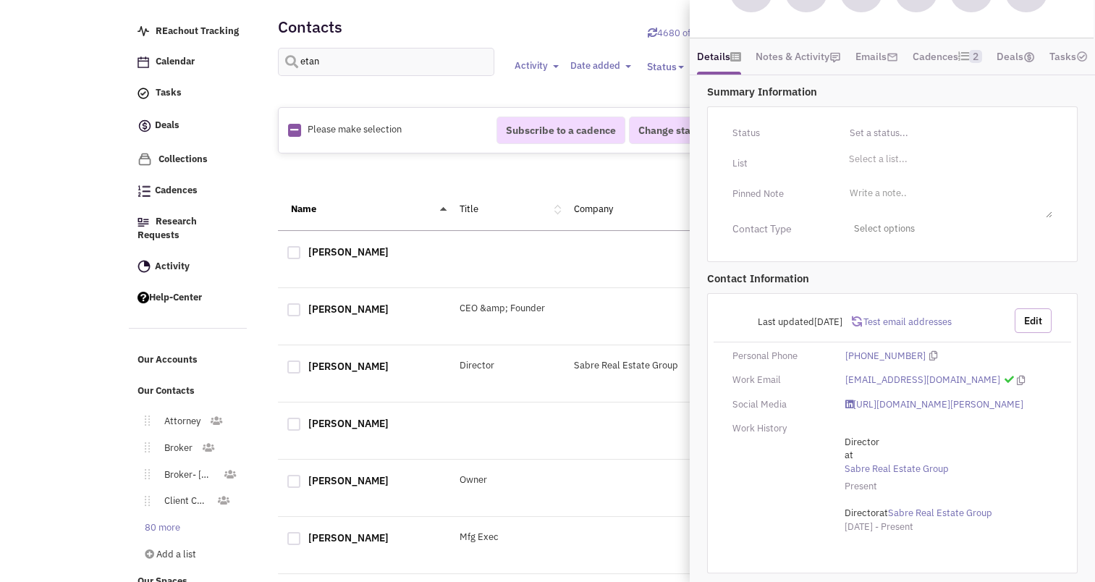
click at [1025, 309] on button "Edit" at bounding box center [1033, 320] width 37 height 25
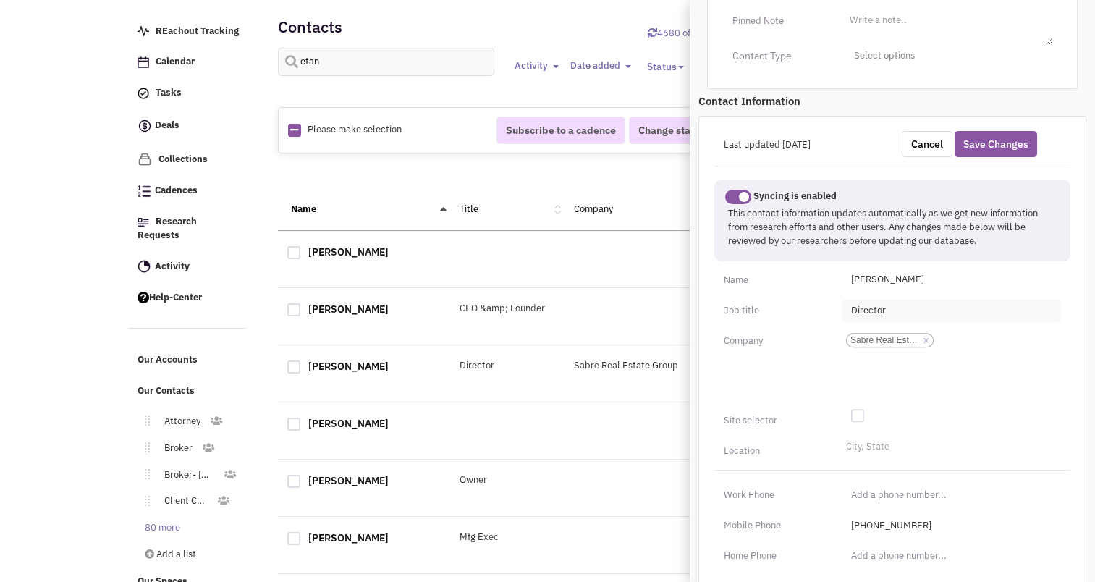
scroll to position [385, 0]
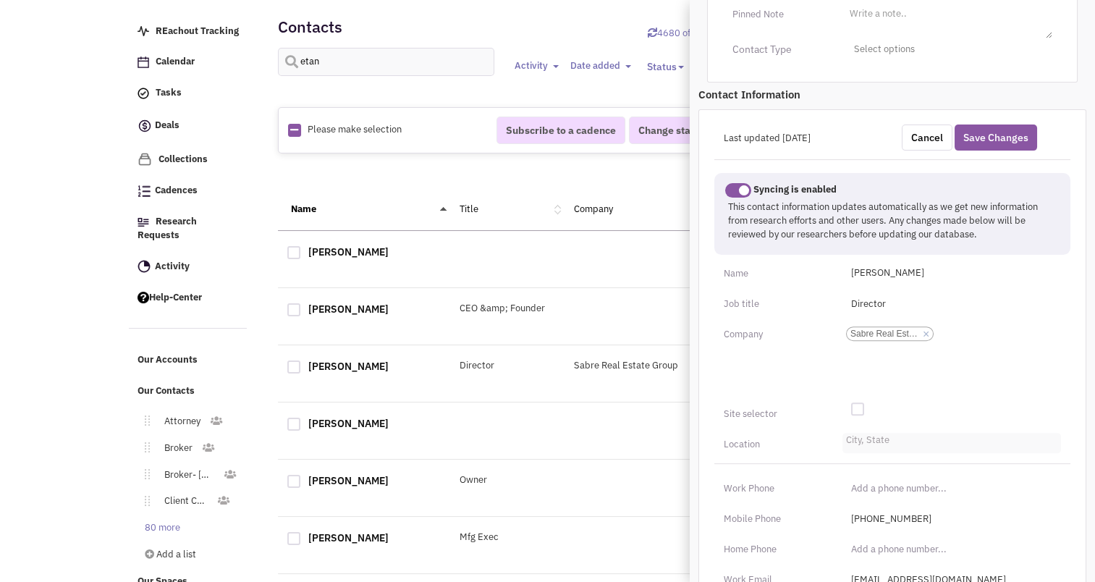
click at [872, 451] on input "City, State" at bounding box center [862, 444] width 32 height 14
type input "hasbrouc"
click at [876, 473] on li "[PERSON_NAME][GEOGRAPHIC_DATA]-[GEOGRAPHIC_DATA]" at bounding box center [951, 464] width 217 height 18
click at [0, 0] on select "City, State hasbrouc [PERSON_NAME][GEOGRAPHIC_DATA]-[GEOGRAPHIC_DATA]" at bounding box center [0, 0] width 0 height 0
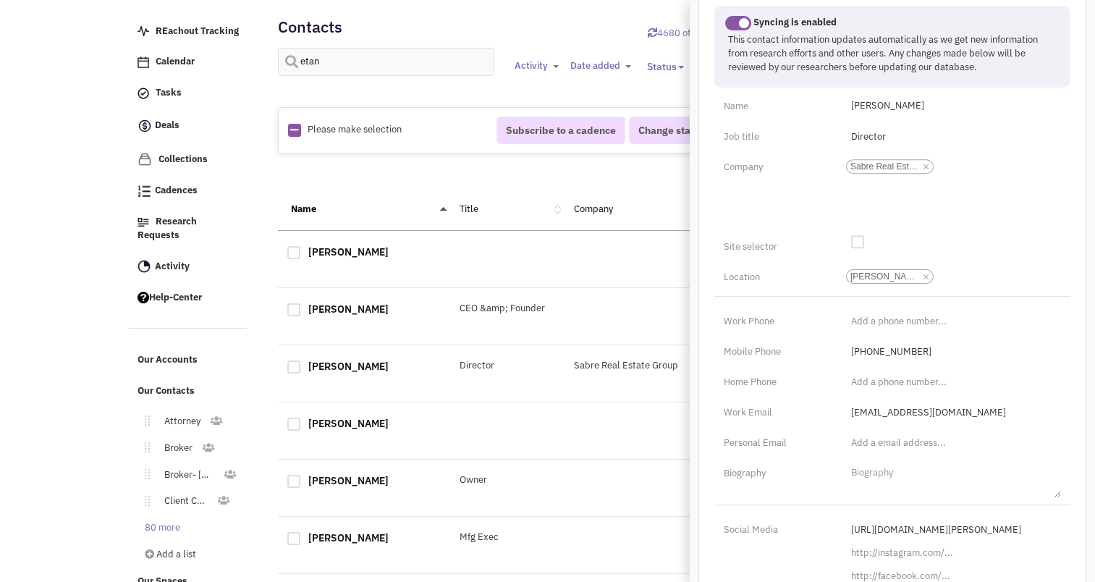
scroll to position [553, 0]
click at [904, 454] on input "text" at bounding box center [952, 442] width 219 height 23
type input "[EMAIL_ADDRESS][DOMAIN_NAME]"
click at [862, 332] on input "(___) ___-____" at bounding box center [952, 320] width 219 height 23
type input "[PHONE_NUMBER]"
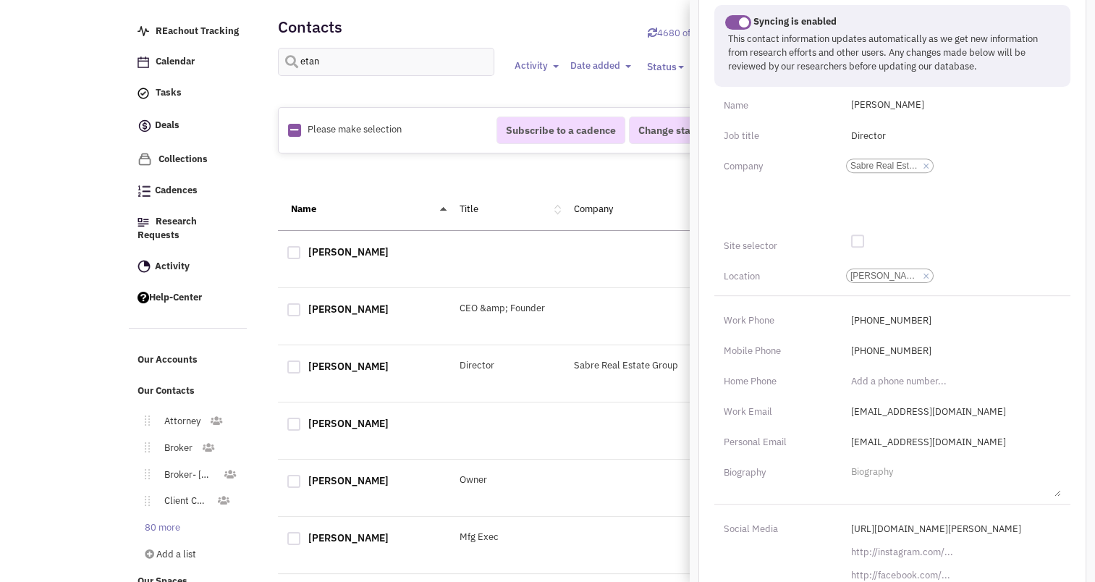
click at [979, 248] on div at bounding box center [951, 241] width 237 height 13
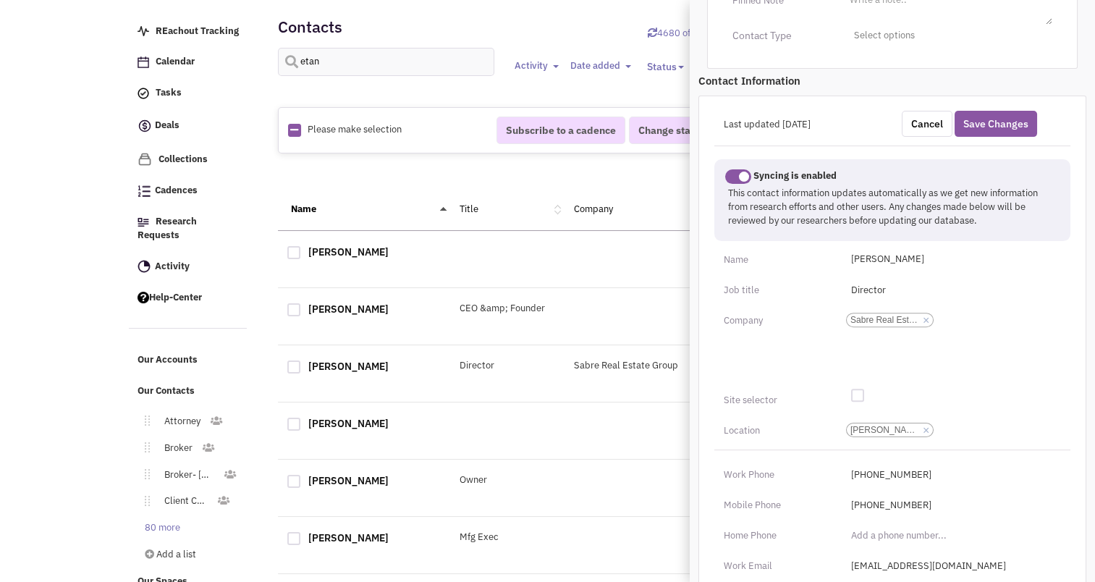
scroll to position [386, 0]
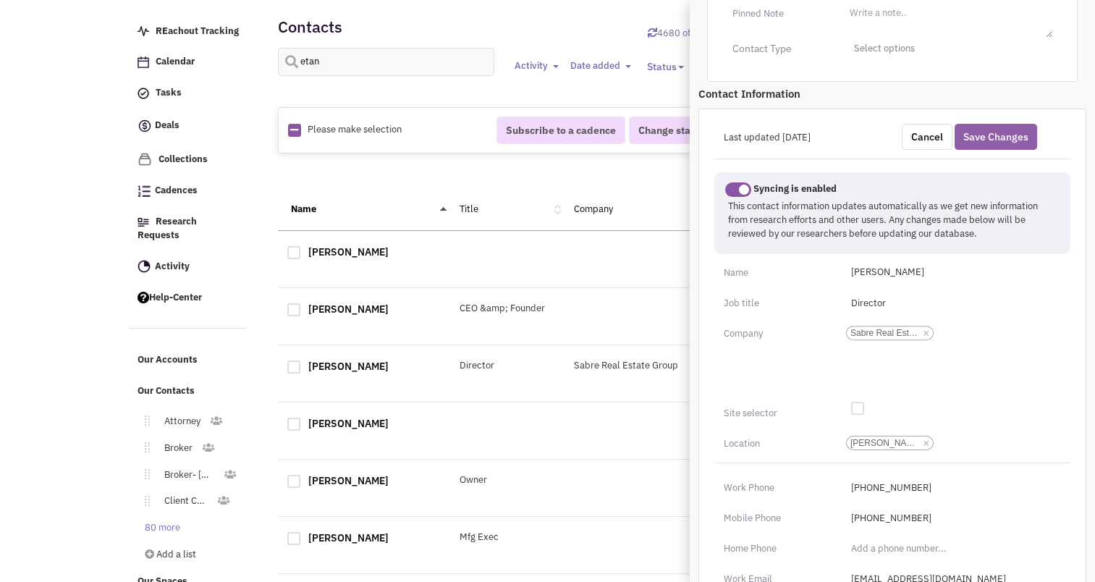
click at [999, 148] on button "Save Changes" at bounding box center [996, 137] width 83 height 26
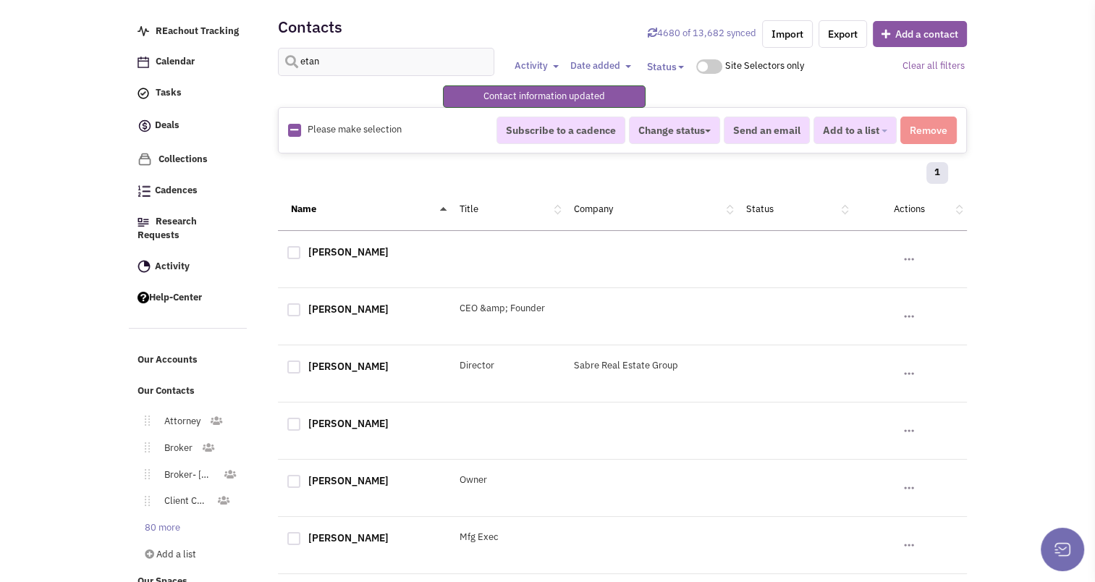
scroll to position [269, 0]
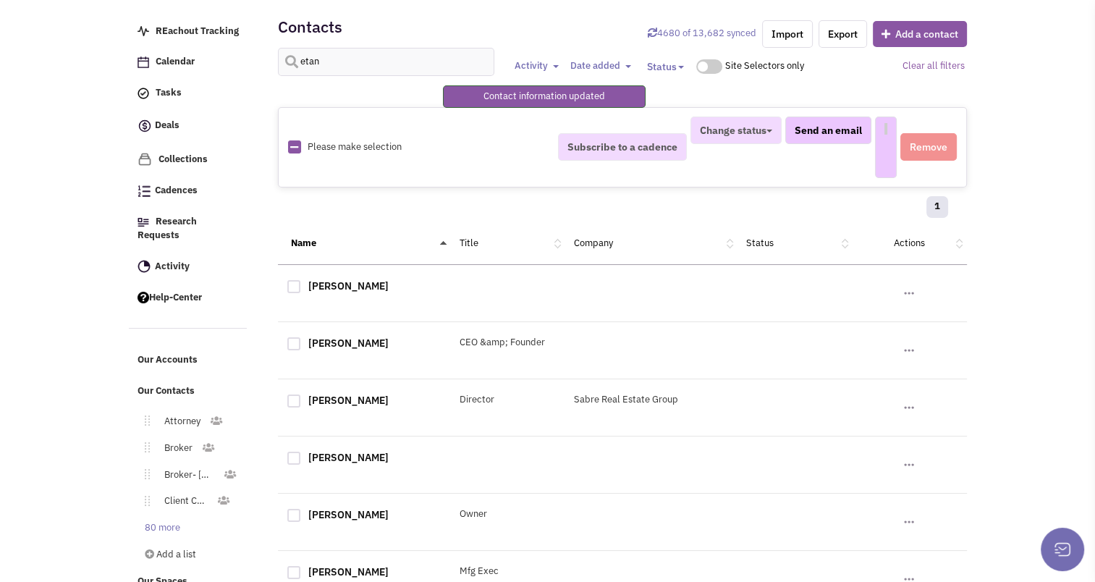
select select
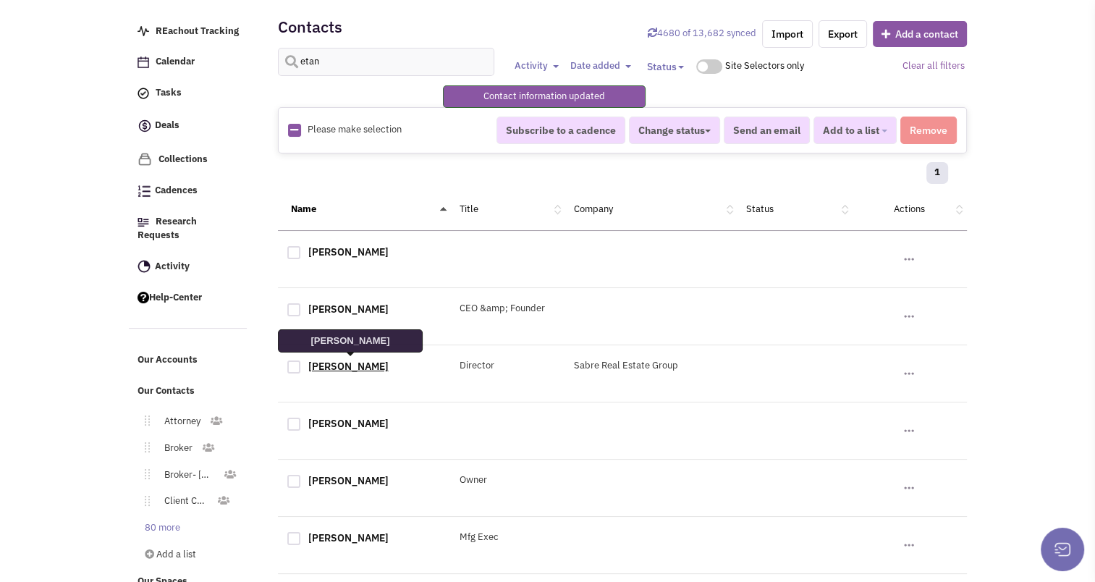
click at [338, 363] on link "[PERSON_NAME]" at bounding box center [348, 366] width 80 height 13
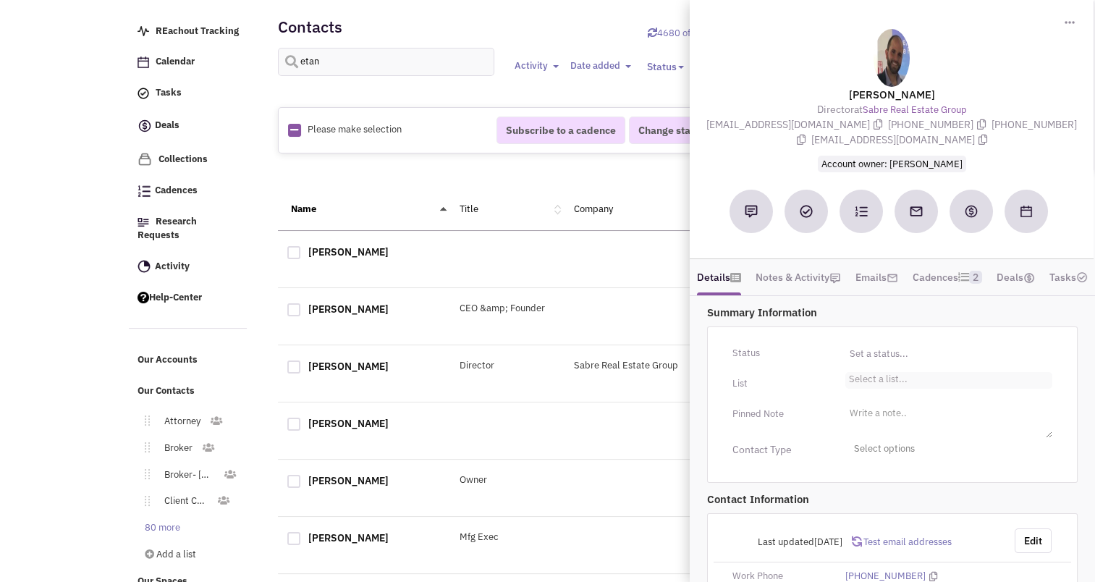
click at [875, 383] on li "Select a list..." at bounding box center [877, 377] width 62 height 11
click at [0, 0] on select "Select a list..." at bounding box center [0, 0] width 0 height 0
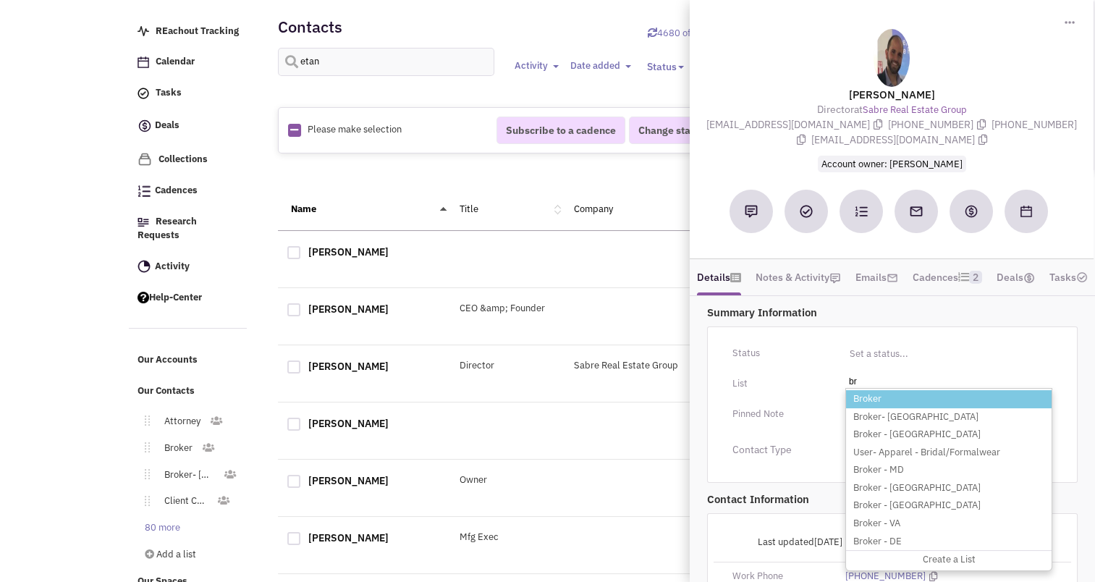
type input "br"
click at [874, 408] on li "Broker" at bounding box center [949, 399] width 206 height 18
click at [0, 0] on select "Select a list..." at bounding box center [0, 0] width 0 height 0
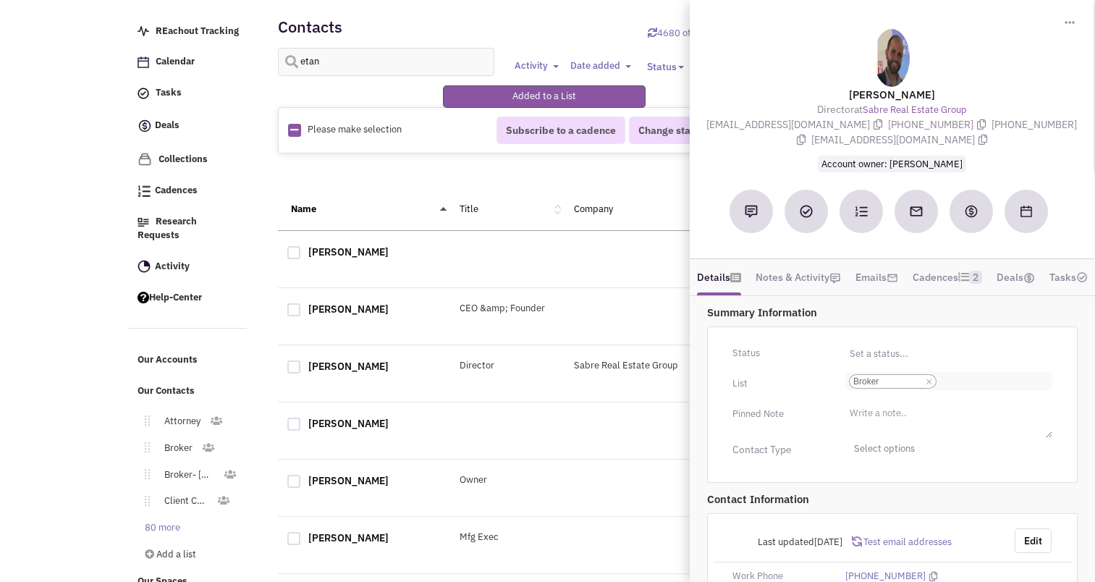
click at [972, 389] on input "Select a list... Broker Select a list... × Broker" at bounding box center [956, 381] width 32 height 14
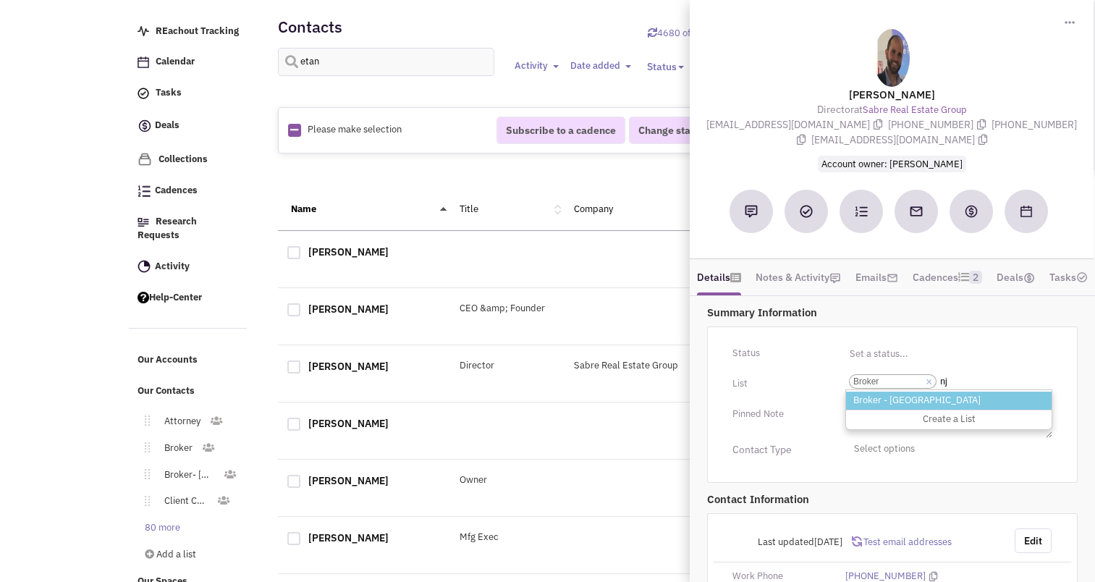
type input "nj"
click at [927, 410] on li "Broker - [GEOGRAPHIC_DATA]" at bounding box center [949, 401] width 206 height 18
click at [0, 0] on select "Select a list... Broker" at bounding box center [0, 0] width 0 height 0
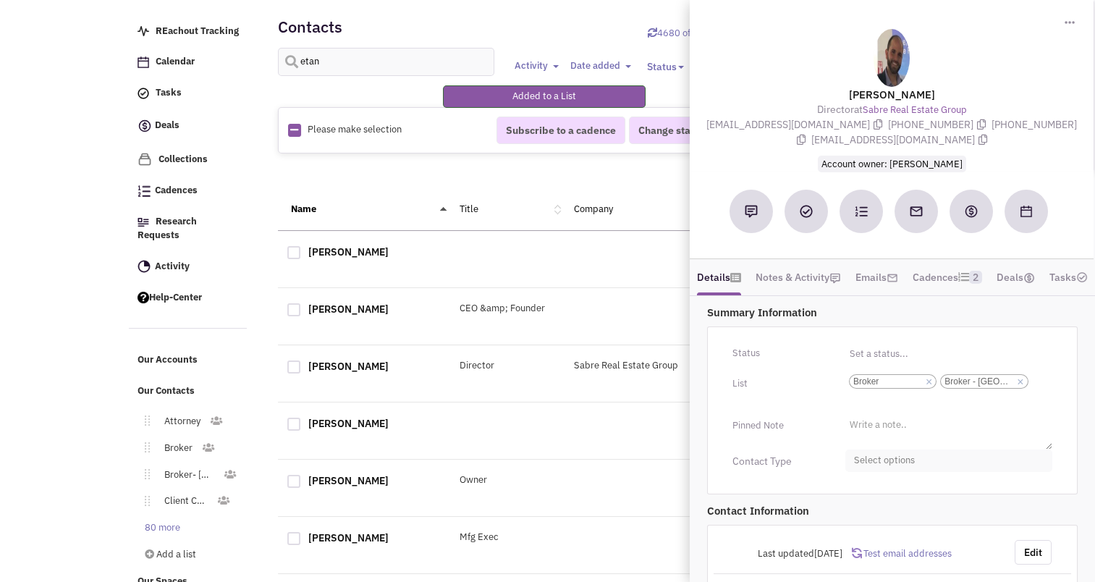
click at [895, 472] on span "Select options" at bounding box center [949, 461] width 207 height 22
click at [858, 525] on div at bounding box center [860, 518] width 13 height 13
checkbox input "true"
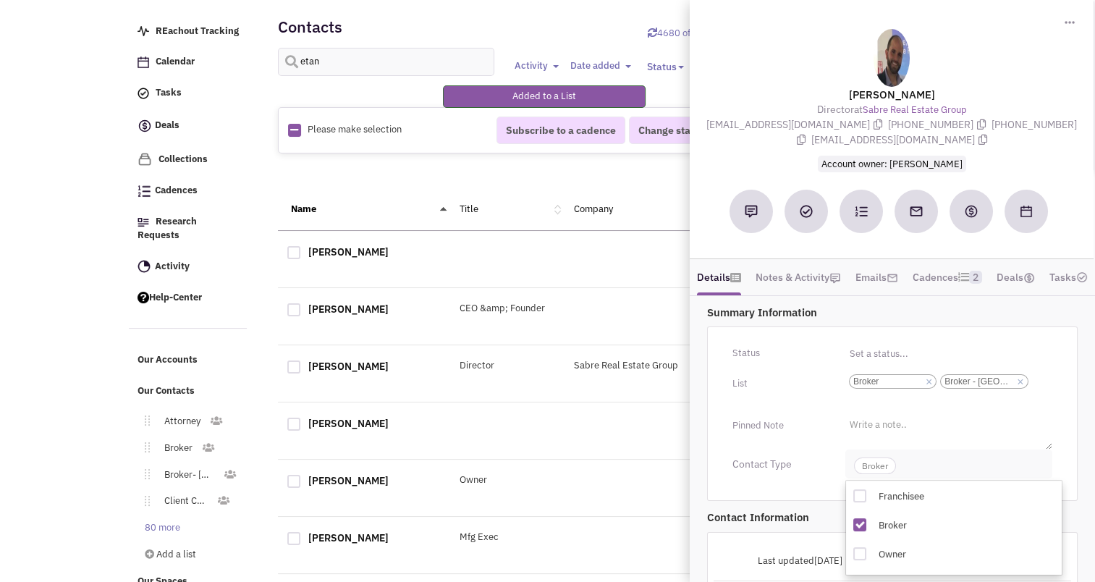
click at [864, 474] on span "Broker" at bounding box center [875, 466] width 42 height 17
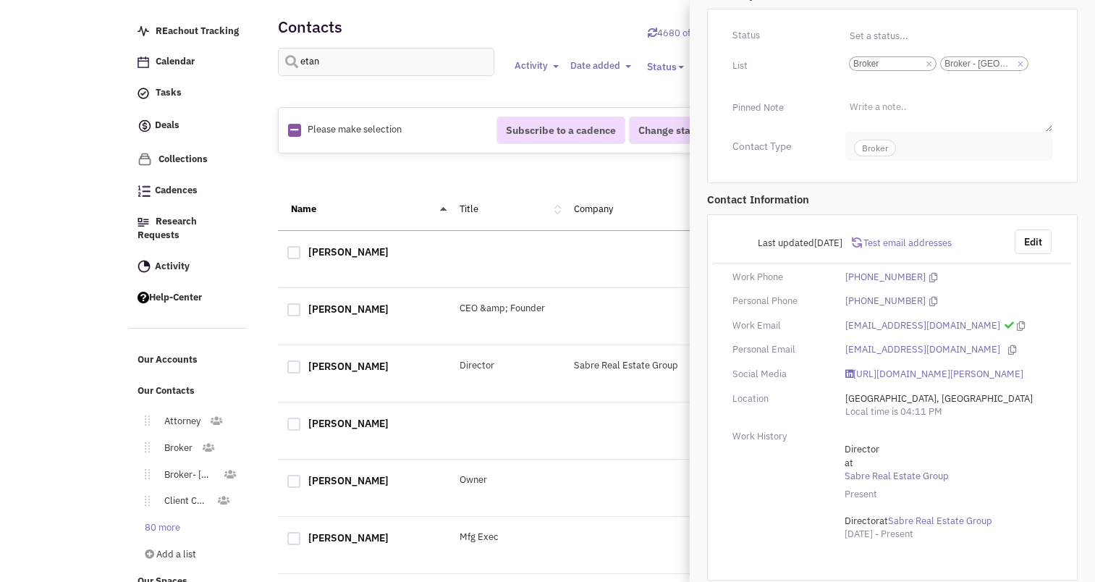
scroll to position [0, 0]
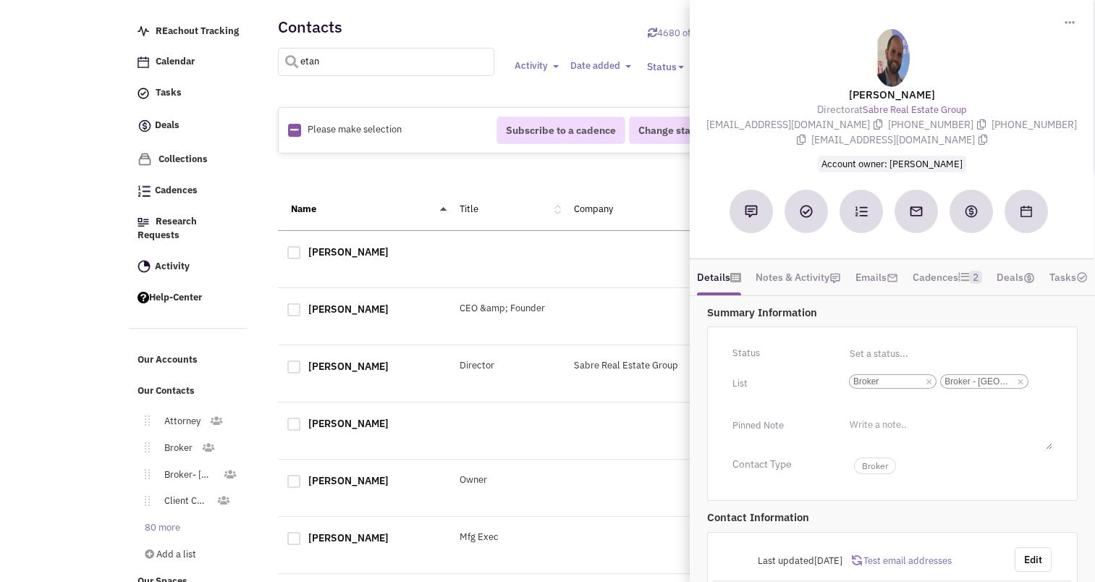
click at [379, 62] on input "etan" at bounding box center [386, 62] width 217 height 28
click at [340, 64] on input "etan" at bounding box center [386, 62] width 217 height 28
type input "weitzman"
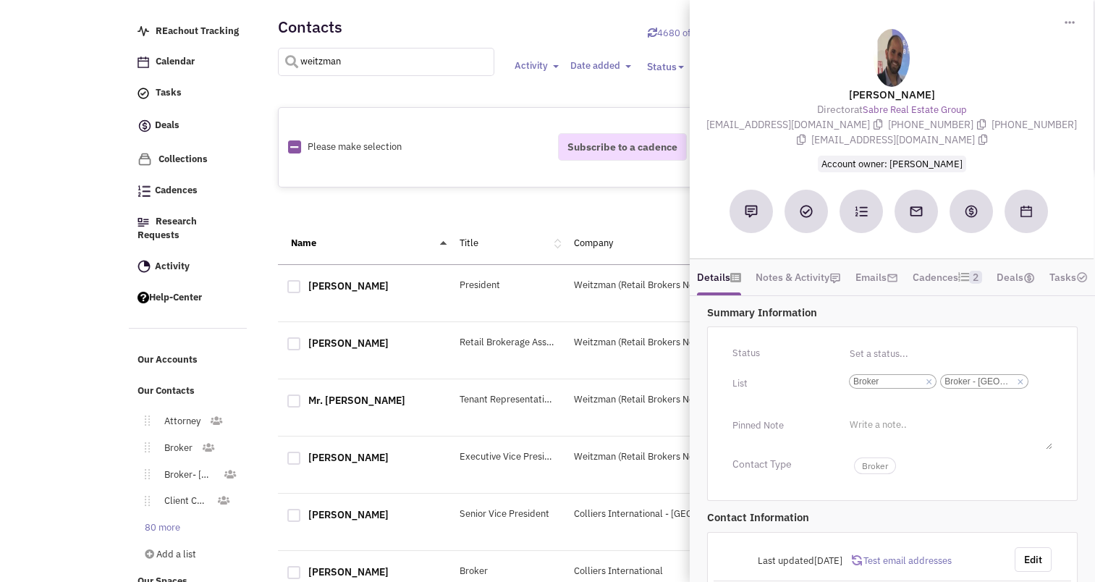
select select
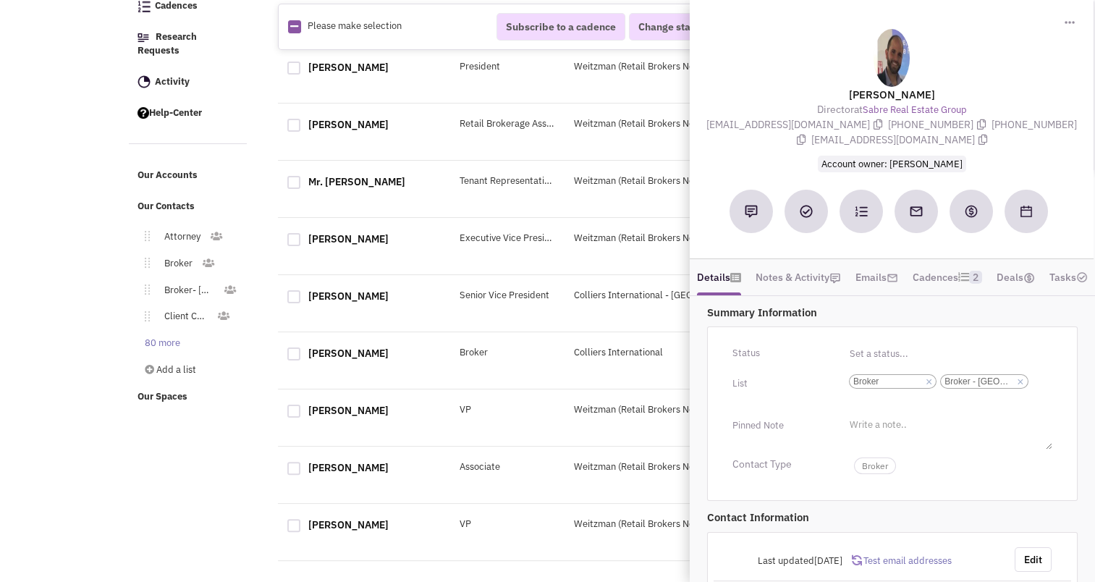
scroll to position [237, 0]
click at [374, 294] on link "[PERSON_NAME]" at bounding box center [348, 295] width 80 height 13
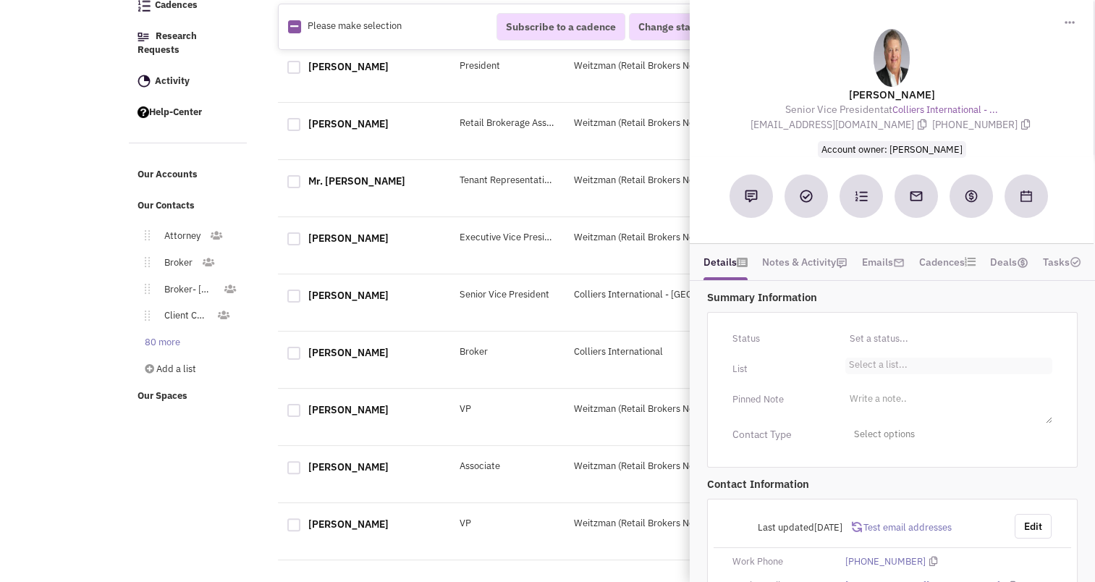
click at [886, 363] on li "Select a list..." at bounding box center [877, 363] width 62 height 11
click at [0, 0] on select "Select a list..." at bounding box center [0, 0] width 0 height 0
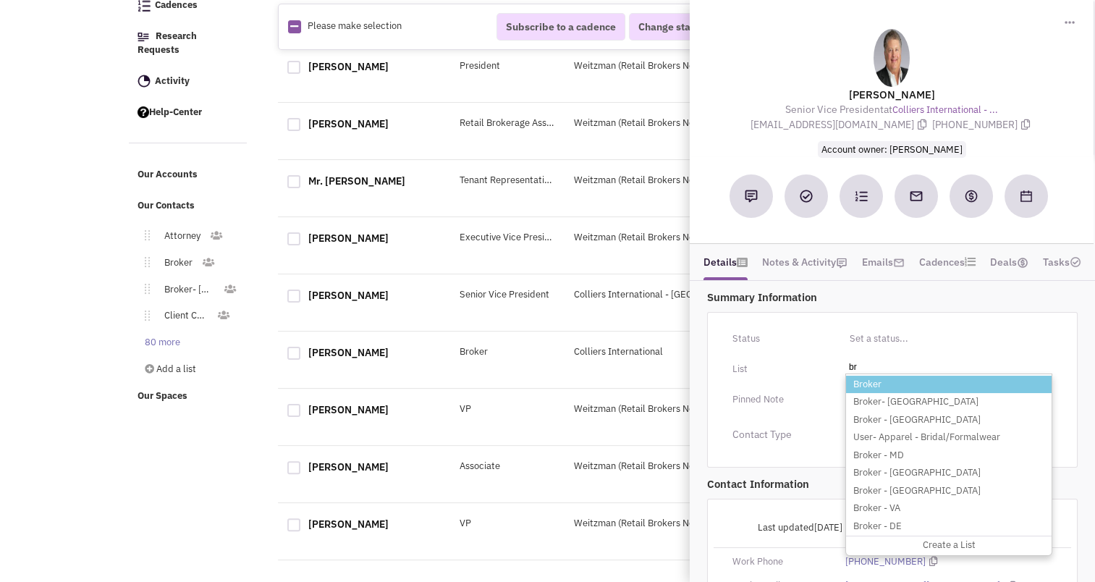
type input "br"
click at [869, 387] on li "Broker" at bounding box center [949, 385] width 206 height 18
click at [0, 0] on select "Select a list..." at bounding box center [0, 0] width 0 height 0
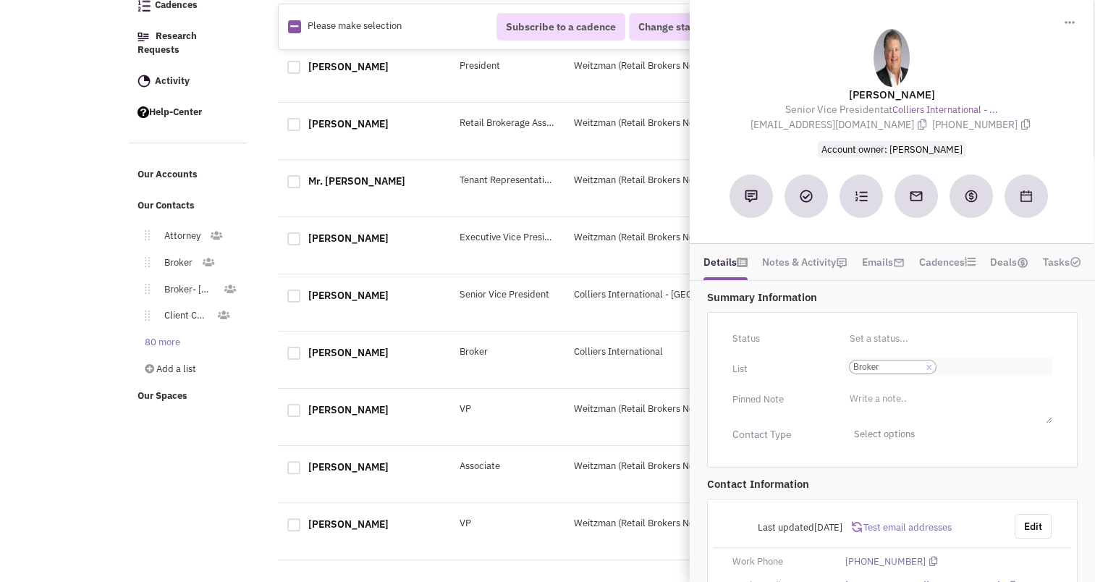
click at [982, 373] on ul "Select a list... × Broker" at bounding box center [949, 367] width 207 height 18
click at [0, 0] on select "Select a list... Broker" at bounding box center [0, 0] width 0 height 0
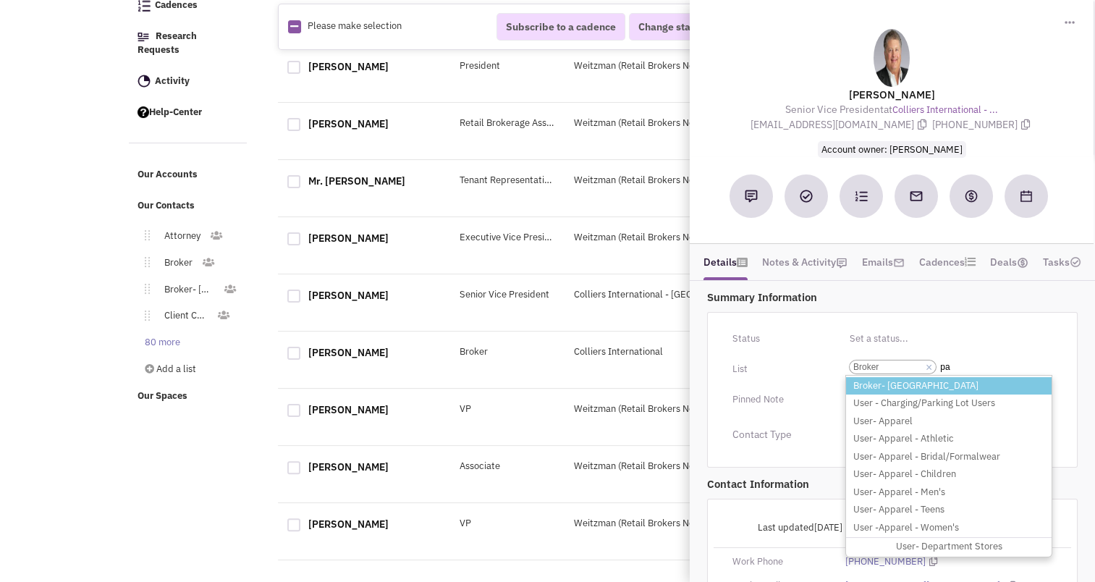
type input "pa"
click at [919, 379] on li "Broker- [GEOGRAPHIC_DATA]" at bounding box center [949, 386] width 206 height 18
click at [0, 0] on select "Select a list... Broker" at bounding box center [0, 0] width 0 height 0
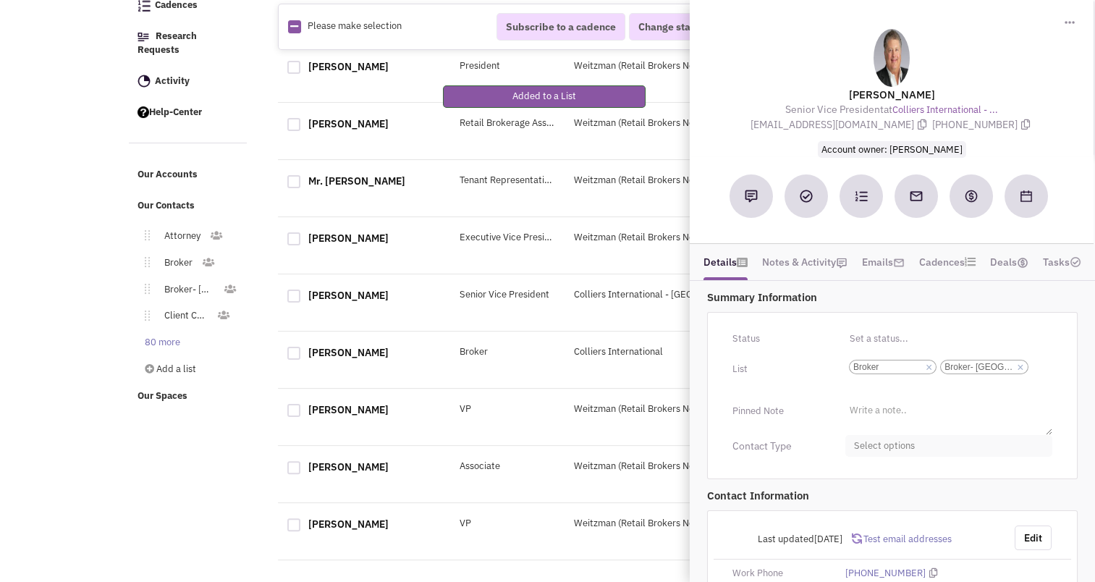
click at [885, 440] on span "Select options" at bounding box center [949, 446] width 207 height 22
click at [856, 508] on link "Broker" at bounding box center [949, 506] width 206 height 29
checkbox input "true"
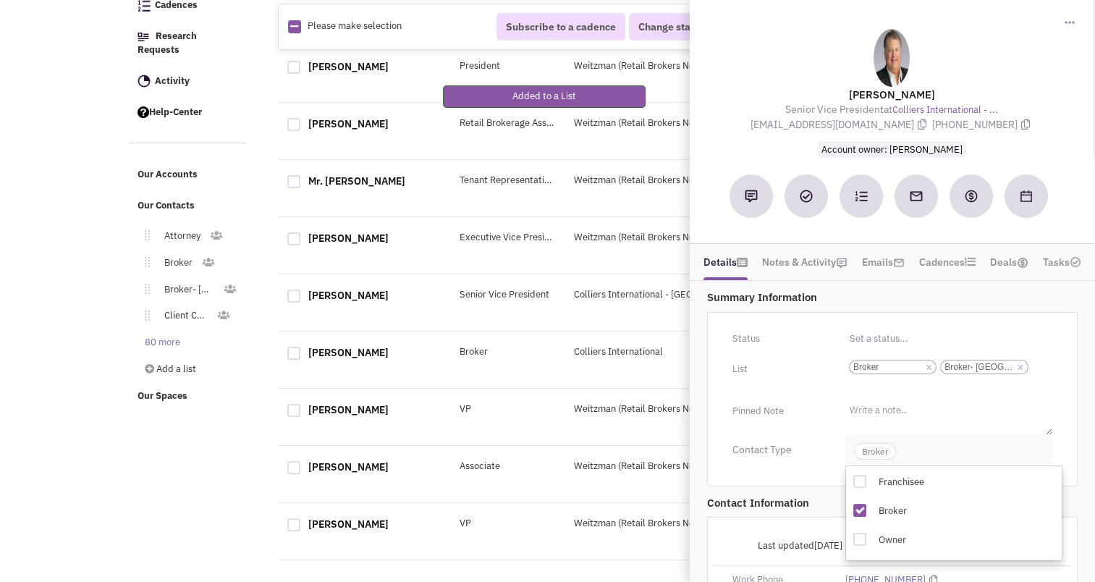
click at [877, 449] on span "Broker" at bounding box center [875, 451] width 42 height 17
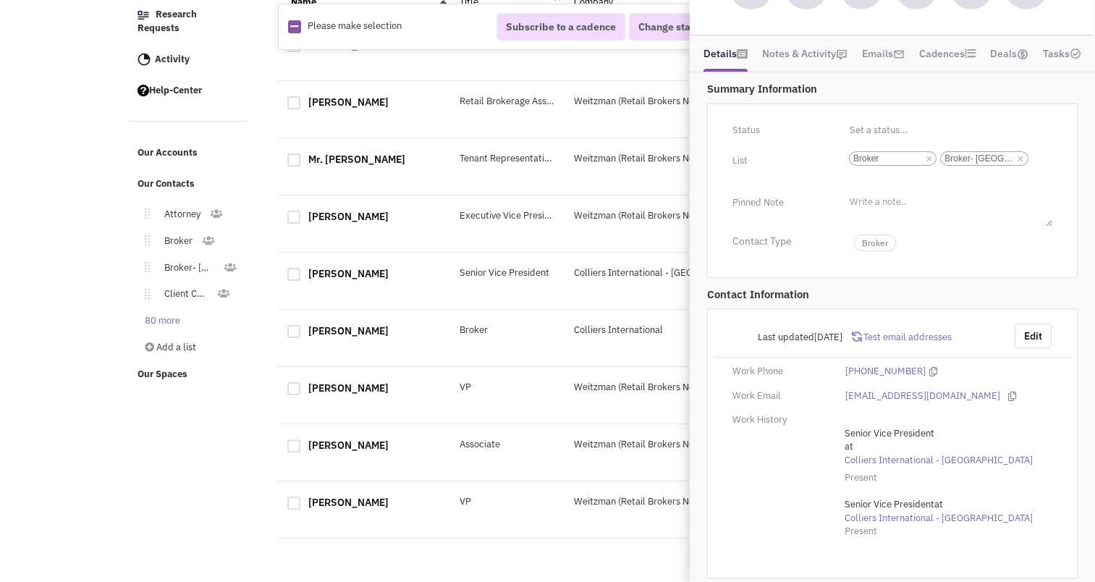
scroll to position [0, 0]
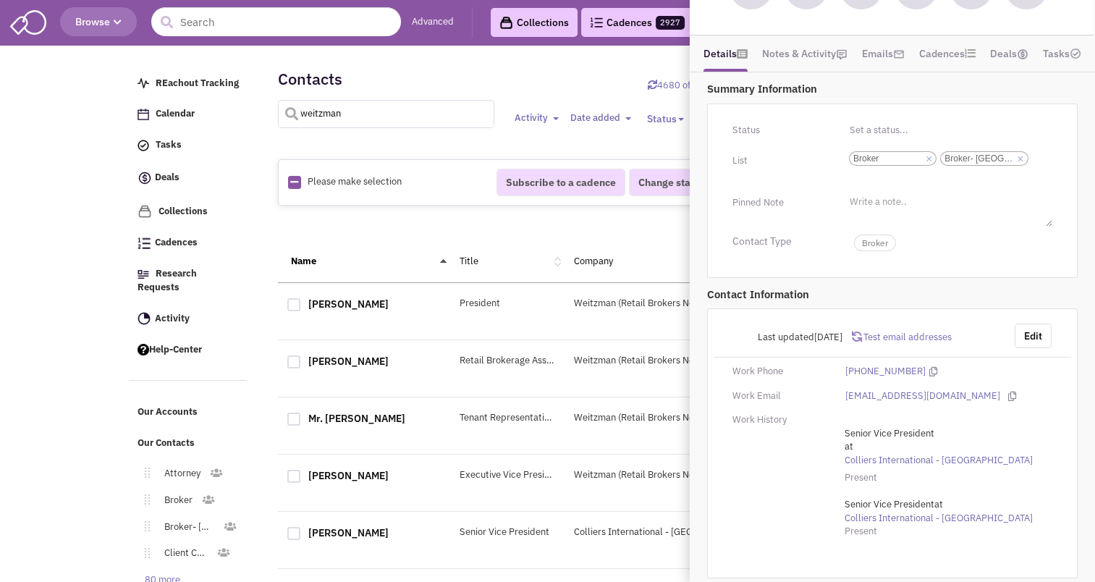
click at [348, 114] on input "weitzman" at bounding box center [386, 114] width 217 height 28
type input "[PERSON_NAME]"
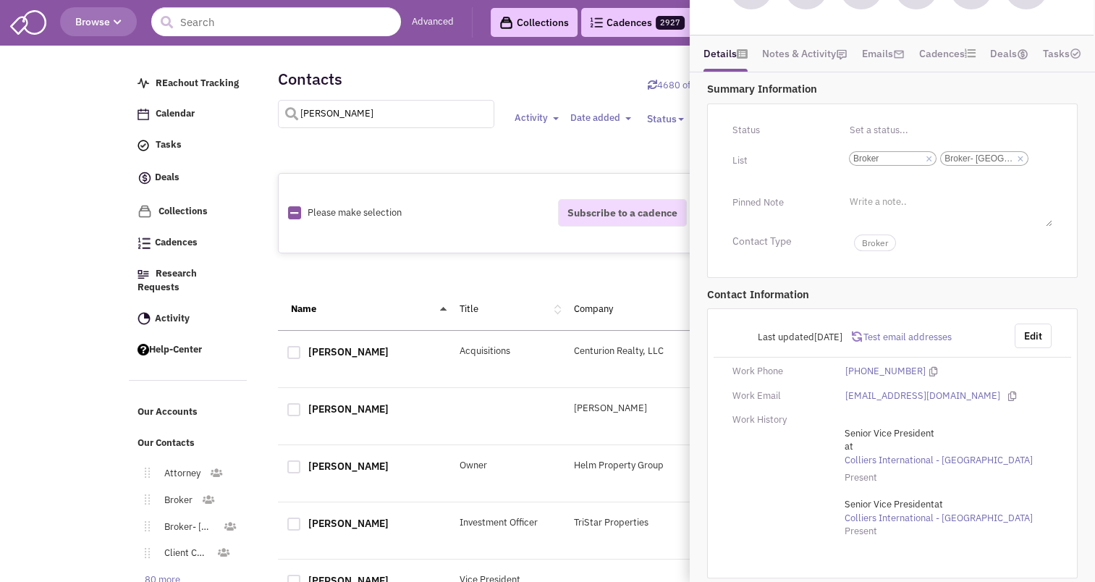
select select
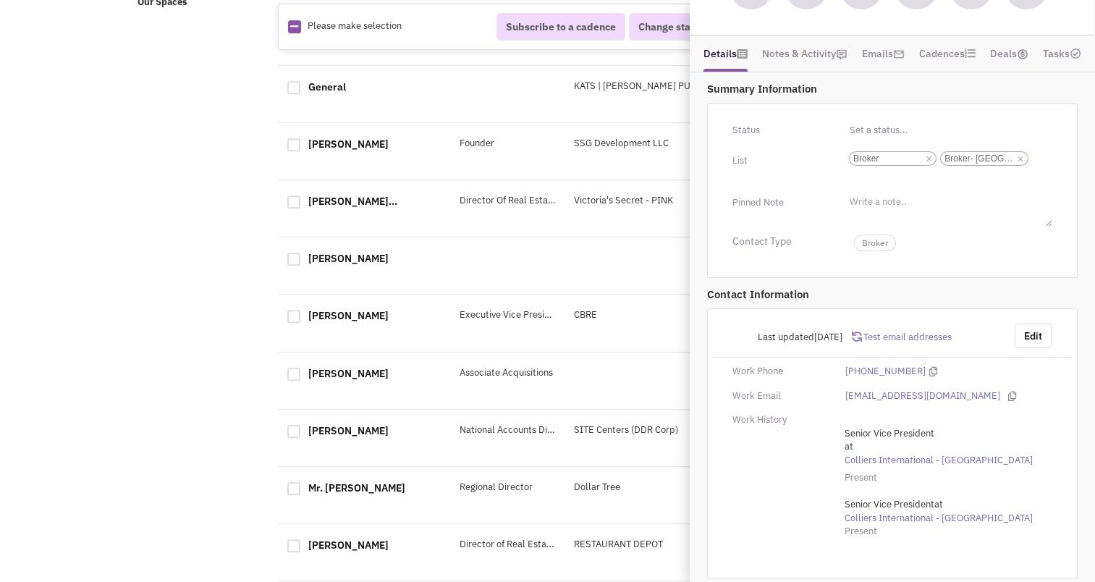
scroll to position [639, 0]
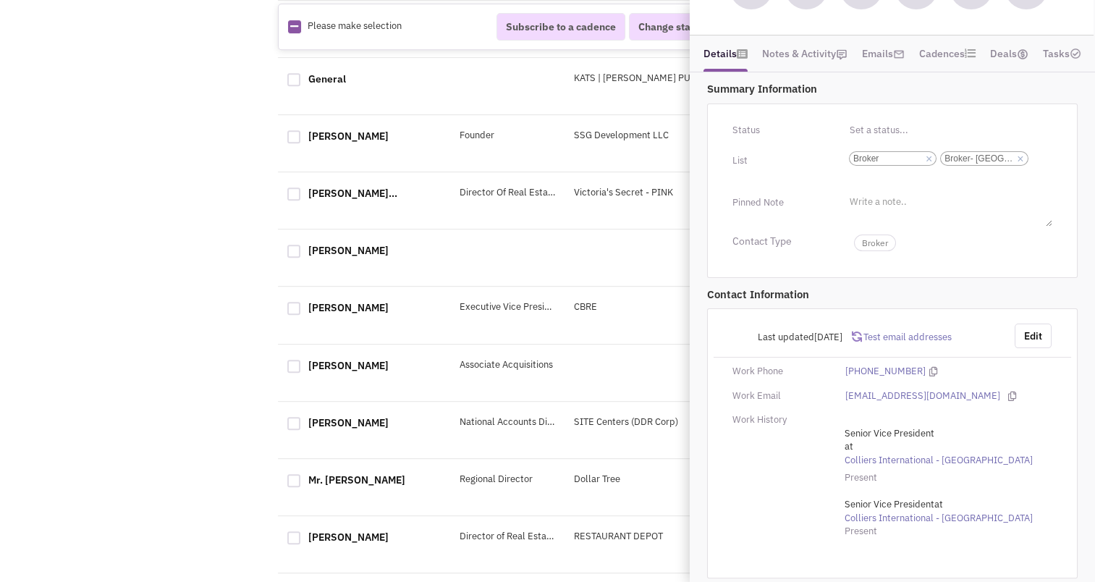
click at [295, 430] on div at bounding box center [293, 423] width 13 height 13
click at [302, 429] on input "checkbox" at bounding box center [306, 424] width 9 height 9
checkbox input "true"
select select
click at [494, 46] on div "1 selected Subscribe to a cadence Change status Have not contacted Reached out …" at bounding box center [622, 27] width 689 height 46
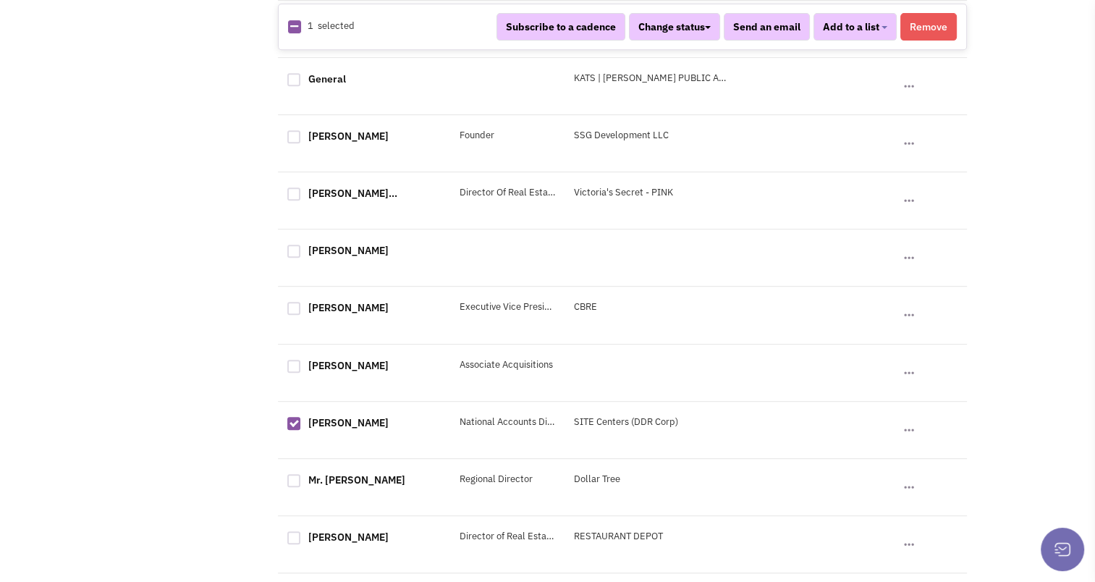
click at [945, 27] on button "Remove" at bounding box center [929, 27] width 56 height 28
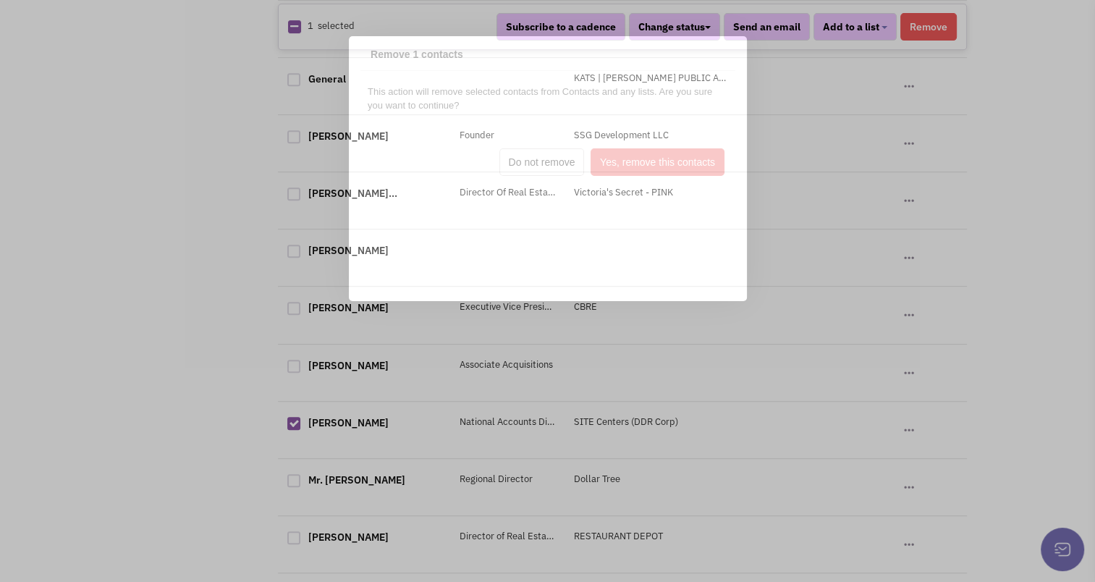
scroll to position [0, 0]
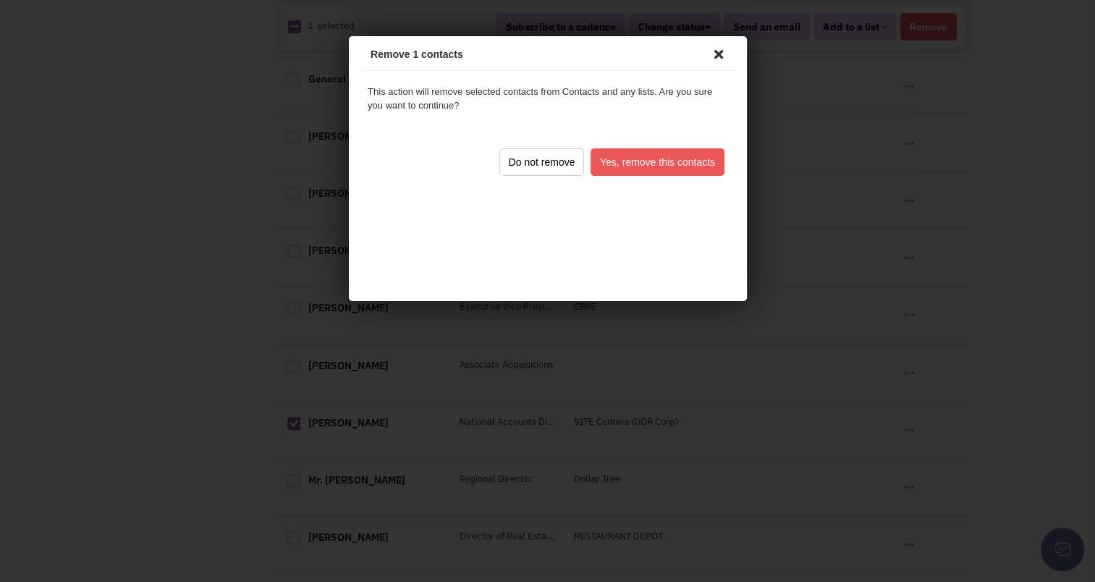
click at [678, 163] on button "Yes, remove this contacts" at bounding box center [655, 160] width 134 height 28
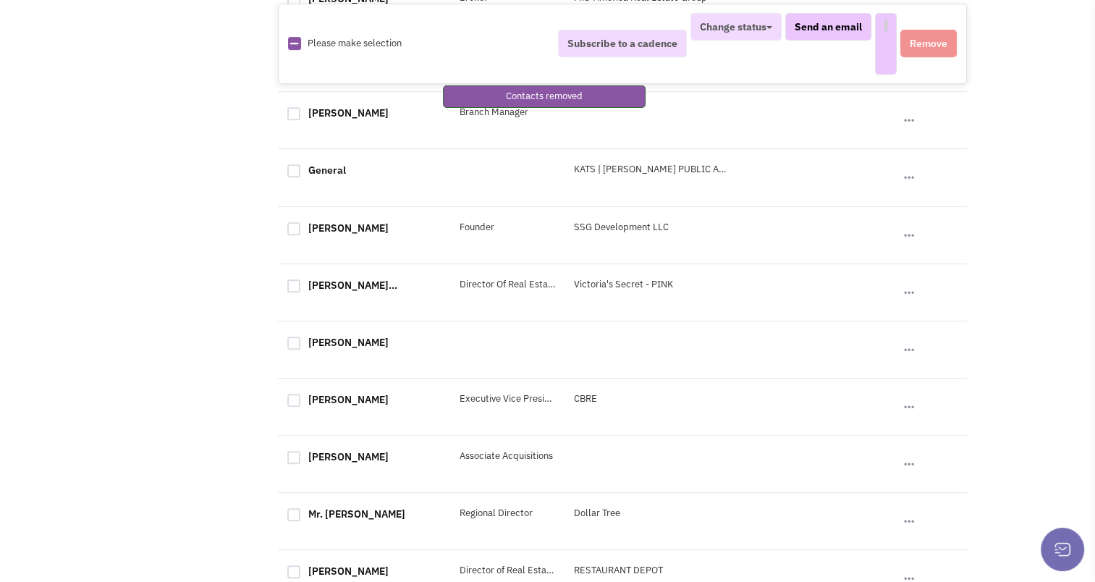
select select
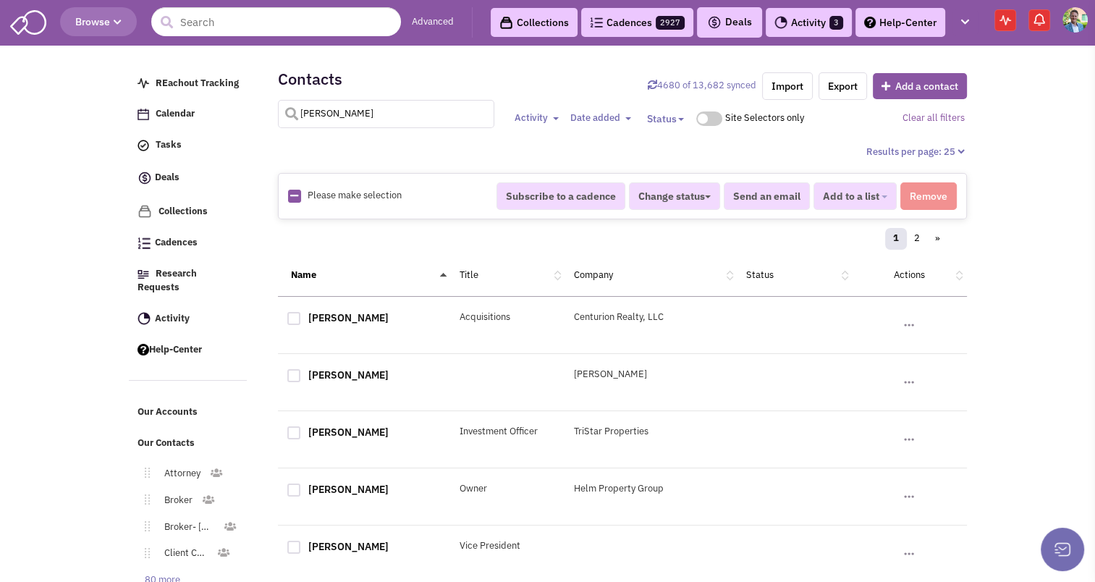
click at [369, 118] on input "[PERSON_NAME]" at bounding box center [386, 114] width 217 height 28
type input "[PERSON_NAME]"
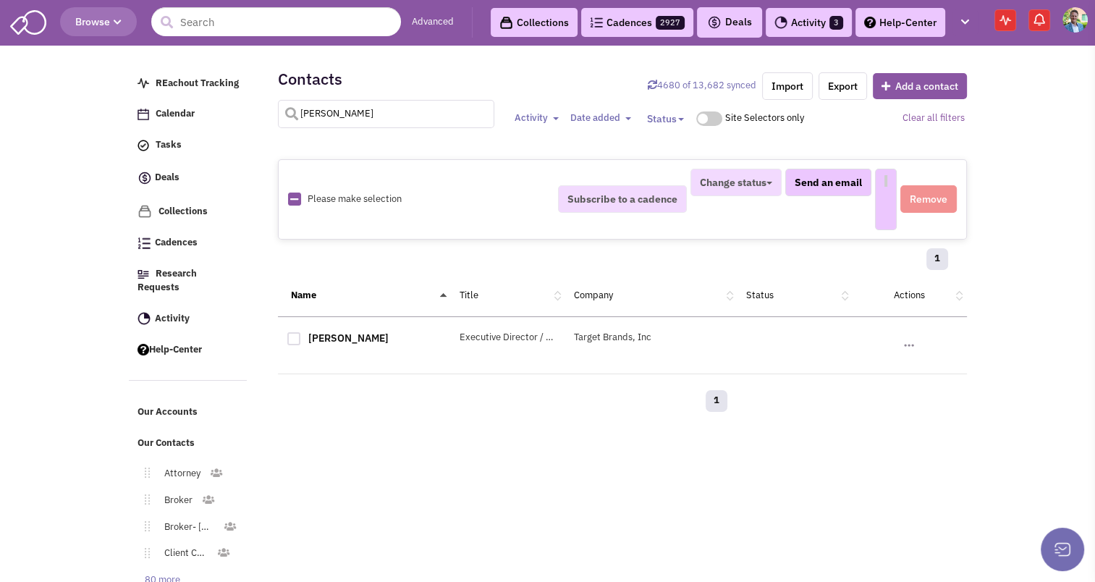
select select
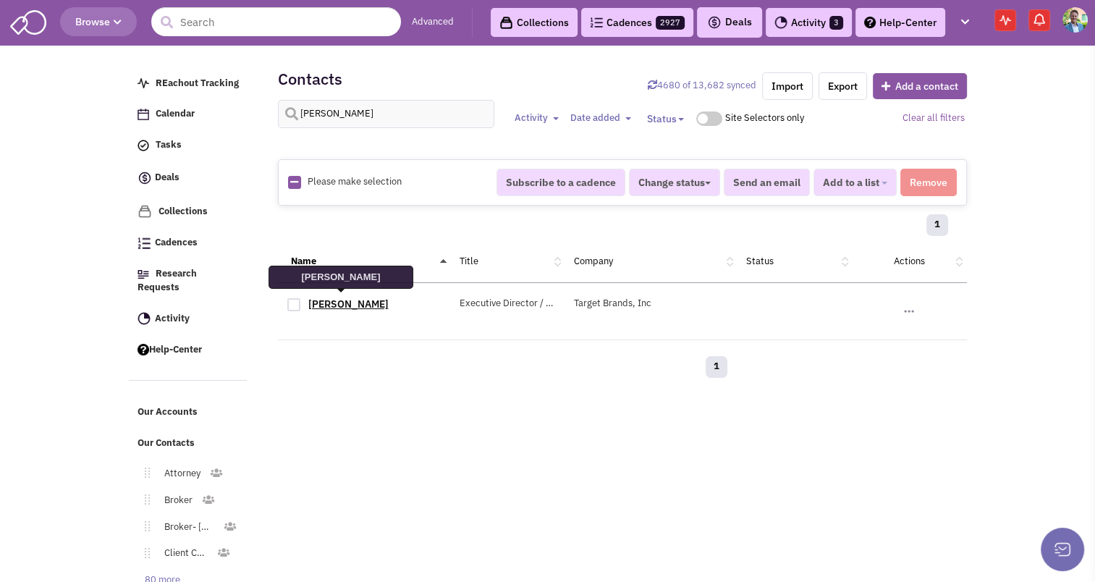
click at [332, 301] on link "[PERSON_NAME]" at bounding box center [348, 304] width 80 height 13
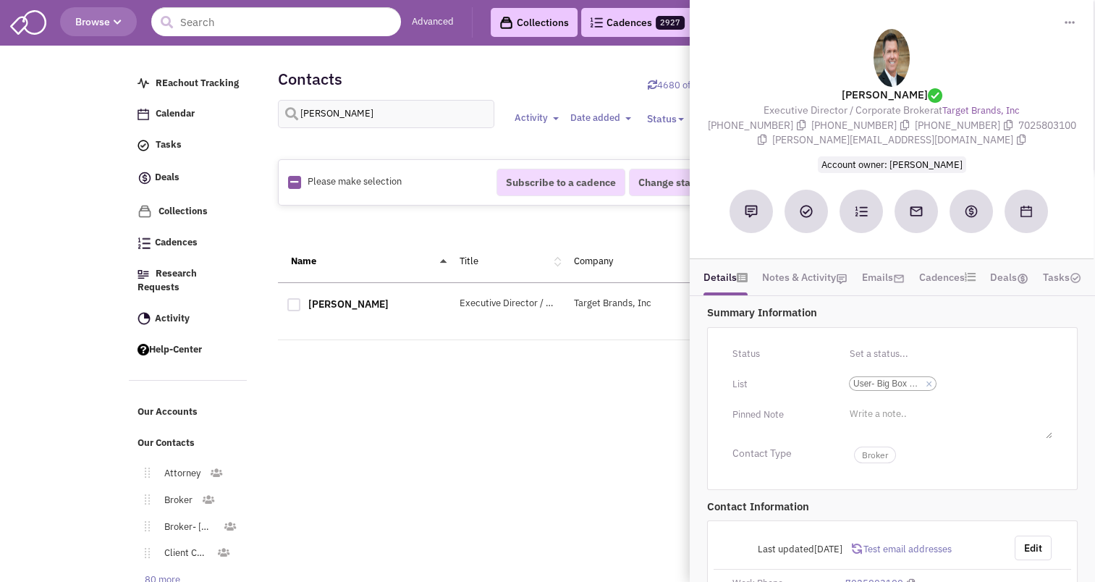
click at [292, 305] on div at bounding box center [293, 304] width 13 height 13
click at [302, 305] on input "checkbox" at bounding box center [306, 305] width 9 height 9
checkbox input "true"
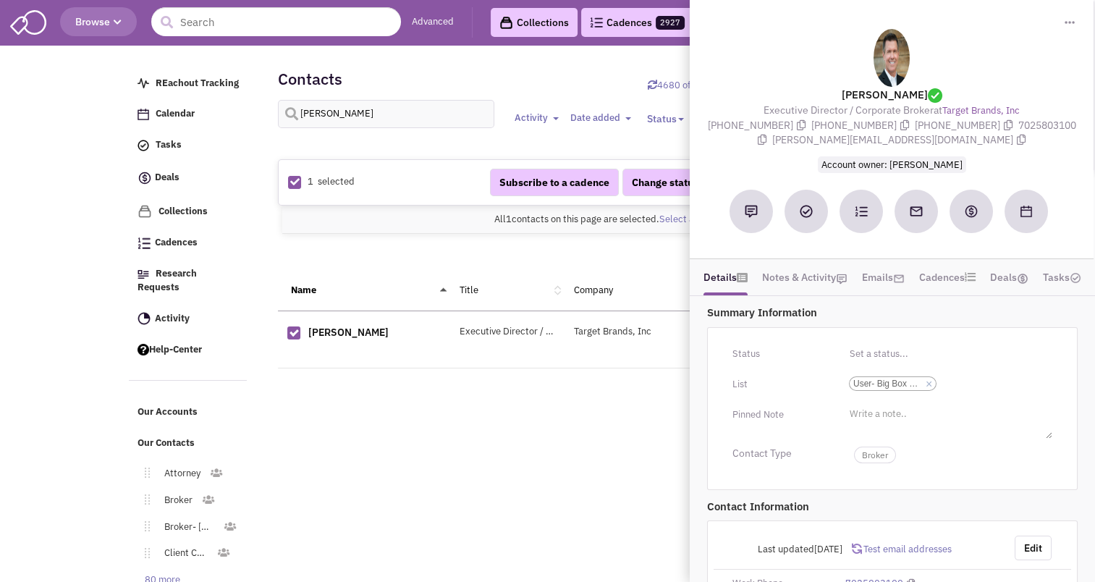
select select
click at [461, 235] on div "1 selected Subscribe to a cadence Change status Have not contacted Reached out …" at bounding box center [622, 278] width 670 height 267
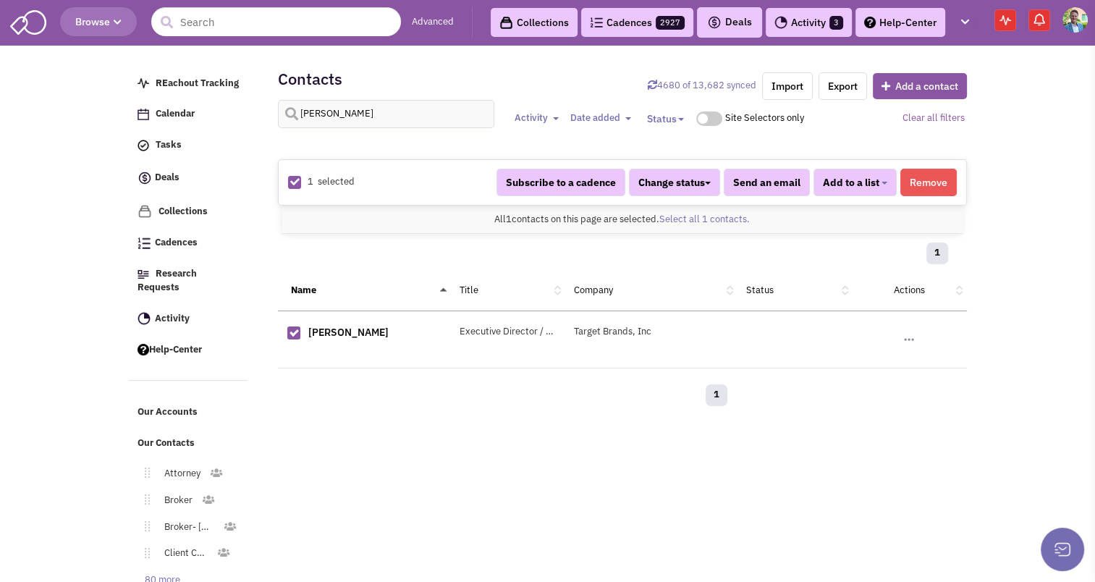
click at [948, 172] on button "Remove" at bounding box center [929, 183] width 56 height 28
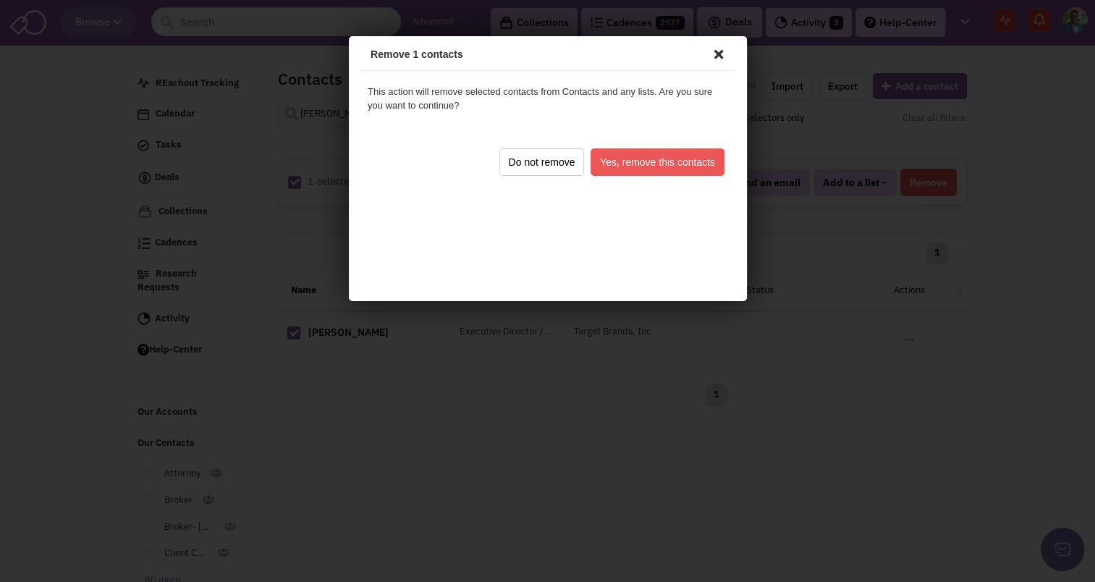
click at [628, 166] on button "Yes, remove this contacts" at bounding box center [655, 160] width 134 height 28
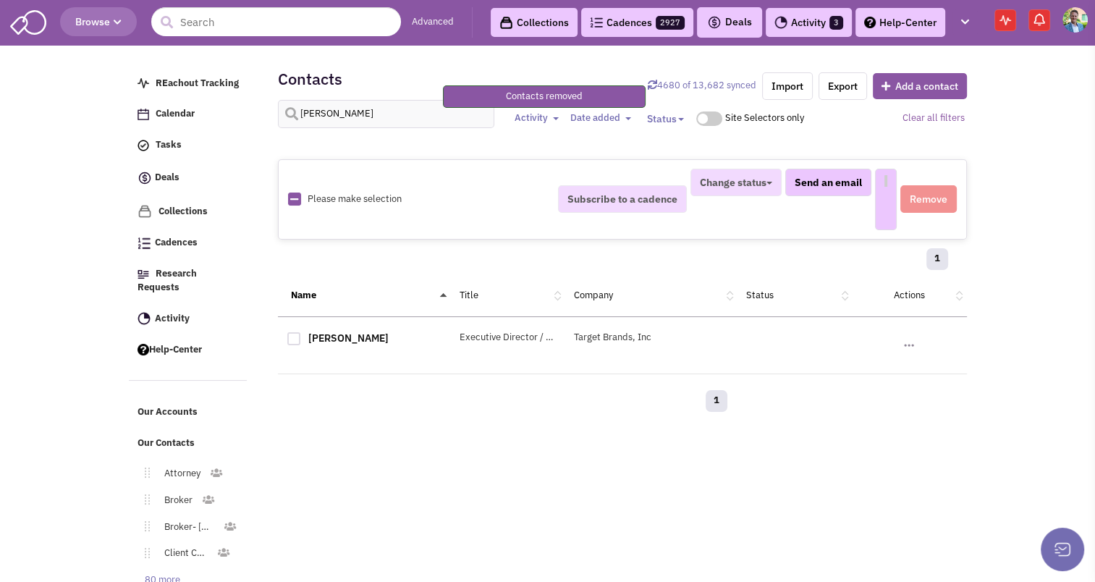
select select
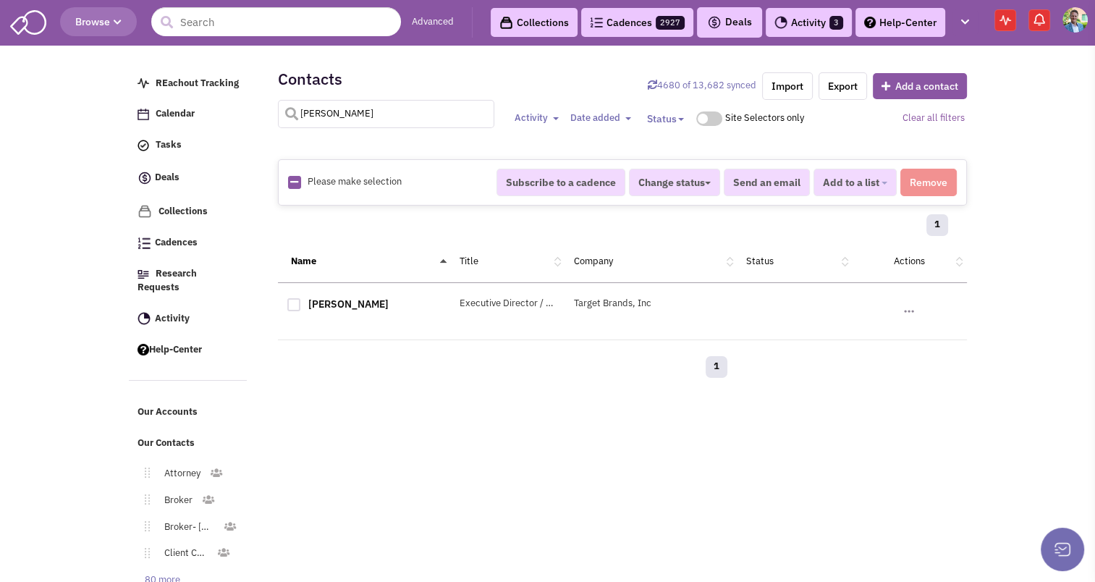
click at [348, 111] on input "[PERSON_NAME]" at bounding box center [386, 114] width 217 height 28
type input "[PERSON_NAME]"
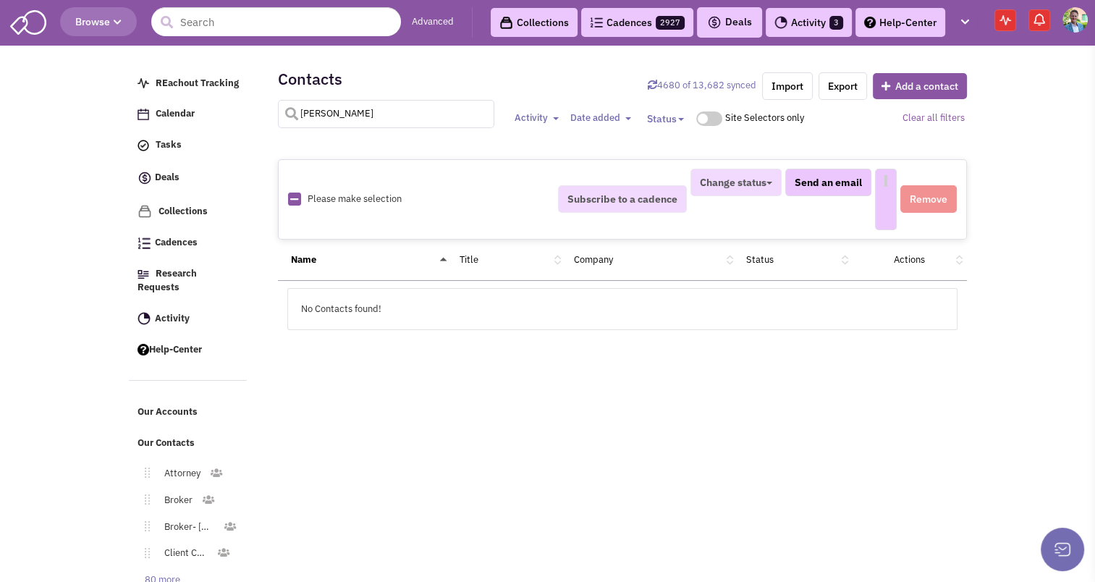
select select
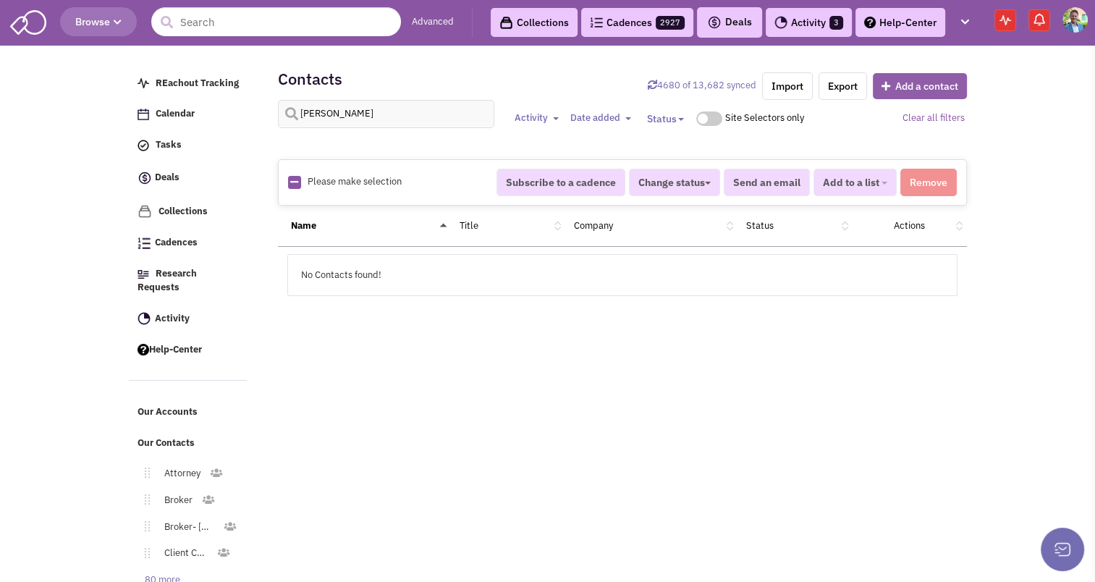
click at [951, 86] on button "Add a contact" at bounding box center [920, 86] width 94 height 26
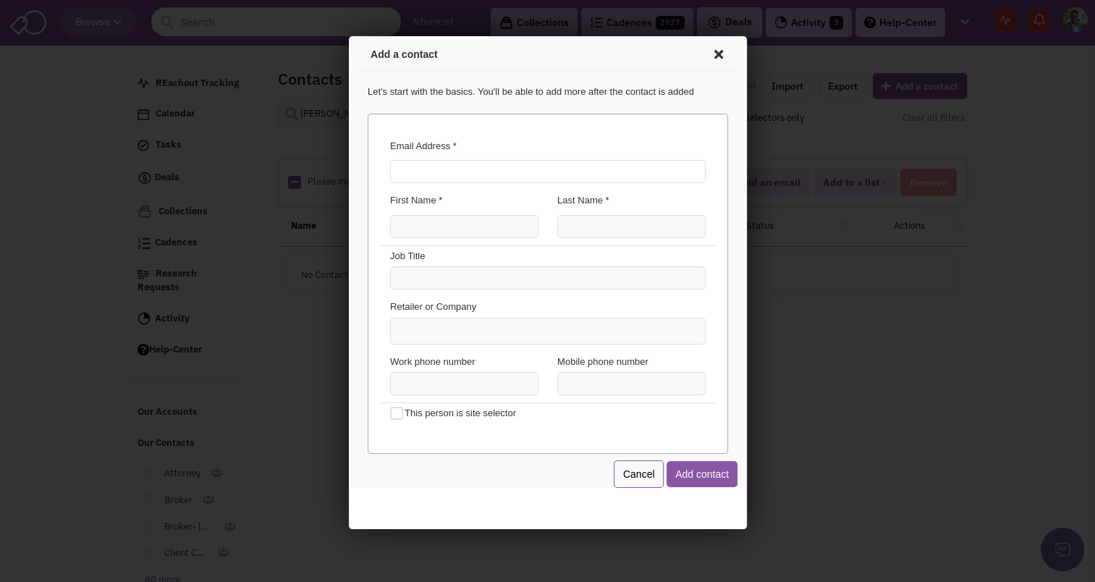
click at [405, 166] on input "Email Address *" at bounding box center [545, 169] width 316 height 23
type input "[PERSON_NAME][EMAIL_ADDRESS][DOMAIN_NAME]"
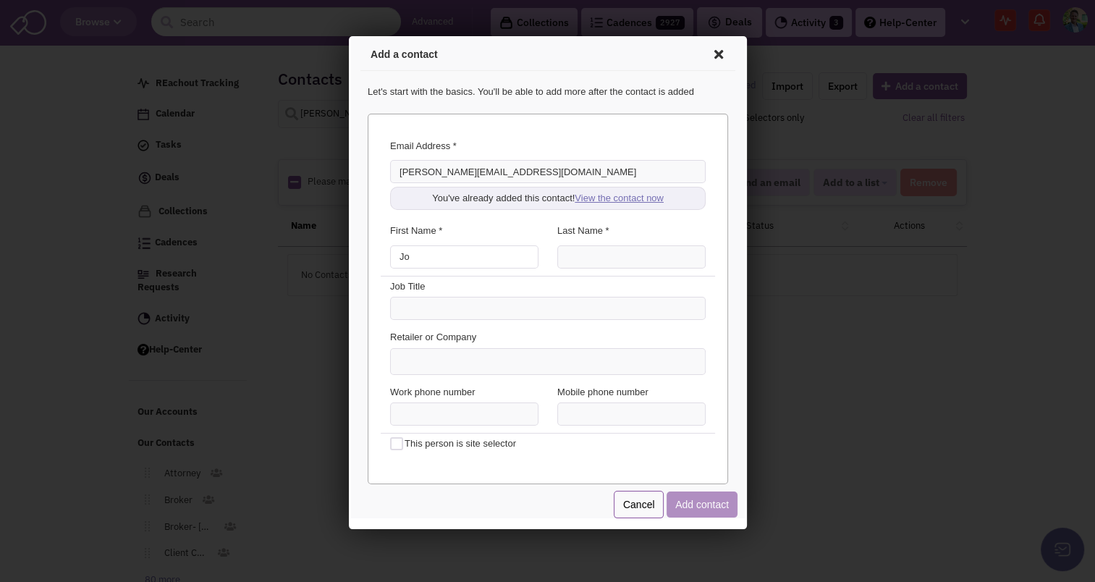
type input "Jo"
click at [625, 199] on link "View the contact now" at bounding box center [616, 195] width 89 height 11
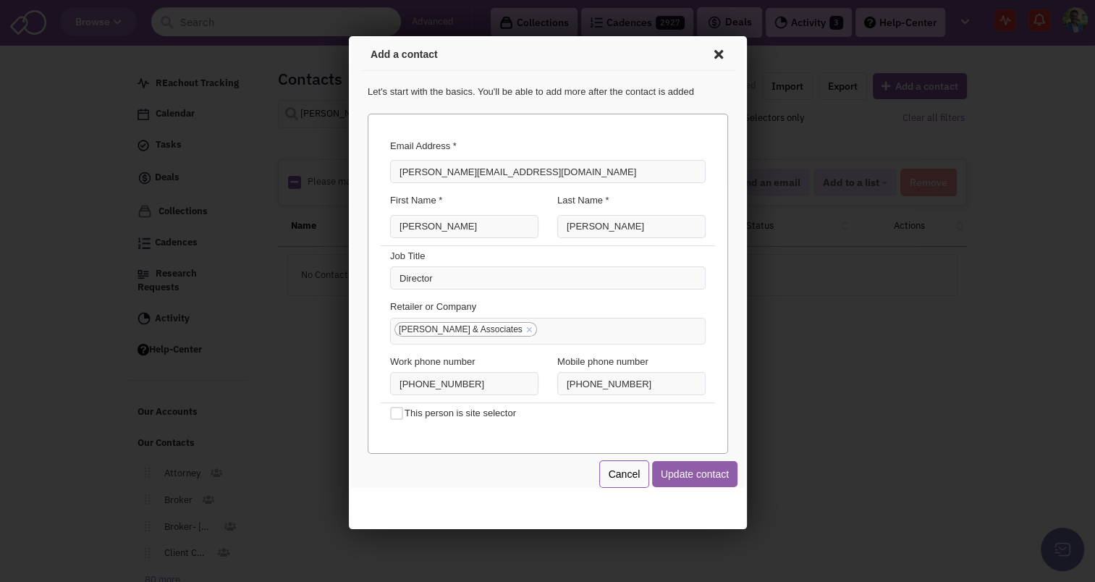
click at [683, 468] on button "Update contact" at bounding box center [691, 472] width 85 height 26
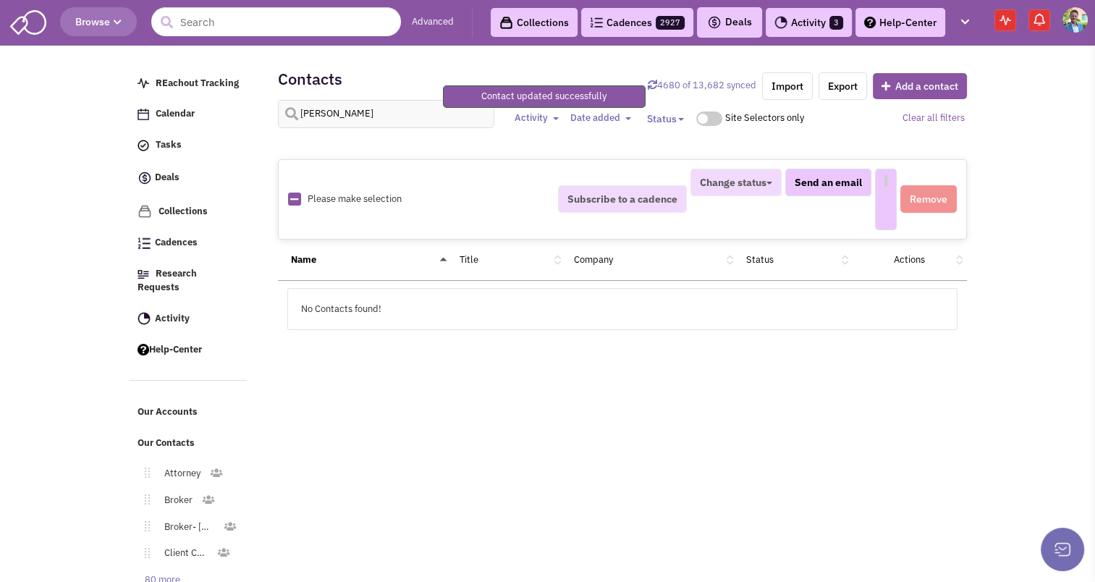
select select
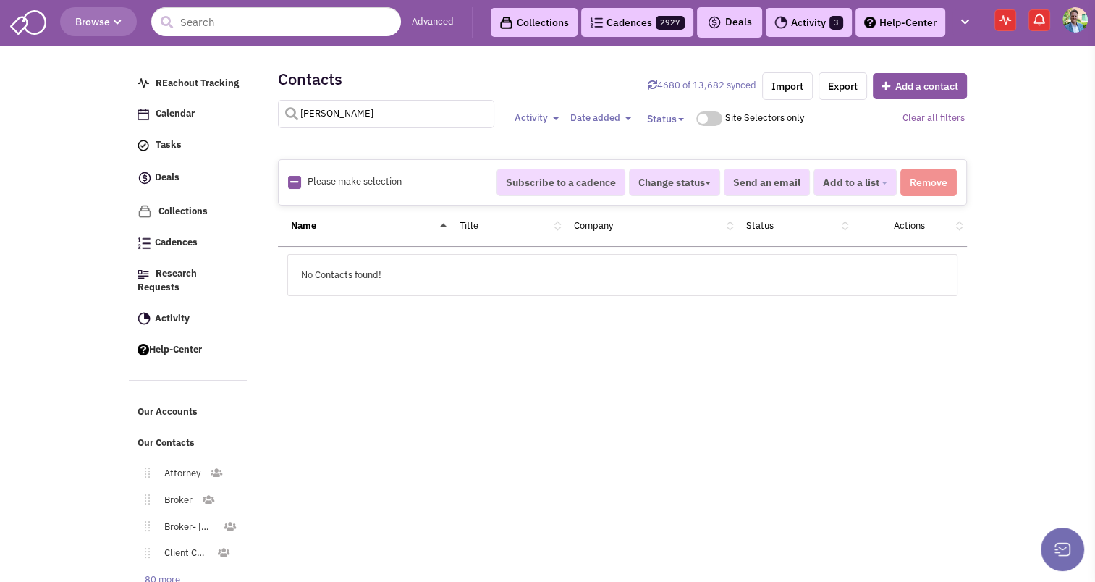
click at [332, 116] on input "[PERSON_NAME]" at bounding box center [386, 114] width 217 height 28
type input "[PERSON_NAME]"
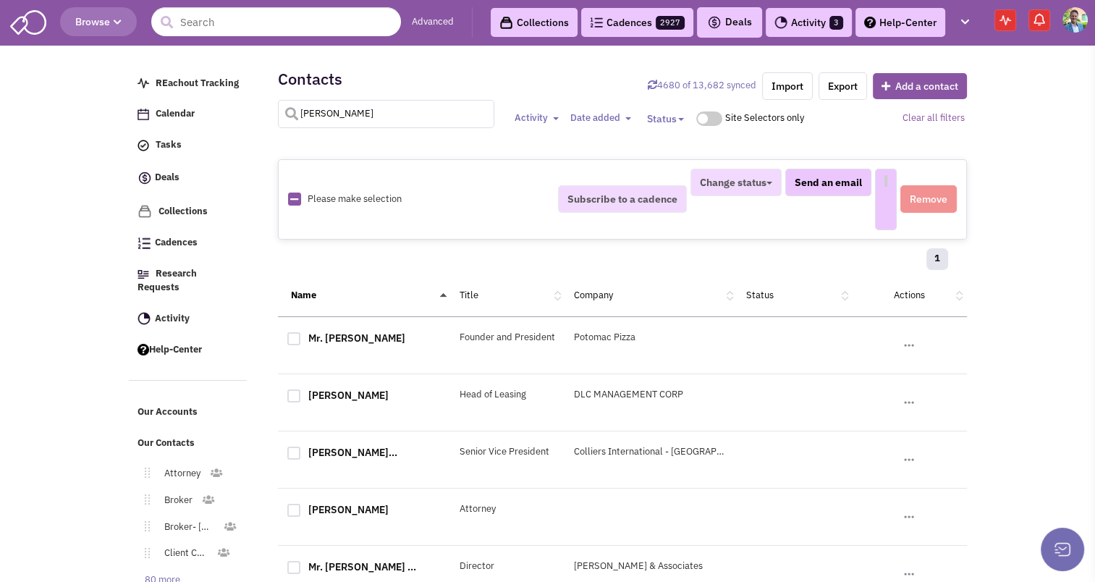
select select
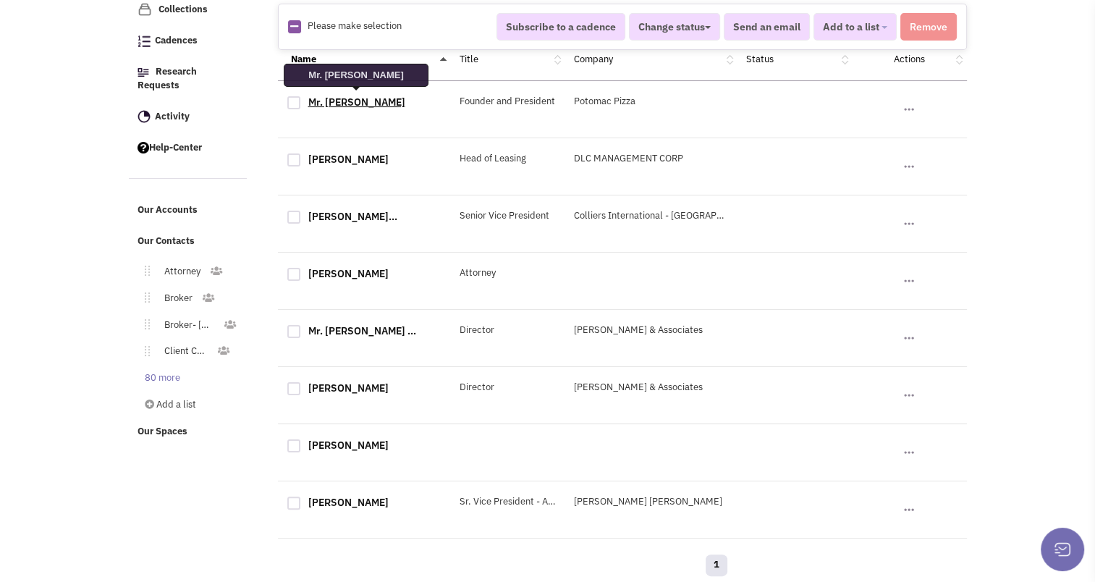
scroll to position [203, 0]
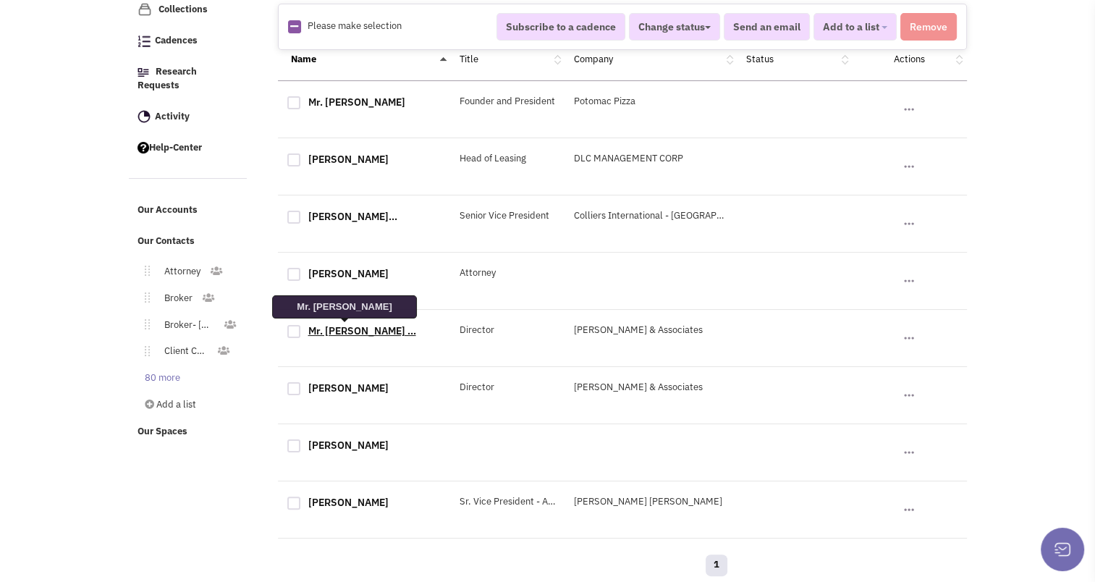
click at [339, 329] on link "Mr. [PERSON_NAME] ..." at bounding box center [362, 330] width 108 height 13
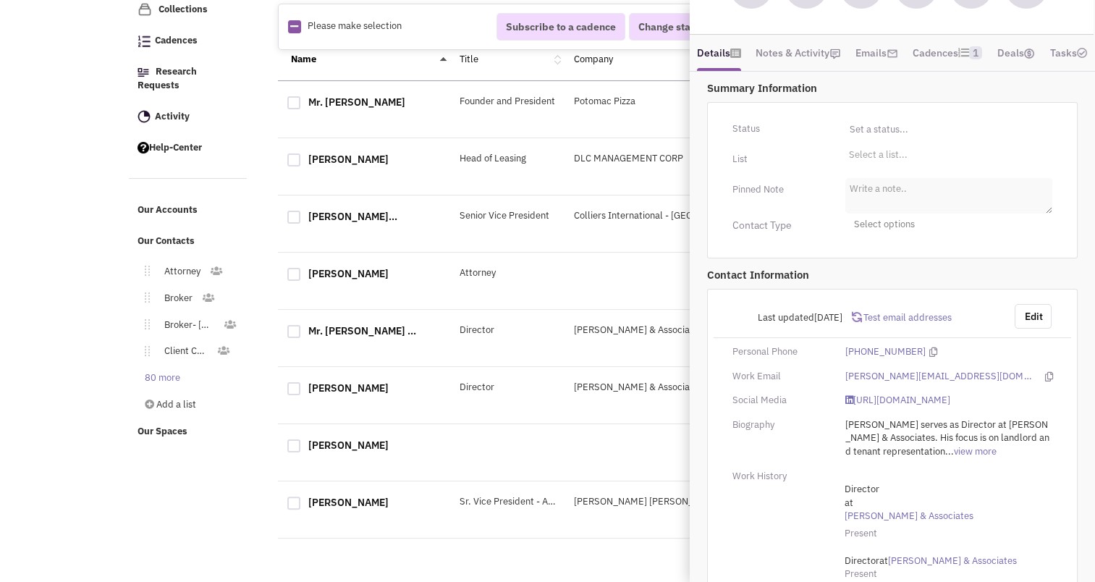
scroll to position [216, 0]
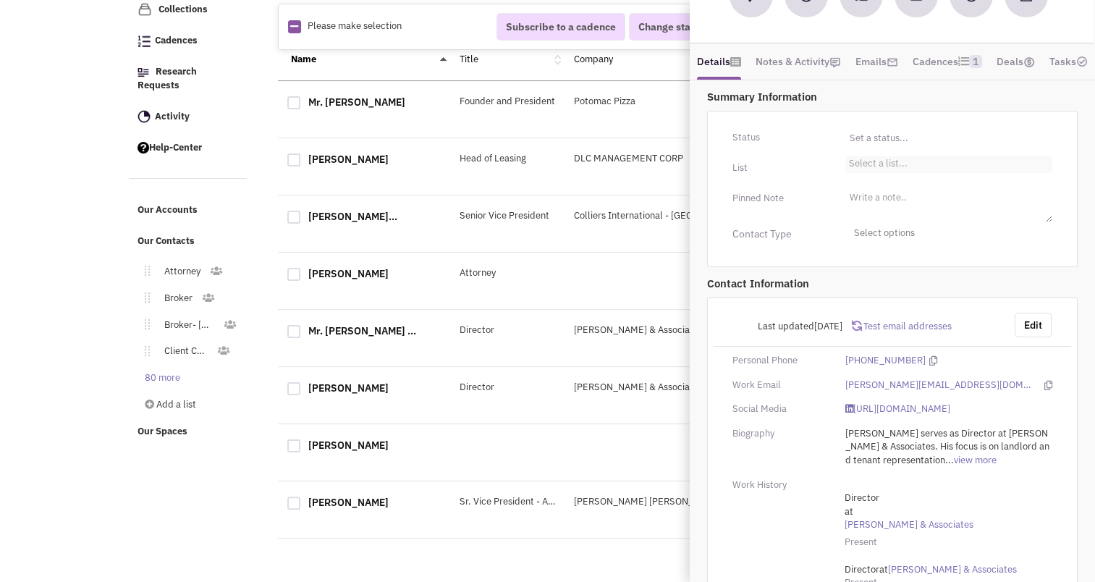
click at [880, 167] on li "Select a list..." at bounding box center [877, 161] width 62 height 11
click at [0, 0] on select "Select a list..." at bounding box center [0, 0] width 0 height 0
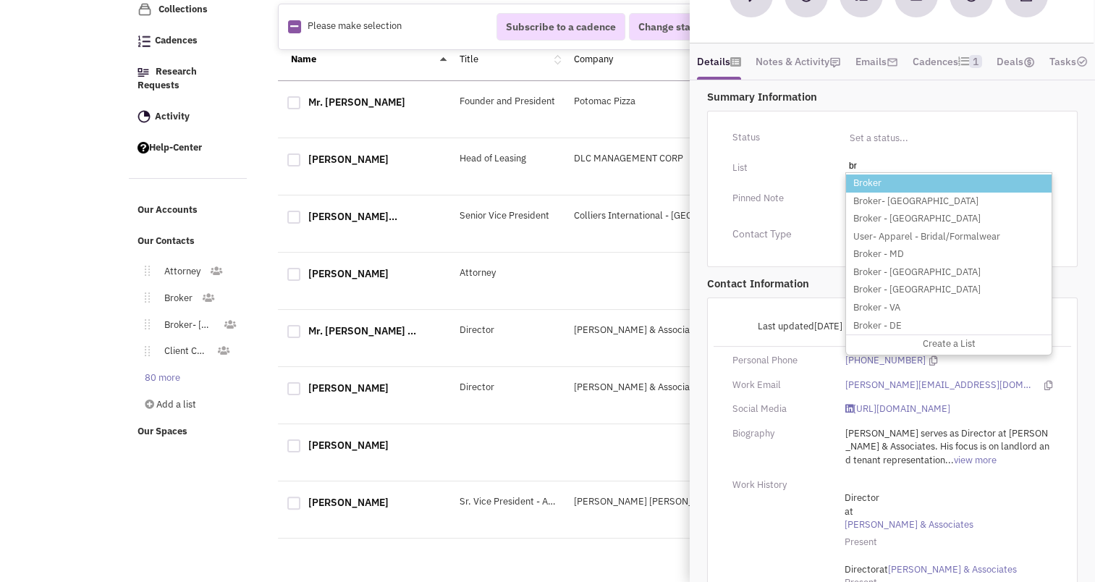
type input "br"
click at [873, 193] on li "Broker" at bounding box center [949, 183] width 206 height 18
click at [0, 0] on select "Select a list..." at bounding box center [0, 0] width 0 height 0
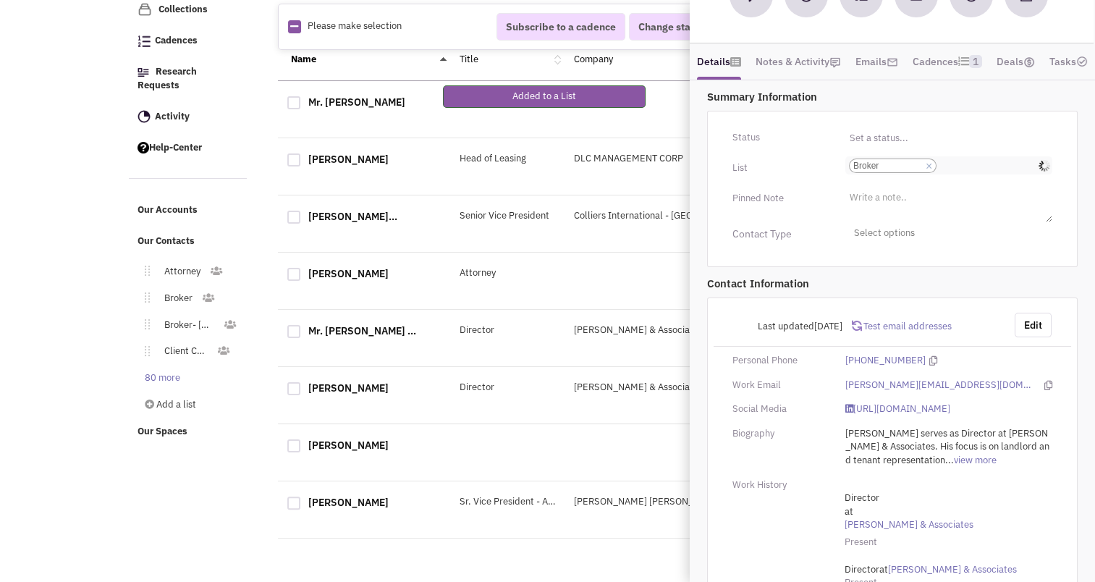
click at [947, 173] on input "Select a list... Broker Select a list... × Broker" at bounding box center [956, 166] width 32 height 14
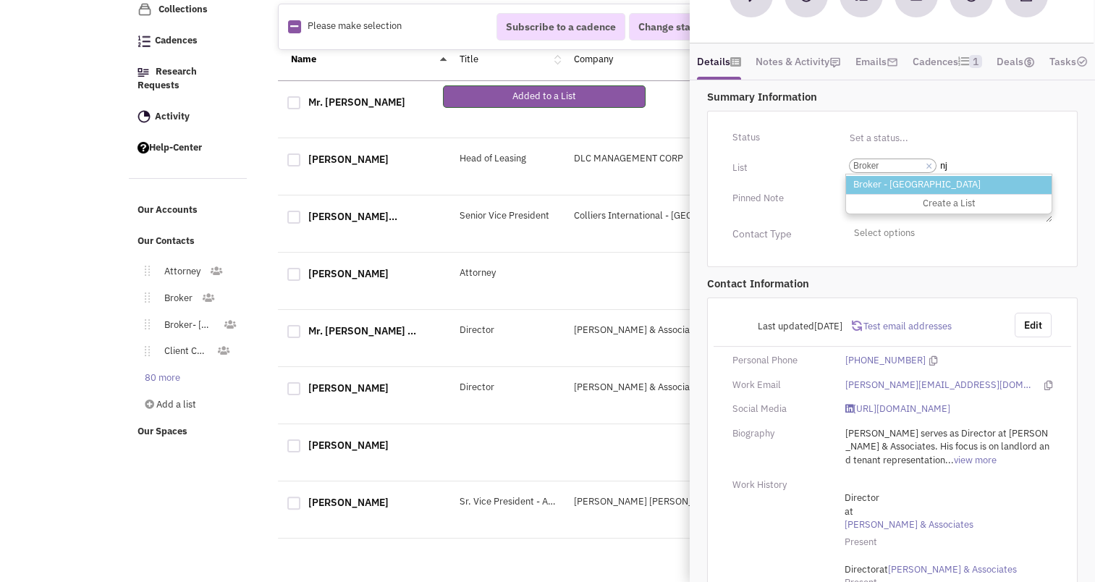
type input "nj"
click at [904, 194] on li "Broker - [GEOGRAPHIC_DATA]" at bounding box center [949, 185] width 206 height 18
click at [0, 0] on select "Select a list... Broker" at bounding box center [0, 0] width 0 height 0
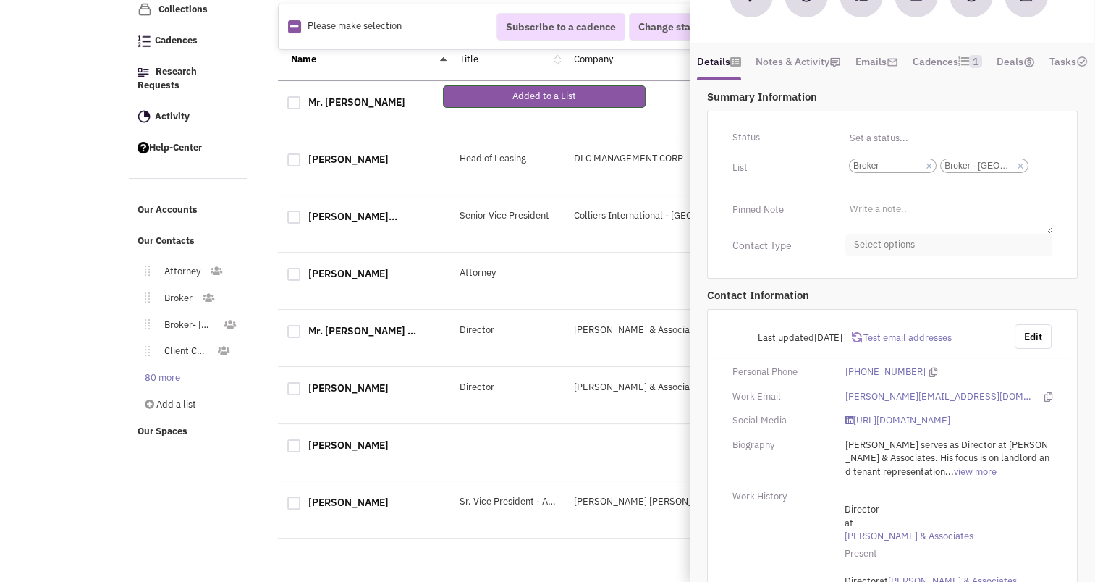
click at [892, 256] on span "Select options" at bounding box center [949, 245] width 207 height 22
click at [860, 309] on div at bounding box center [860, 302] width 13 height 13
checkbox input "true"
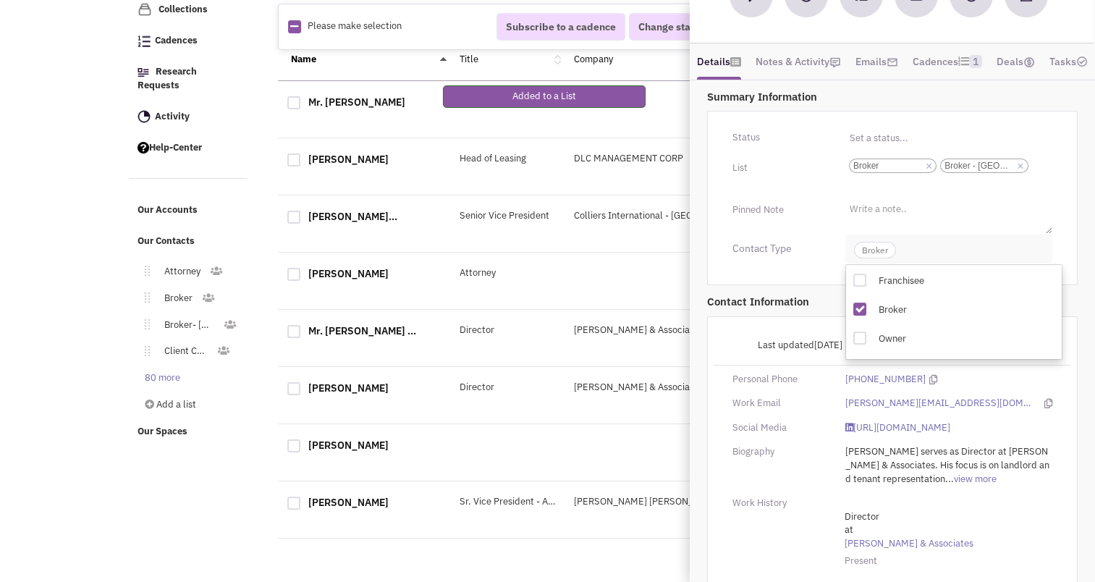
click at [870, 258] on span "Broker" at bounding box center [875, 250] width 42 height 17
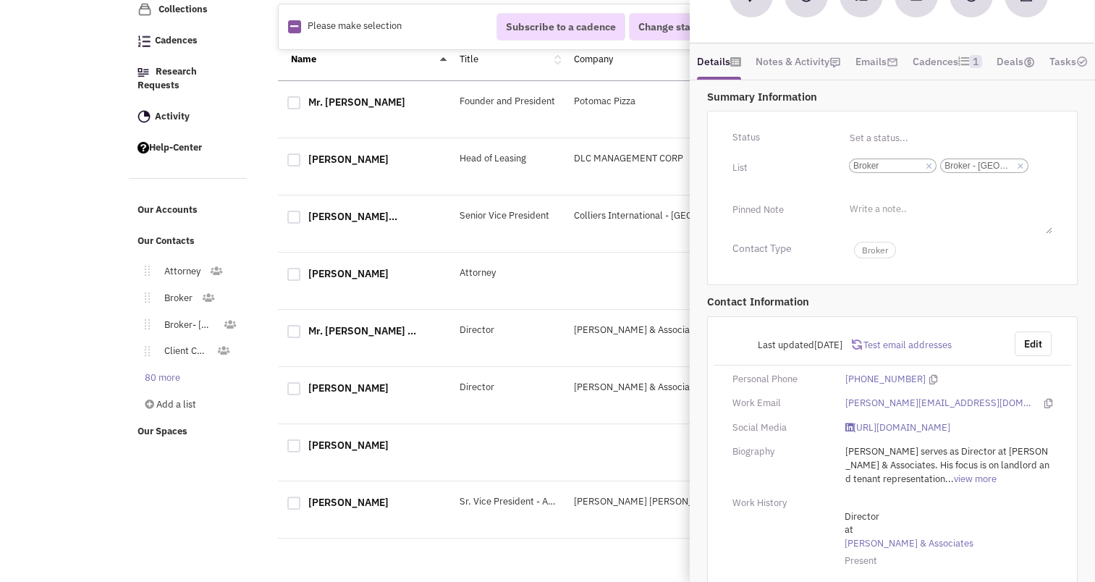
click at [1030, 348] on div "Last updated [DATE] Test email addresses Edit Personal Phone [PHONE_NUMBER] Wor…" at bounding box center [892, 482] width 371 height 332
click at [1037, 356] on button "Edit" at bounding box center [1033, 344] width 37 height 25
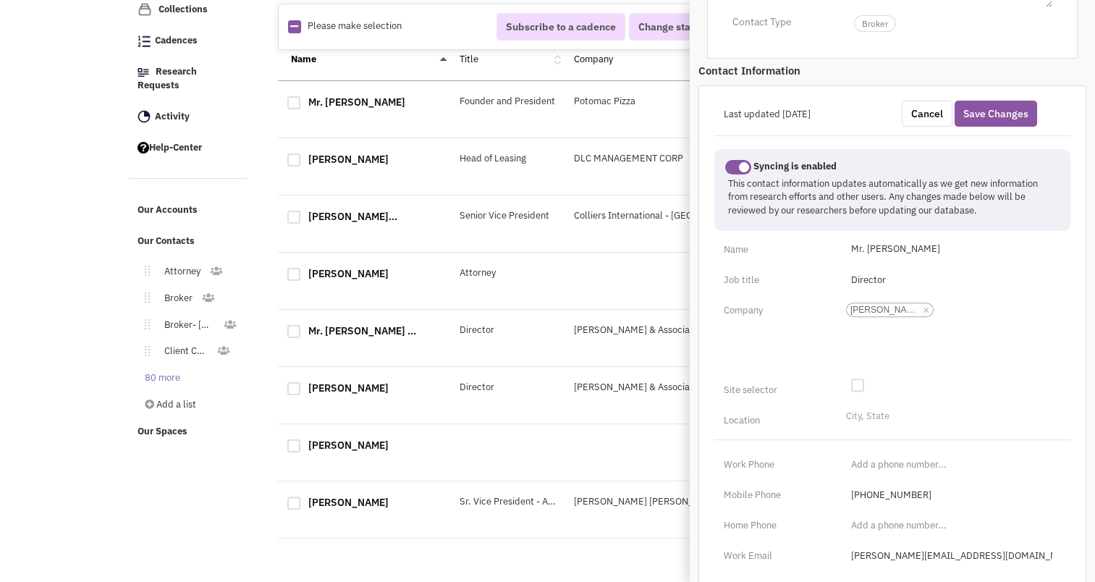
scroll to position [443, 0]
click at [869, 426] on input "City, State" at bounding box center [862, 419] width 32 height 14
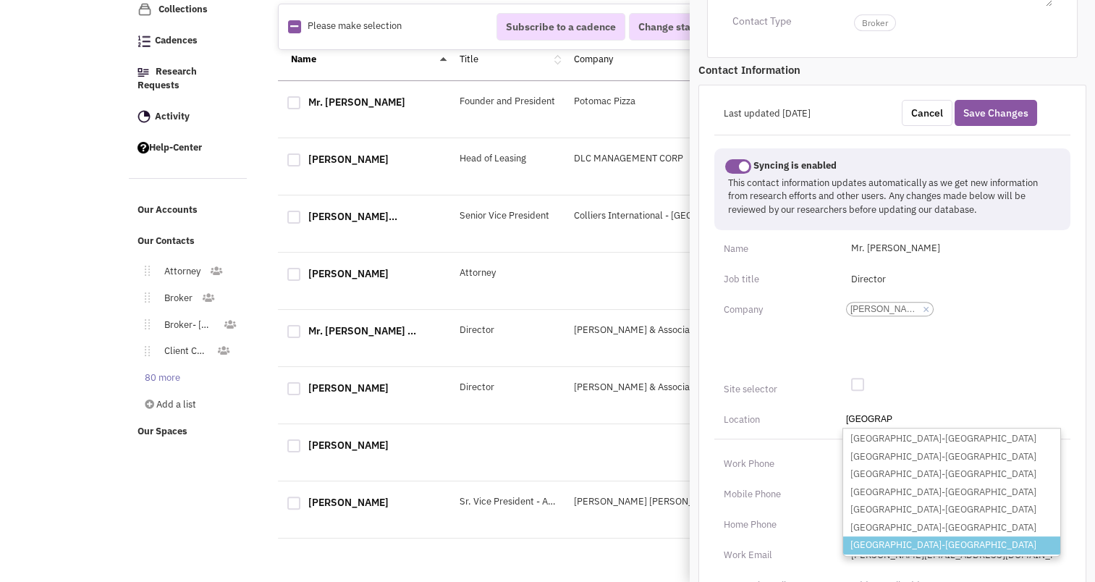
type input "[GEOGRAPHIC_DATA]"
click at [889, 555] on li "[GEOGRAPHIC_DATA]-[GEOGRAPHIC_DATA]" at bounding box center [951, 545] width 217 height 18
click at [0, 0] on select "City, State [GEOGRAPHIC_DATA] [GEOGRAPHIC_DATA]-[GEOGRAPHIC_DATA] [GEOGRAPHIC_D…" at bounding box center [0, 0] width 0 height 0
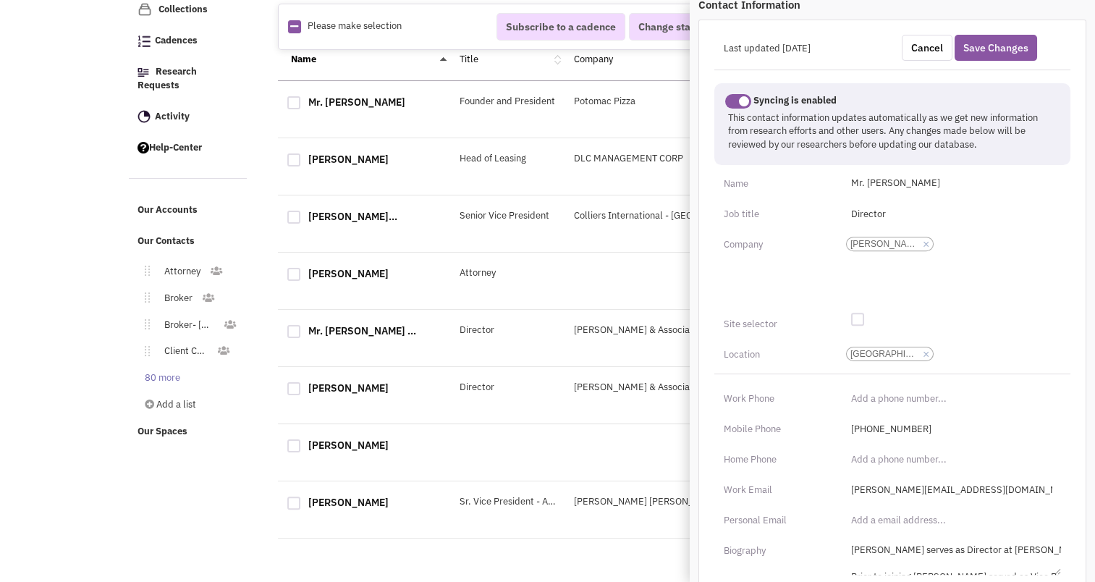
scroll to position [509, 0]
click at [856, 410] on input "(___) ___-____" at bounding box center [952, 398] width 219 height 23
type input "[PHONE_NUMBER]"
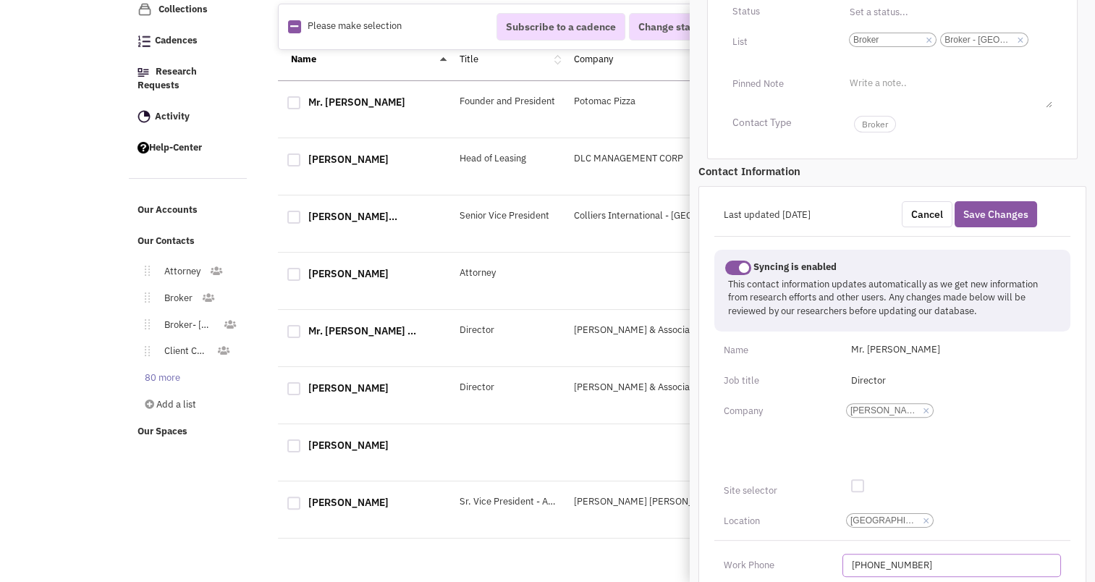
scroll to position [341, 0]
click at [800, 263] on div "Syncing is enabled This contact information updates automatically as we get new…" at bounding box center [892, 285] width 375 height 96
click at [988, 226] on button "Save Changes" at bounding box center [996, 215] width 83 height 26
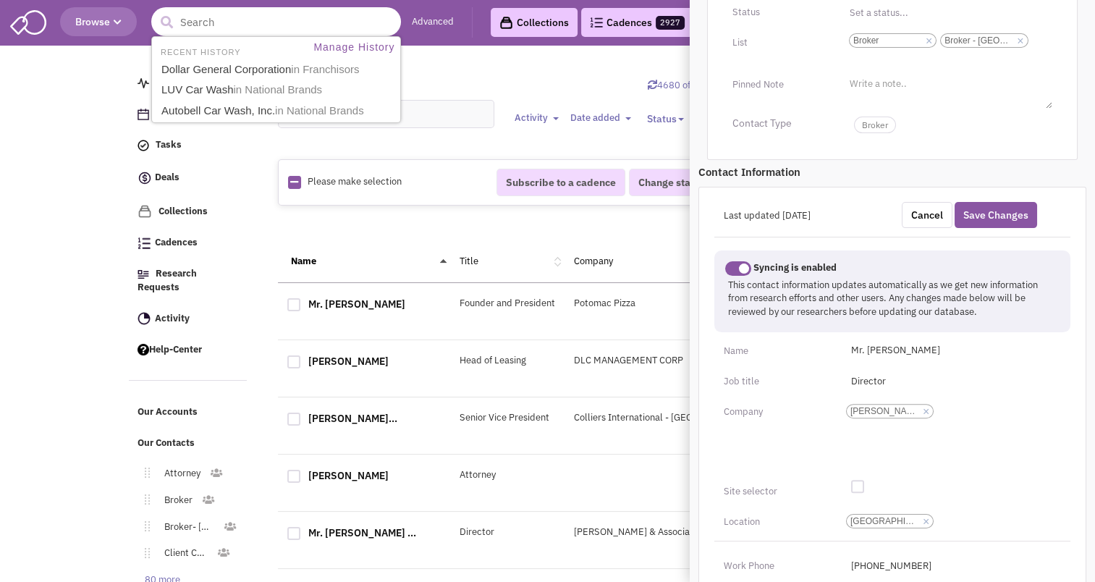
click at [235, 12] on input "text" at bounding box center [276, 21] width 250 height 29
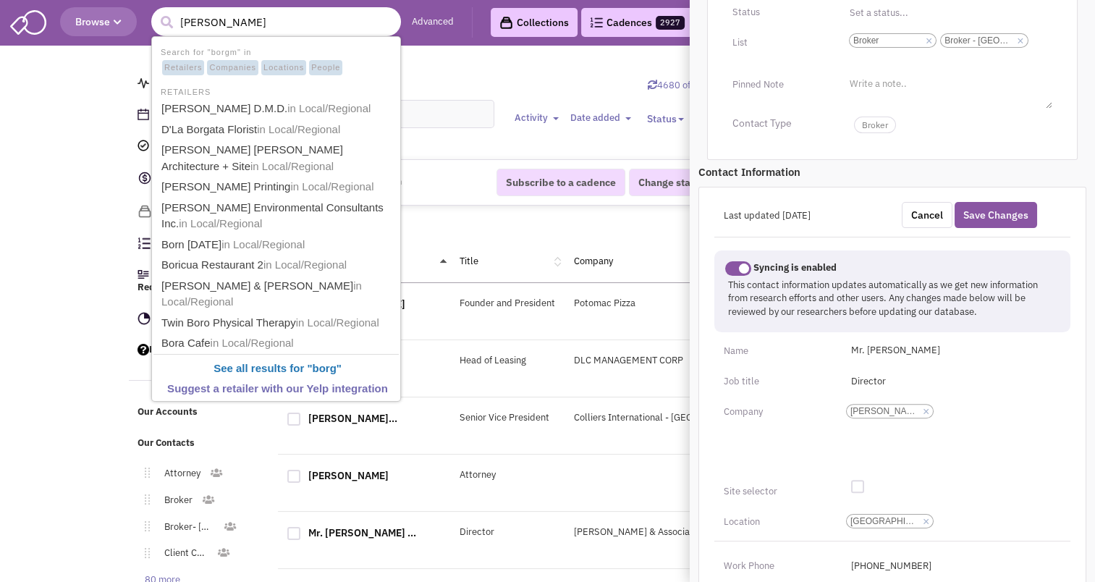
type input "[PERSON_NAME]"
click at [156, 12] on button "submit" at bounding box center [167, 23] width 22 height 22
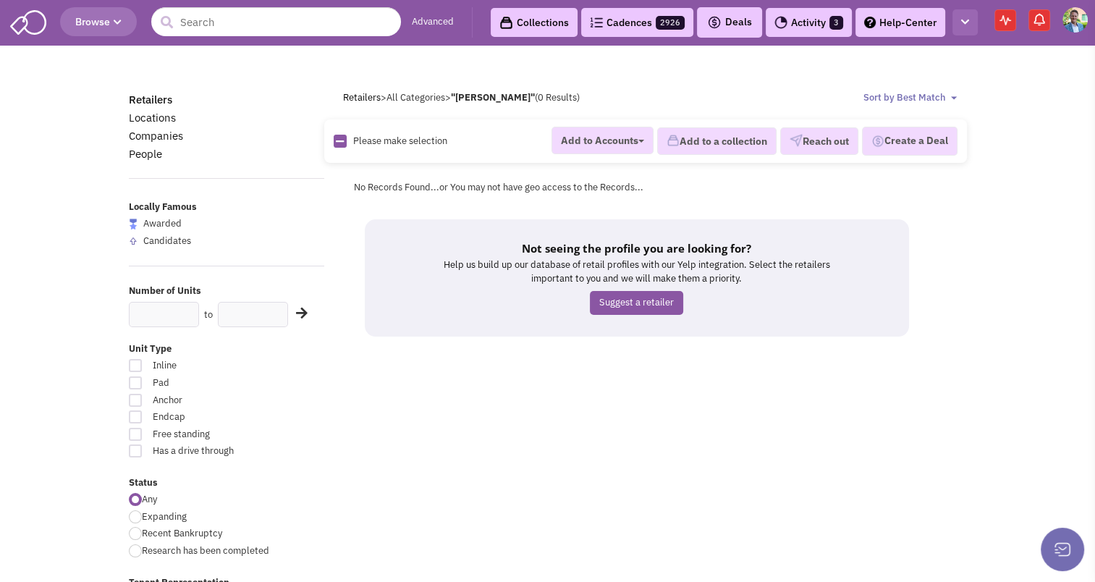
click at [969, 14] on button "button" at bounding box center [965, 22] width 25 height 27
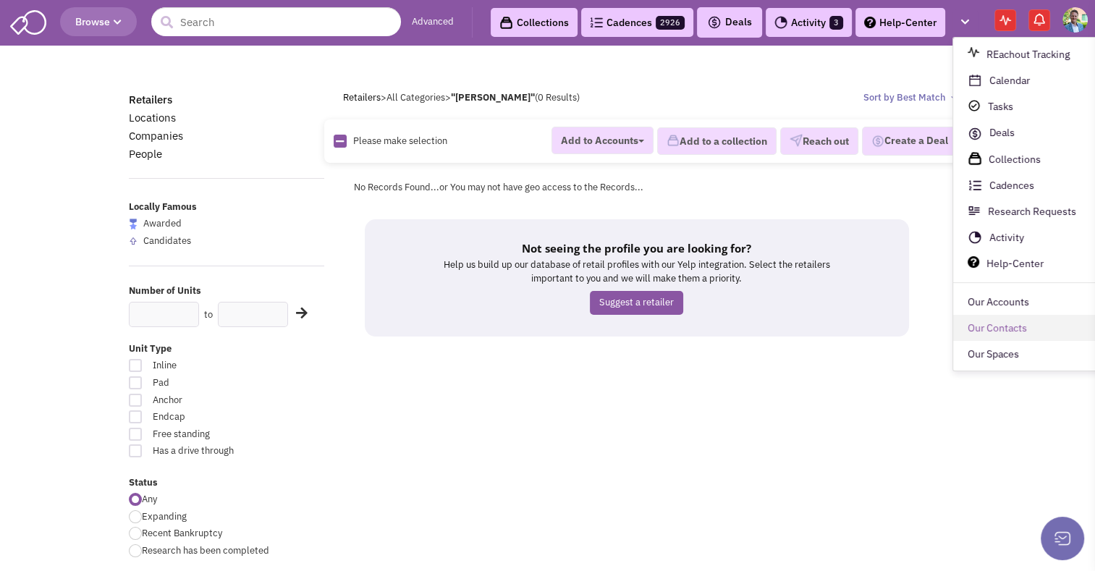
click at [985, 324] on link "Our Contacts" at bounding box center [1033, 329] width 158 height 26
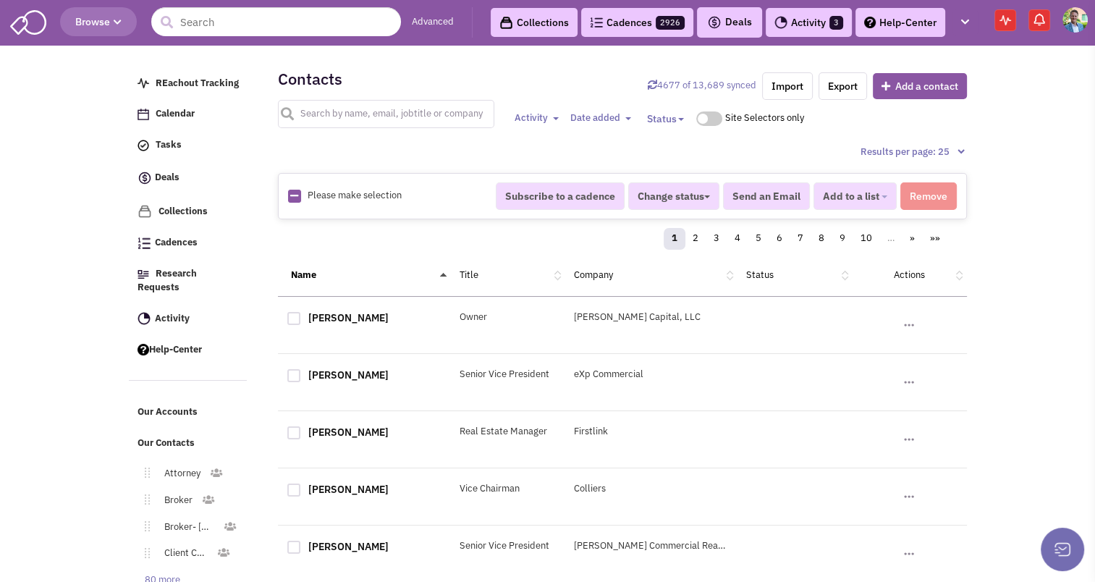
click at [344, 111] on input "text" at bounding box center [386, 114] width 217 height 28
type input "[PERSON_NAME]"
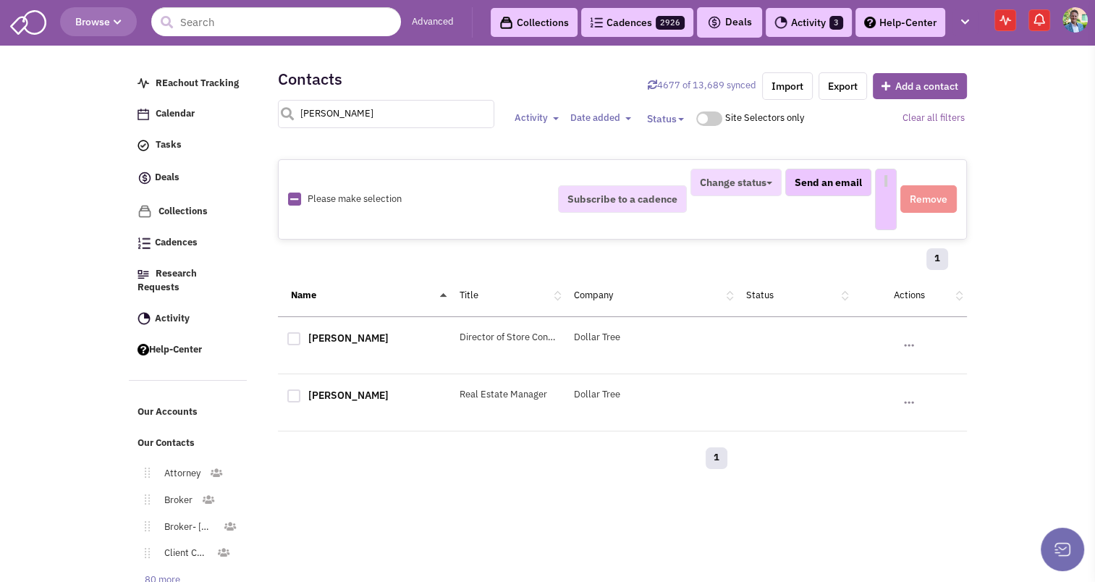
select select
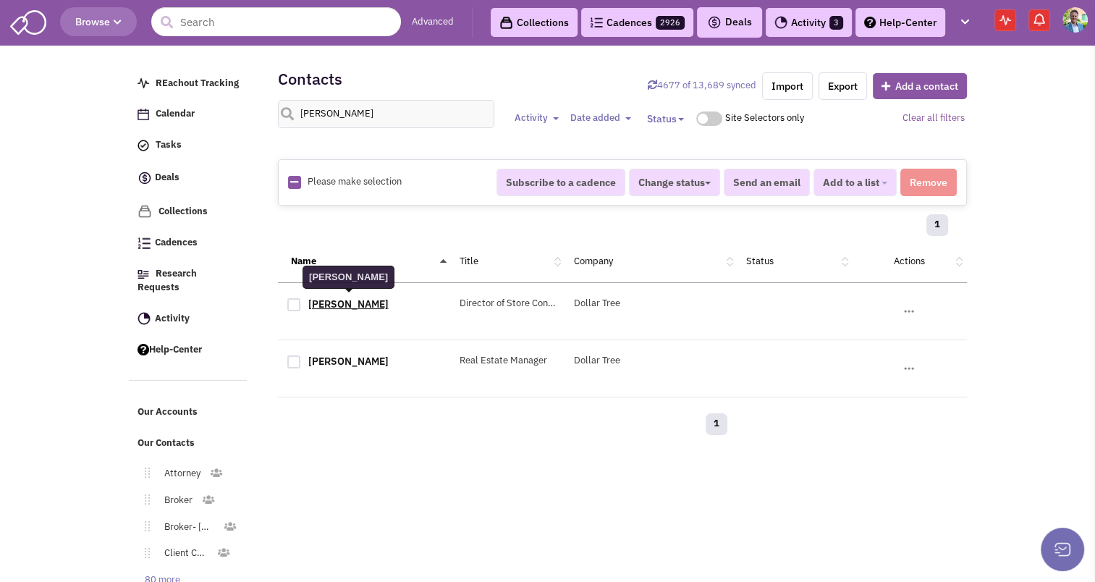
click at [340, 300] on link "Ms. Pat Borgman" at bounding box center [348, 304] width 80 height 13
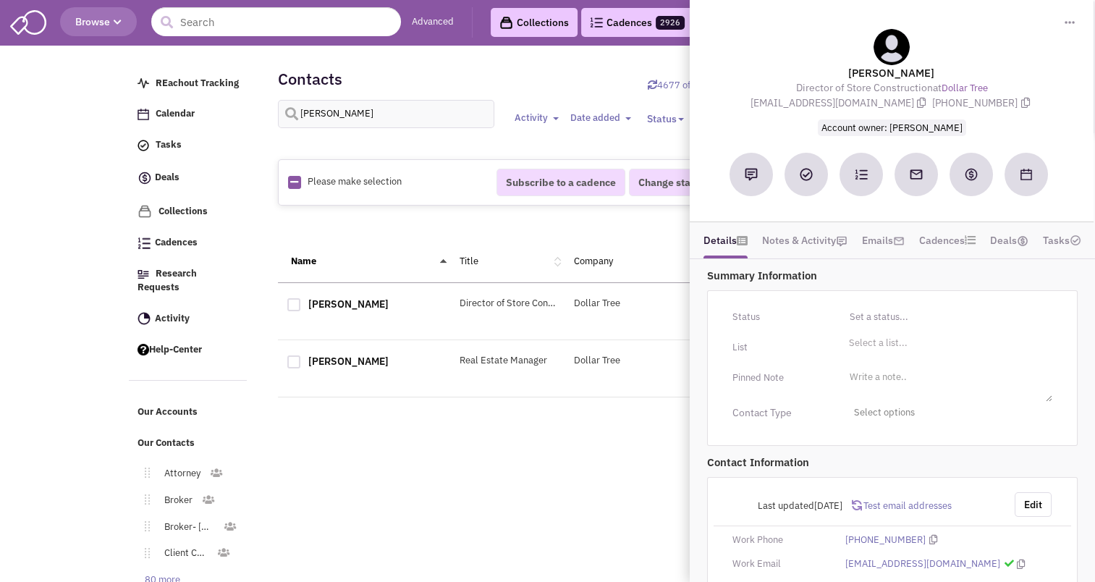
click at [292, 357] on div at bounding box center [293, 361] width 13 height 13
click at [302, 358] on input "checkbox" at bounding box center [306, 362] width 9 height 9
checkbox input "true"
select select
click at [295, 307] on div at bounding box center [293, 304] width 13 height 13
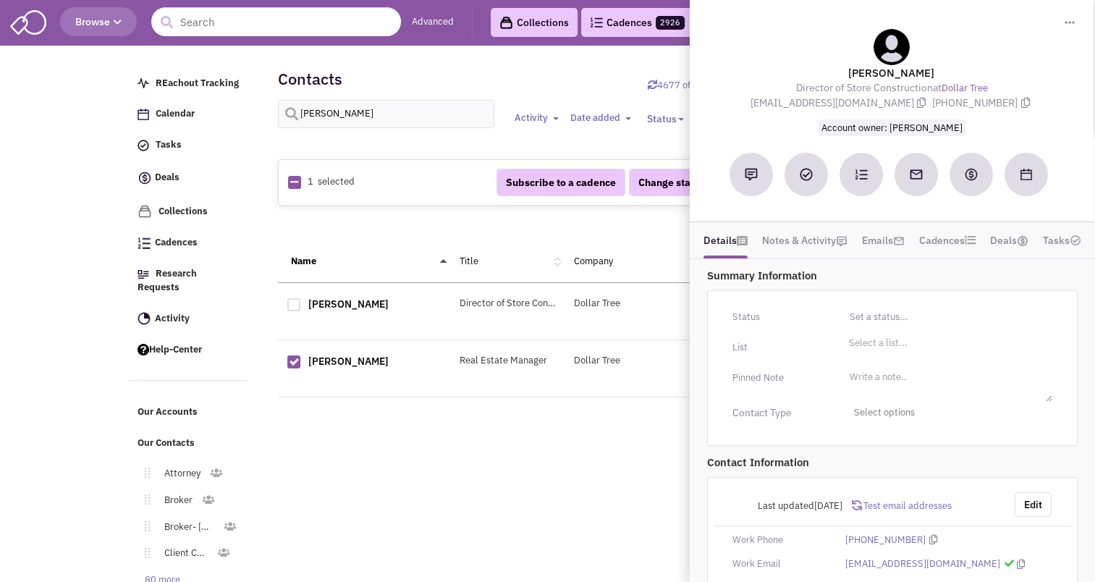
click at [302, 307] on input "checkbox" at bounding box center [306, 305] width 9 height 9
checkbox input "true"
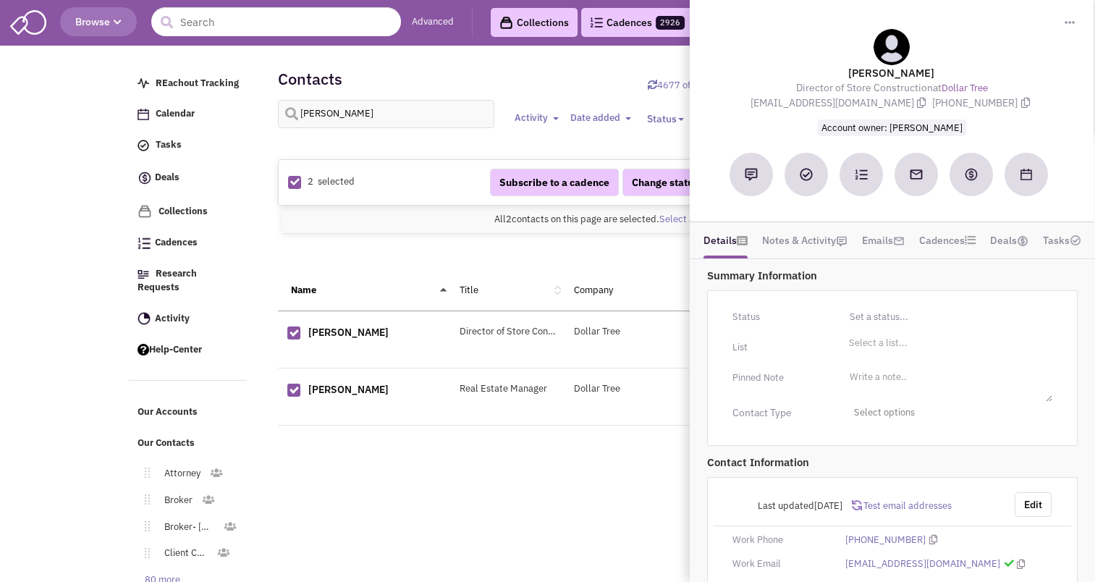
select select
click at [426, 265] on div "1" at bounding box center [622, 255] width 670 height 29
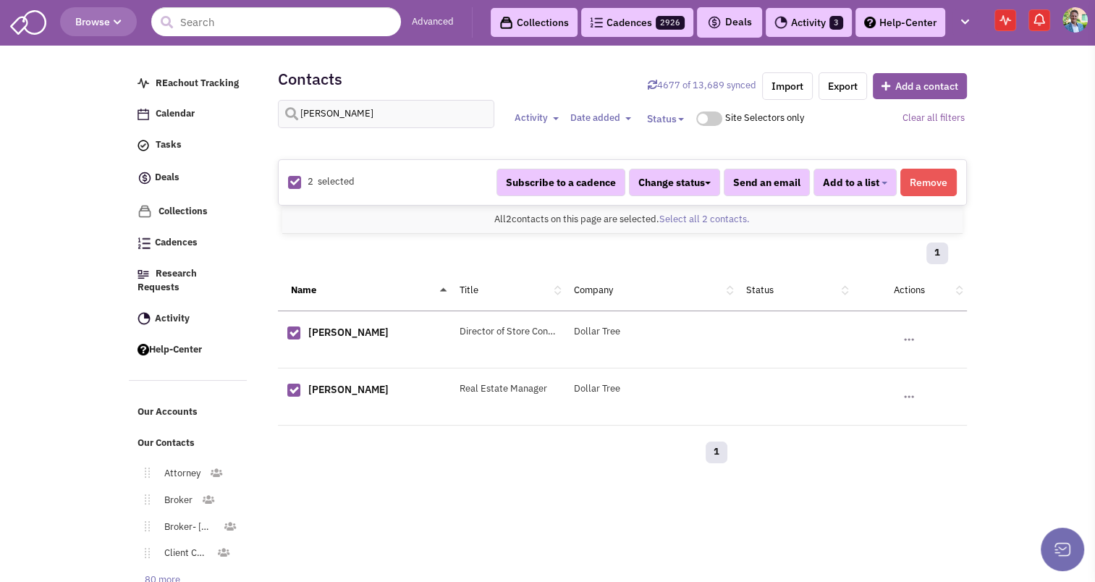
click at [921, 189] on button "Remove" at bounding box center [929, 183] width 56 height 28
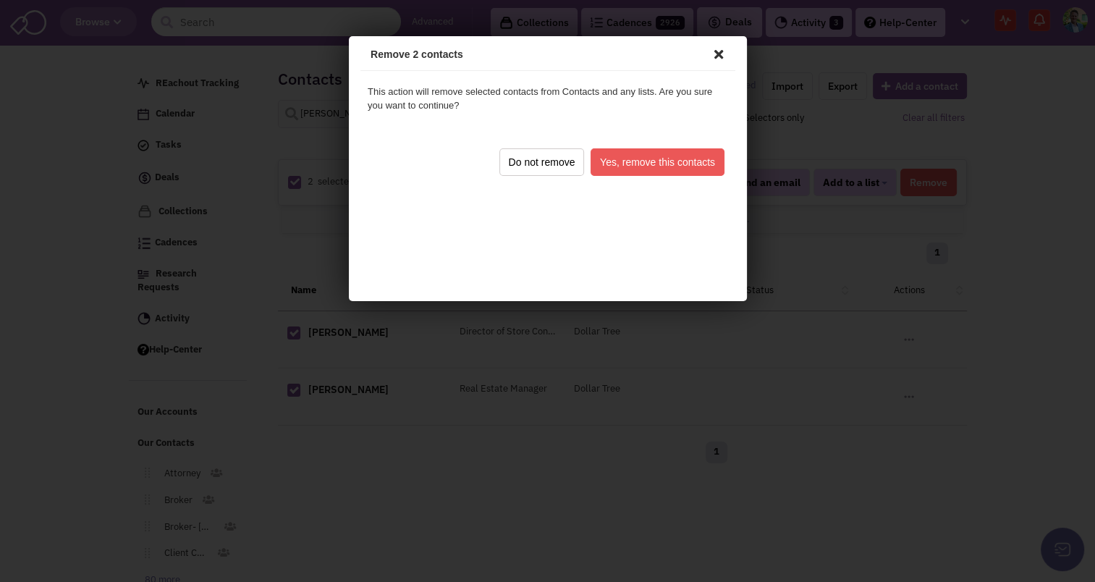
click at [694, 167] on button "Yes, remove this contacts" at bounding box center [655, 160] width 134 height 28
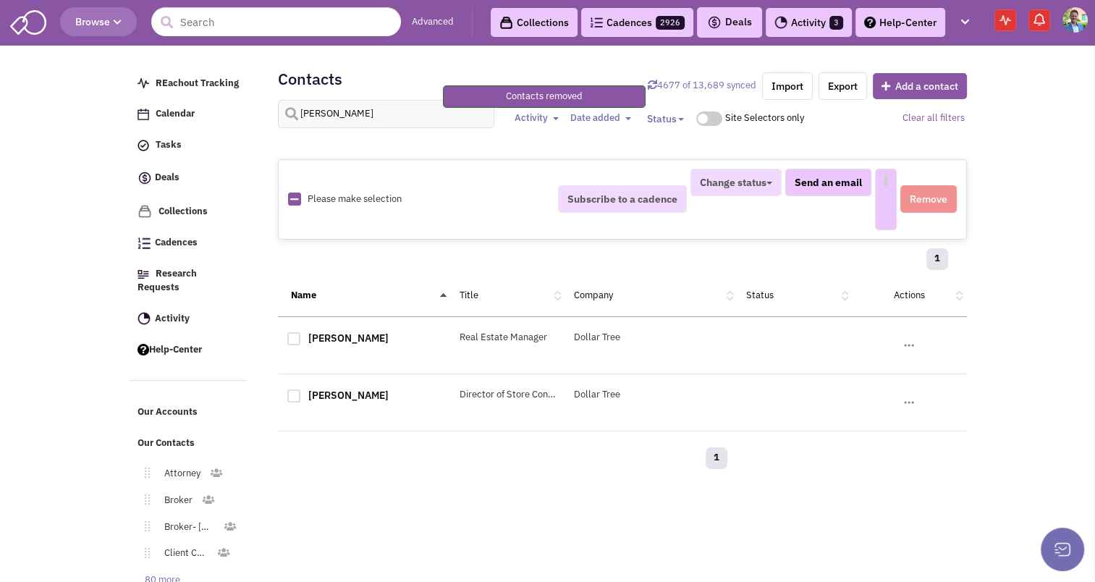
select select
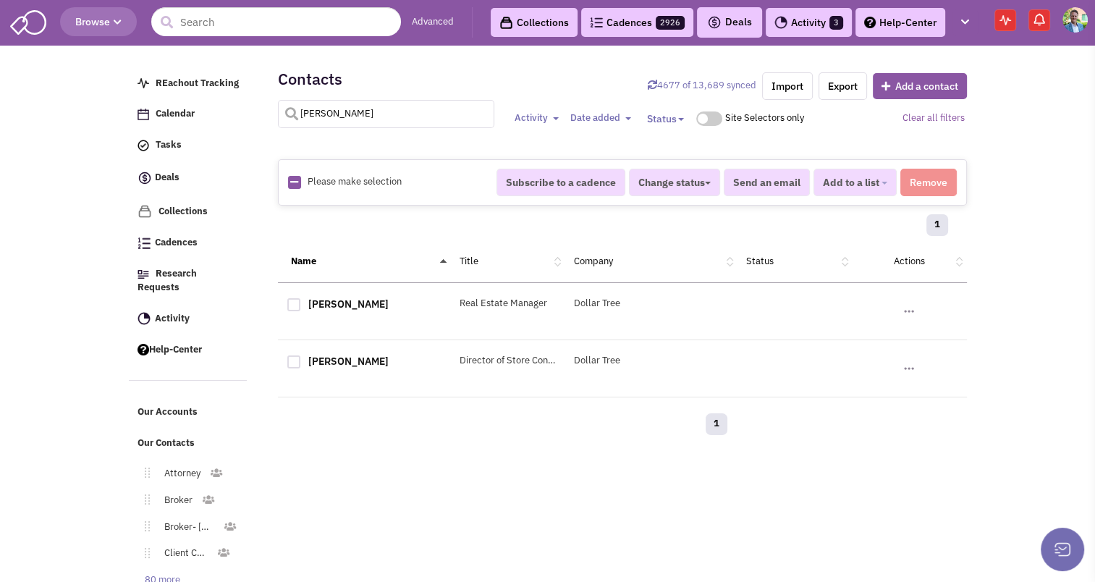
click at [390, 105] on input "[PERSON_NAME]" at bounding box center [386, 114] width 217 height 28
type input "quinot"
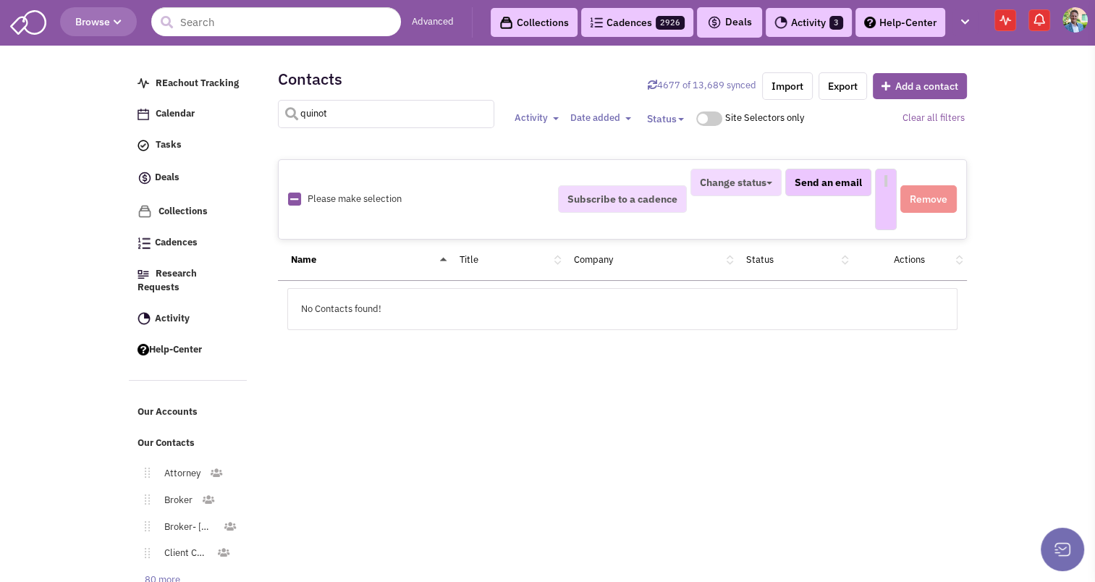
select select
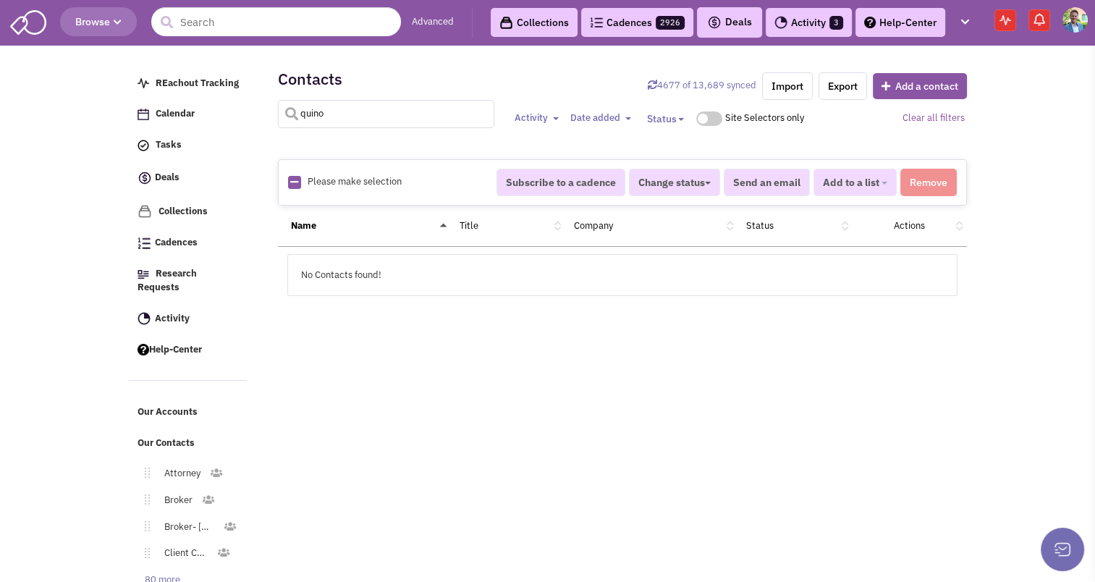
type input "quino"
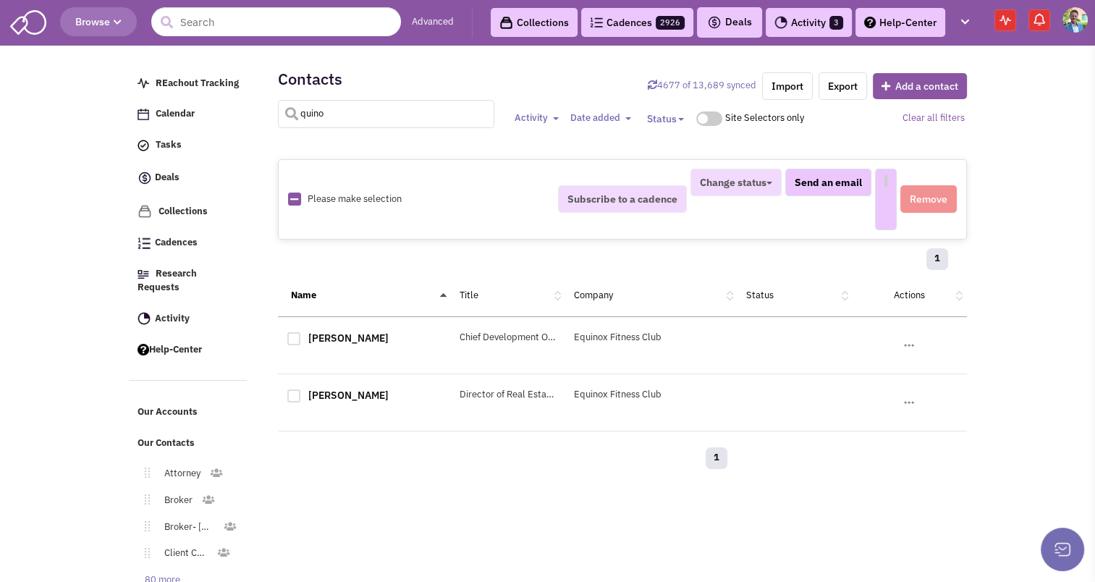
select select
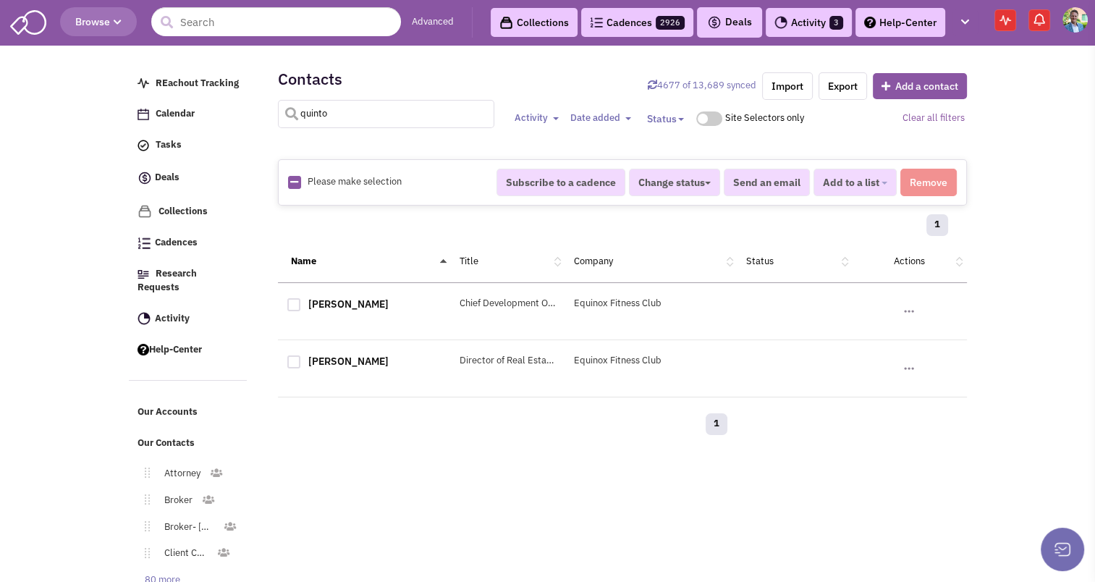
type input "quinto"
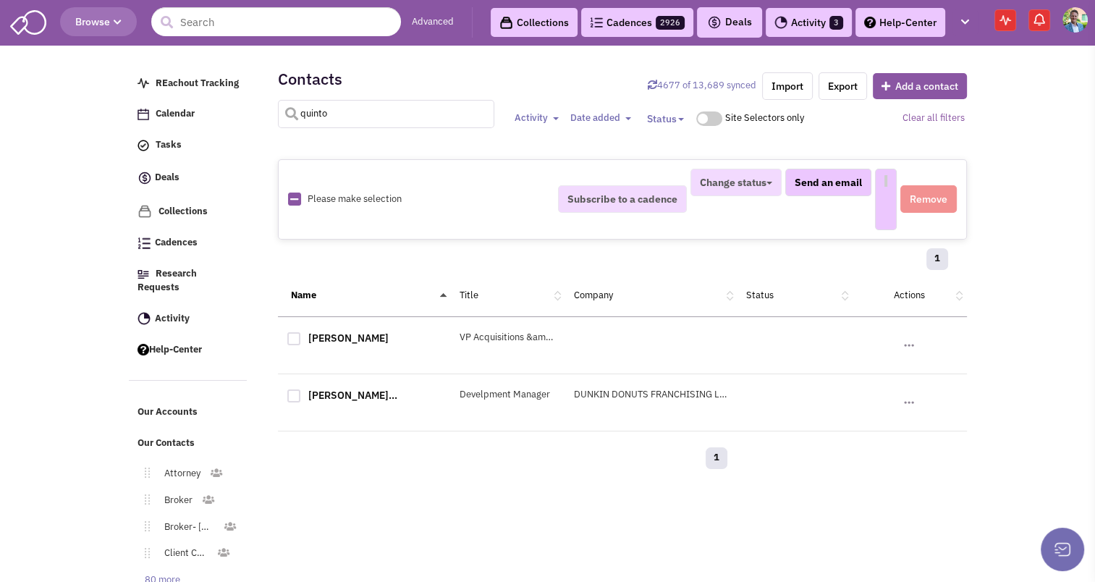
select select
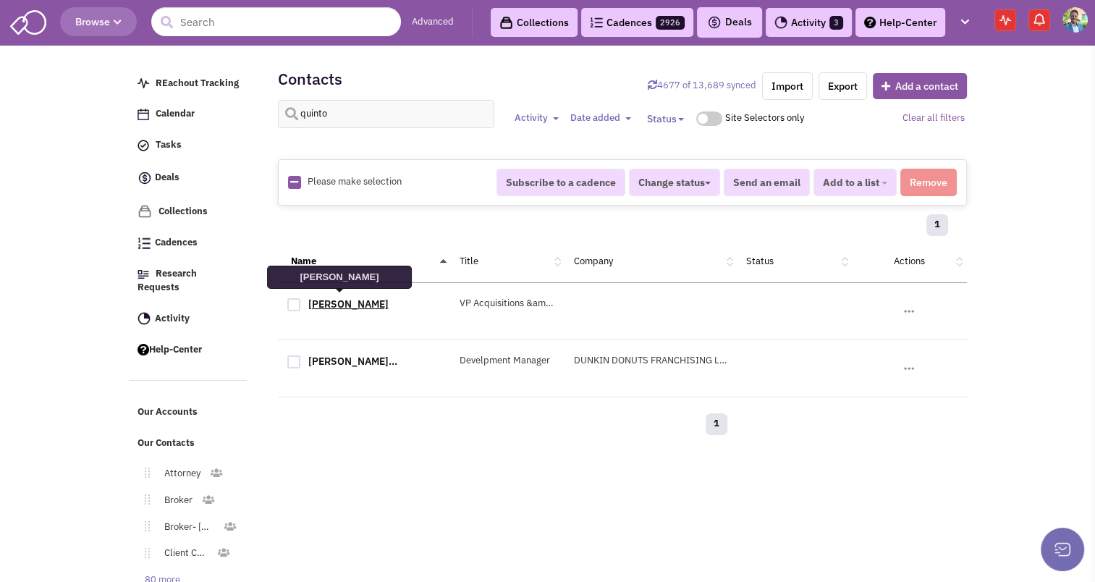
click at [336, 300] on link "Justin Quinto" at bounding box center [348, 304] width 80 height 13
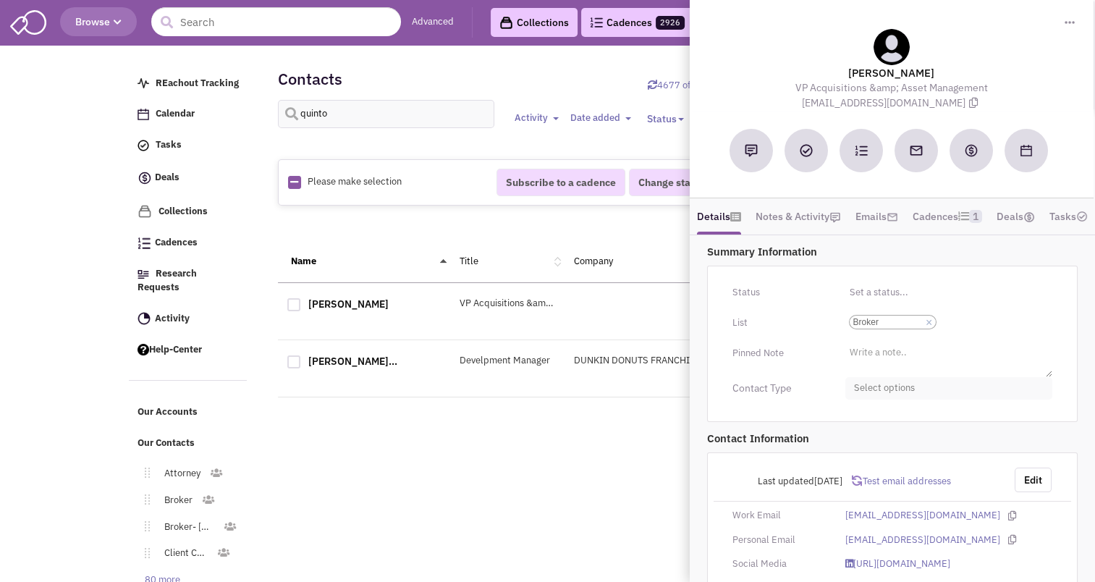
click at [914, 400] on span "Select options" at bounding box center [949, 388] width 207 height 22
click at [863, 452] on div at bounding box center [860, 445] width 13 height 13
checkbox input "true"
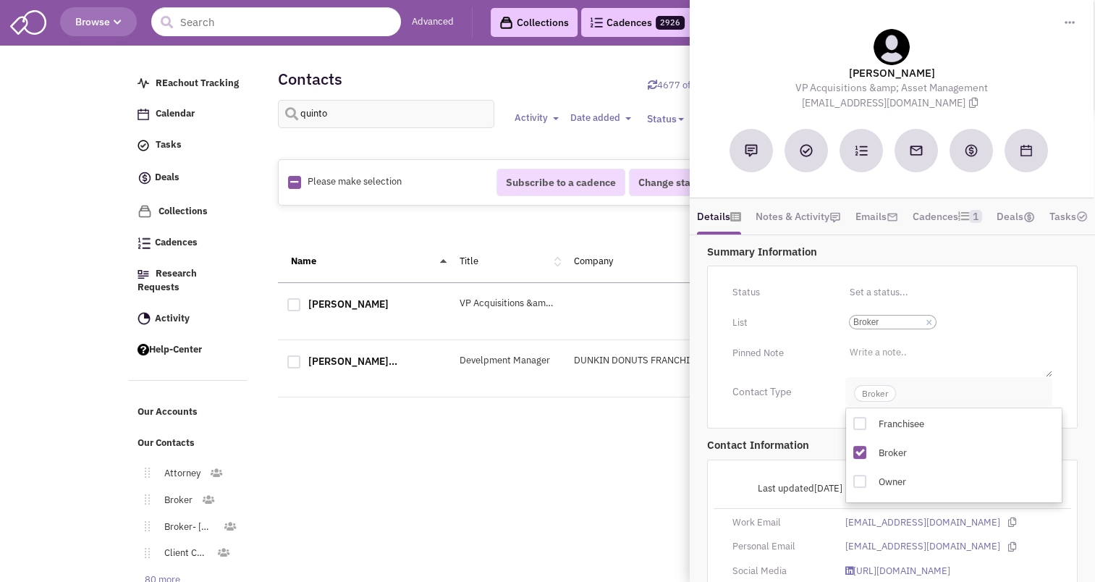
click at [876, 402] on span "Broker" at bounding box center [875, 393] width 42 height 17
click at [1024, 498] on button "Edit" at bounding box center [1033, 487] width 37 height 25
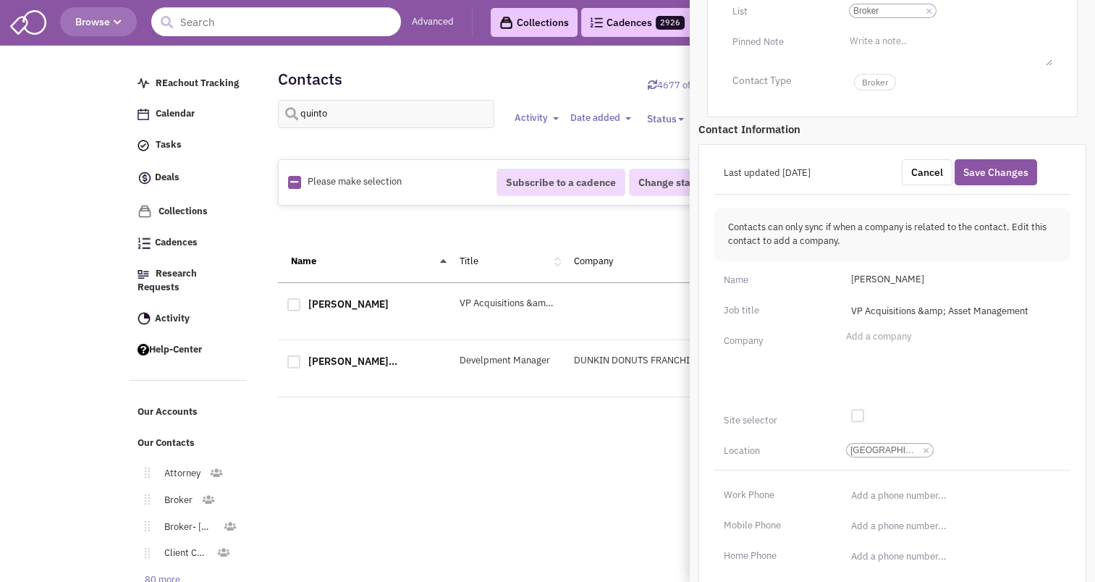
scroll to position [317, 0]
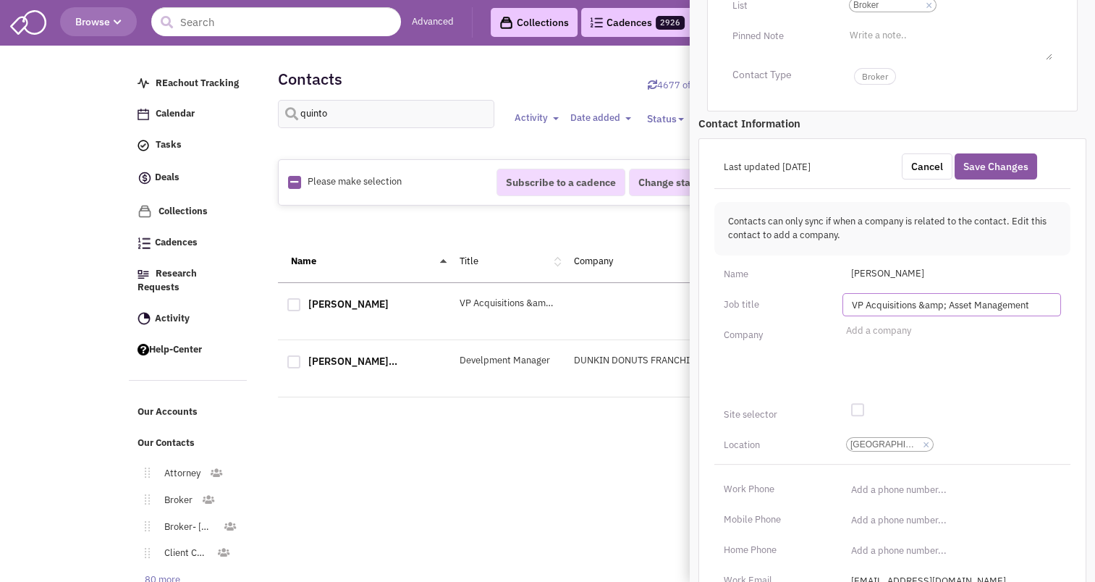
click at [926, 316] on input "VP Acquisitions &amp; Asset Management" at bounding box center [952, 304] width 219 height 23
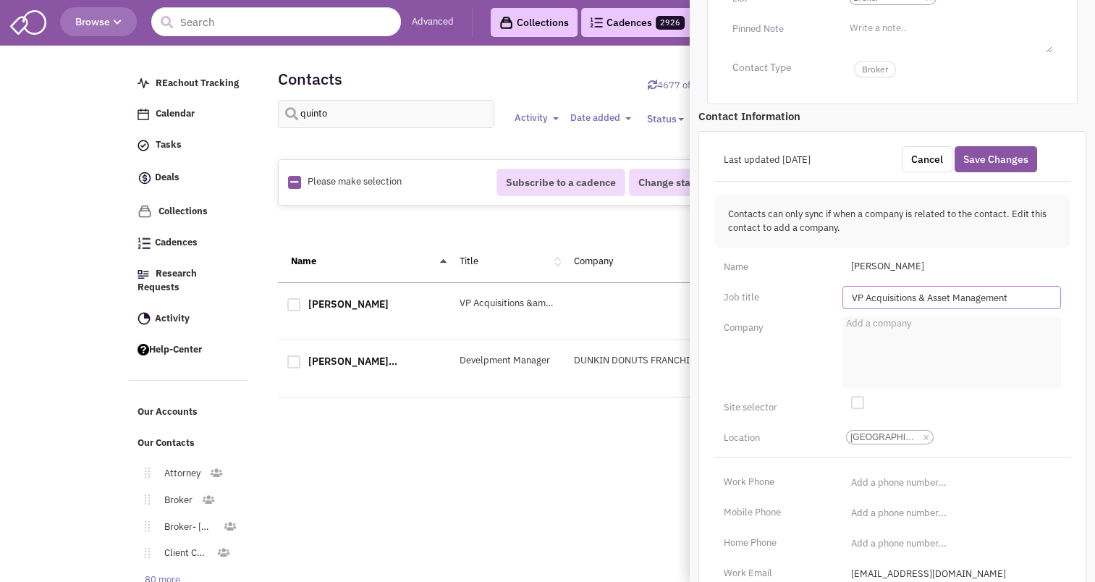
type input "VP Acquisitions & Asset Management"
click at [878, 334] on input "Add a company" at bounding box center [862, 327] width 32 height 14
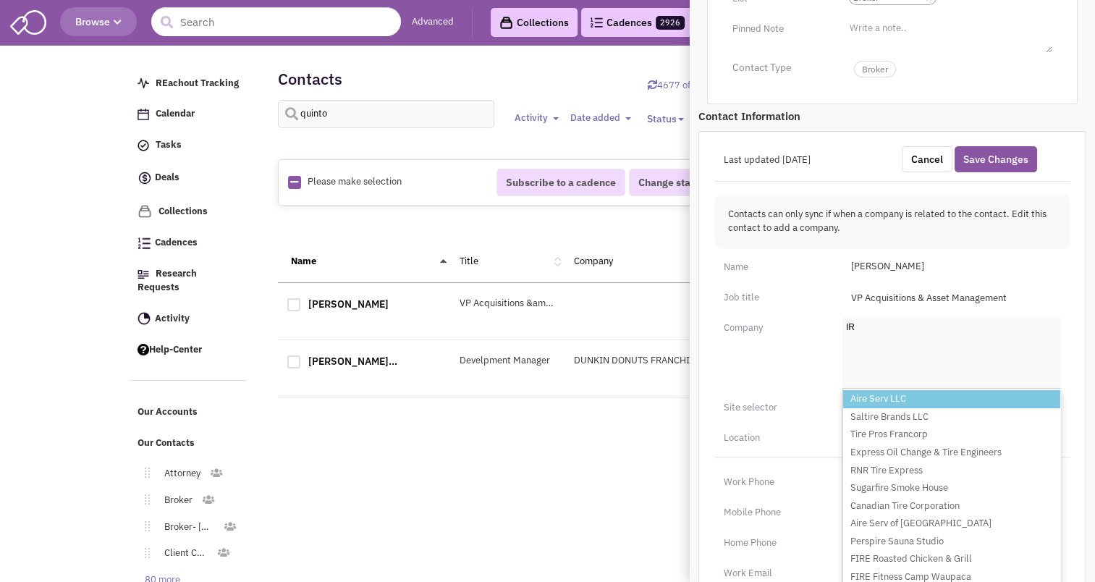
type input "I"
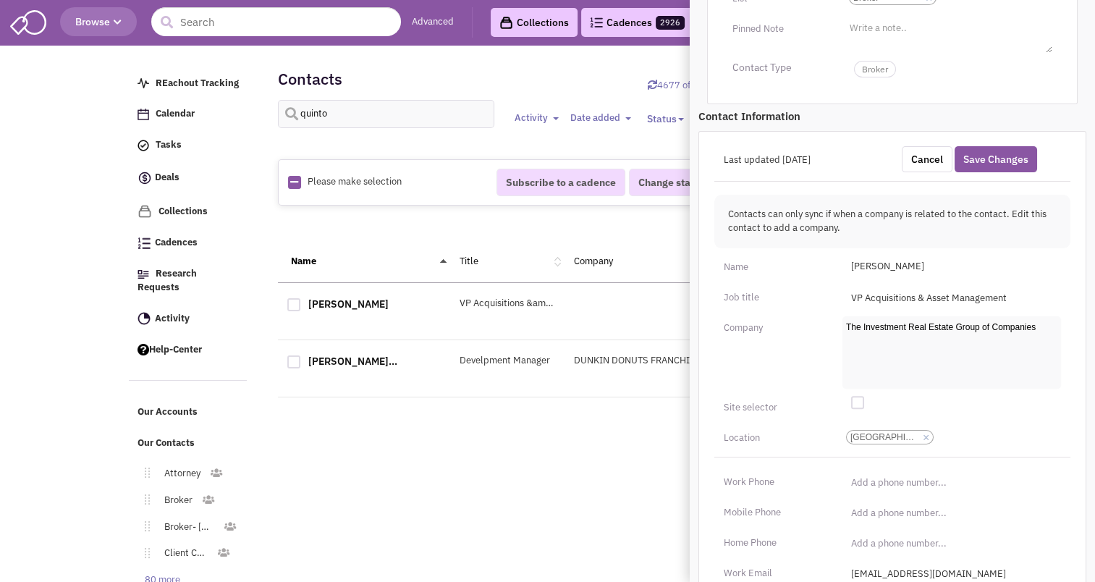
type input "The Investment Real Estate Group of Companies"
click at [933, 376] on ul "Add a company The Investment Real Estate Group of Companies" at bounding box center [952, 352] width 219 height 72
click at [0, 0] on select "Add a company The Investment Real Estate Group of Companies" at bounding box center [0, 0] width 0 height 0
click at [851, 494] on input "(___) ___-____" at bounding box center [952, 482] width 219 height 23
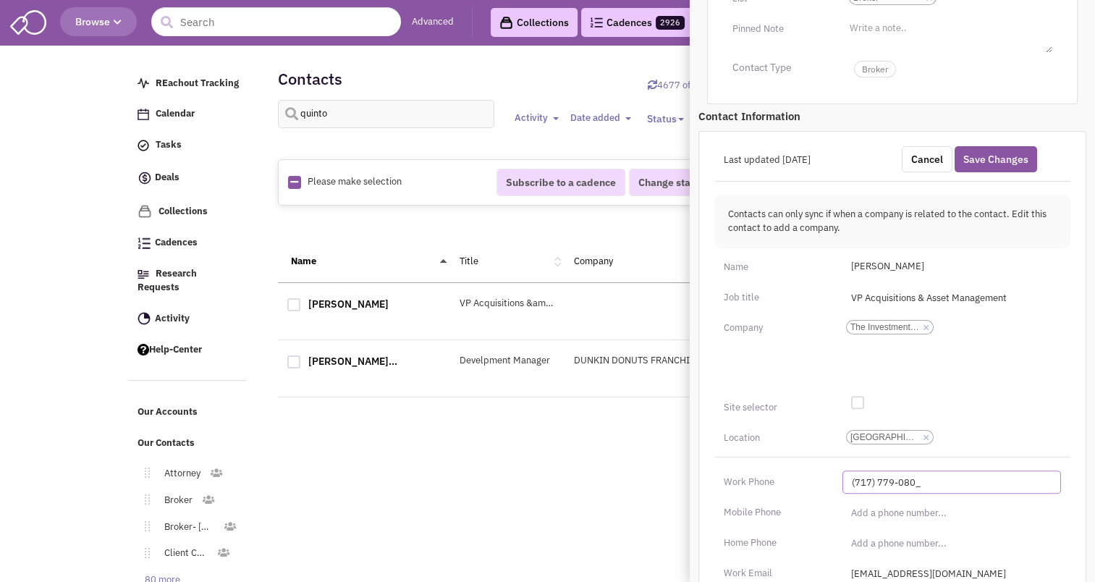
type input "(717) 779-0804"
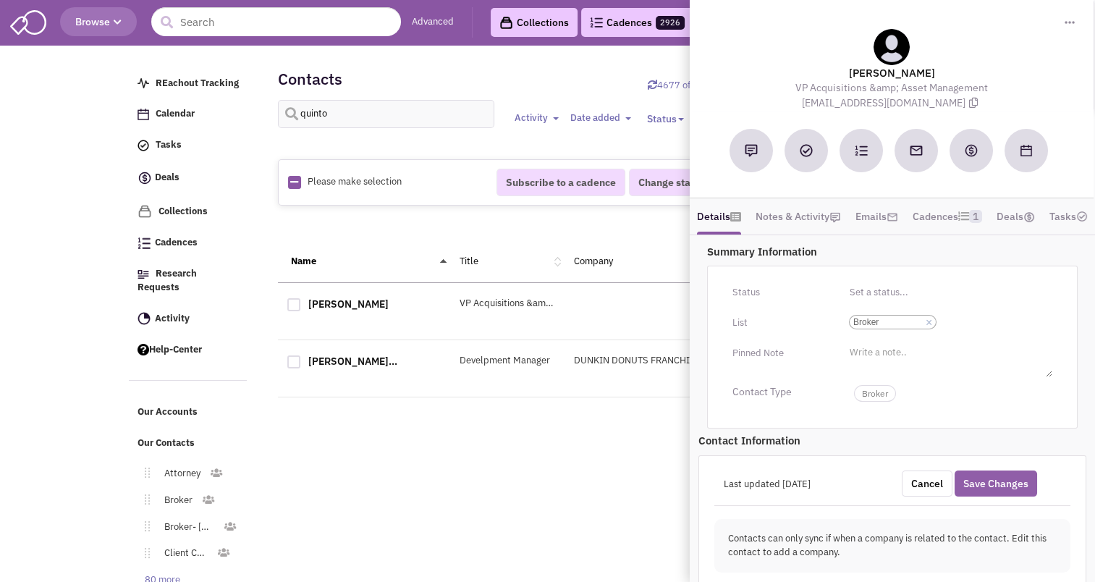
click at [1007, 497] on button "Save Changes" at bounding box center [996, 484] width 83 height 26
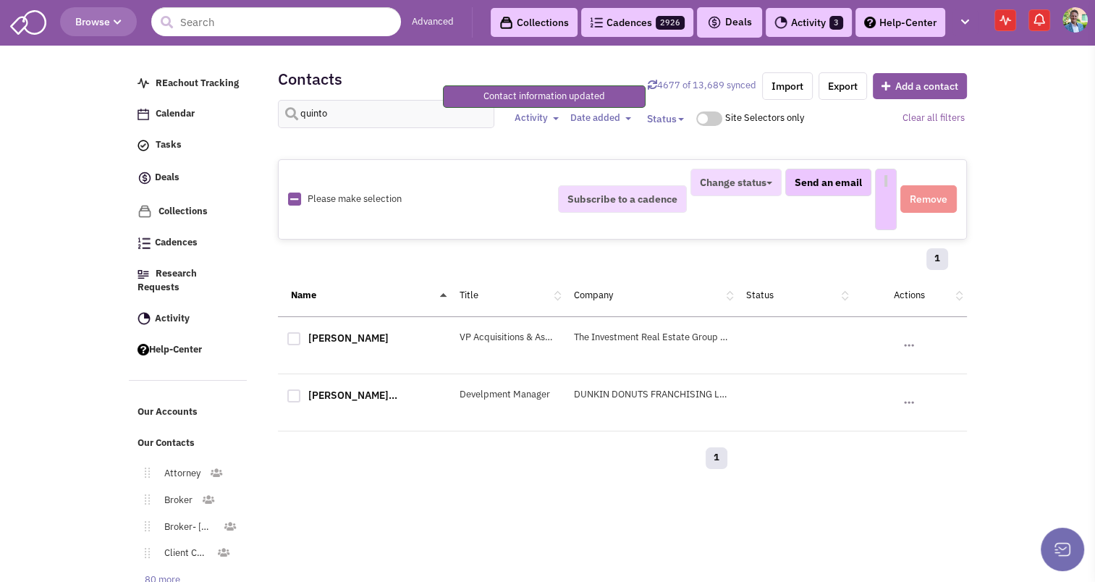
select select
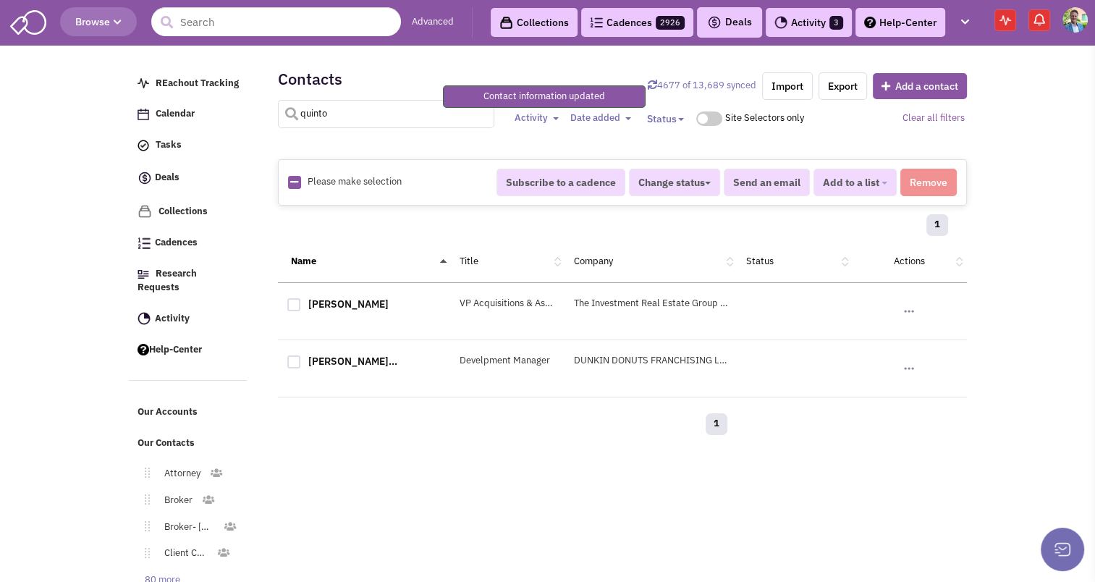
click at [324, 116] on input "quinto" at bounding box center [386, 114] width 217 height 28
type input "o'neill"
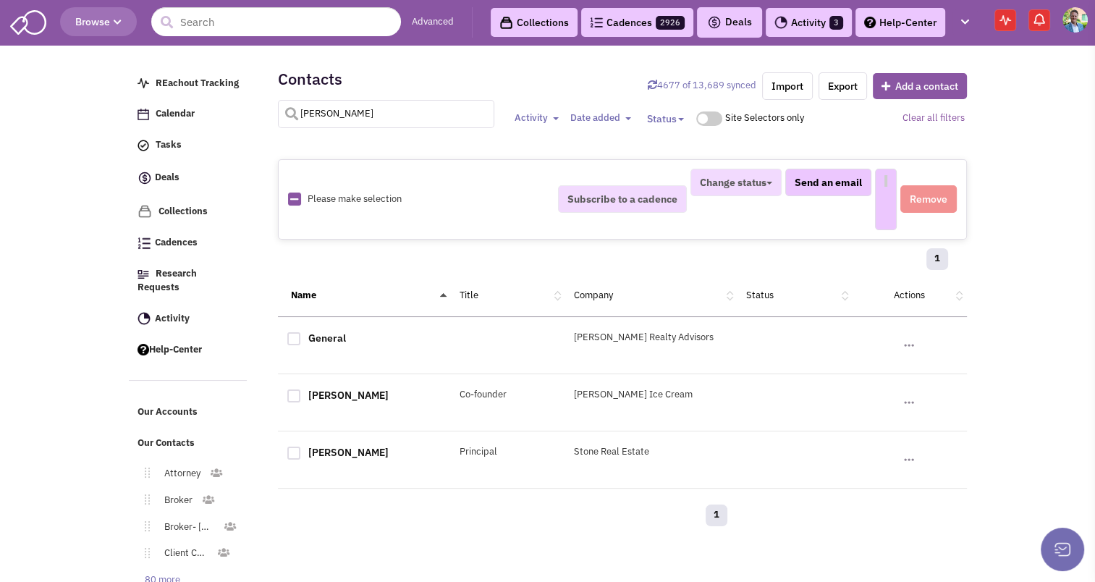
select select
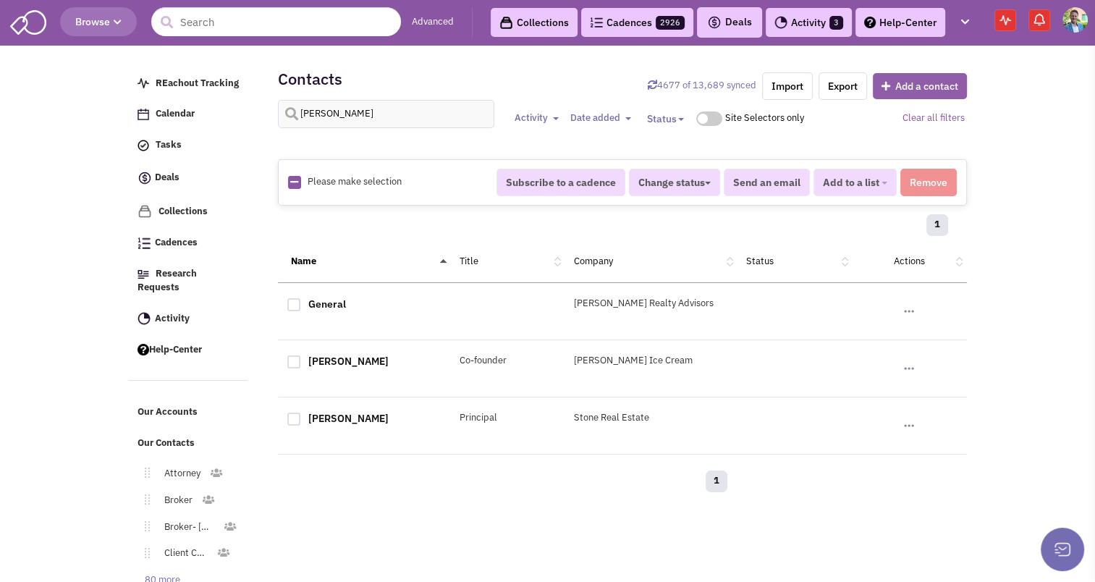
click at [950, 83] on button "Add a contact" at bounding box center [920, 86] width 94 height 26
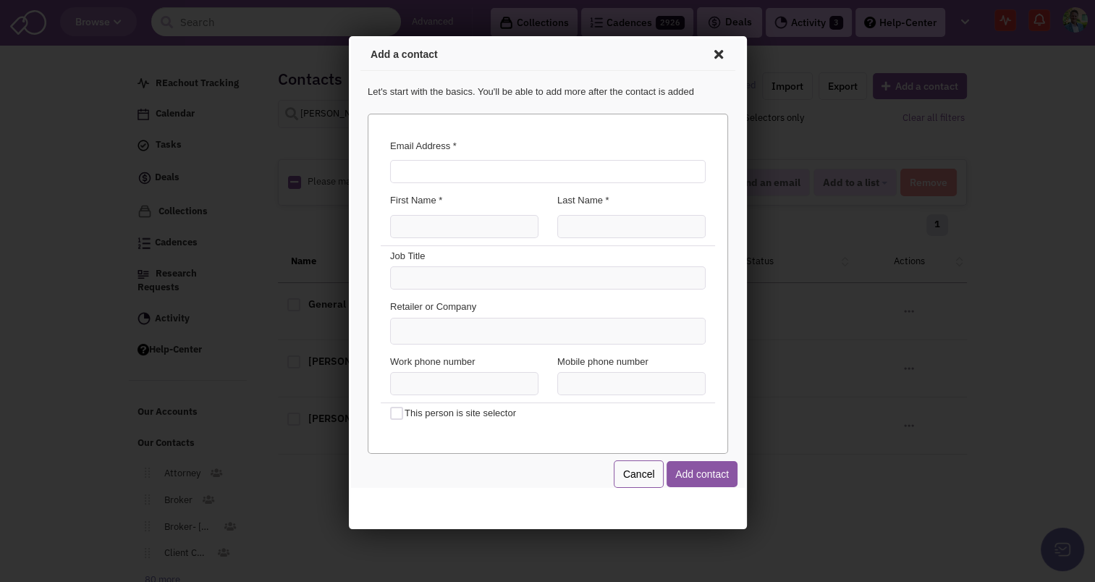
click at [476, 164] on input "Email Address *" at bounding box center [545, 169] width 316 height 23
type input "toneill@irellc.com"
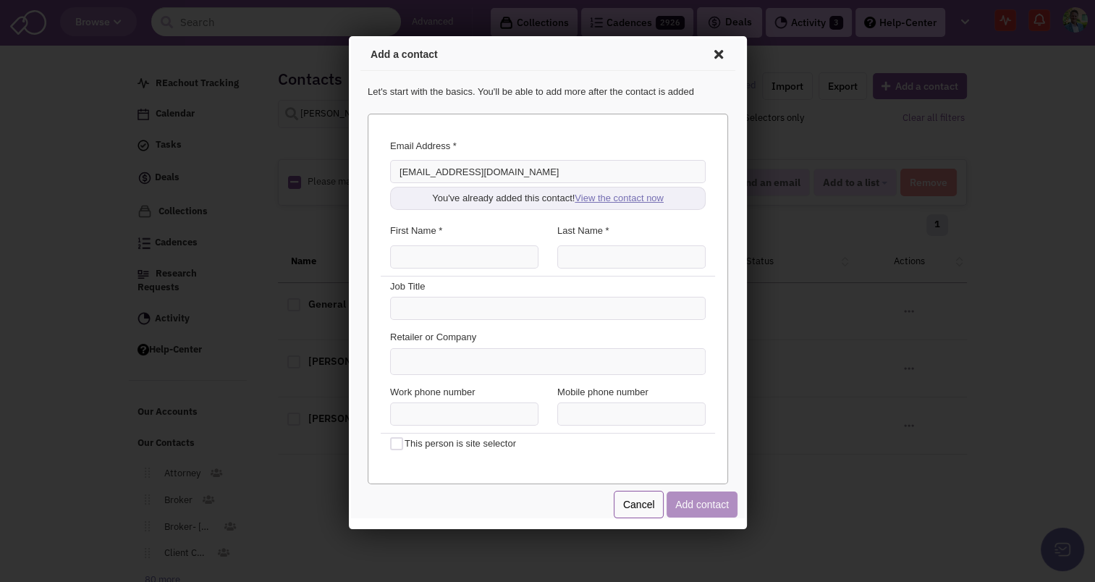
click at [597, 191] on link "View the contact now" at bounding box center [616, 195] width 89 height 11
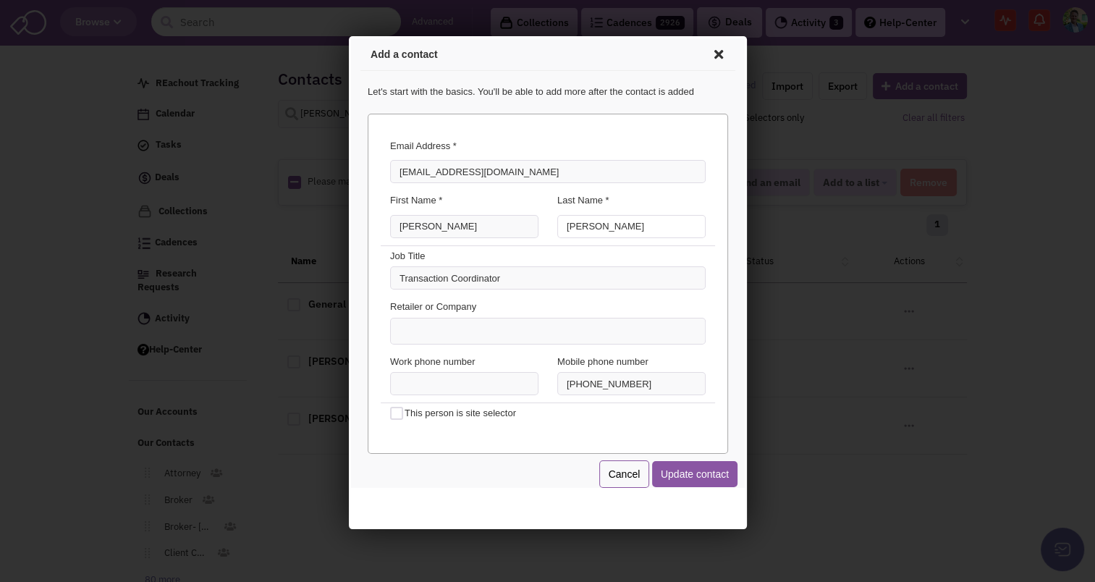
type input "O'Neill"
click at [449, 326] on ul at bounding box center [545, 328] width 314 height 25
click at [348, 36] on select at bounding box center [348, 36] width 0 height 0
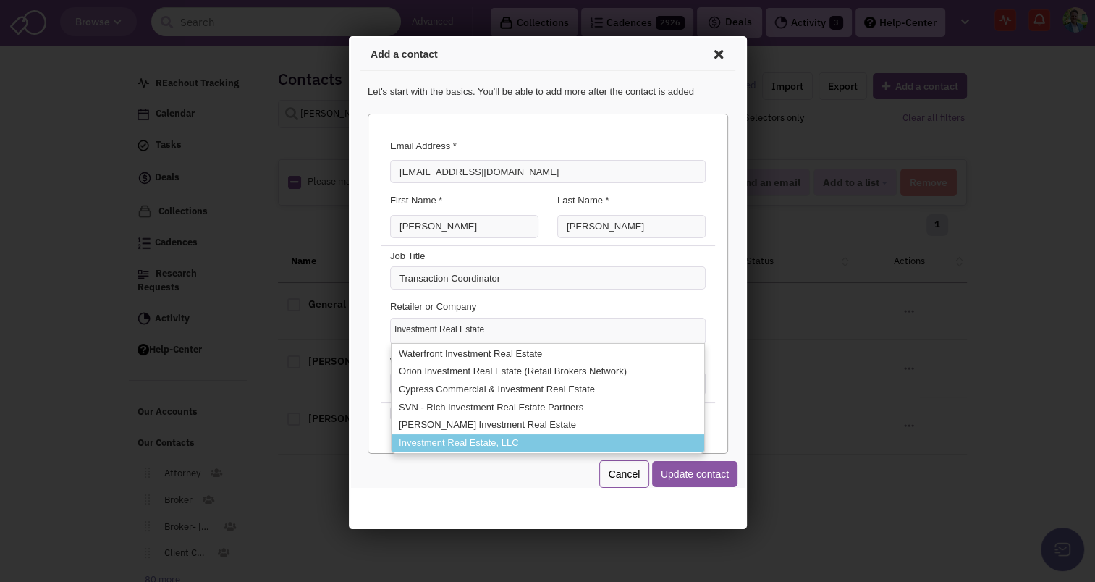
type input "Investment Real Estate"
click at [521, 434] on li "Investment Real Estate, LLC" at bounding box center [545, 441] width 313 height 18
click at [348, 36] on select "Investment Real Estate Waterfront Investment Real Estate Orion Investment Real …" at bounding box center [348, 36] width 0 height 0
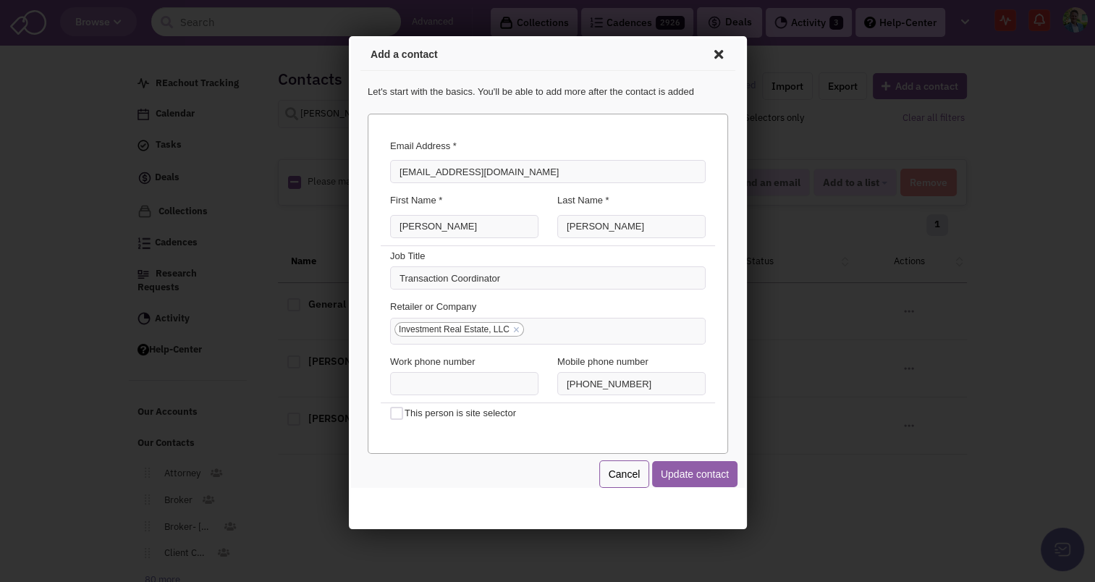
click at [697, 470] on button "Update contact" at bounding box center [691, 472] width 85 height 26
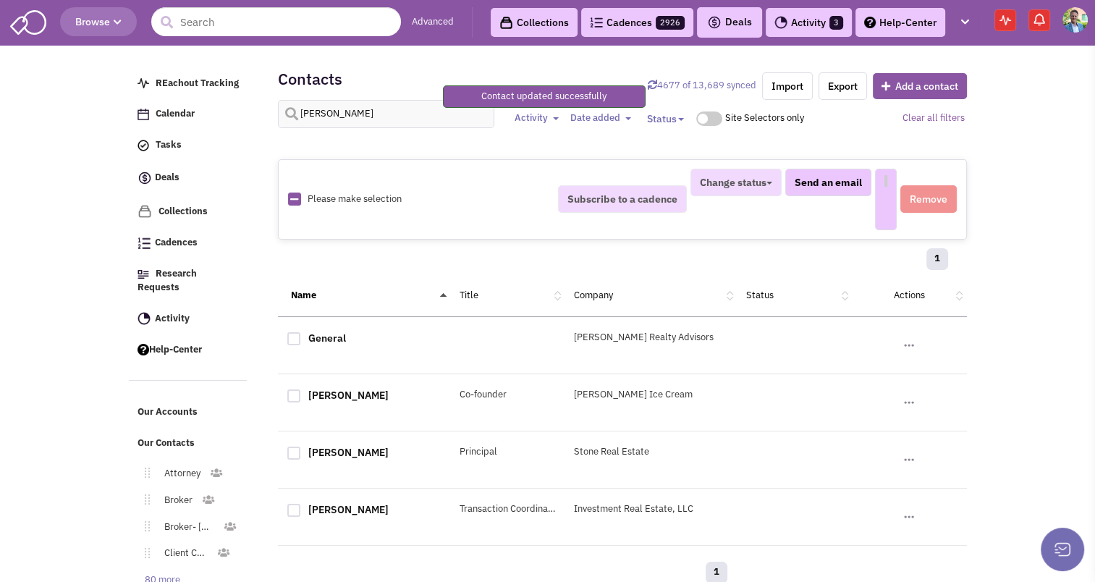
select select
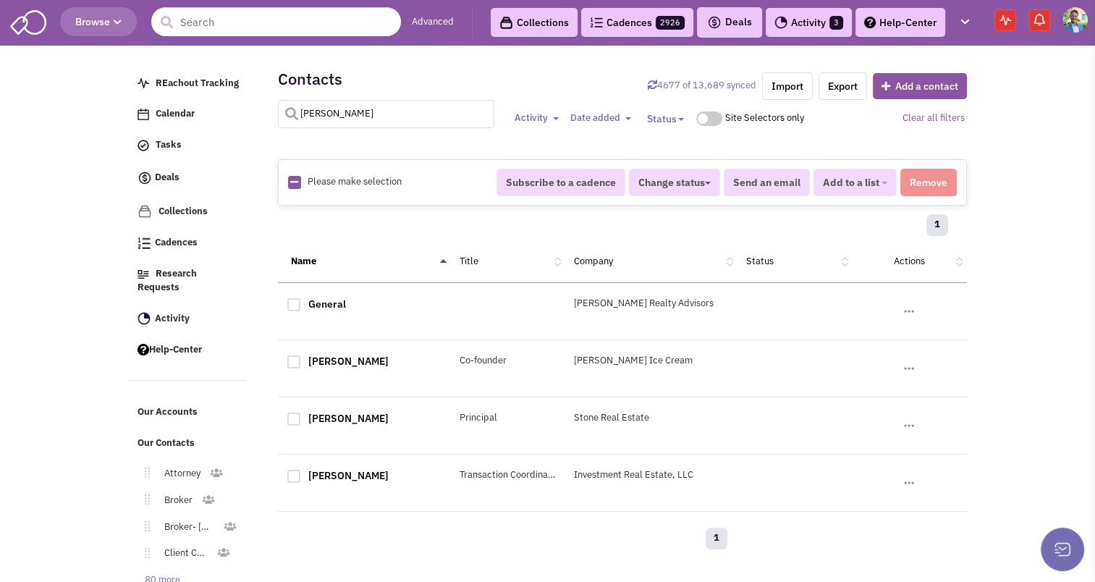
click at [353, 117] on input "o'neill" at bounding box center [386, 114] width 217 height 28
type input "burlage"
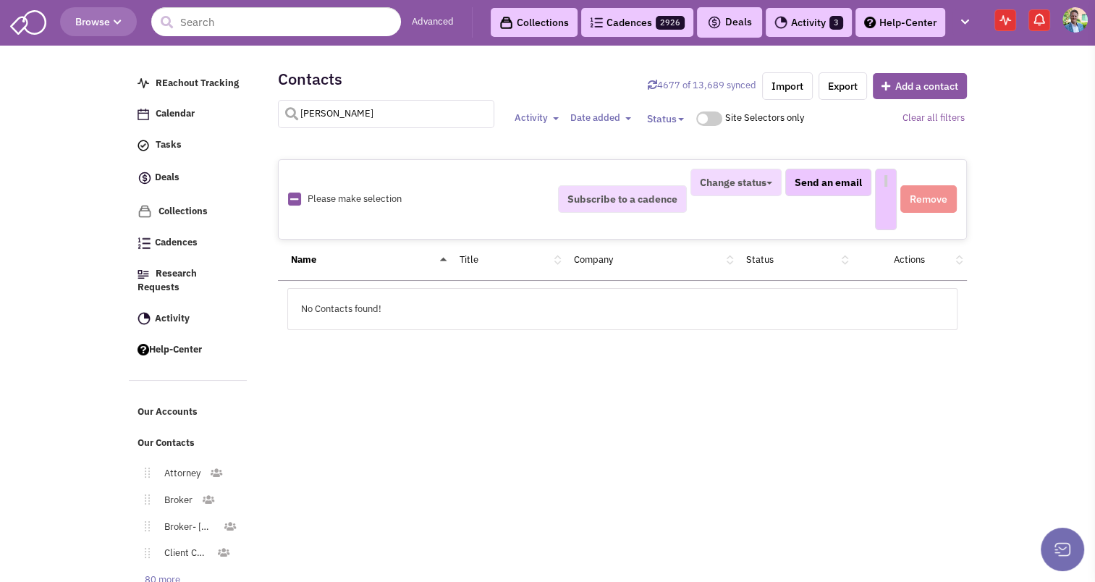
select select
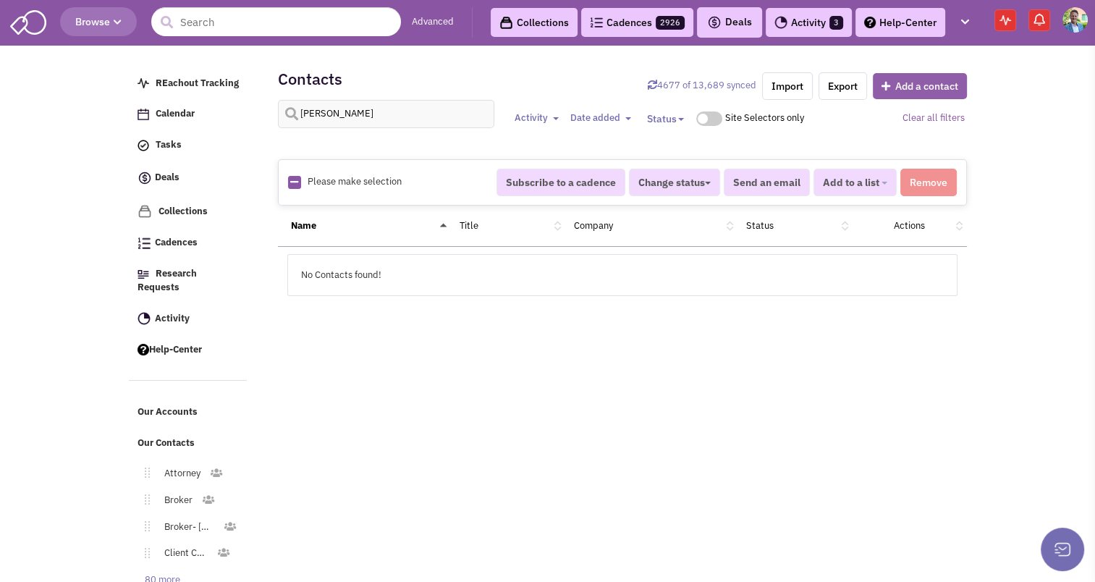
click at [898, 83] on button "Add a contact" at bounding box center [920, 86] width 94 height 26
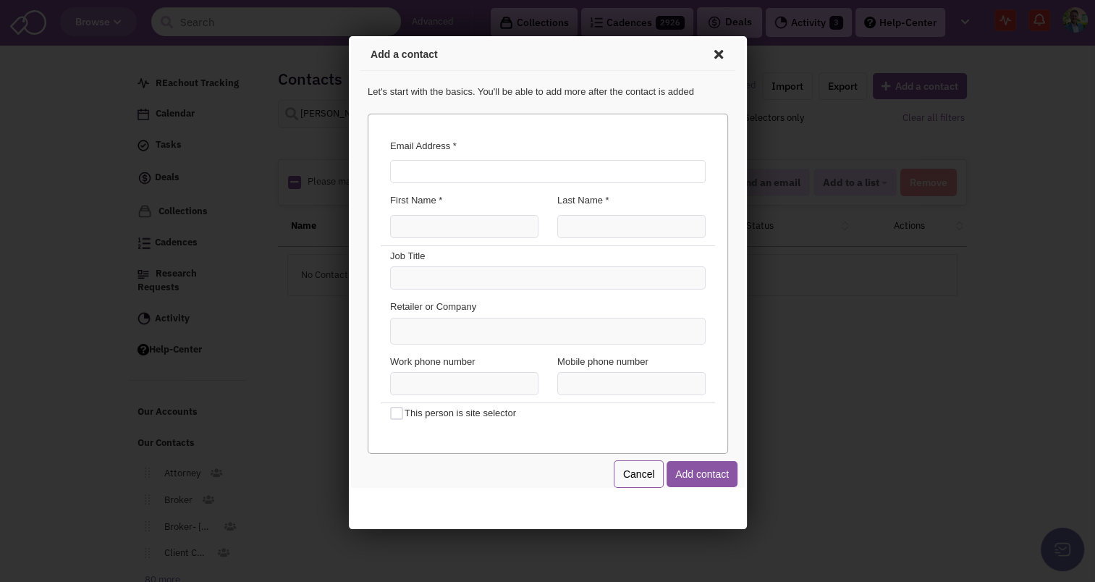
click at [492, 167] on input "Email Address *" at bounding box center [545, 169] width 316 height 23
type input "kburlage@irellc.com"
type input "Kyle"
type input "C"
type input "Burlage"
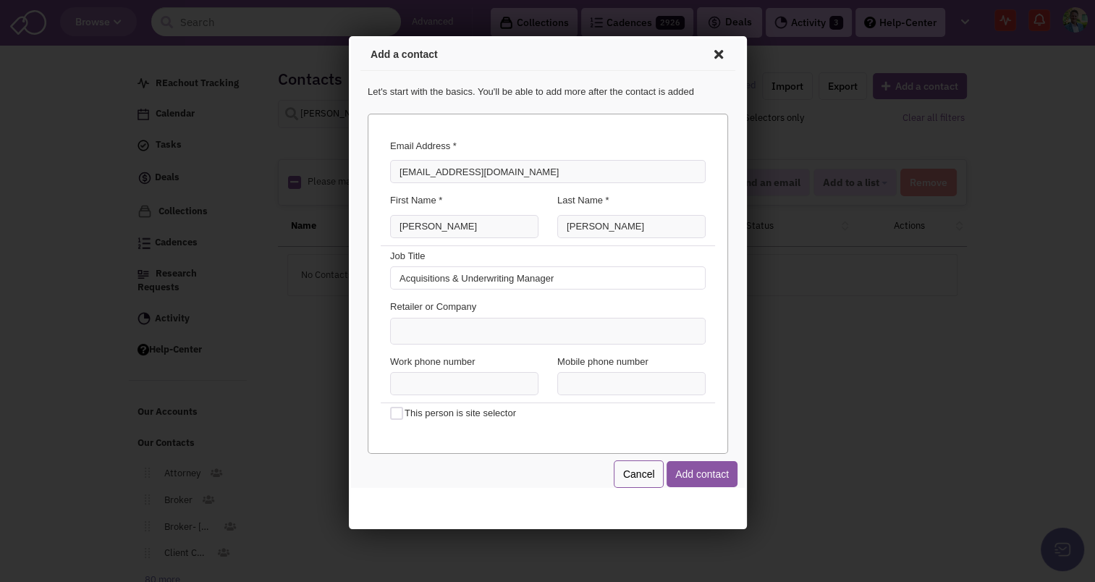
type input "Acquisitions & Underwriting Manager"
click at [412, 329] on input at bounding box center [408, 327] width 32 height 14
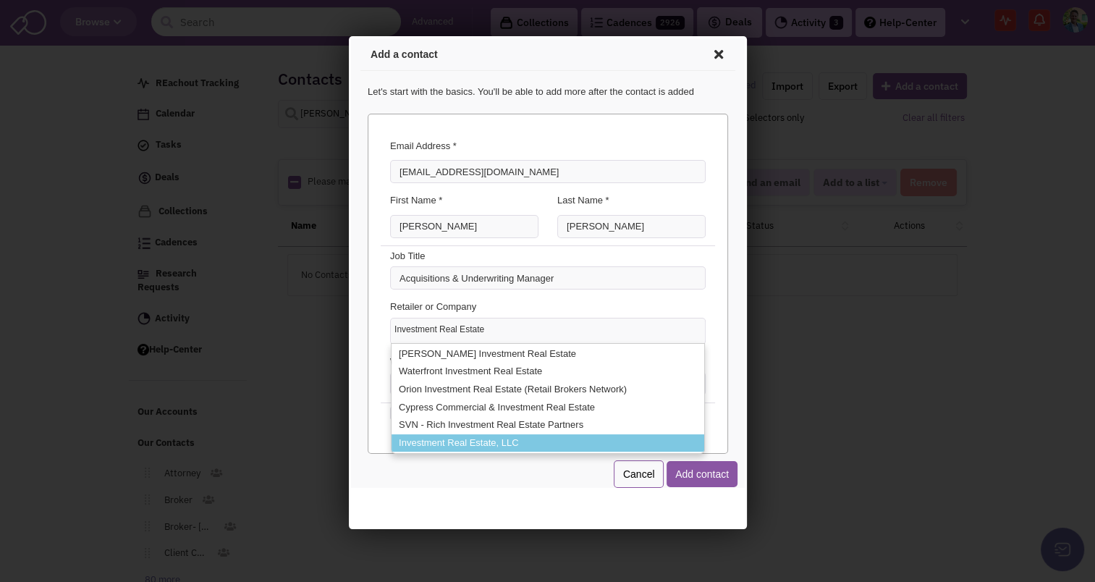
type input "Investment Real Estate"
click at [429, 441] on li "Investment Real Estate, LLC" at bounding box center [545, 441] width 313 height 18
click at [348, 36] on select "Investment Real Estate Deaton Investment Real Estate Waterfront Investment Real…" at bounding box center [348, 36] width 0 height 0
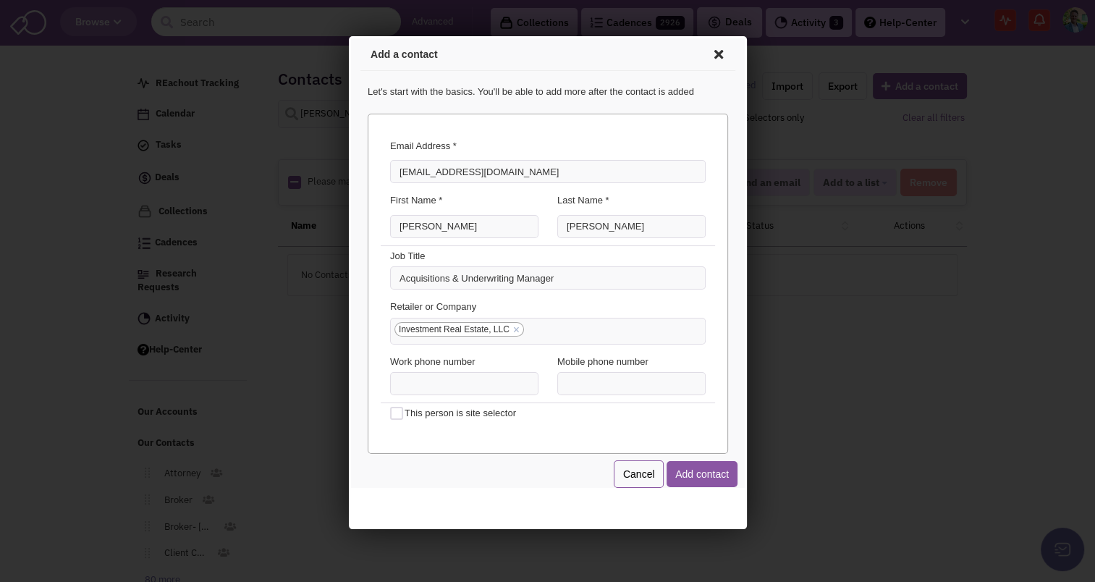
click at [706, 458] on div "Cancel Add contact" at bounding box center [673, 472] width 124 height 28
click at [704, 476] on button "Add contact" at bounding box center [699, 472] width 71 height 26
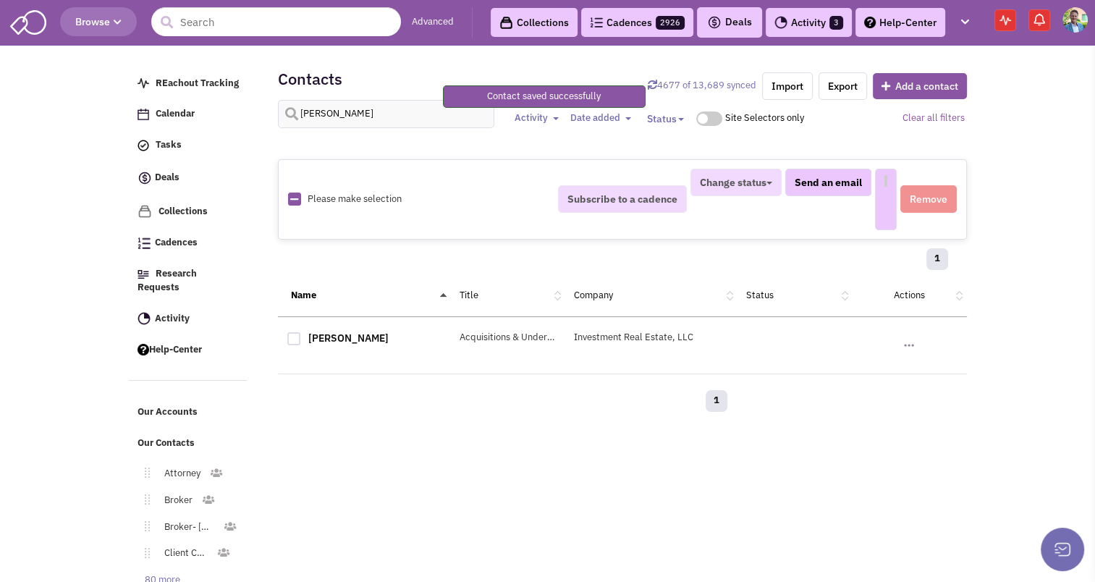
select select
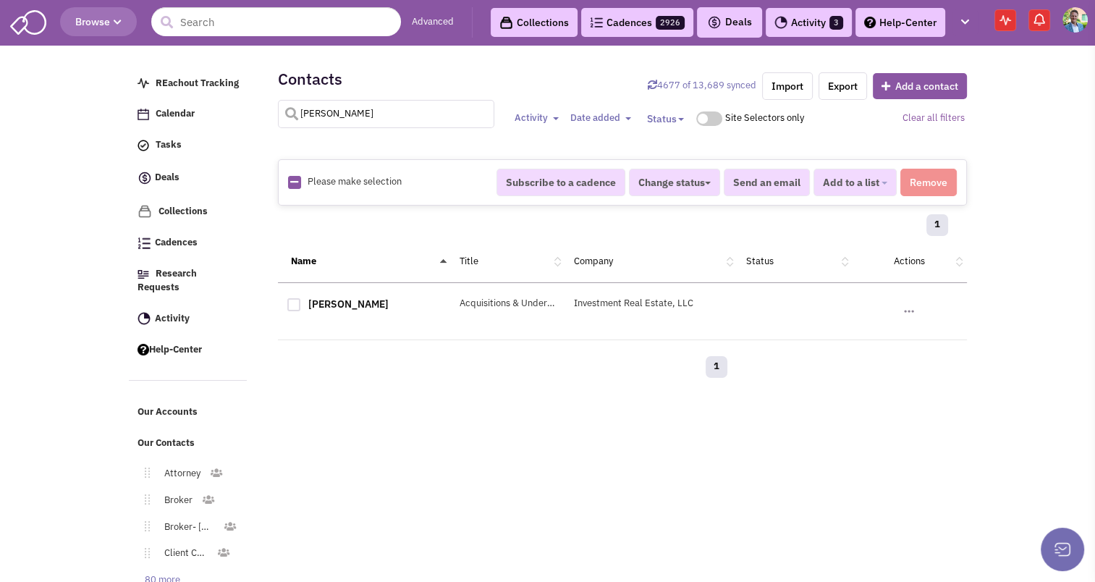
click at [399, 121] on input "burlage" at bounding box center [386, 114] width 217 height 28
type input "yandle"
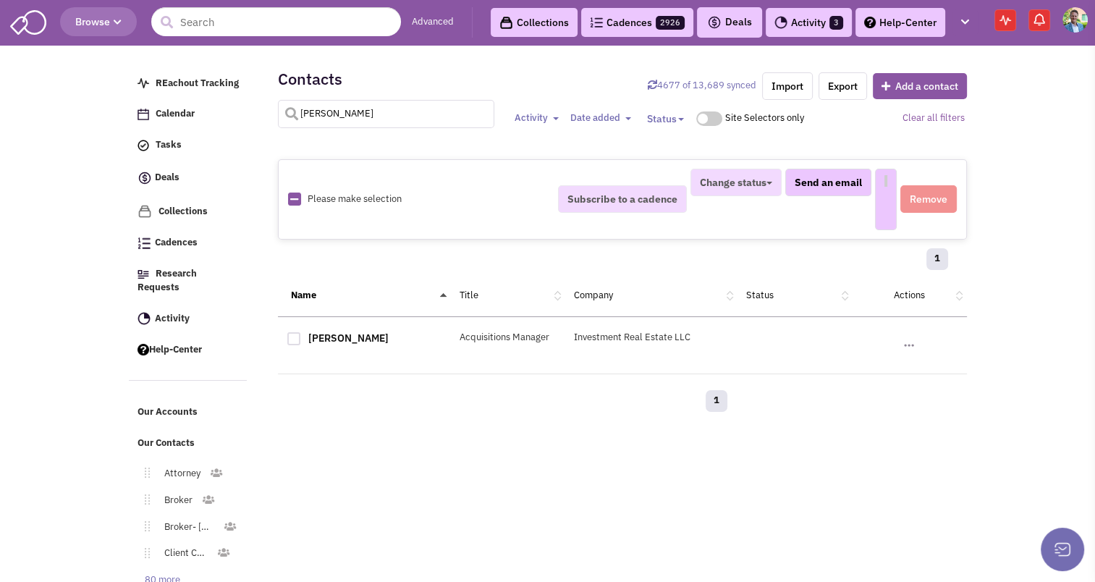
select select
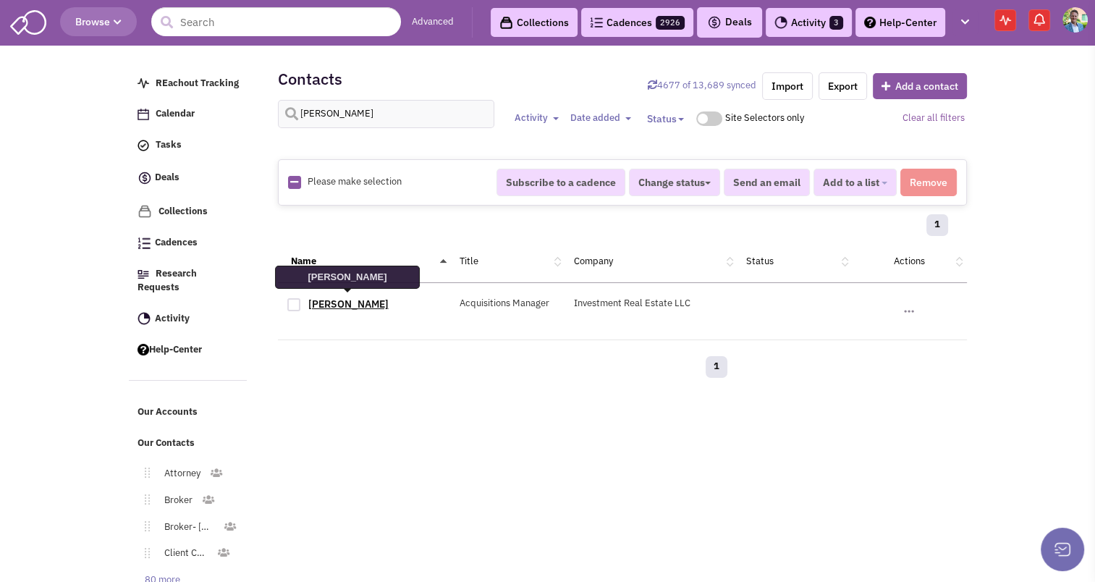
click at [339, 300] on link "Jonathan Yandle" at bounding box center [348, 304] width 80 height 13
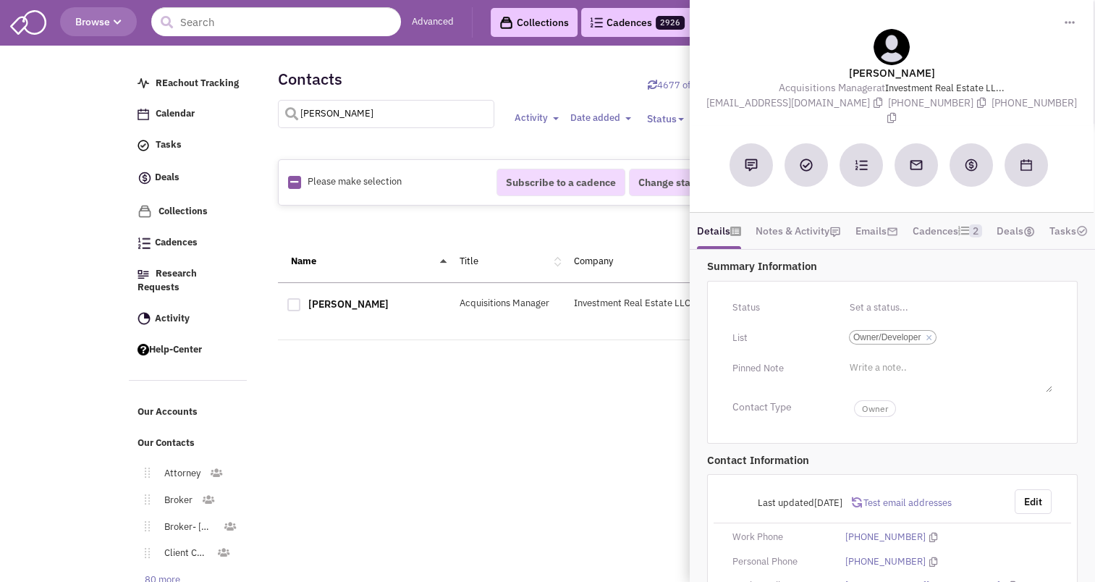
click at [391, 117] on input "yandle" at bounding box center [386, 114] width 217 height 28
type input "corr"
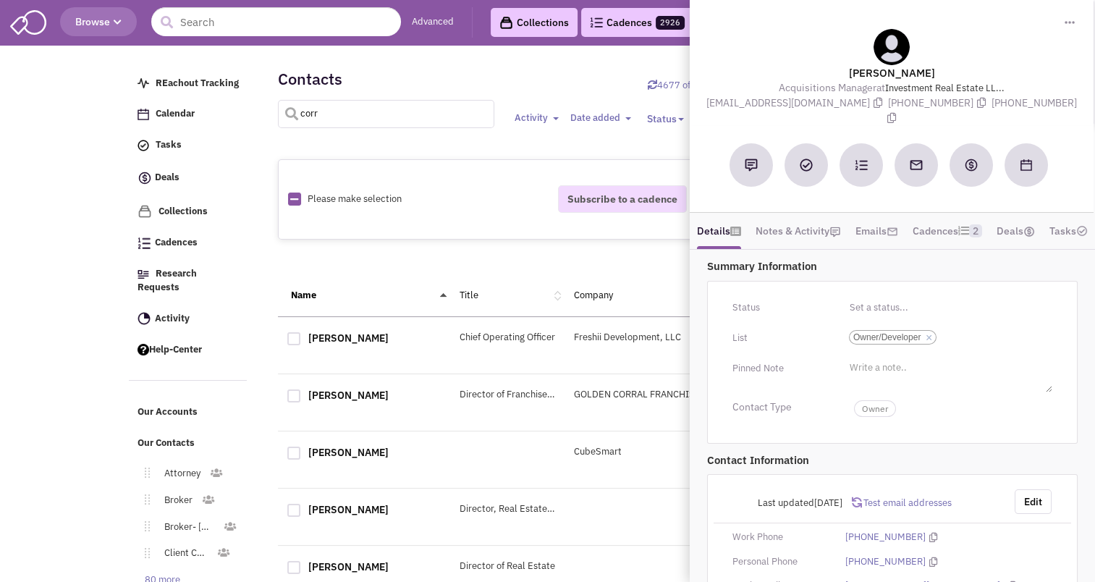
select select
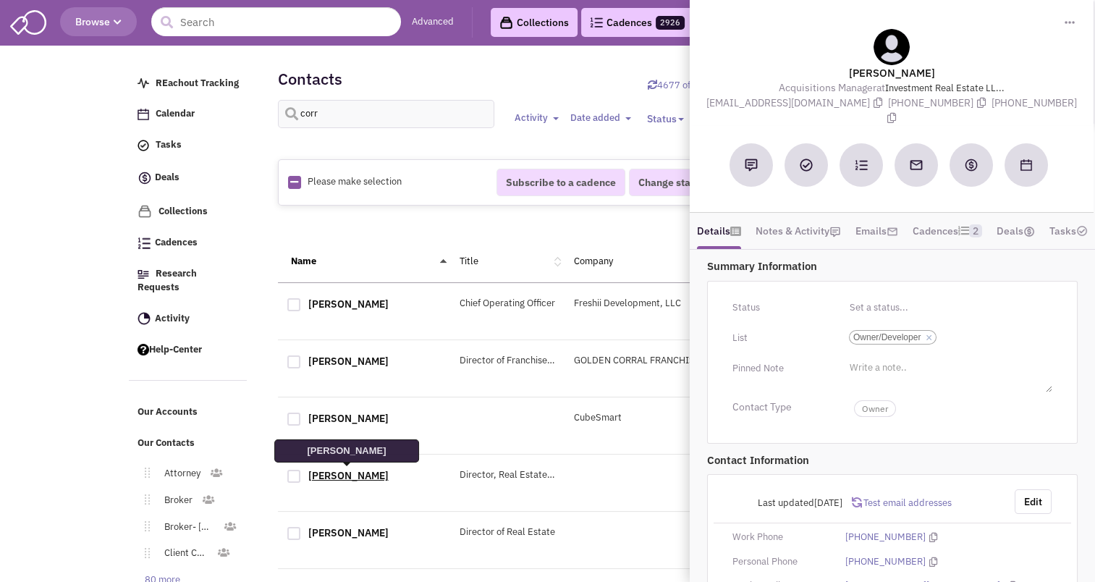
click at [332, 473] on link "Christopher Corr" at bounding box center [348, 475] width 80 height 13
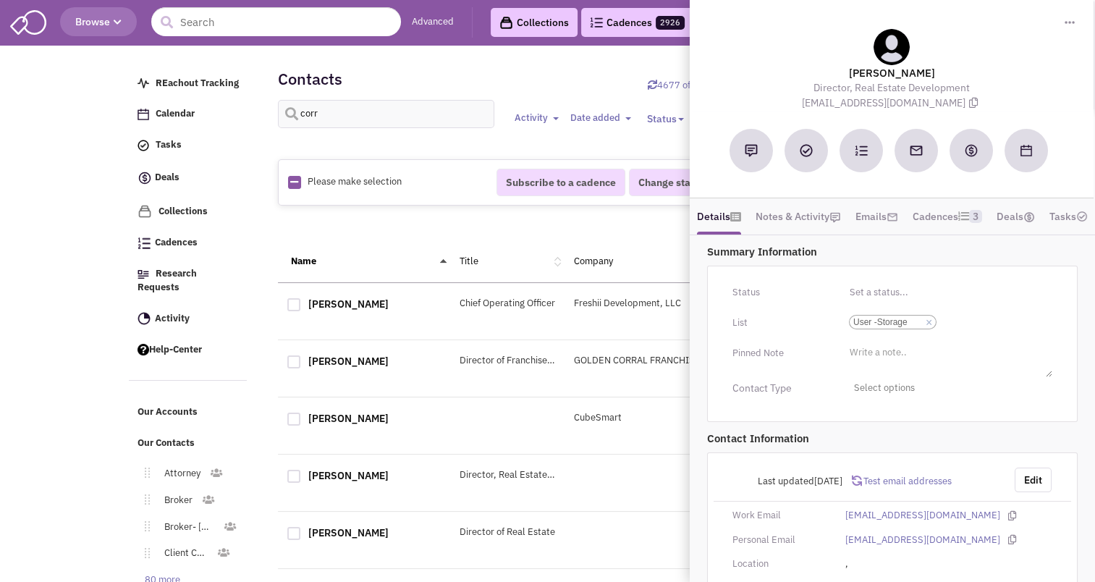
scroll to position [43, 0]
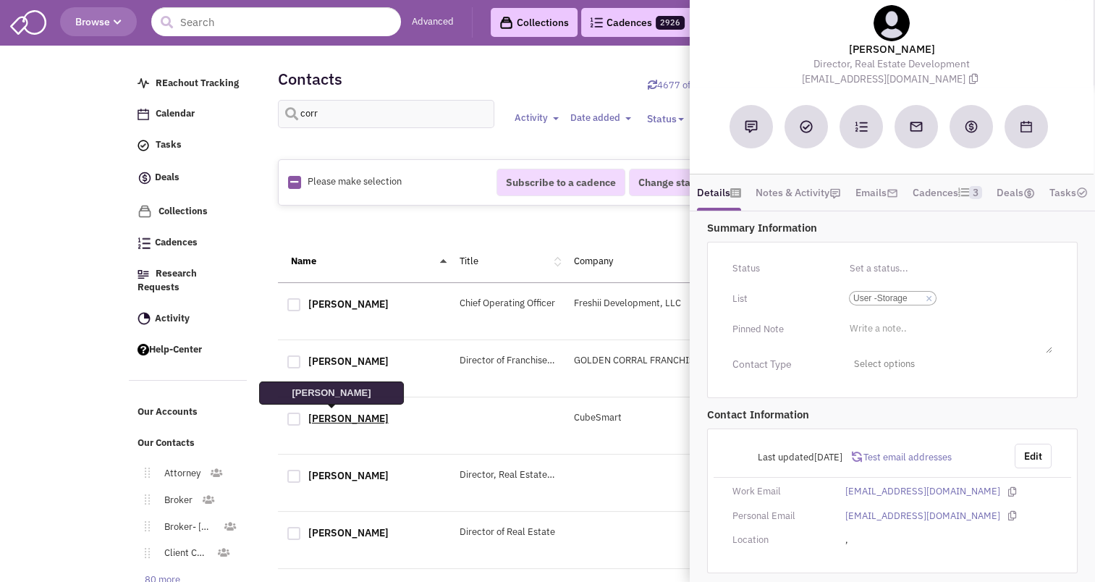
click at [322, 412] on link "Chris Corr" at bounding box center [348, 418] width 80 height 13
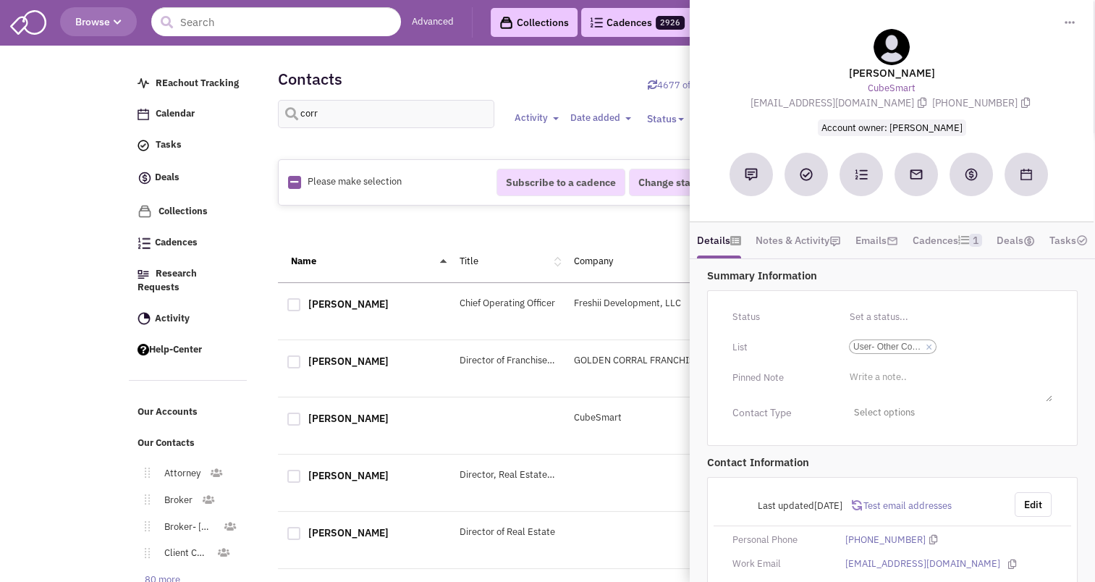
scroll to position [91, 0]
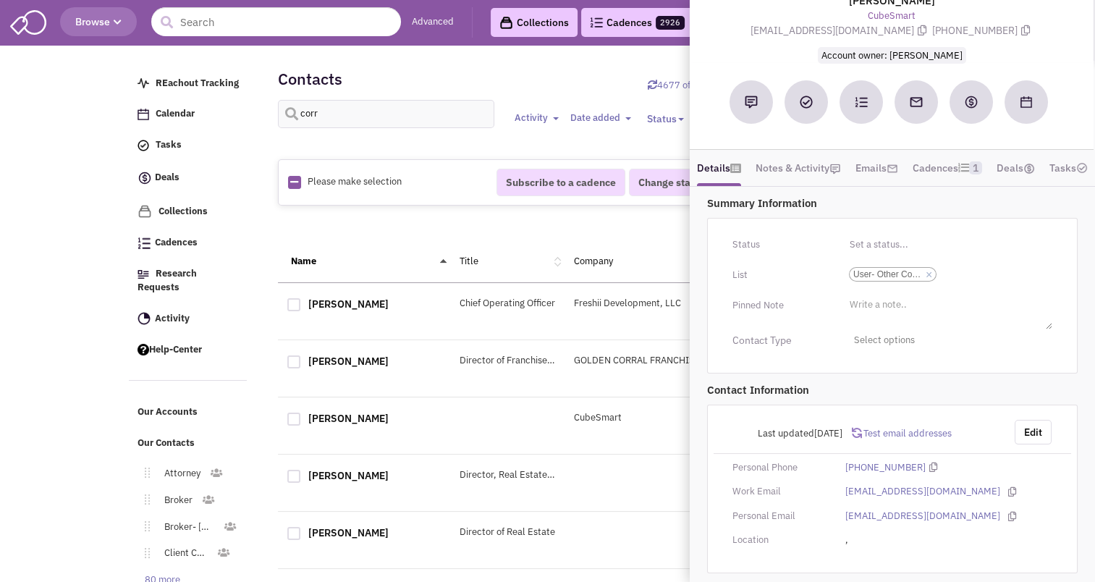
click at [292, 414] on div at bounding box center [293, 419] width 13 height 13
click at [302, 416] on input "checkbox" at bounding box center [306, 420] width 9 height 9
checkbox input "true"
select select
click at [385, 229] on div "1" at bounding box center [622, 227] width 670 height 29
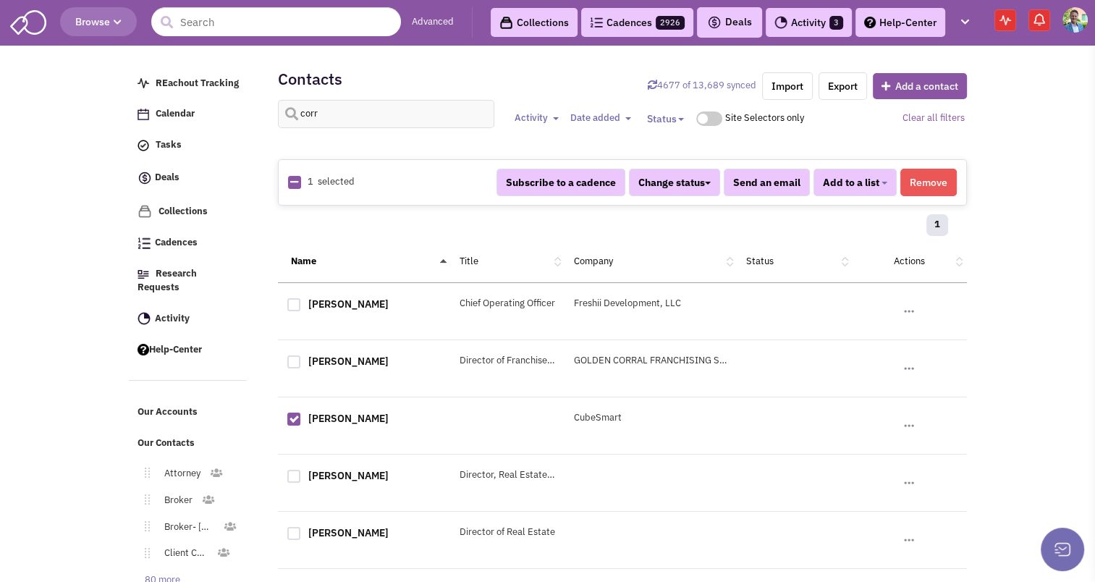
click at [927, 193] on button "Remove" at bounding box center [929, 183] width 56 height 28
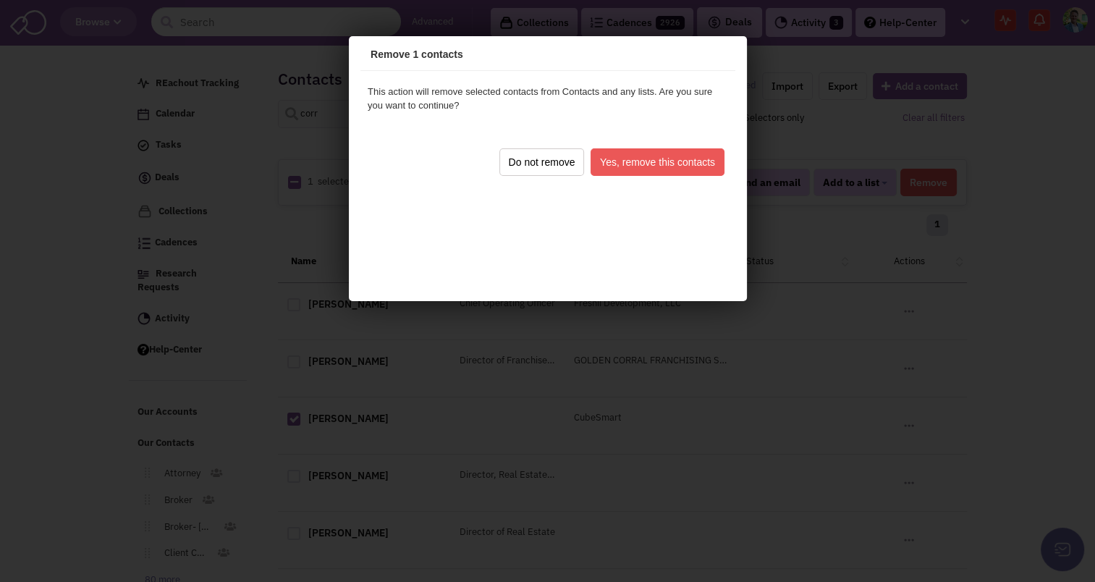
scroll to position [0, 0]
click at [648, 158] on button "Yes, remove this contacts" at bounding box center [655, 160] width 134 height 28
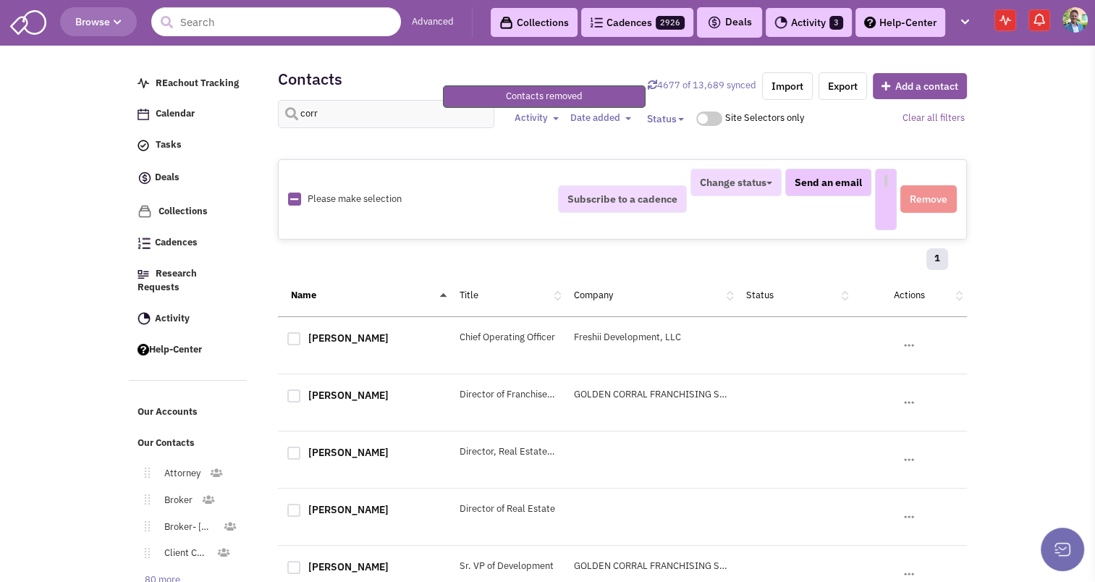
select select
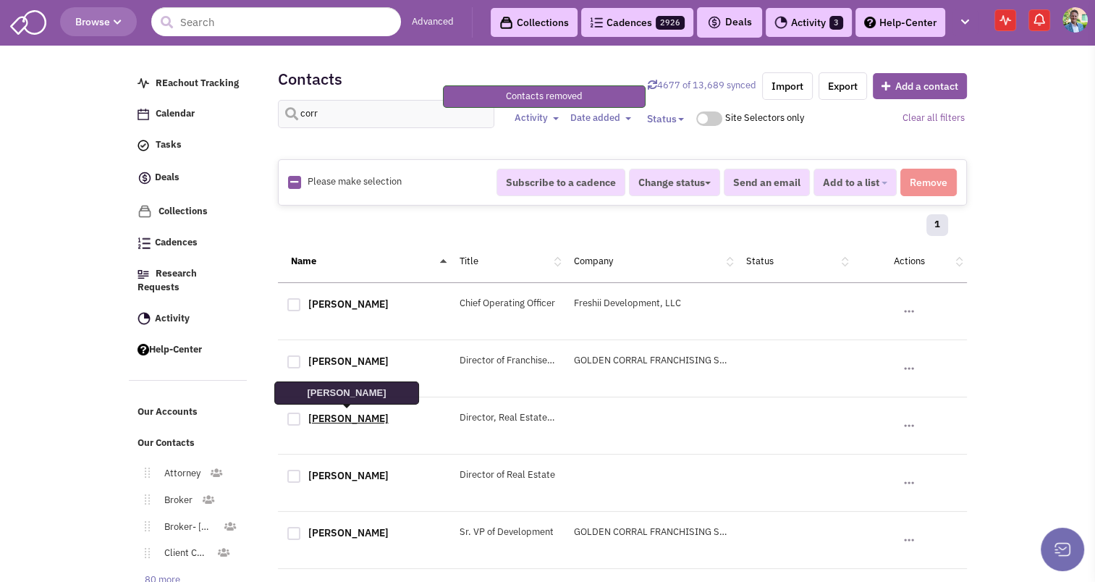
click at [357, 422] on link "Christopher Corr" at bounding box center [348, 418] width 80 height 13
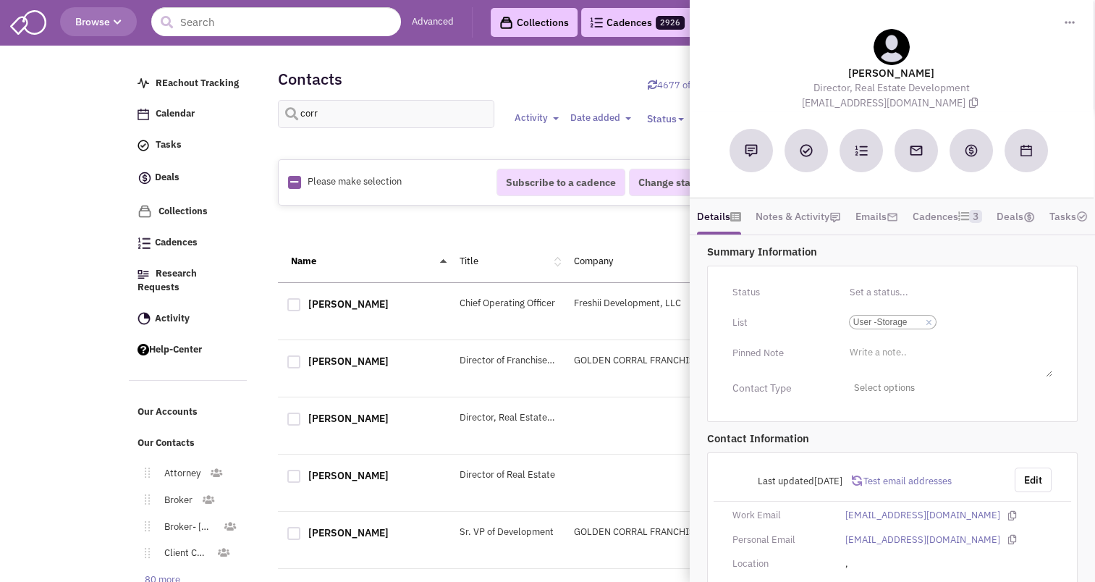
scroll to position [43, 0]
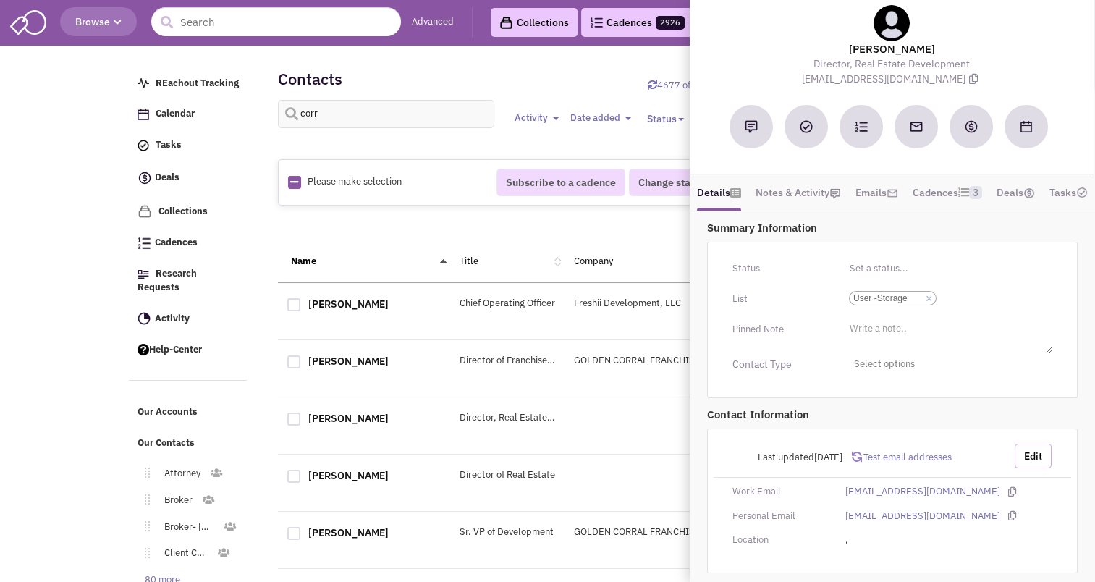
click at [1038, 460] on button "Edit" at bounding box center [1033, 456] width 37 height 25
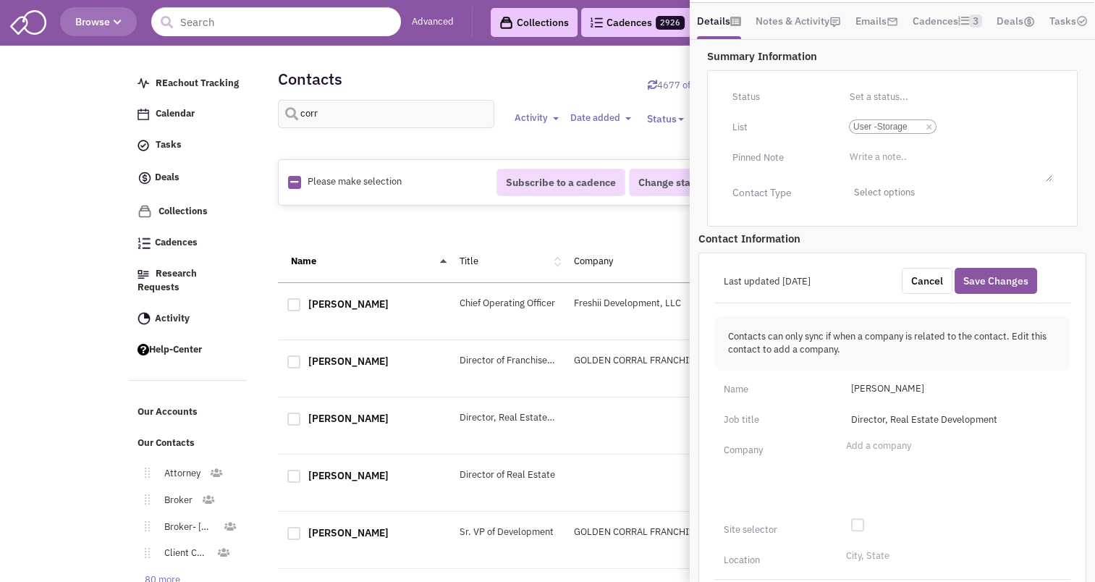
scroll to position [197, 0]
click at [858, 479] on ul "Add a company" at bounding box center [952, 473] width 219 height 72
click at [0, 0] on select "Add a company" at bounding box center [0, 0] width 0 height 0
type input "The Storage Investment Group LLC"
click at [866, 489] on ul "Add a company The Storage Investment Group LLC" at bounding box center [952, 473] width 219 height 72
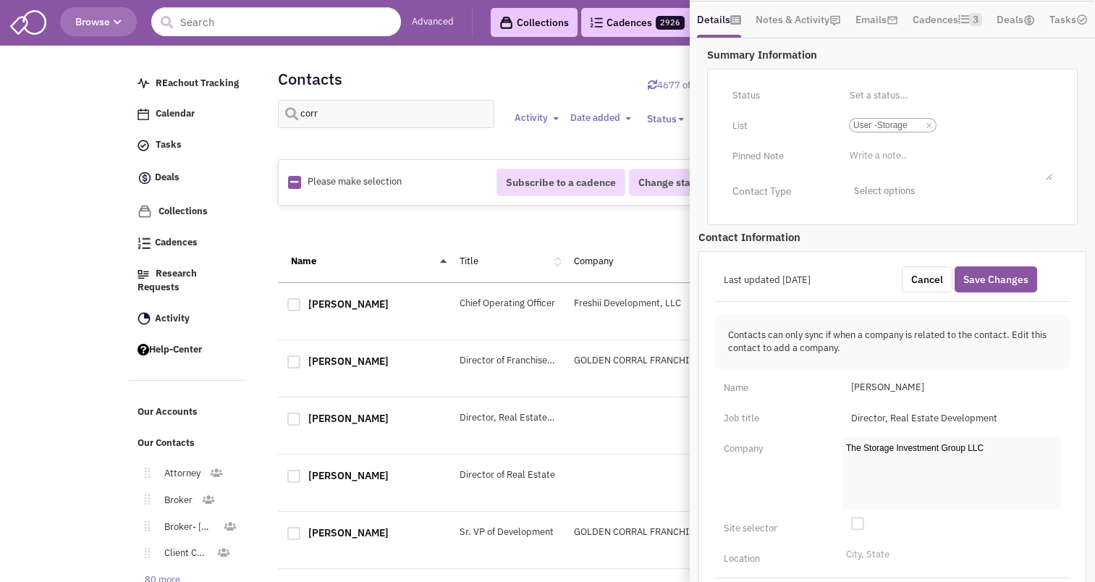
click at [0, 0] on select "Add a company The Storage Investment Group LLC" at bounding box center [0, 0] width 0 height 0
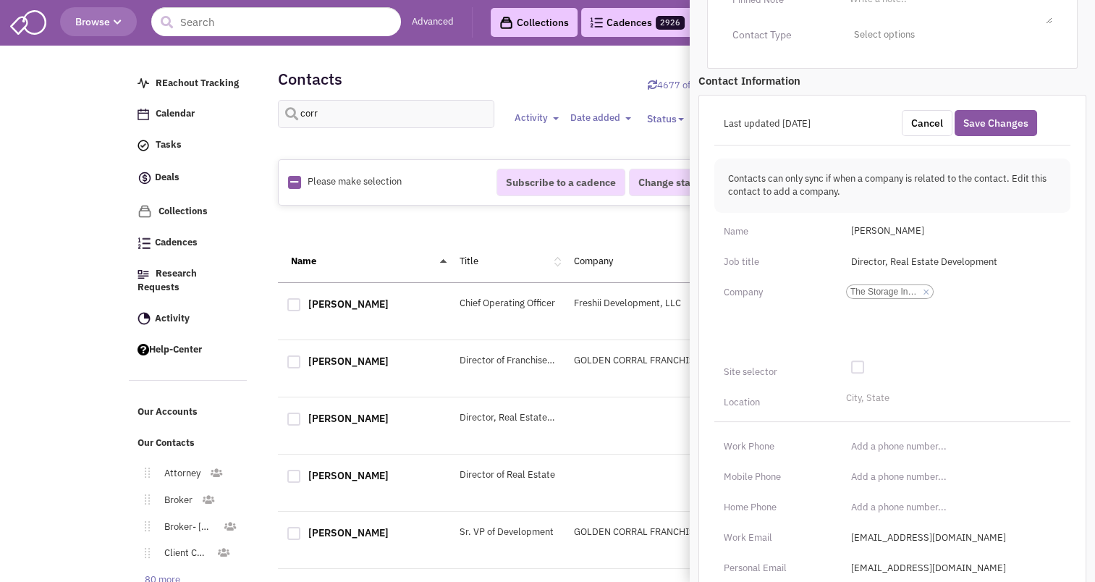
scroll to position [355, 0]
click at [860, 400] on li "City, State" at bounding box center [866, 395] width 47 height 11
click at [0, 0] on select "City, State" at bounding box center [0, 0] width 0 height 0
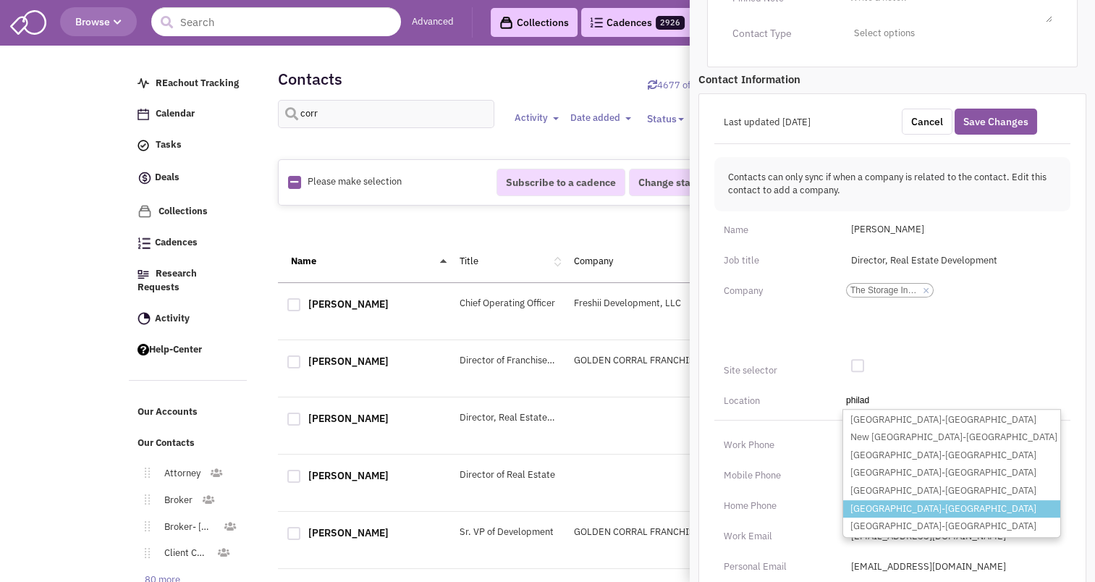
type input "philad"
click at [875, 518] on li "Philadelphia-PA" at bounding box center [951, 509] width 217 height 18
click at [0, 0] on select "City, State philad New Philadelphia-OH New Philadelphia-PA Philadelphia-MO Phil…" at bounding box center [0, 0] width 0 height 0
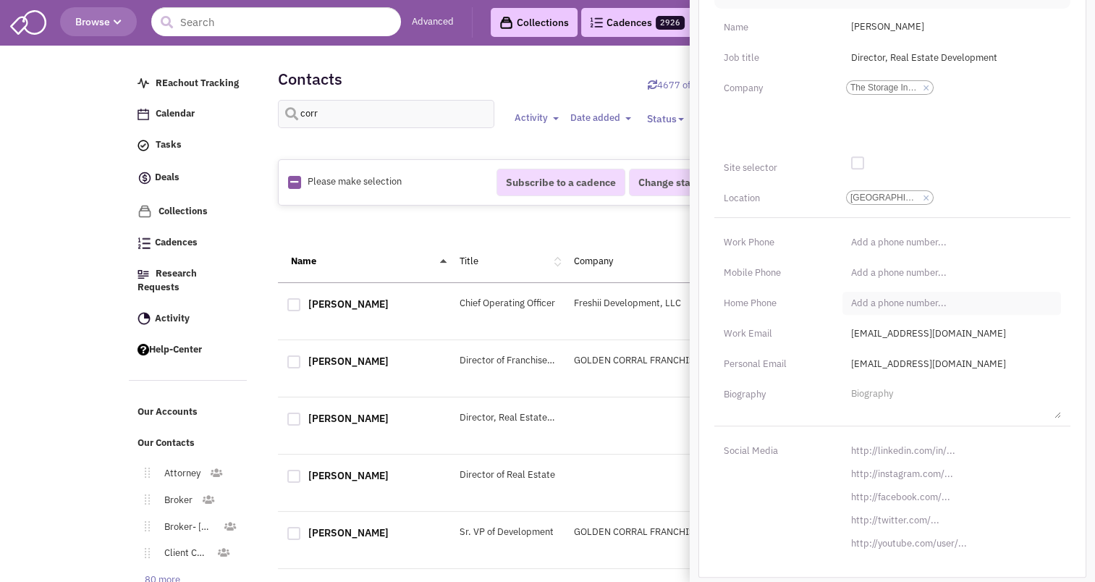
scroll to position [562, 0]
click at [940, 463] on input "[URL][DOMAIN_NAME]" at bounding box center [952, 450] width 219 height 23
paste input "s://www.linkedin.com/in/chris-corr-02982111"
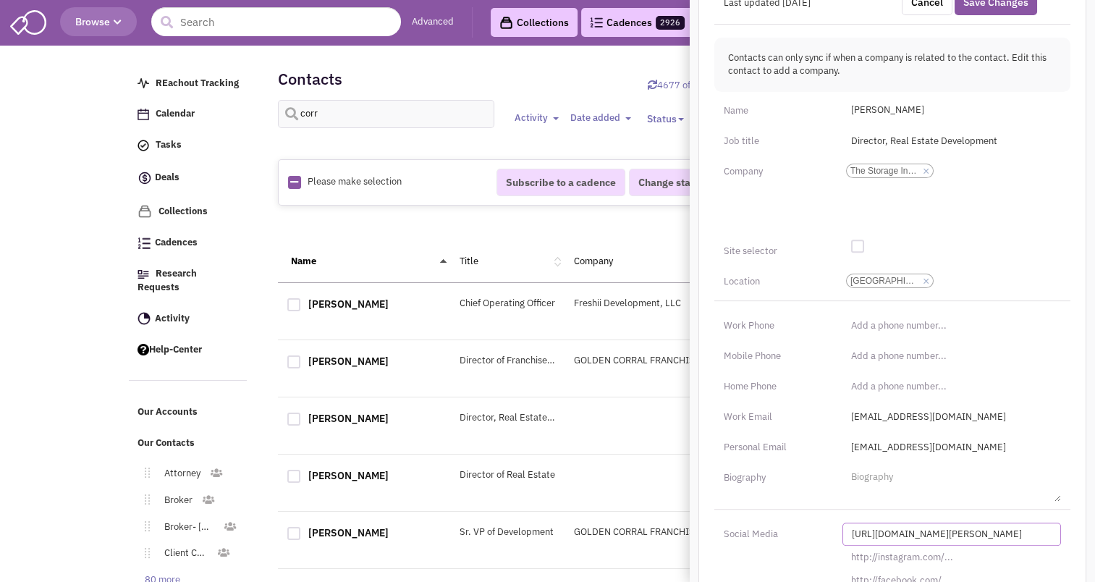
scroll to position [472, 0]
type input "https://www.linkedin.com/in/chris-corr-02982111/"
click at [956, 431] on input "ccorr@secyourstorage.com" at bounding box center [952, 419] width 219 height 23
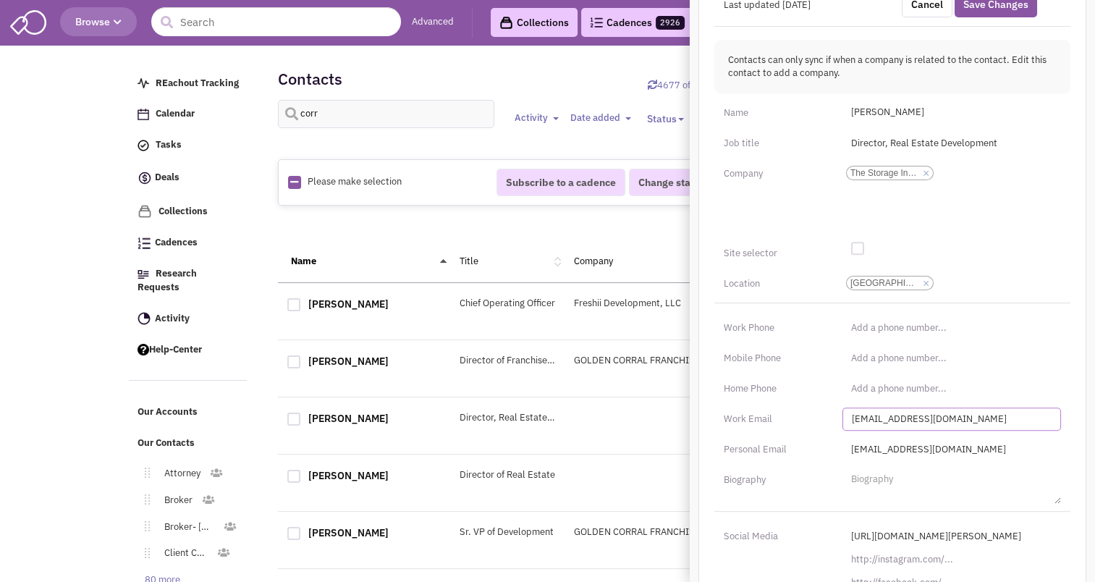
click at [956, 431] on input "ccorr@secyourstorage.com" at bounding box center [952, 419] width 219 height 23
type input "chris@storageig.com"
click at [935, 461] on input "ccorr@secyourstorage.com" at bounding box center [952, 449] width 219 height 23
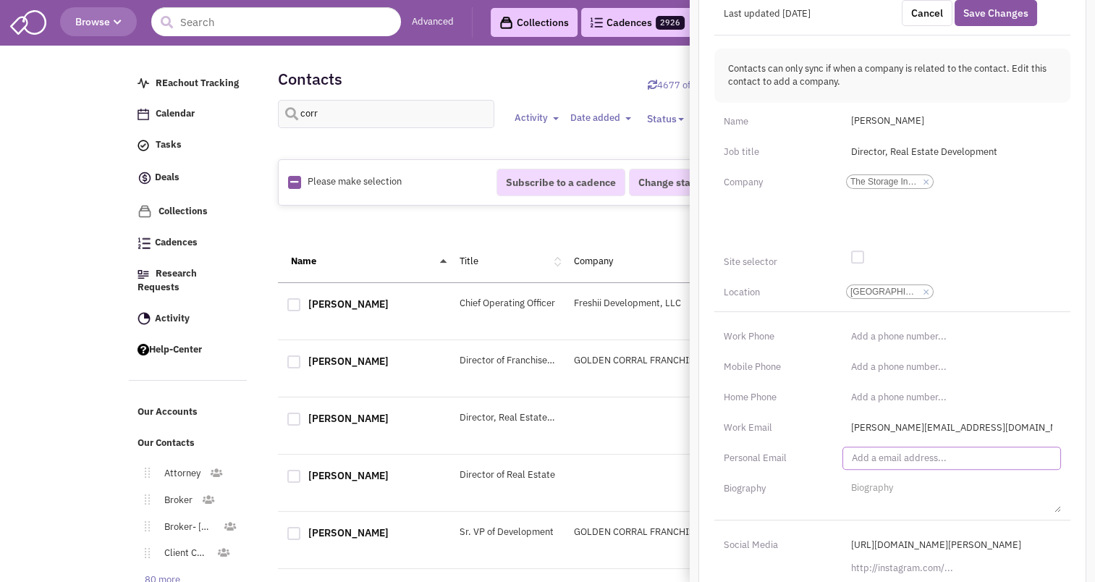
scroll to position [463, 0]
click at [872, 348] on input "(___) ___-____" at bounding box center [952, 336] width 219 height 23
type input "(484) 437-1356"
click at [988, 26] on button "Save Changes" at bounding box center [996, 13] width 83 height 26
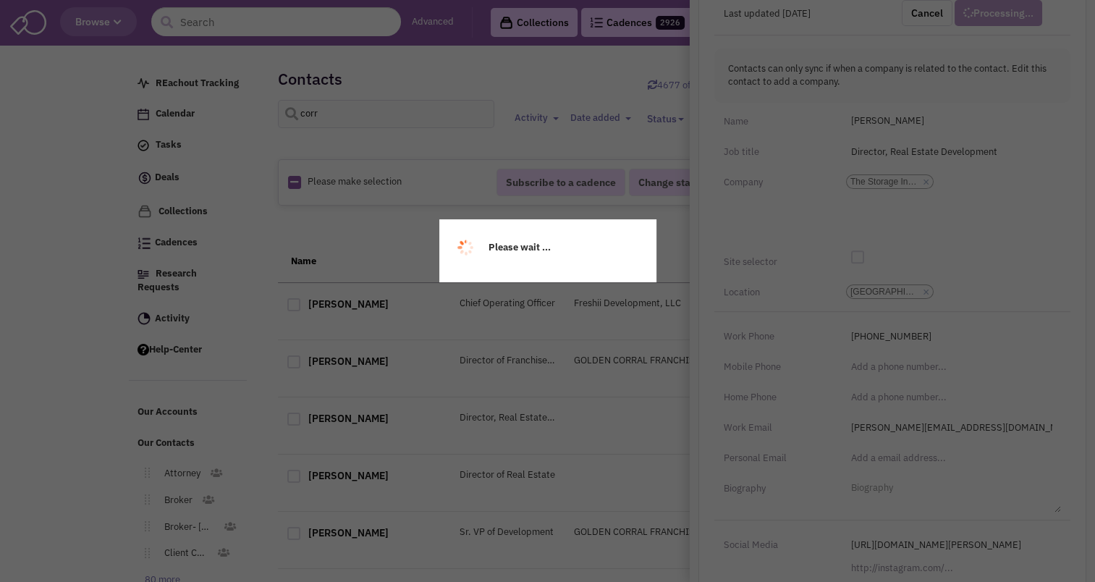
scroll to position [185, 0]
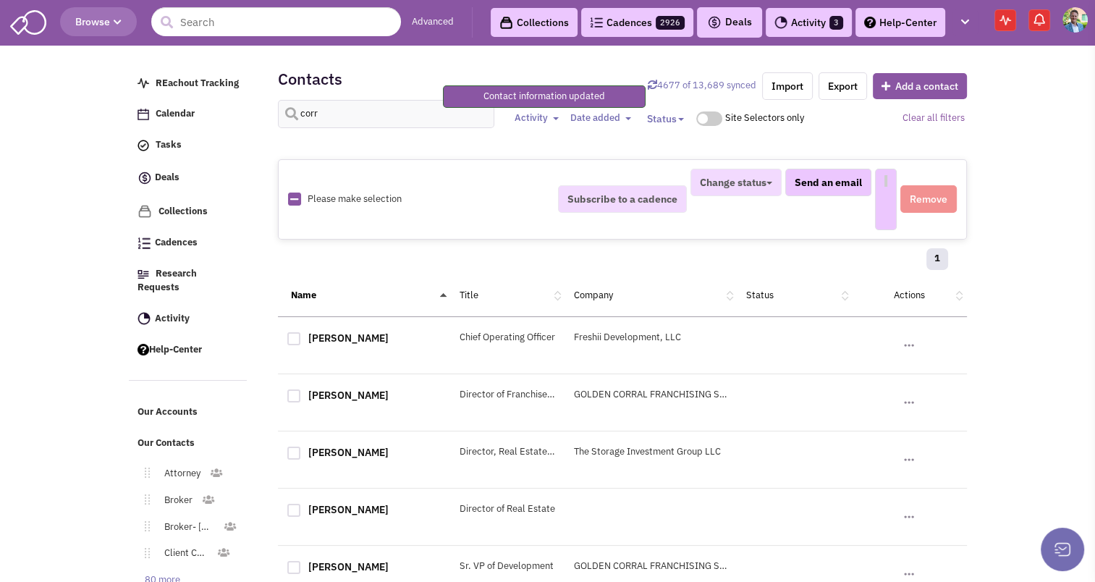
select select
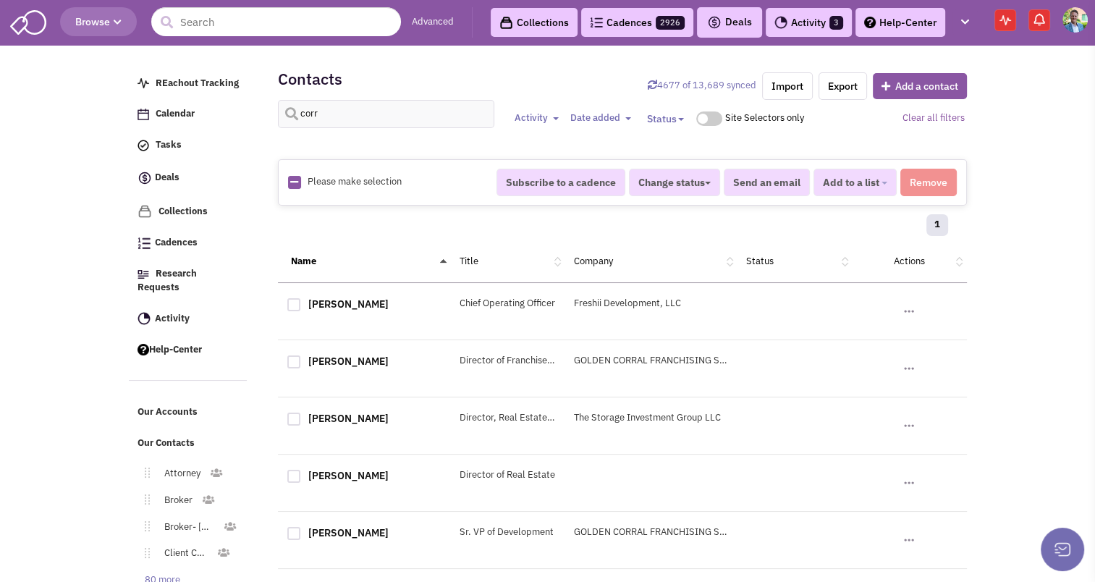
click at [324, 94] on div "Contacts 4677 of 13,689 synced Import Export Add a contact corr Activity Toggle…" at bounding box center [622, 101] width 689 height 87
drag, startPoint x: 324, startPoint y: 94, endPoint x: 321, endPoint y: 130, distance: 36.3
click at [321, 130] on div "Contacts 4677 of 13,689 synced Import Export Add a contact corr Activity Toggle…" at bounding box center [622, 101] width 689 height 87
click at [321, 130] on div "corr Activity Toggle Dropdown Any activity and" at bounding box center [623, 122] width 708 height 45
drag, startPoint x: 321, startPoint y: 130, endPoint x: 320, endPoint y: 119, distance: 11.0
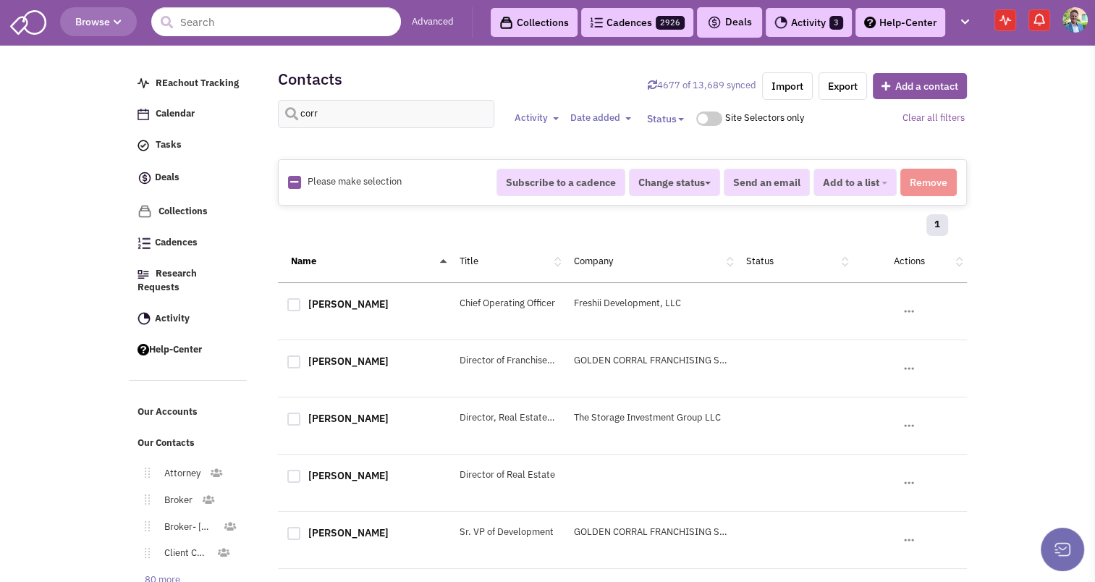
click at [320, 119] on div "corr Activity Toggle Dropdown Any activity and" at bounding box center [623, 122] width 708 height 45
click at [320, 119] on input "corr" at bounding box center [386, 114] width 217 height 28
type input "dane"
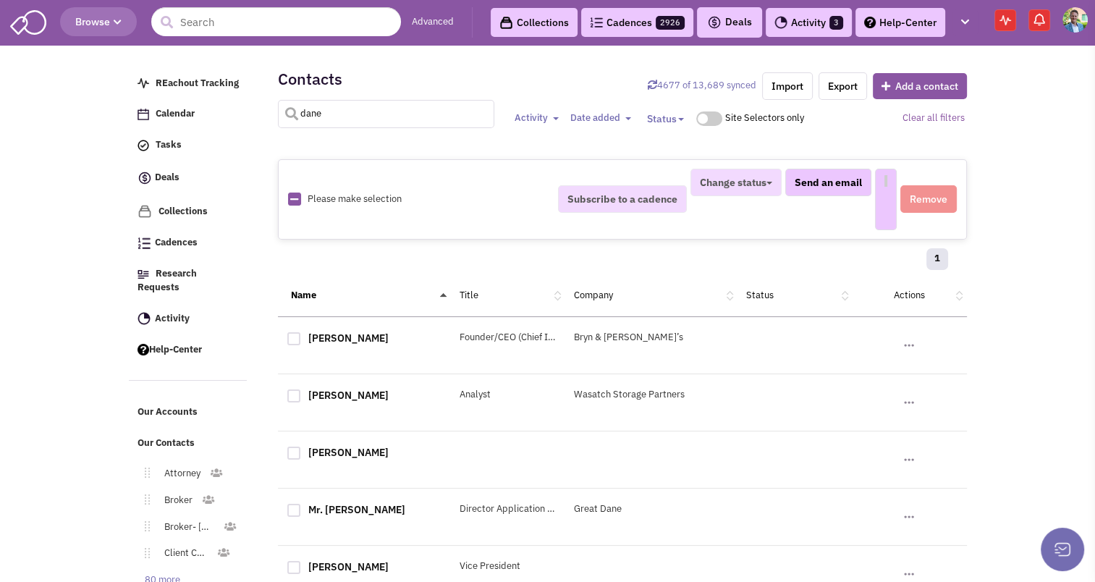
select select
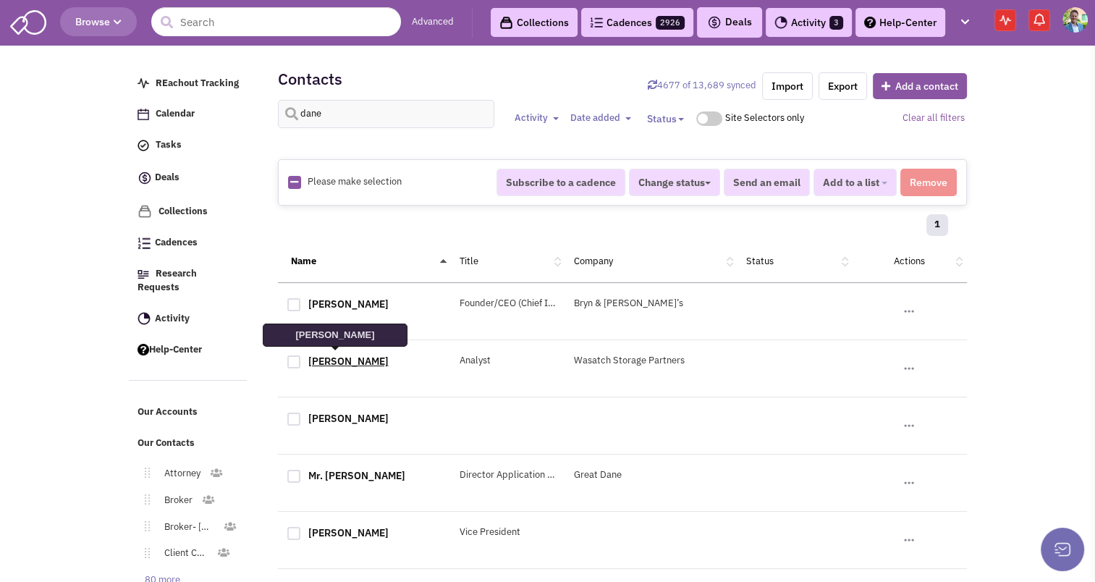
click at [336, 359] on link "Dane Smith" at bounding box center [348, 361] width 80 height 13
